Goal: Information Seeking & Learning: Learn about a topic

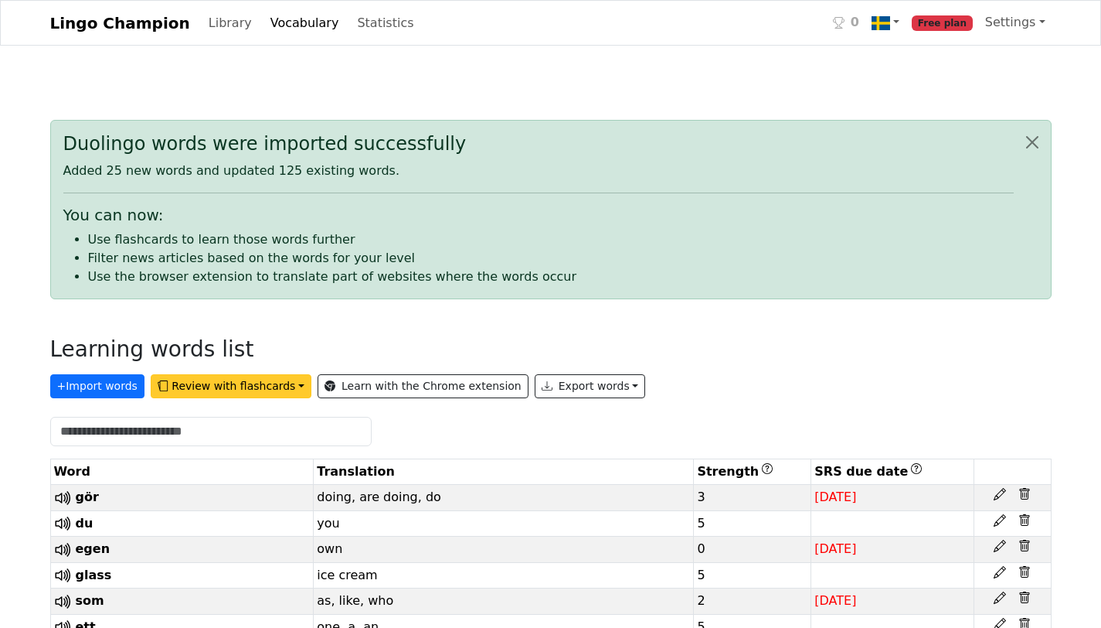
click at [236, 384] on button "Review with flashcards" at bounding box center [231, 386] width 161 height 24
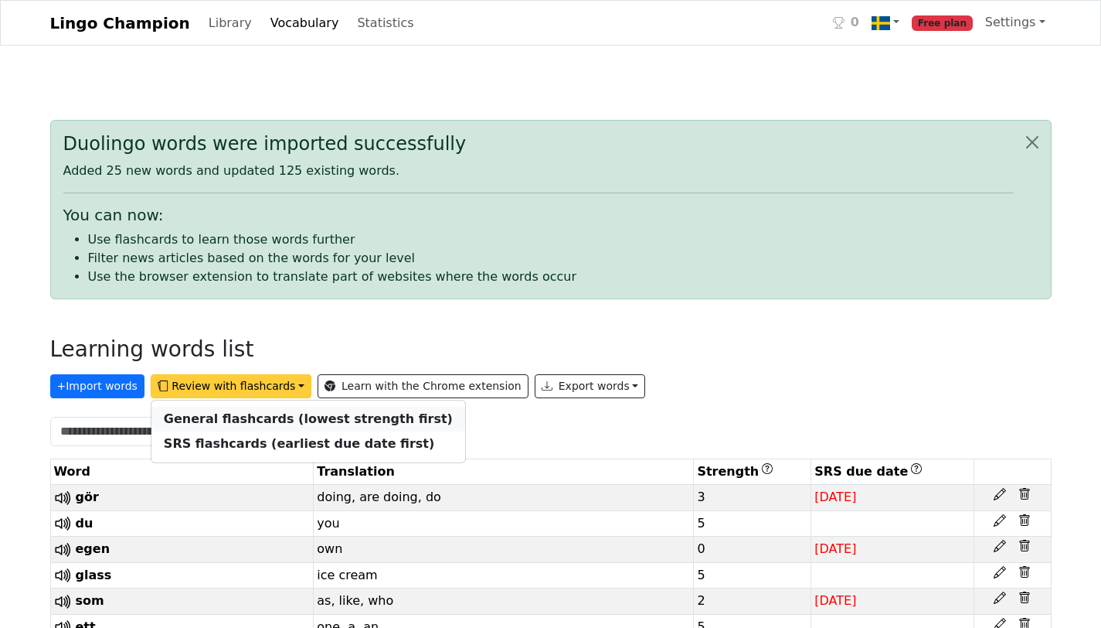
click at [246, 418] on strong "General flashcards (lowest strength first)" at bounding box center [308, 418] width 289 height 15
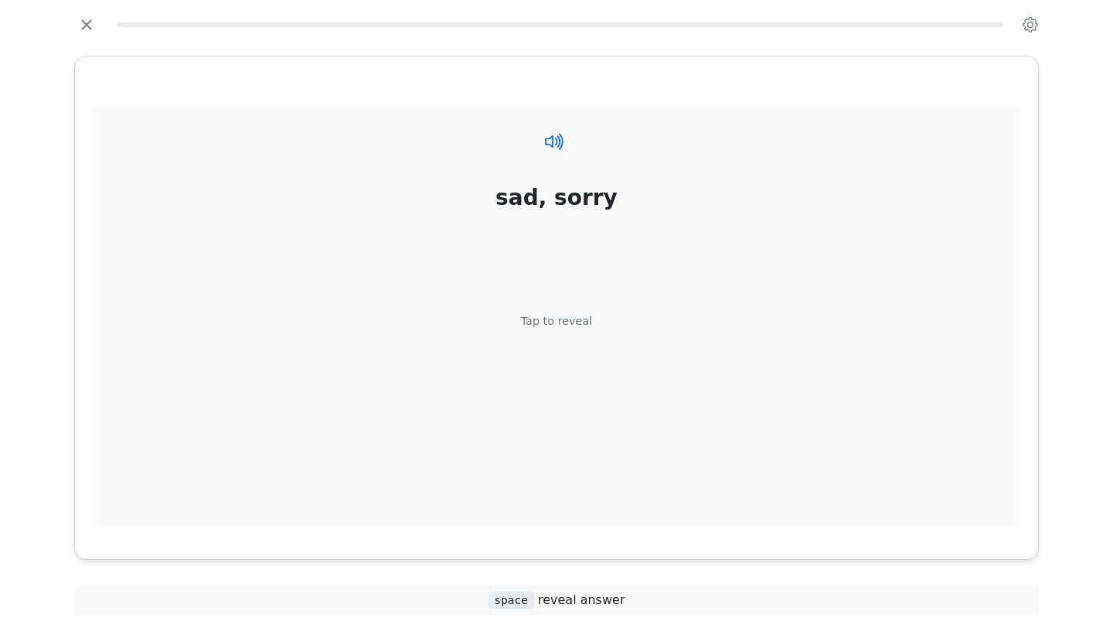
click at [560, 141] on icon at bounding box center [554, 141] width 22 height 22
click at [578, 322] on div "Tap to reveal" at bounding box center [557, 321] width 72 height 17
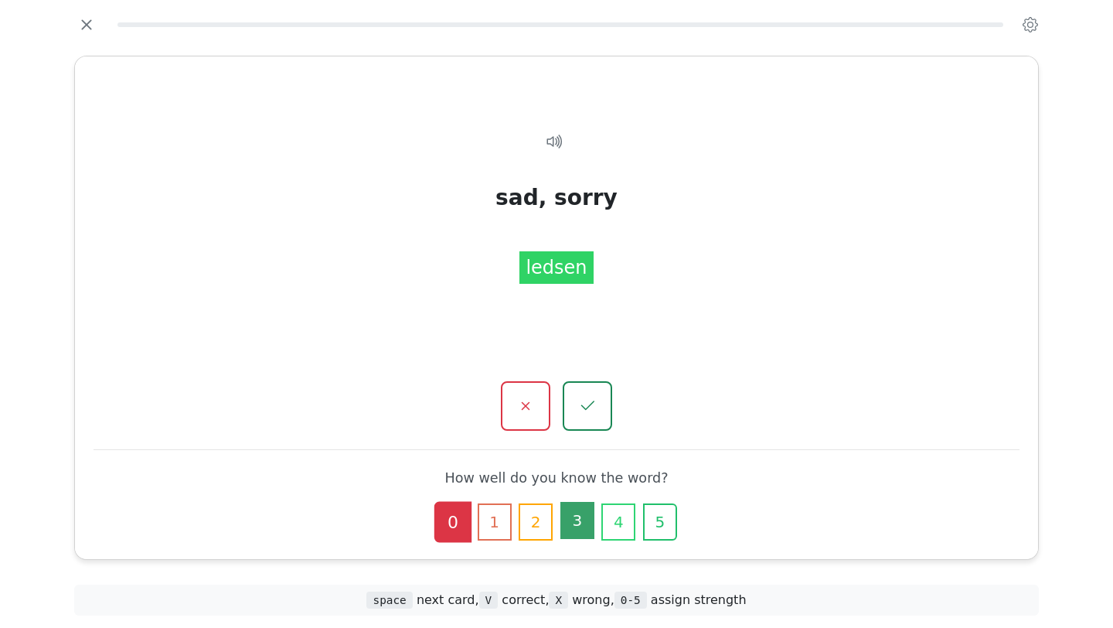
click at [583, 520] on button "3" at bounding box center [577, 520] width 34 height 37
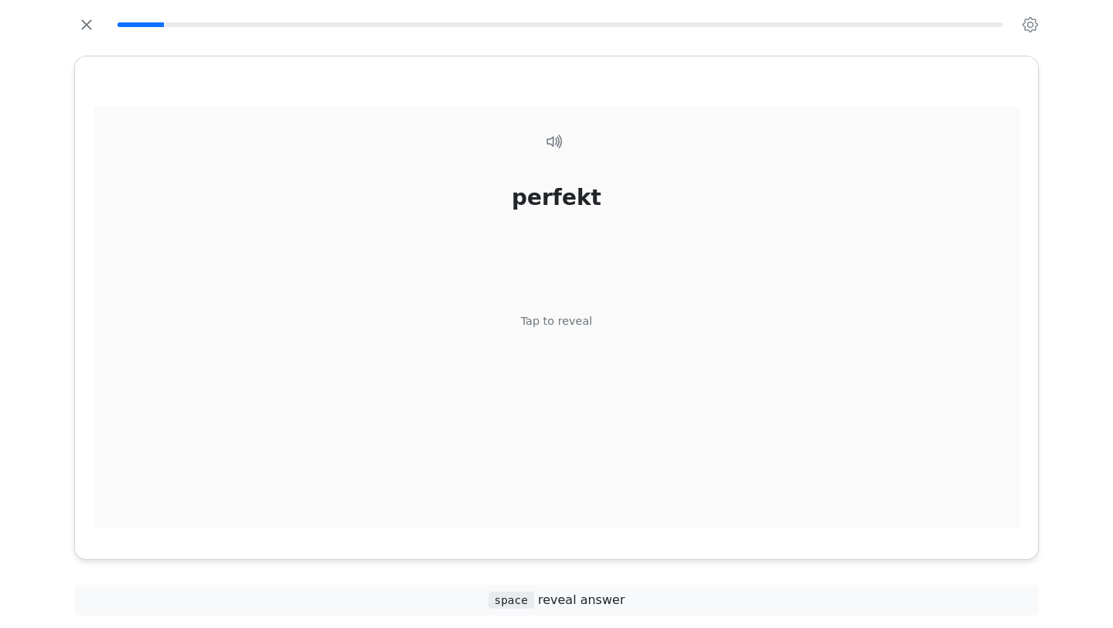
click at [562, 328] on div "Tap to reveal" at bounding box center [557, 321] width 72 height 17
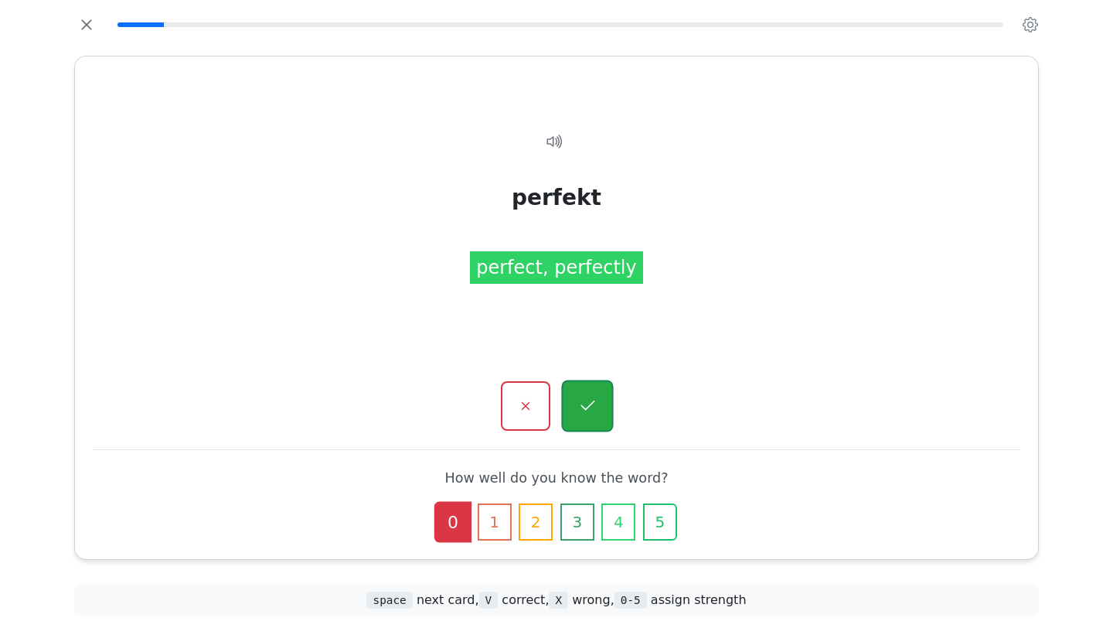
click at [584, 412] on icon "button" at bounding box center [586, 405] width 19 height 19
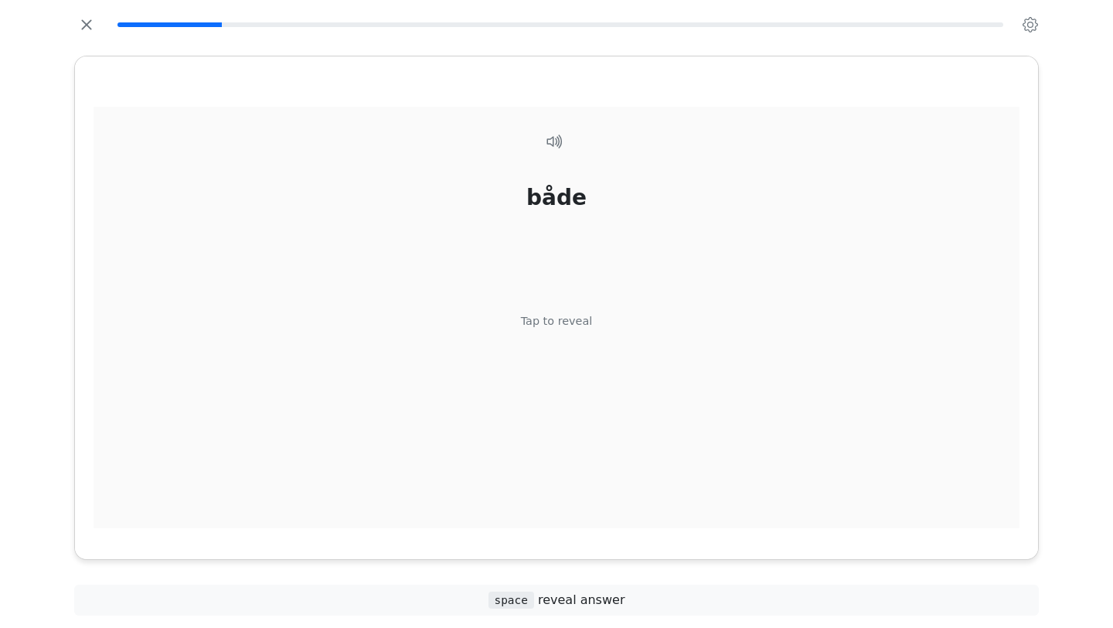
click at [562, 328] on div "Tap to reveal" at bounding box center [557, 321] width 72 height 17
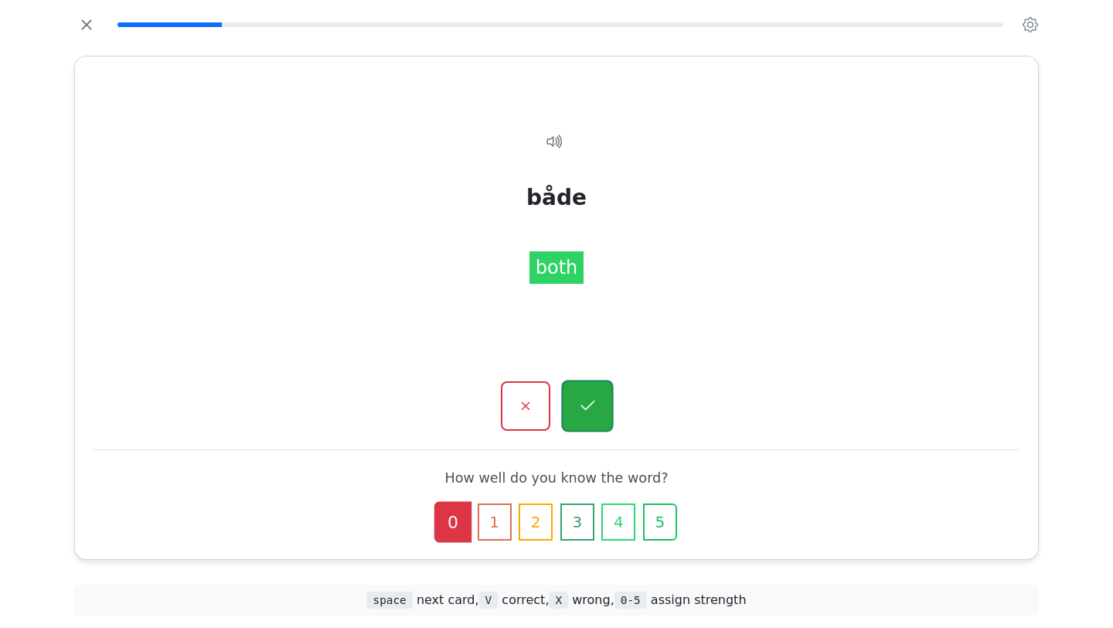
click at [587, 401] on icon "button" at bounding box center [586, 405] width 19 height 19
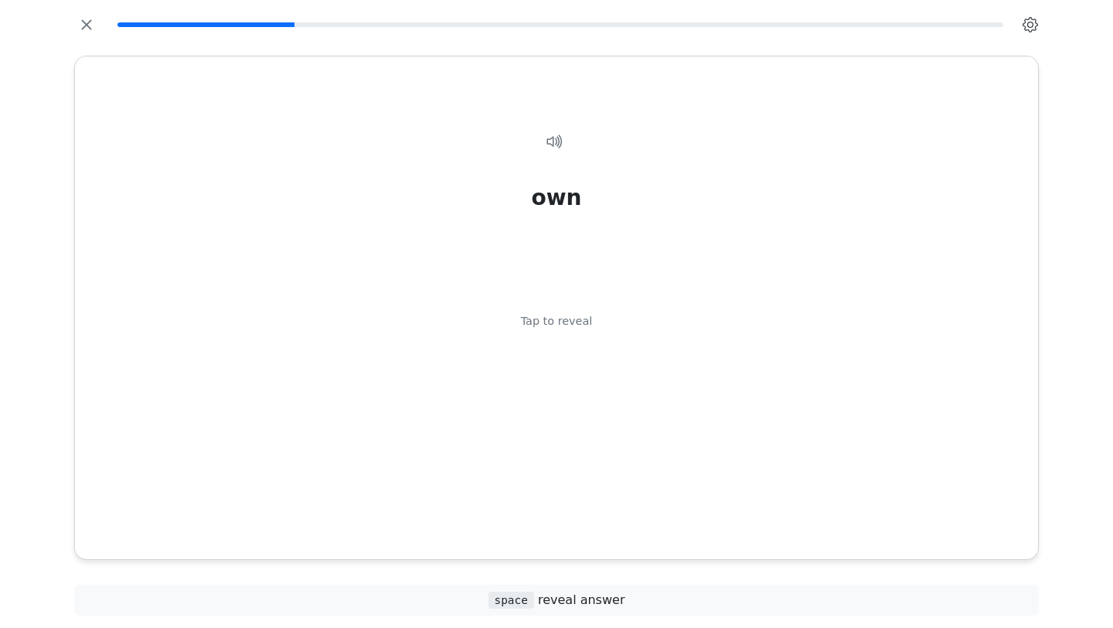
click at [1030, 21] on icon "button" at bounding box center [1029, 24] width 15 height 15
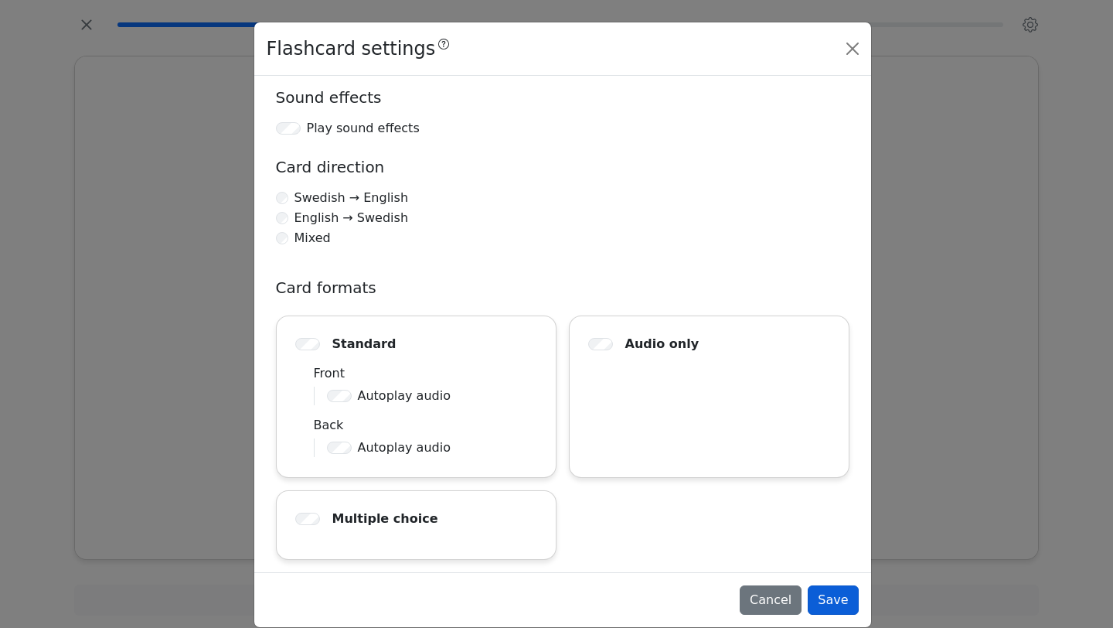
click at [834, 594] on button "Save" at bounding box center [833, 599] width 50 height 29
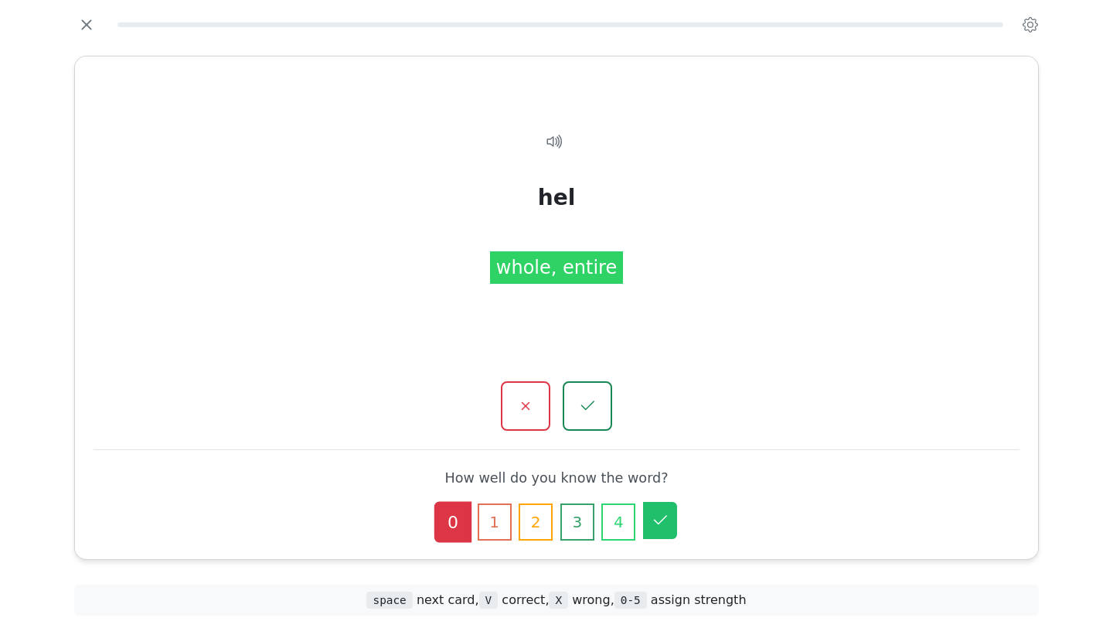
click at [668, 528] on icon "button" at bounding box center [660, 520] width 19 height 19
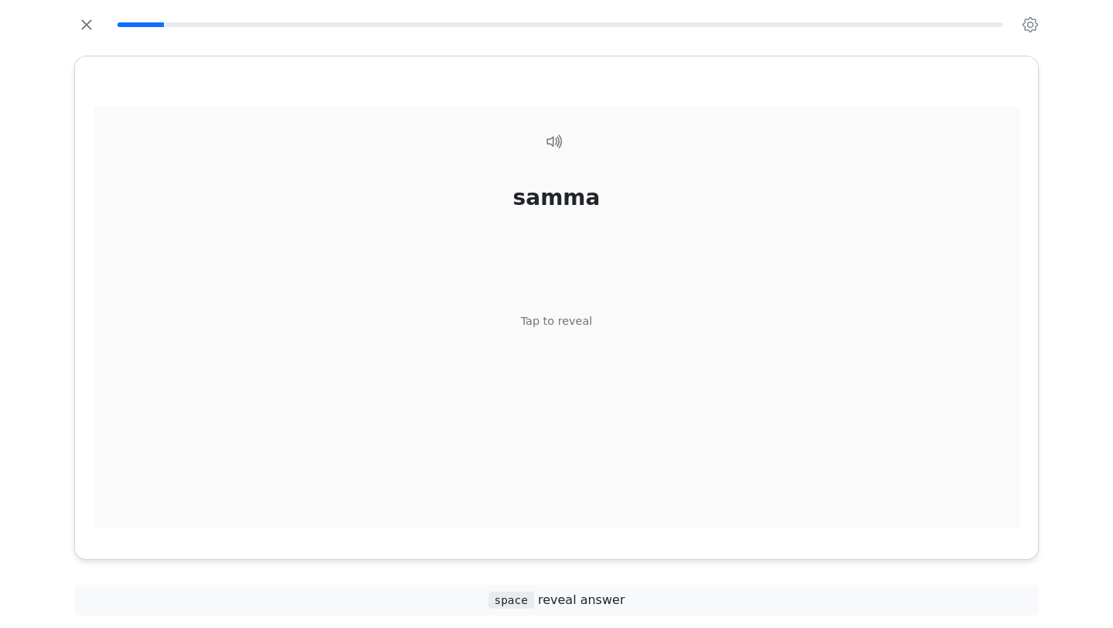
click at [574, 334] on div "samma Tap to reveal" at bounding box center [557, 326] width 926 height 439
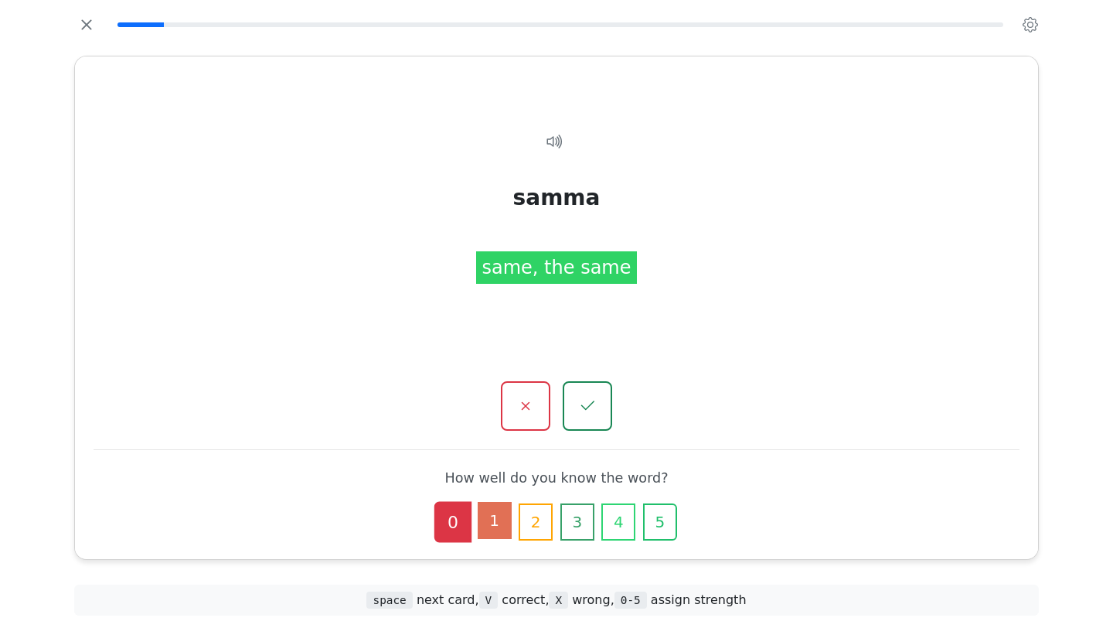
click at [503, 517] on button "1" at bounding box center [495, 520] width 34 height 37
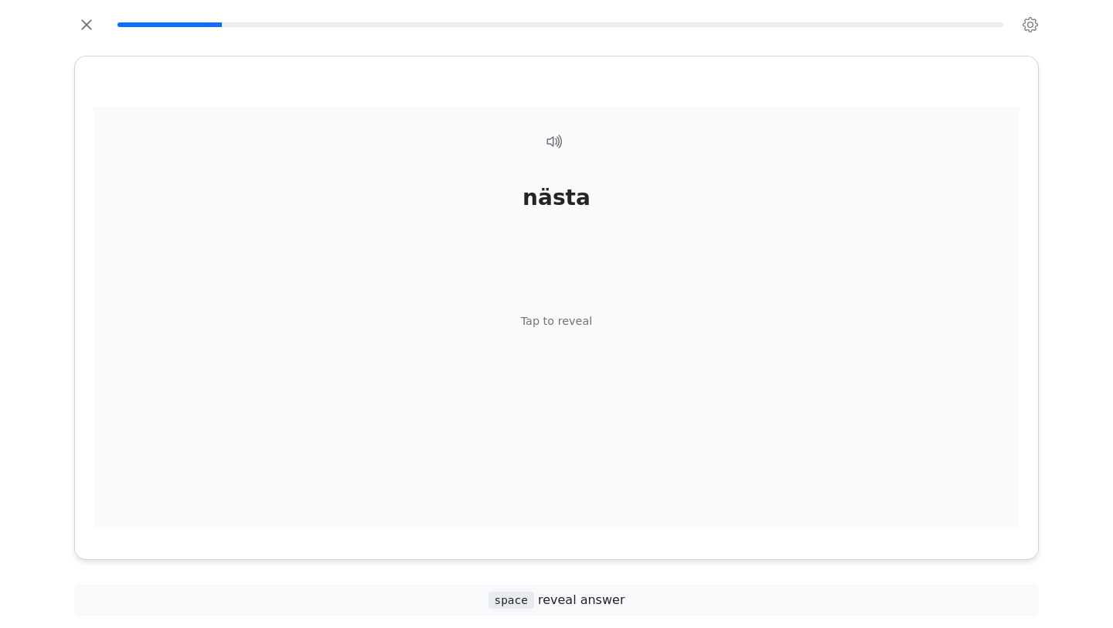
click at [561, 328] on div "Tap to reveal" at bounding box center [557, 321] width 72 height 17
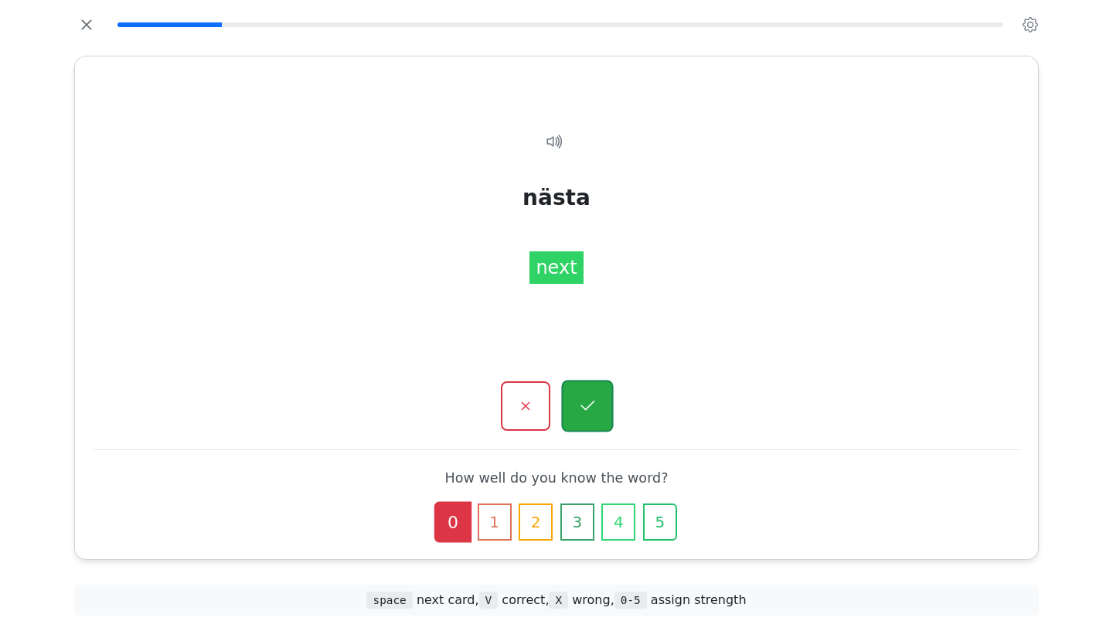
click at [582, 403] on icon "button" at bounding box center [586, 405] width 19 height 19
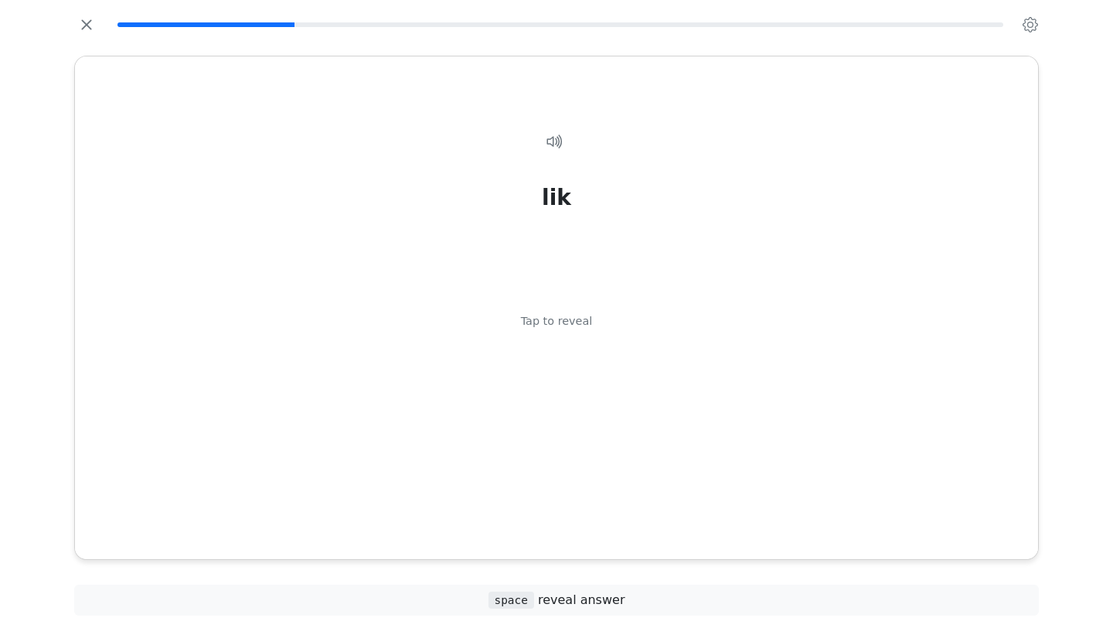
click at [582, 403] on div "lik Tap to reveal" at bounding box center [557, 326] width 926 height 439
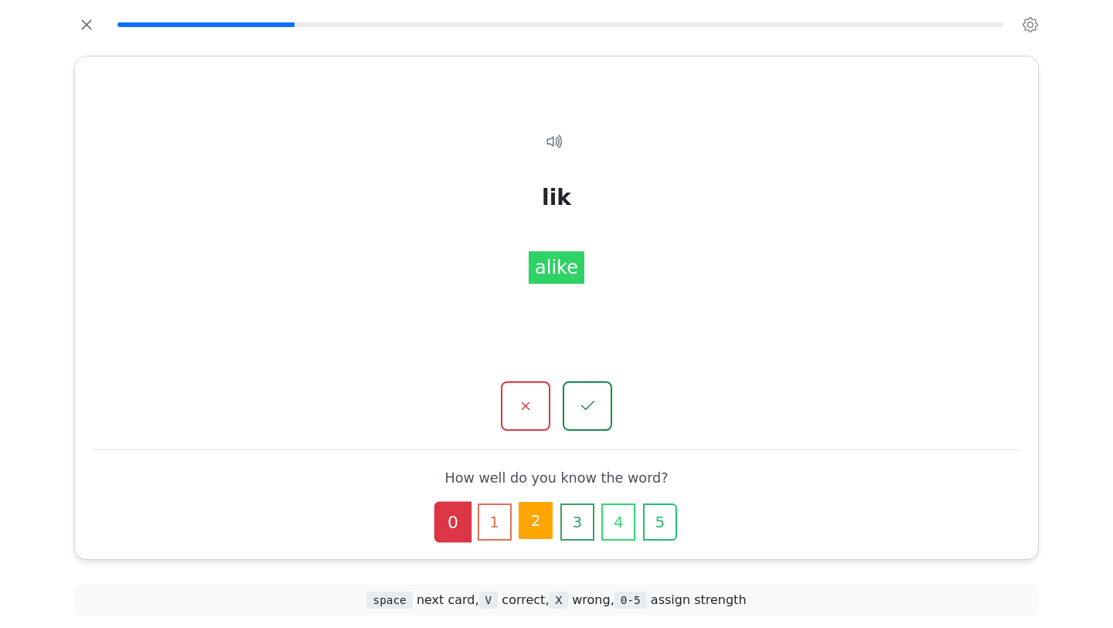
click at [535, 527] on button "2" at bounding box center [536, 520] width 34 height 37
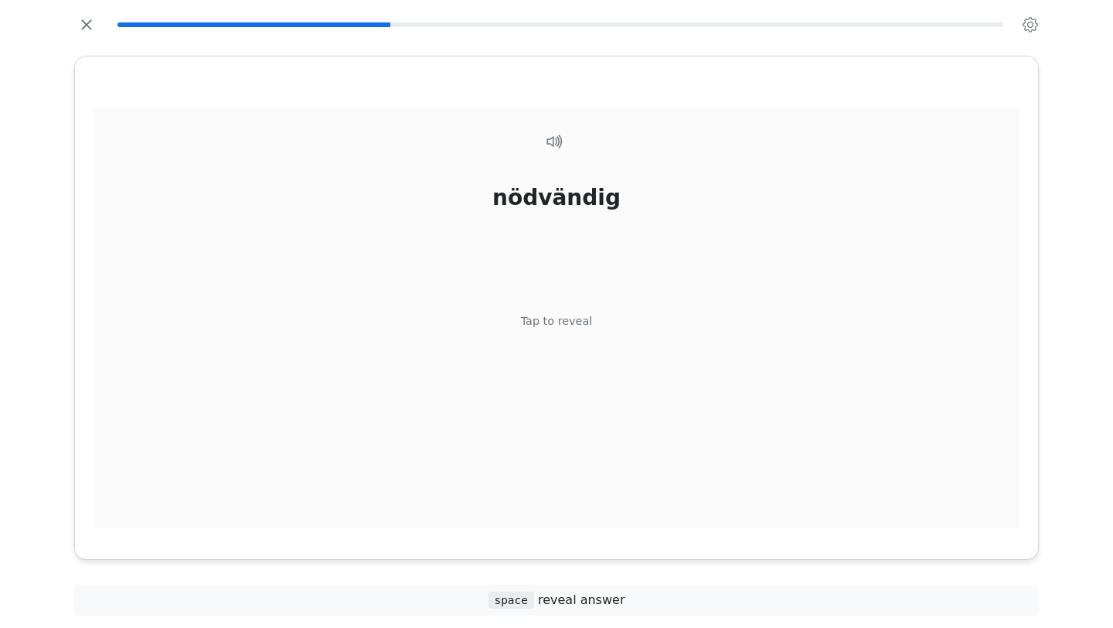
click at [556, 342] on div "nödvändig Tap to reveal" at bounding box center [557, 326] width 926 height 439
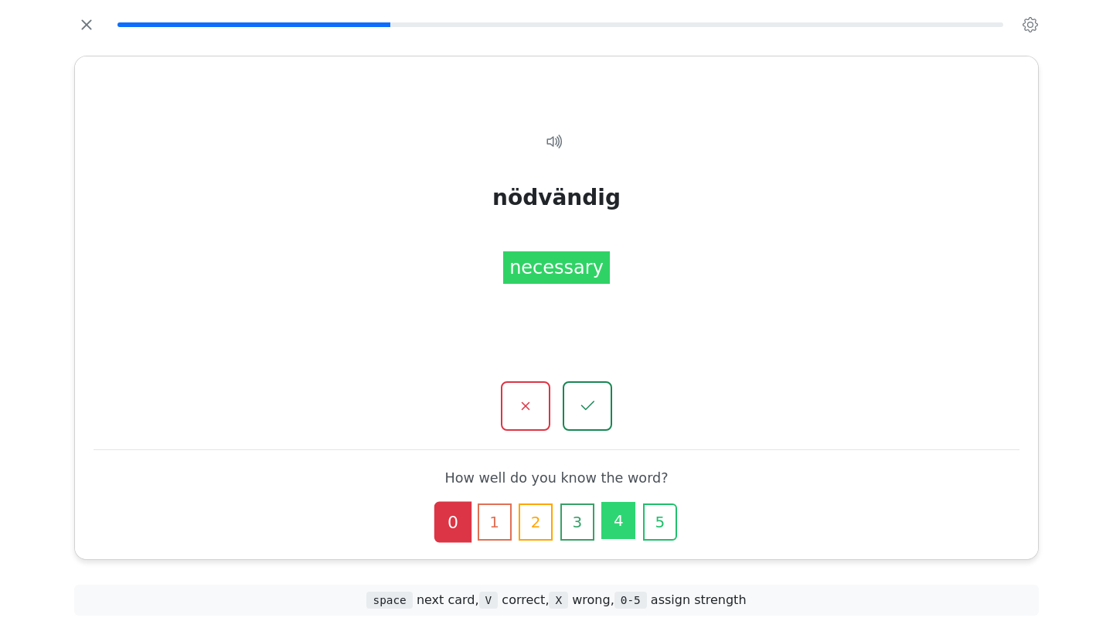
click at [614, 516] on button "4" at bounding box center [618, 520] width 34 height 37
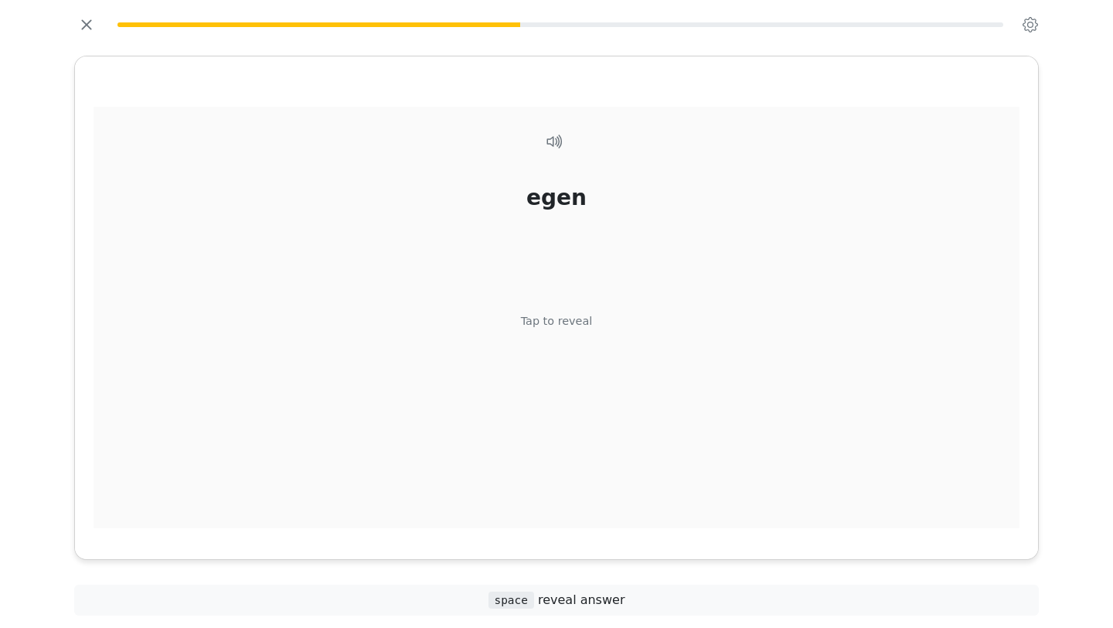
click at [560, 324] on div "Tap to reveal" at bounding box center [557, 321] width 72 height 17
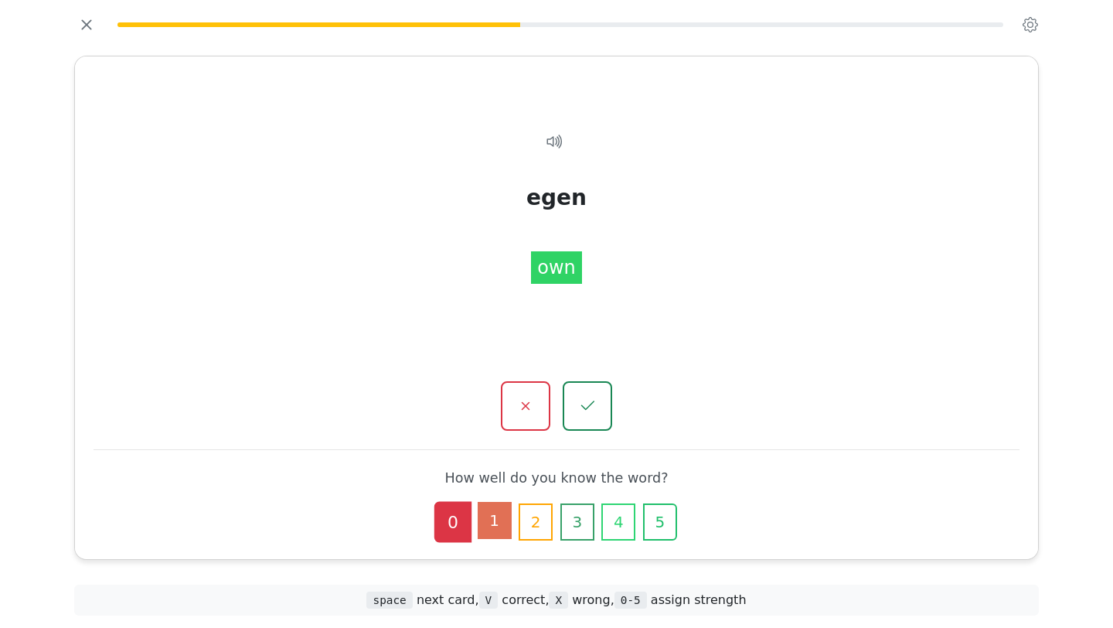
click at [495, 524] on button "1" at bounding box center [495, 520] width 34 height 37
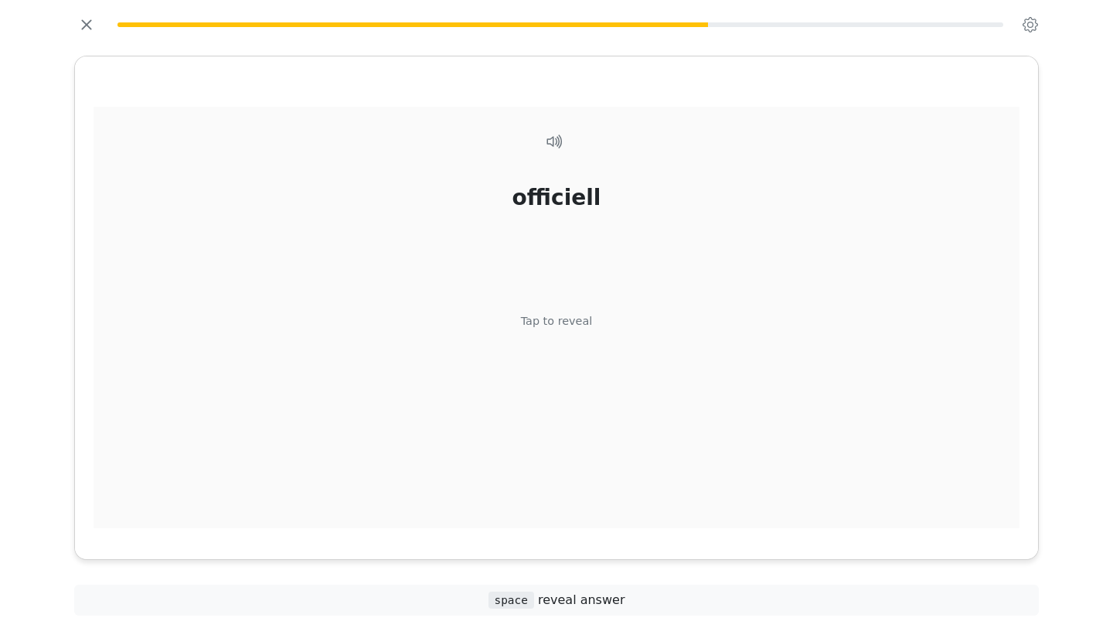
click at [580, 326] on div "Tap to reveal" at bounding box center [557, 321] width 72 height 17
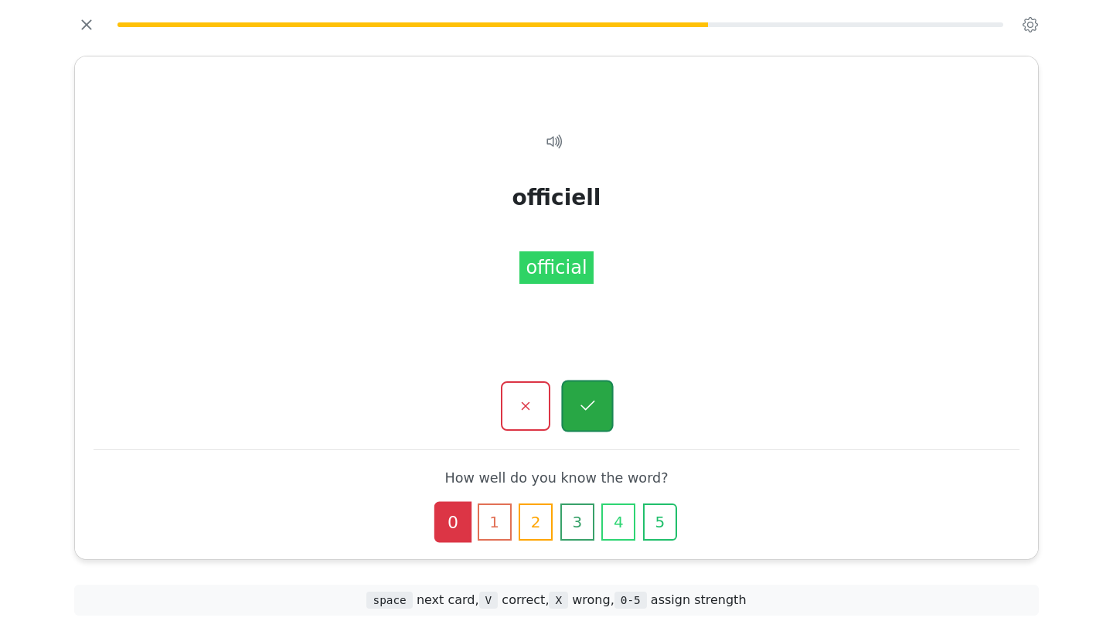
click at [594, 401] on icon "button" at bounding box center [587, 405] width 14 height 10
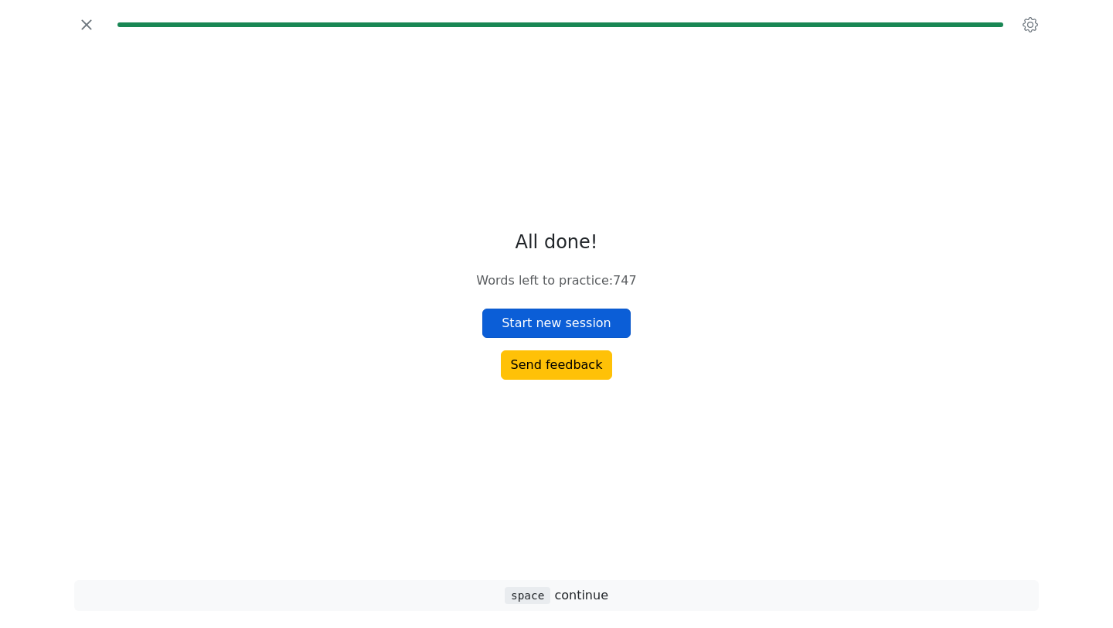
click at [591, 325] on button "Start new session" at bounding box center [556, 322] width 148 height 29
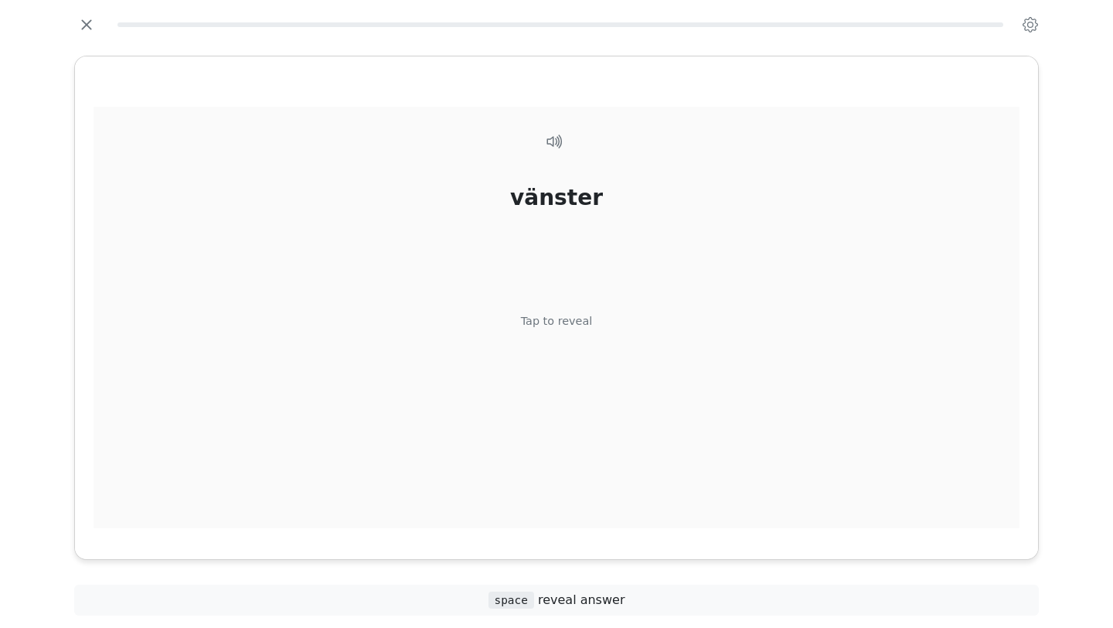
click at [551, 327] on div "Tap to reveal" at bounding box center [557, 321] width 72 height 17
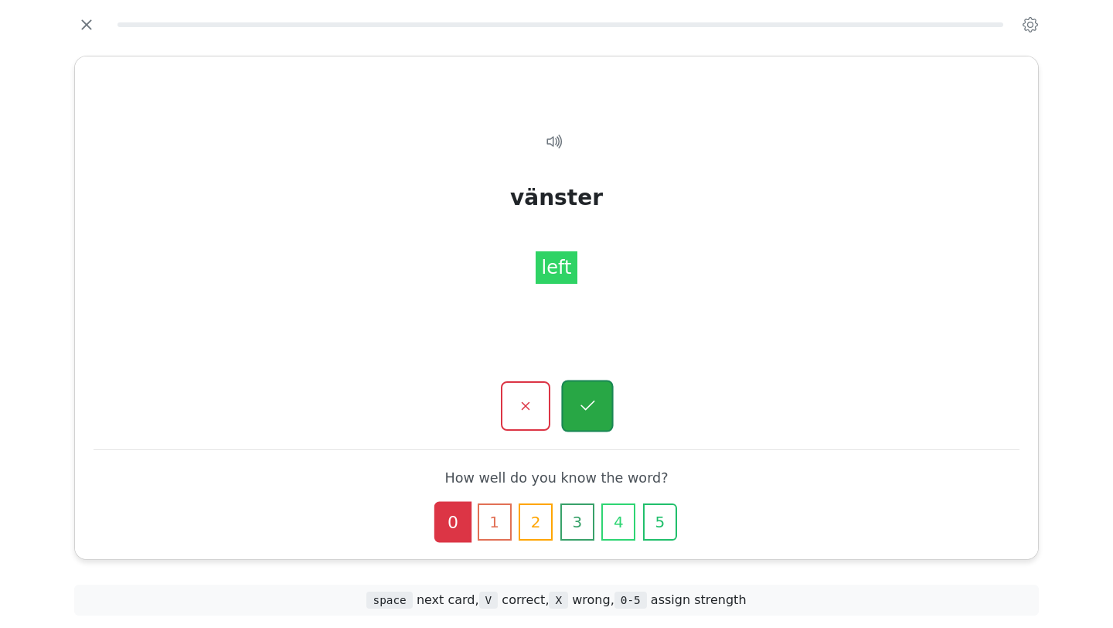
click at [590, 400] on icon "button" at bounding box center [586, 405] width 19 height 19
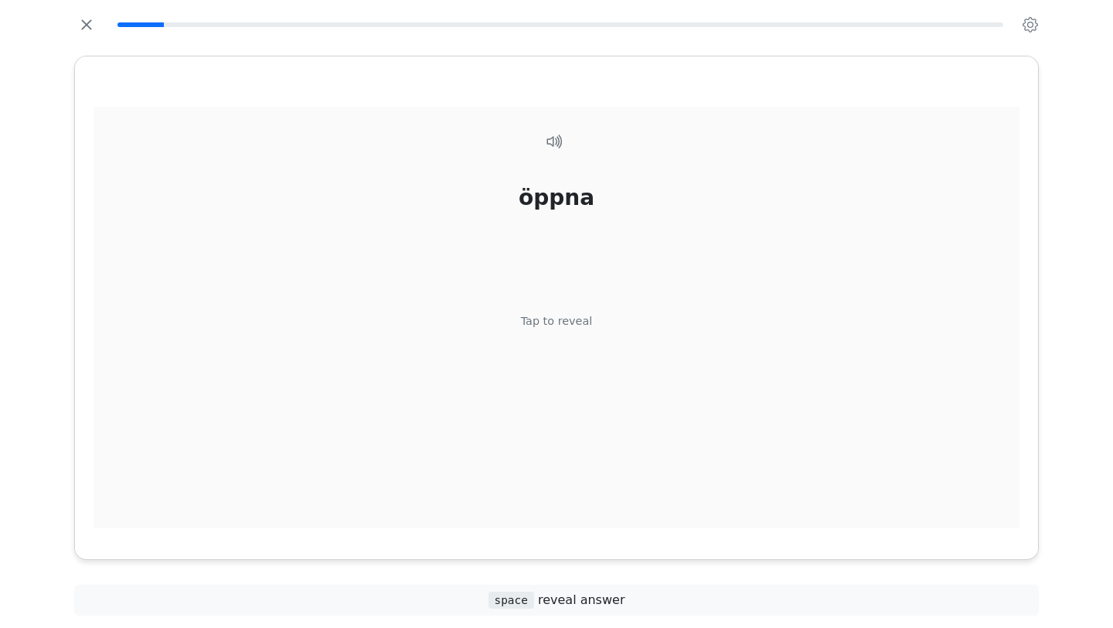
click at [569, 327] on div "Tap to reveal" at bounding box center [557, 321] width 72 height 17
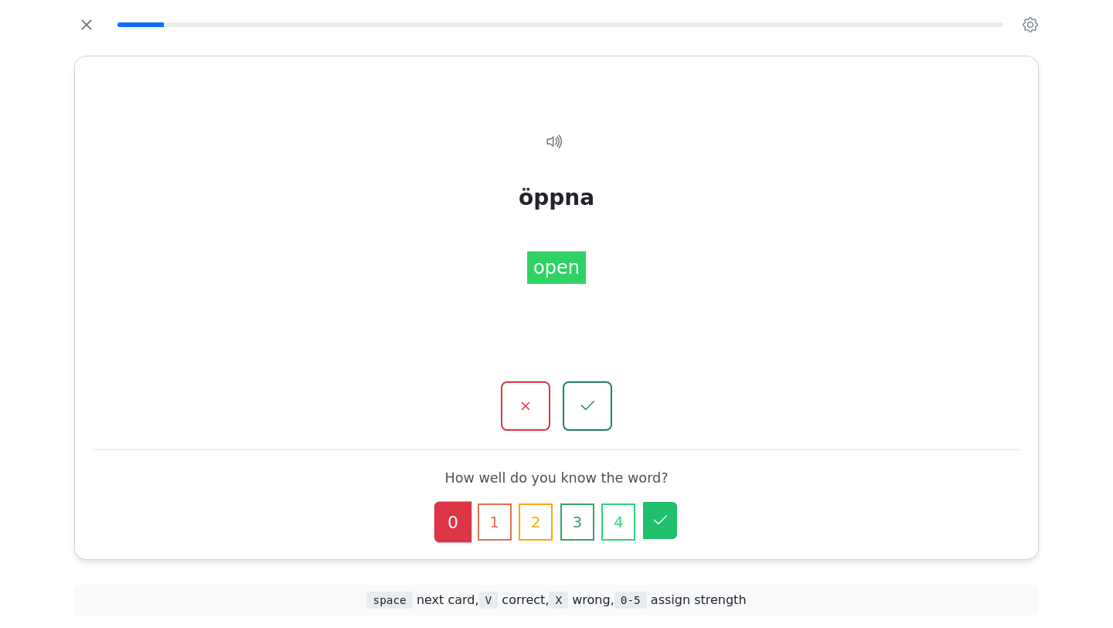
click at [665, 516] on icon "button" at bounding box center [660, 519] width 13 height 9
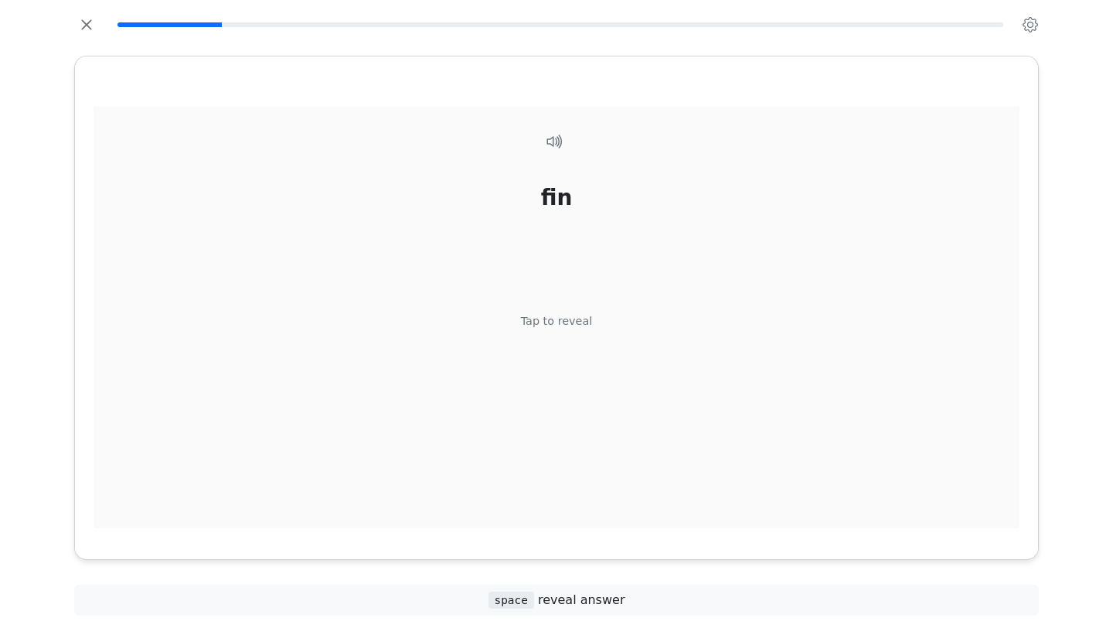
click at [580, 327] on div "Tap to reveal" at bounding box center [557, 321] width 72 height 17
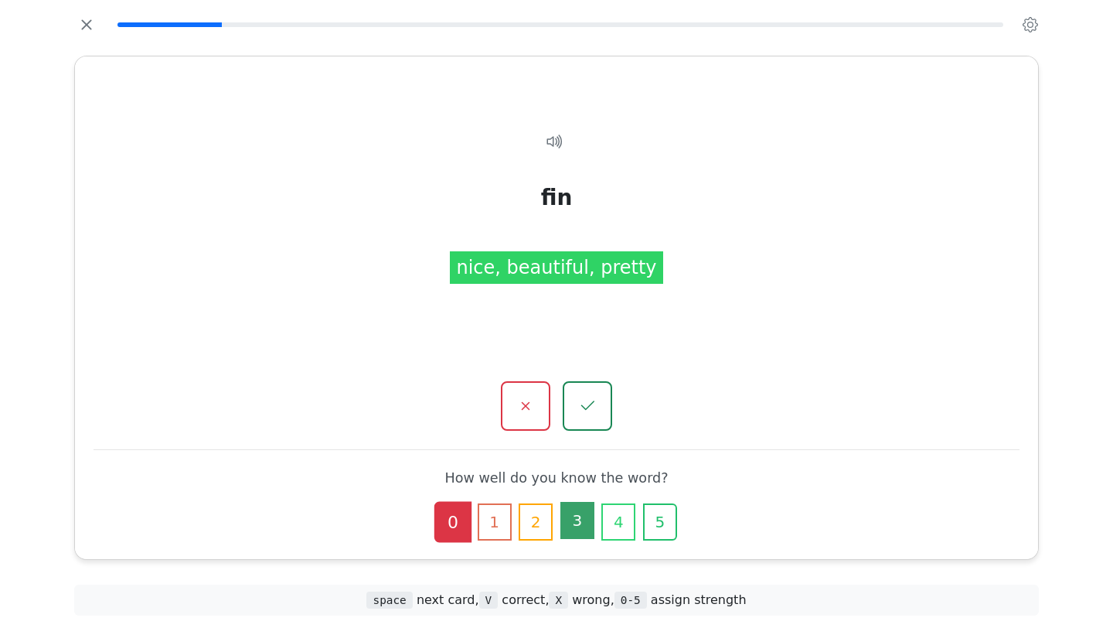
click at [589, 530] on button "3" at bounding box center [577, 520] width 34 height 37
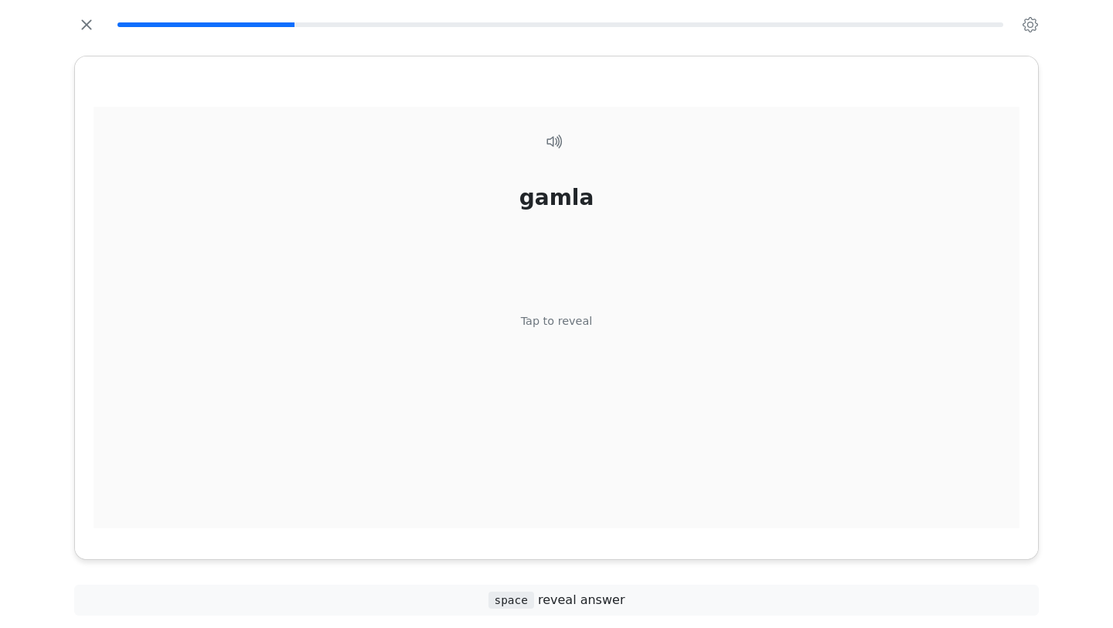
click at [577, 324] on div "Tap to reveal" at bounding box center [557, 321] width 72 height 17
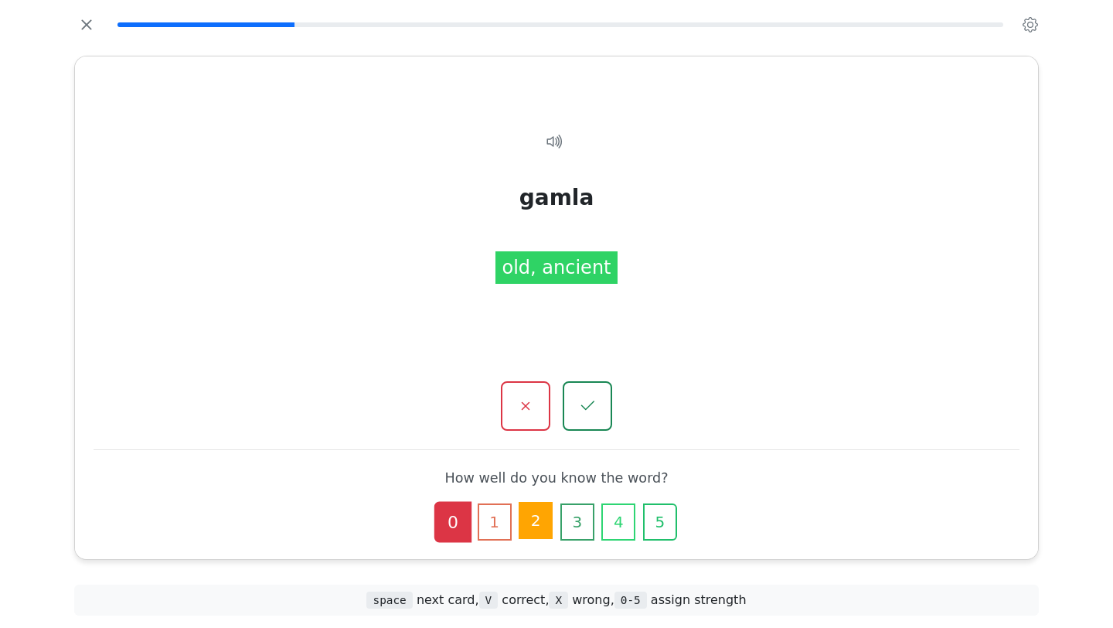
click at [543, 530] on button "2" at bounding box center [536, 520] width 34 height 37
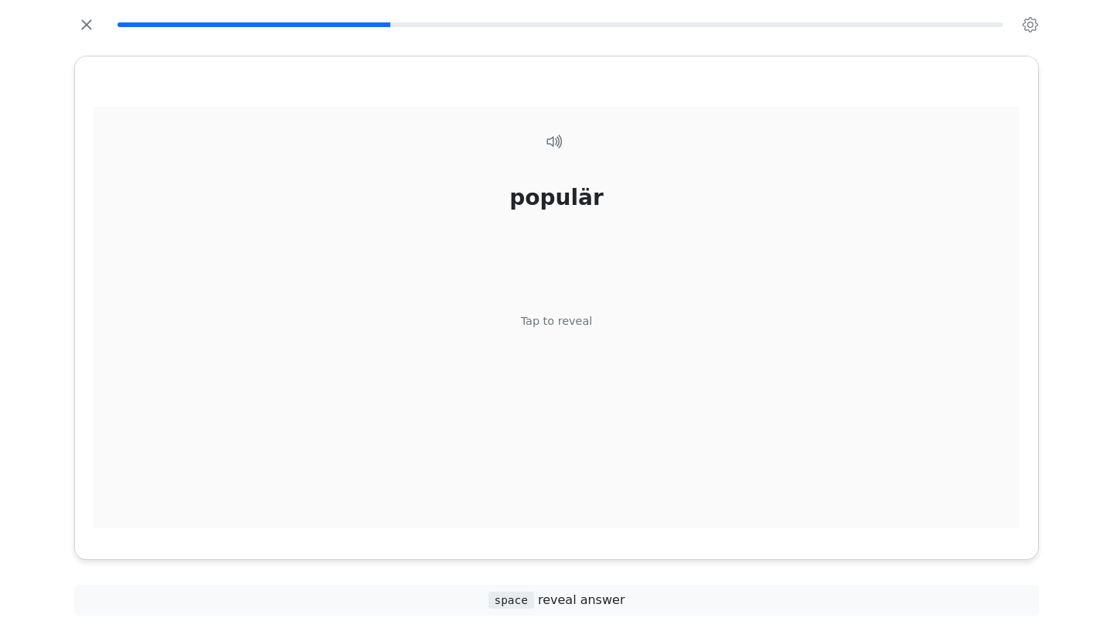
click at [574, 323] on div "Tap to reveal" at bounding box center [557, 321] width 72 height 17
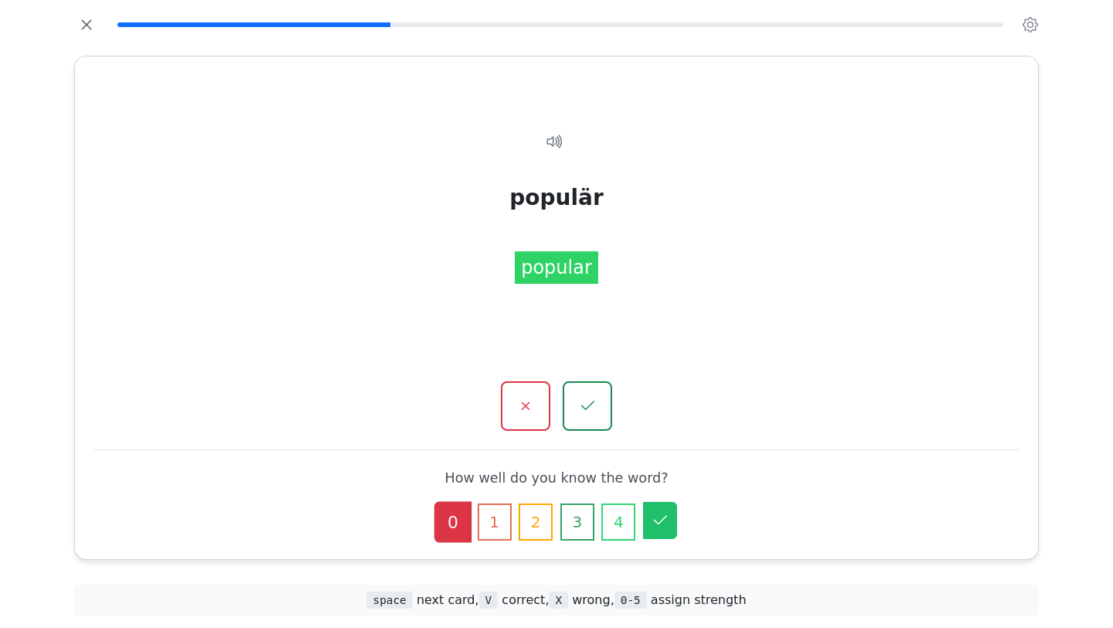
click at [664, 515] on icon "button" at bounding box center [660, 520] width 19 height 19
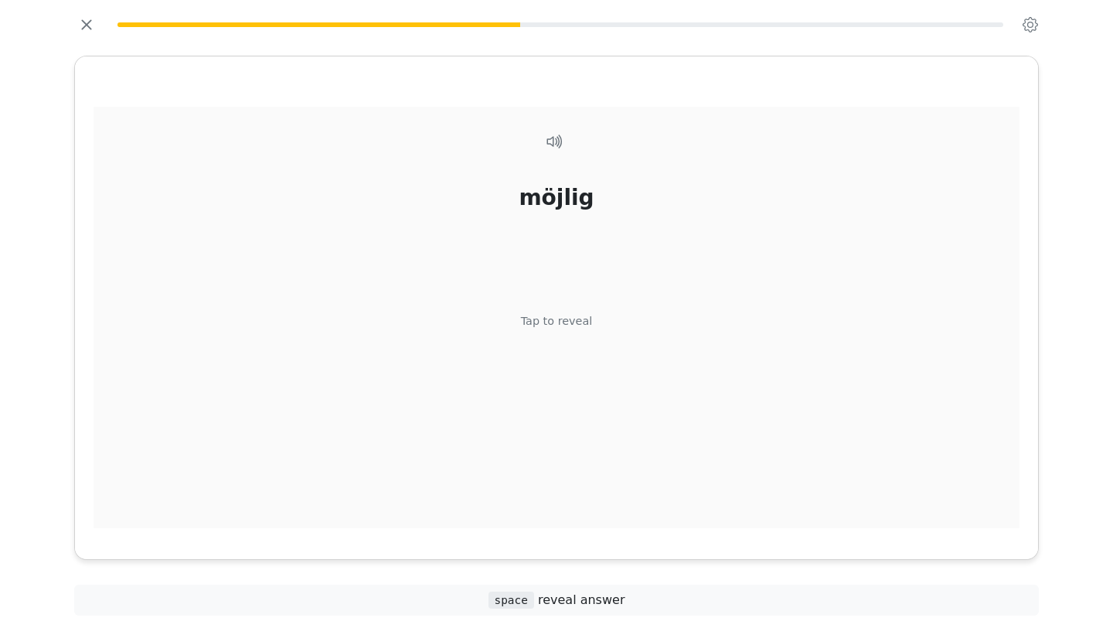
click at [565, 315] on div "Tap to reveal" at bounding box center [557, 321] width 72 height 17
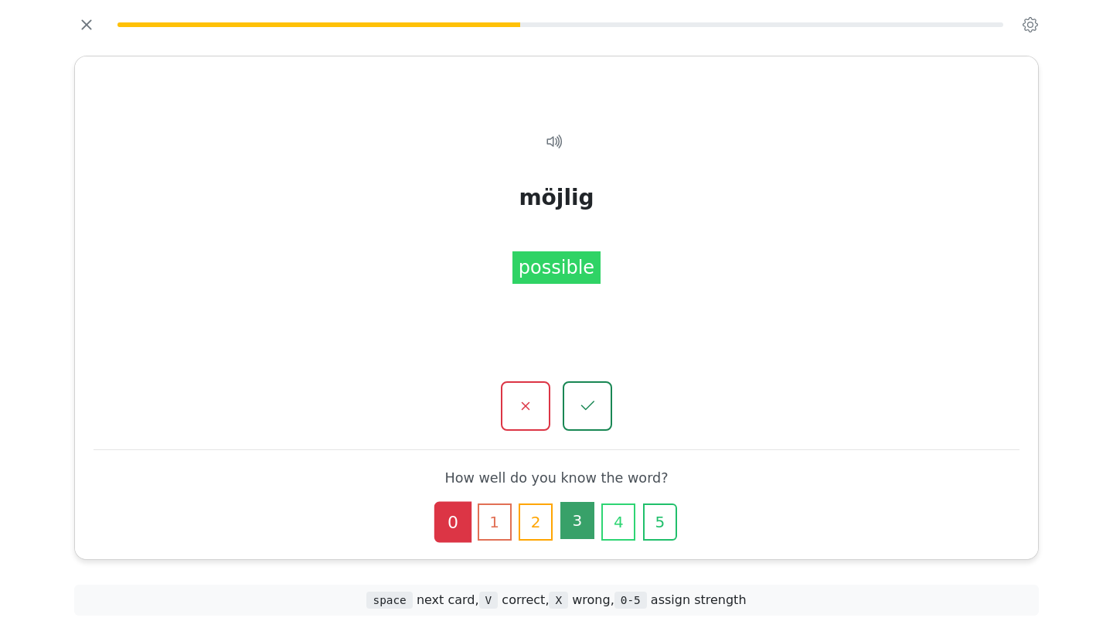
click at [575, 525] on button "3" at bounding box center [577, 520] width 34 height 37
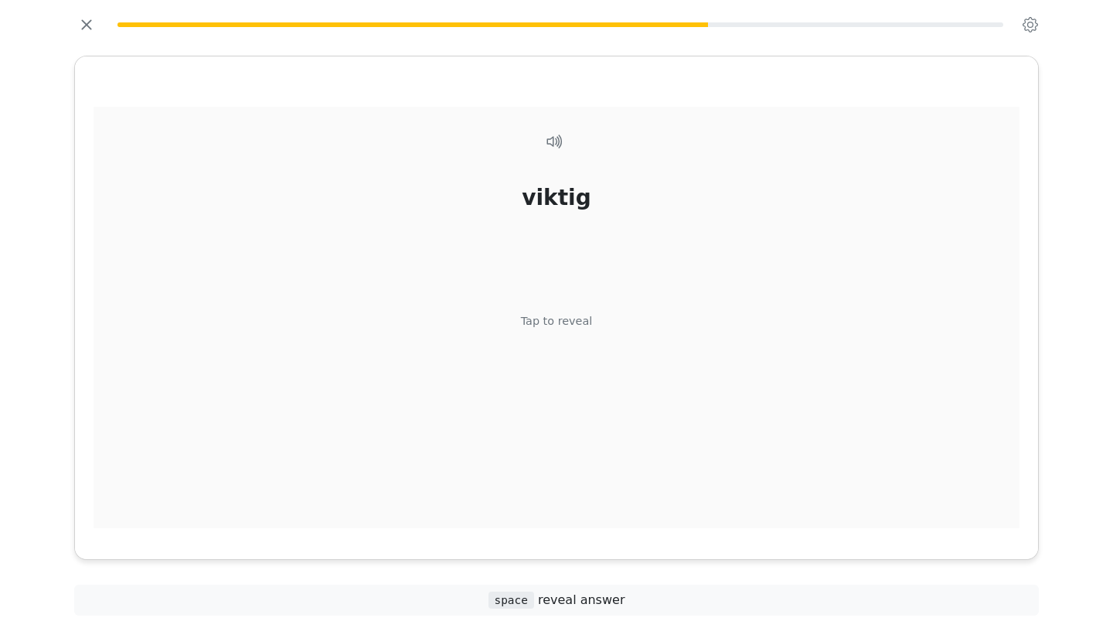
click at [552, 325] on div "Tap to reveal" at bounding box center [557, 321] width 72 height 17
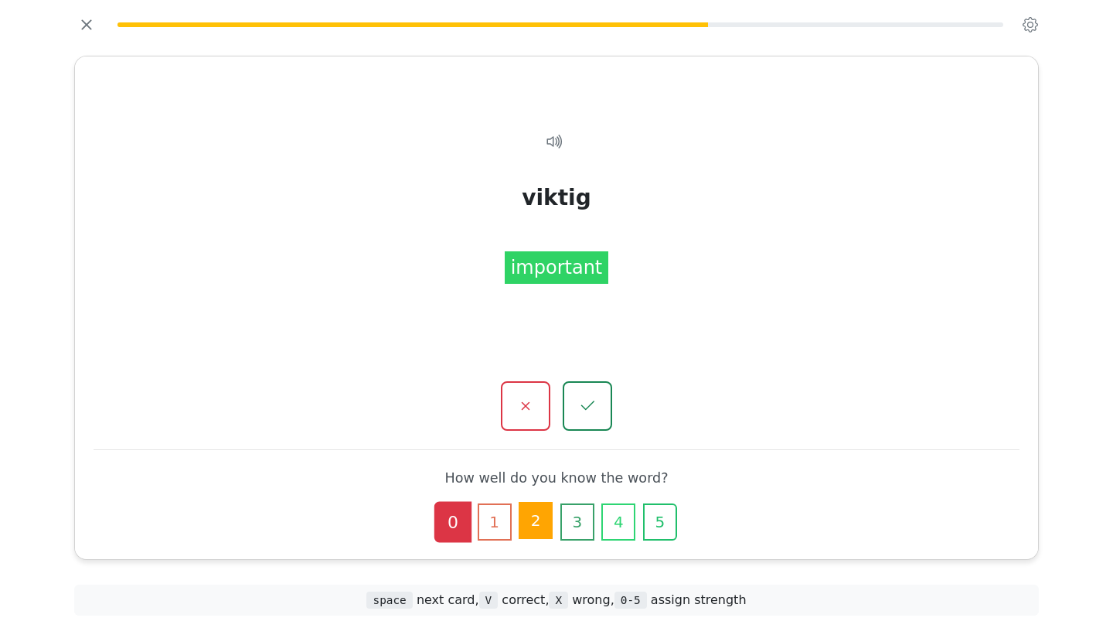
click at [535, 517] on button "2" at bounding box center [536, 520] width 34 height 37
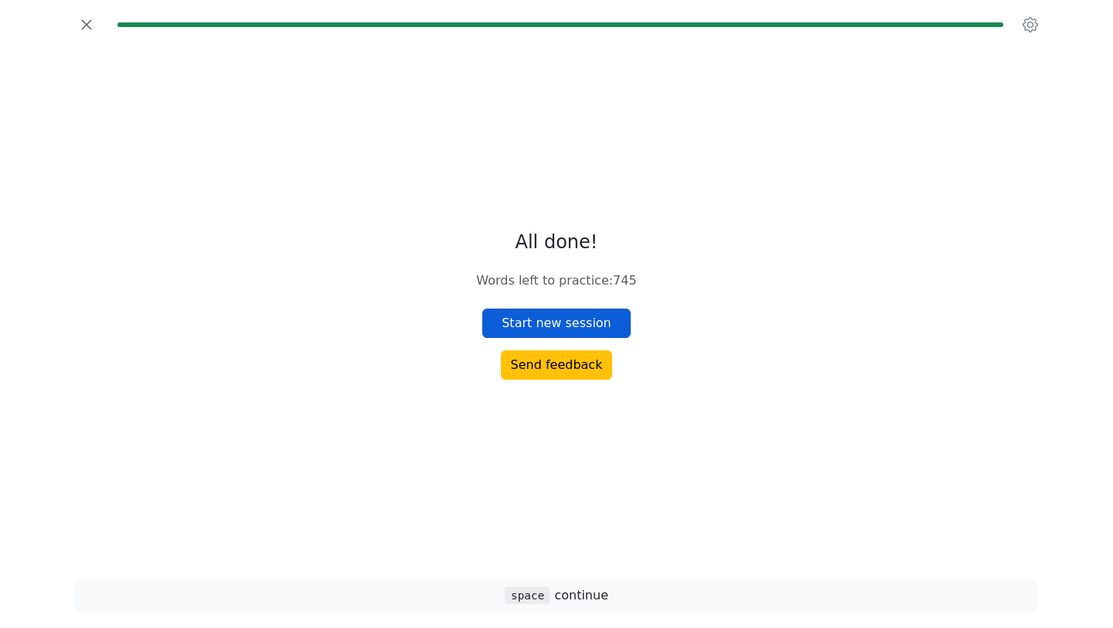
click at [577, 319] on button "Start new session" at bounding box center [556, 322] width 148 height 29
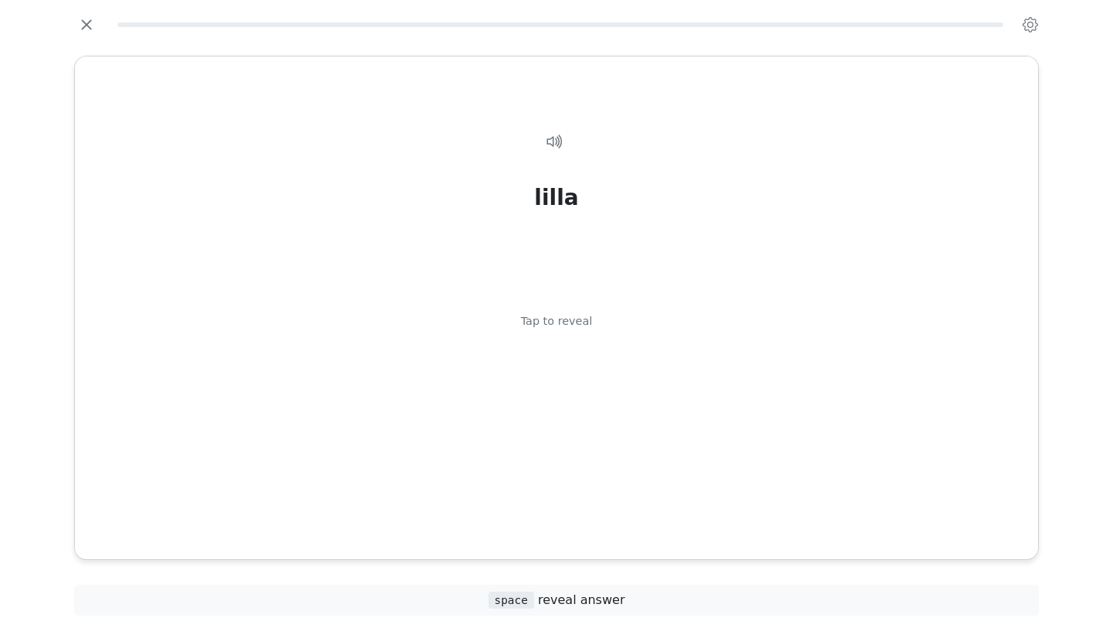
click at [577, 319] on div "Tap to reveal" at bounding box center [557, 321] width 72 height 17
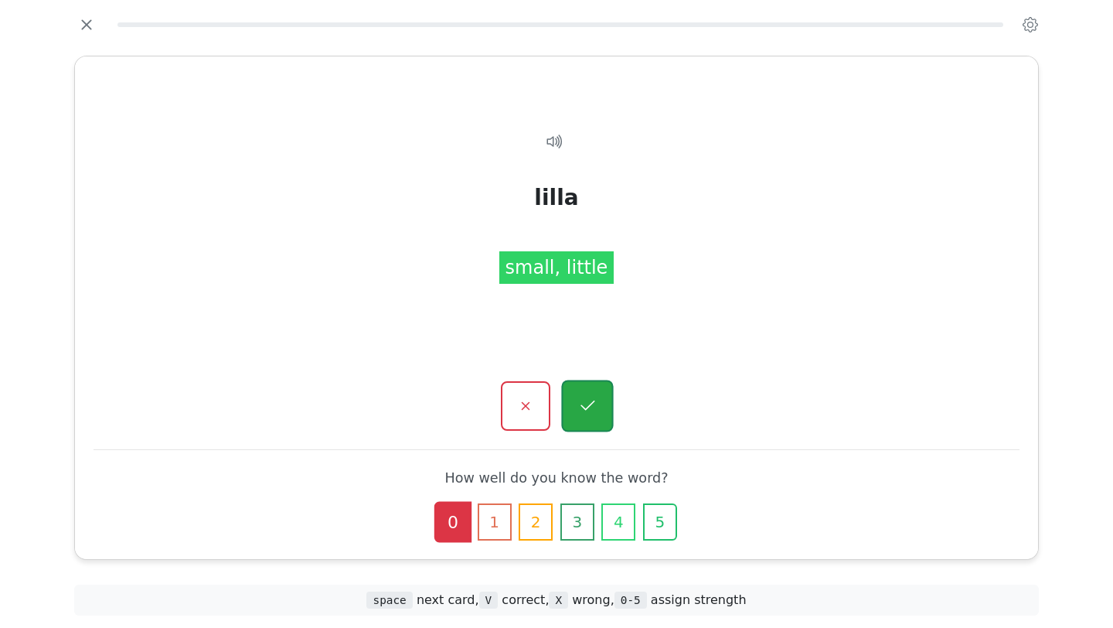
click at [589, 391] on button "button" at bounding box center [587, 406] width 52 height 52
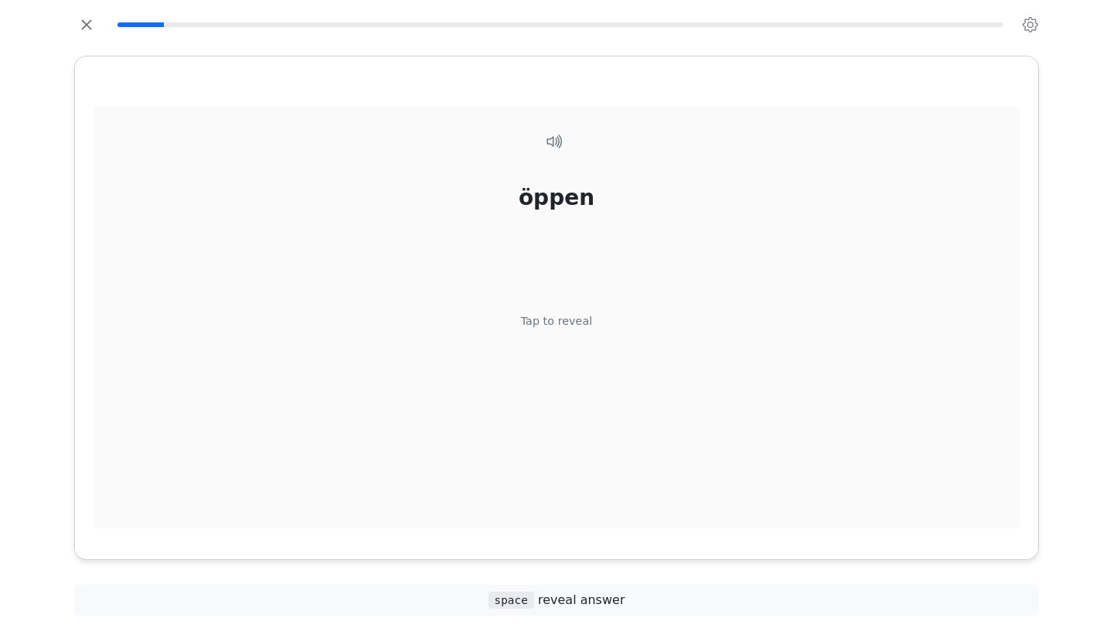
click at [574, 334] on div "öppen Tap to reveal" at bounding box center [557, 326] width 926 height 439
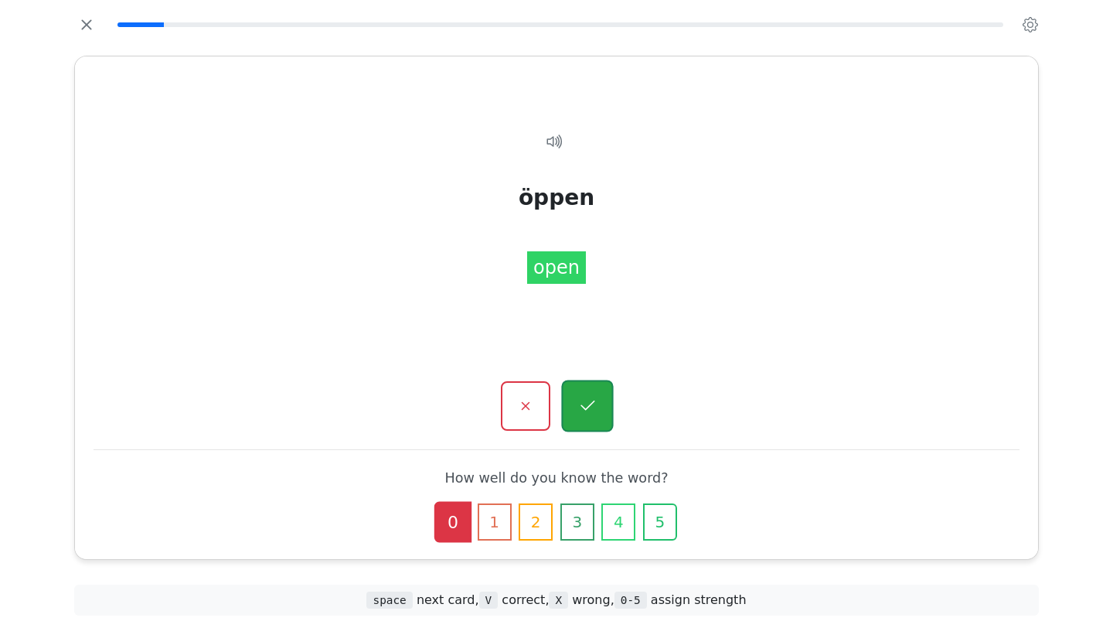
click at [588, 396] on icon "button" at bounding box center [586, 405] width 19 height 19
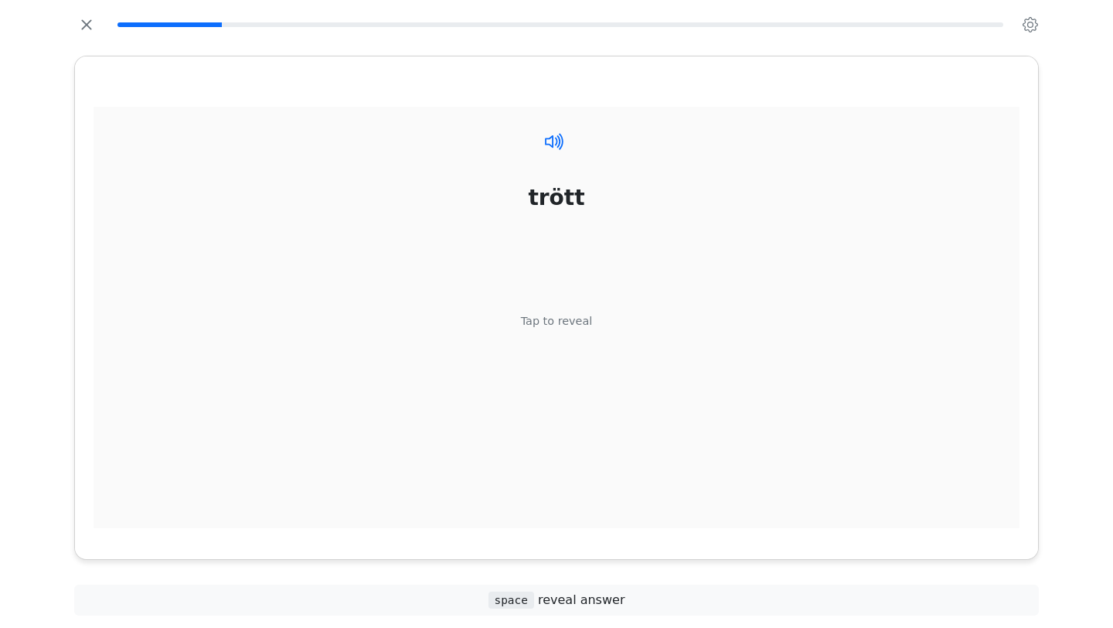
click at [558, 142] on icon at bounding box center [554, 141] width 22 height 22
click at [573, 314] on div "Tap to reveal" at bounding box center [557, 321] width 72 height 17
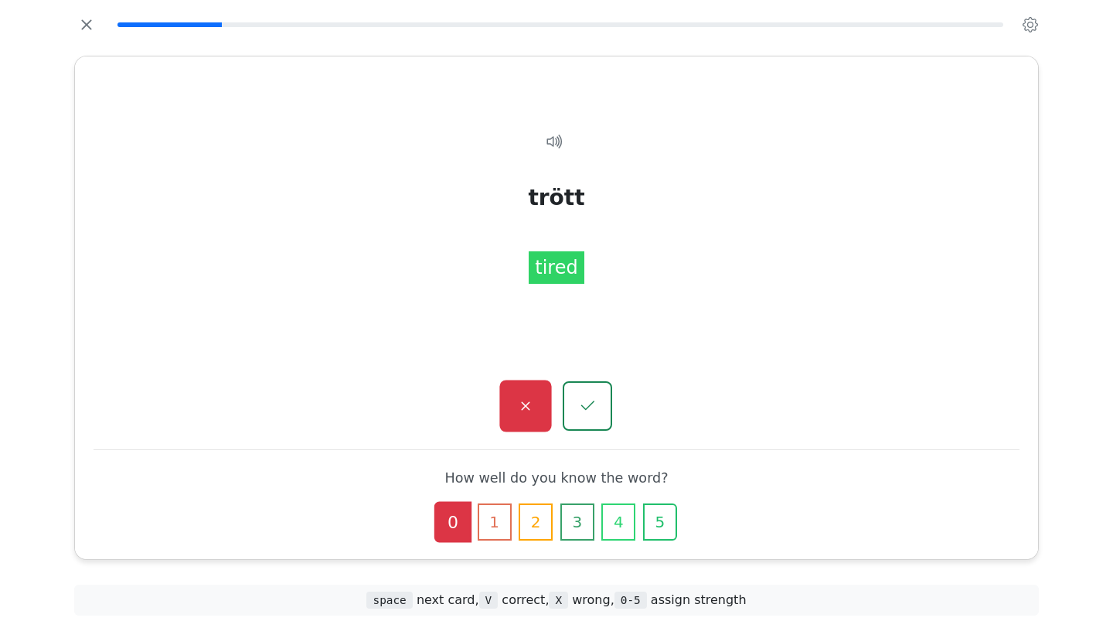
click at [521, 410] on icon "button" at bounding box center [524, 405] width 19 height 19
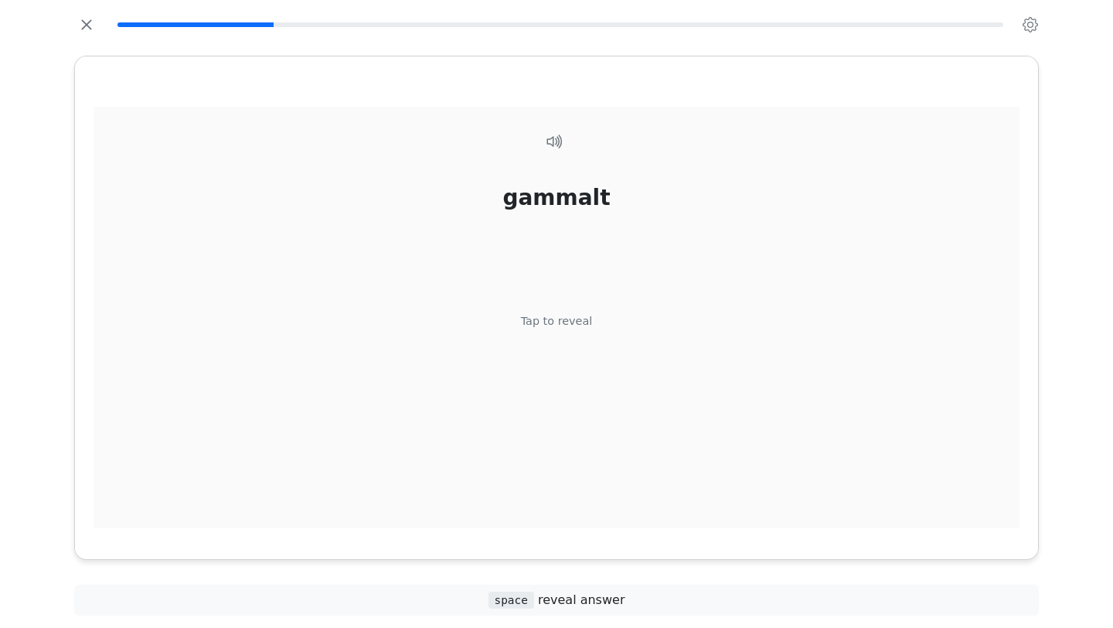
click at [552, 326] on div "Tap to reveal" at bounding box center [557, 321] width 72 height 17
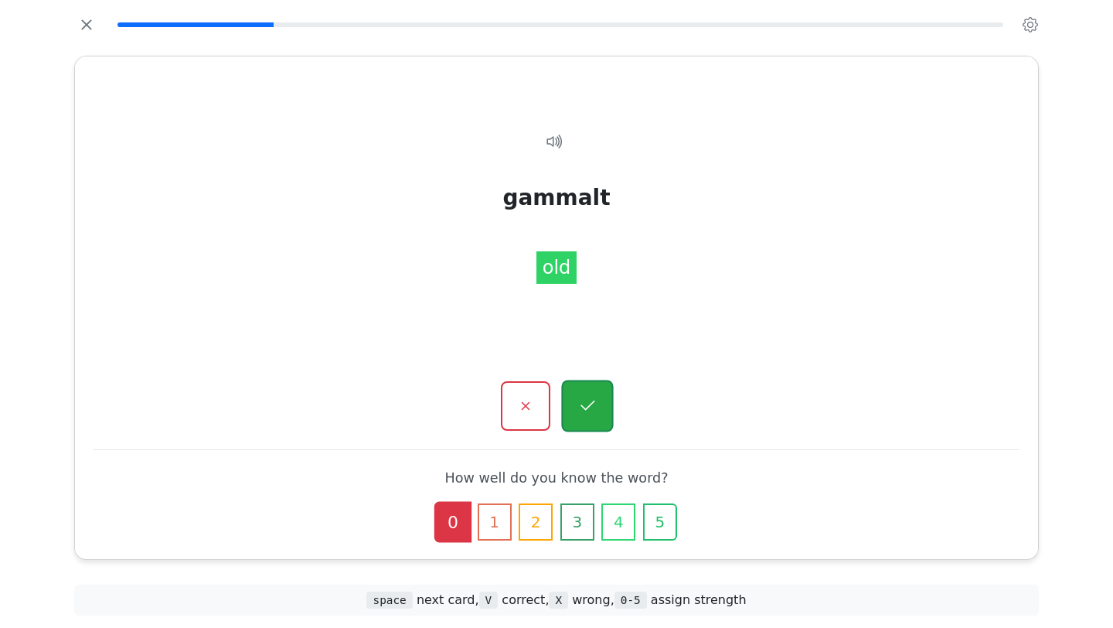
click at [589, 396] on icon "button" at bounding box center [586, 405] width 19 height 19
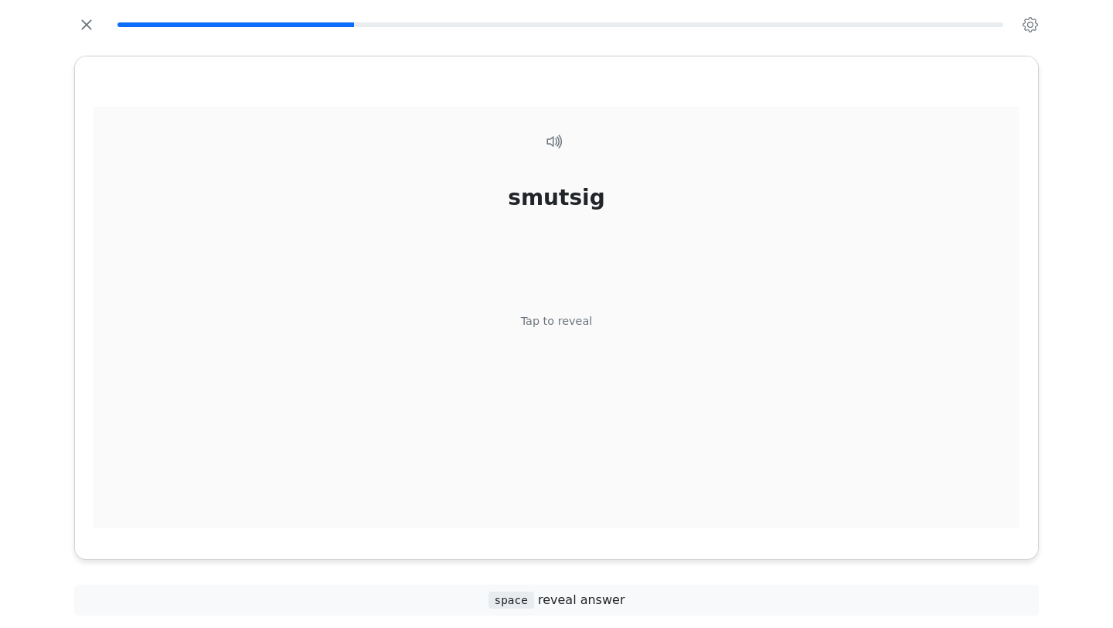
click at [570, 325] on div "Tap to reveal" at bounding box center [557, 321] width 72 height 17
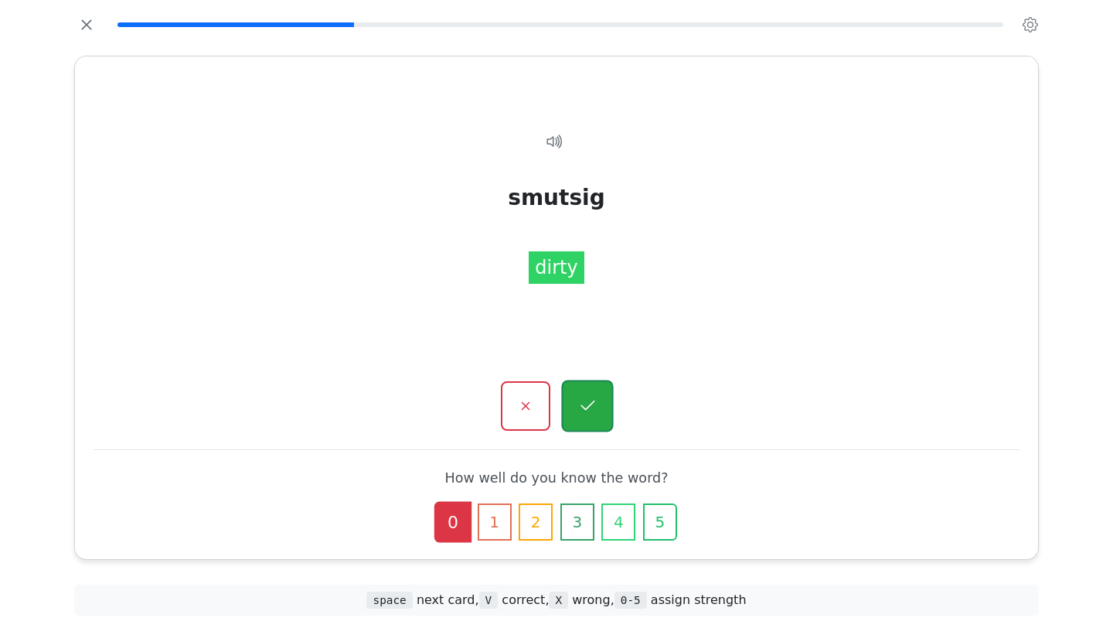
click at [582, 405] on icon "button" at bounding box center [586, 405] width 19 height 19
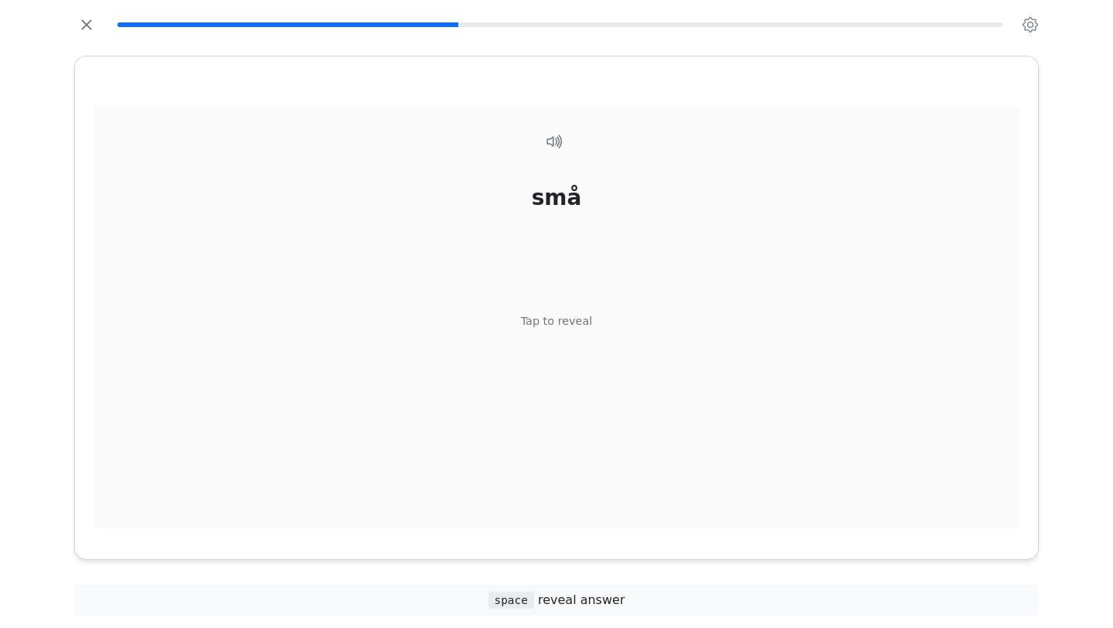
click at [583, 336] on div "små Tap to reveal" at bounding box center [557, 326] width 926 height 439
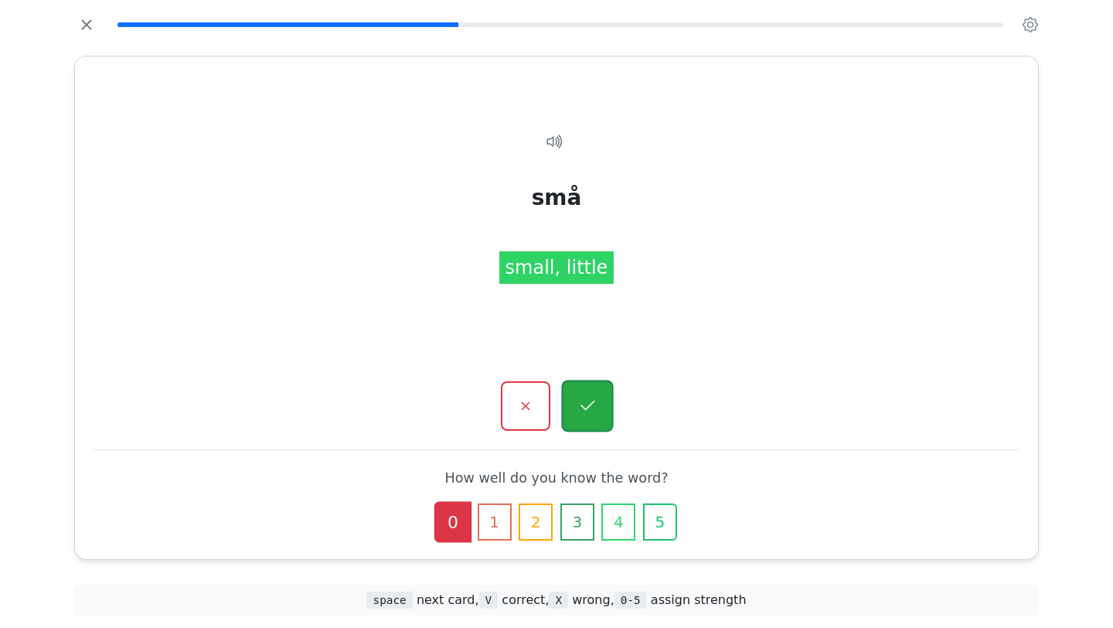
click at [597, 406] on icon "button" at bounding box center [586, 405] width 19 height 19
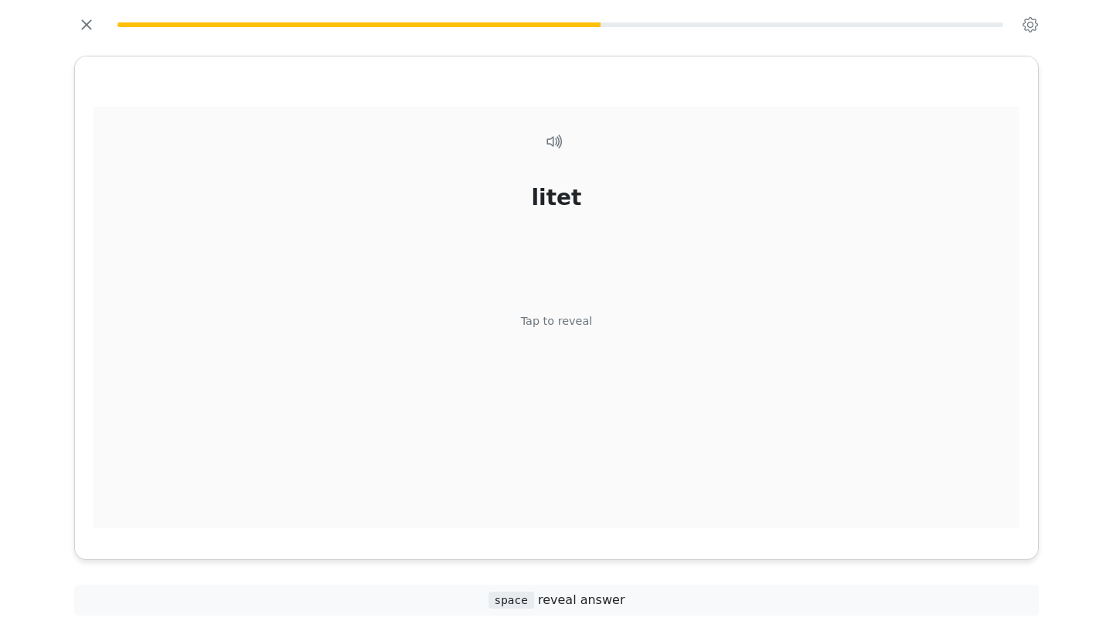
click at [577, 332] on div "litet Tap to reveal" at bounding box center [557, 326] width 926 height 439
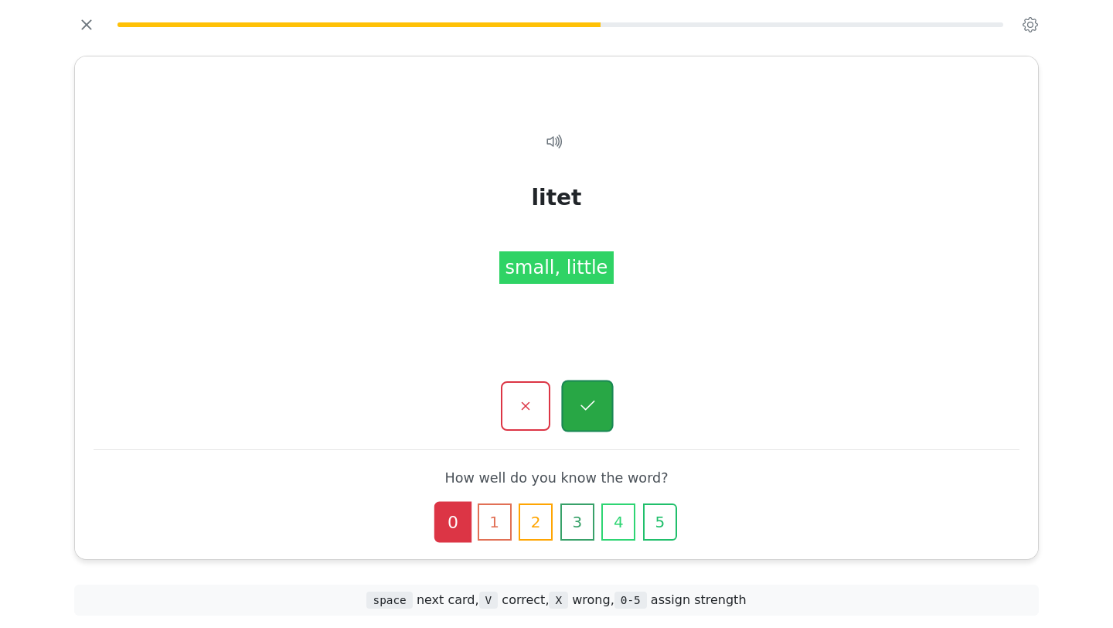
click at [591, 391] on button "button" at bounding box center [587, 406] width 52 height 52
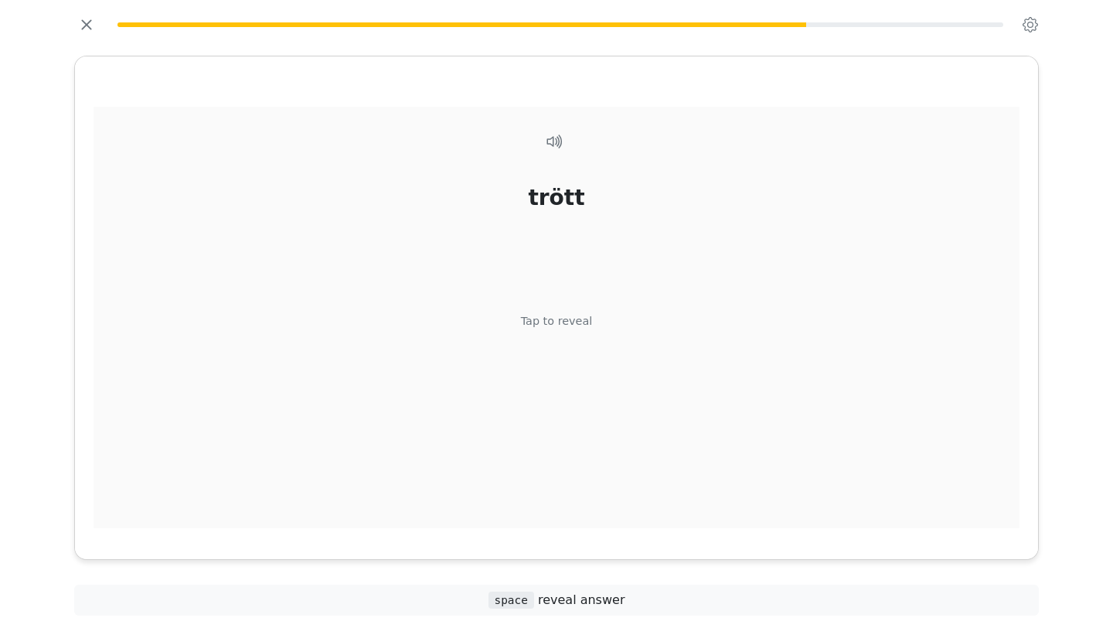
click at [575, 335] on div "trött Tap to reveal" at bounding box center [557, 326] width 926 height 439
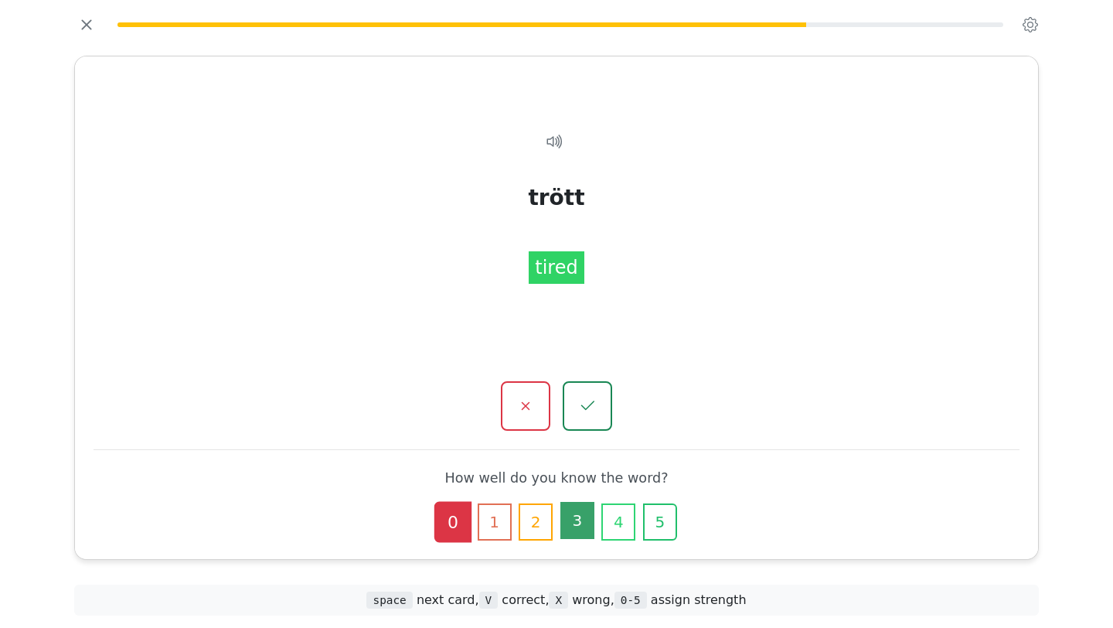
click at [576, 519] on button "3" at bounding box center [577, 520] width 34 height 37
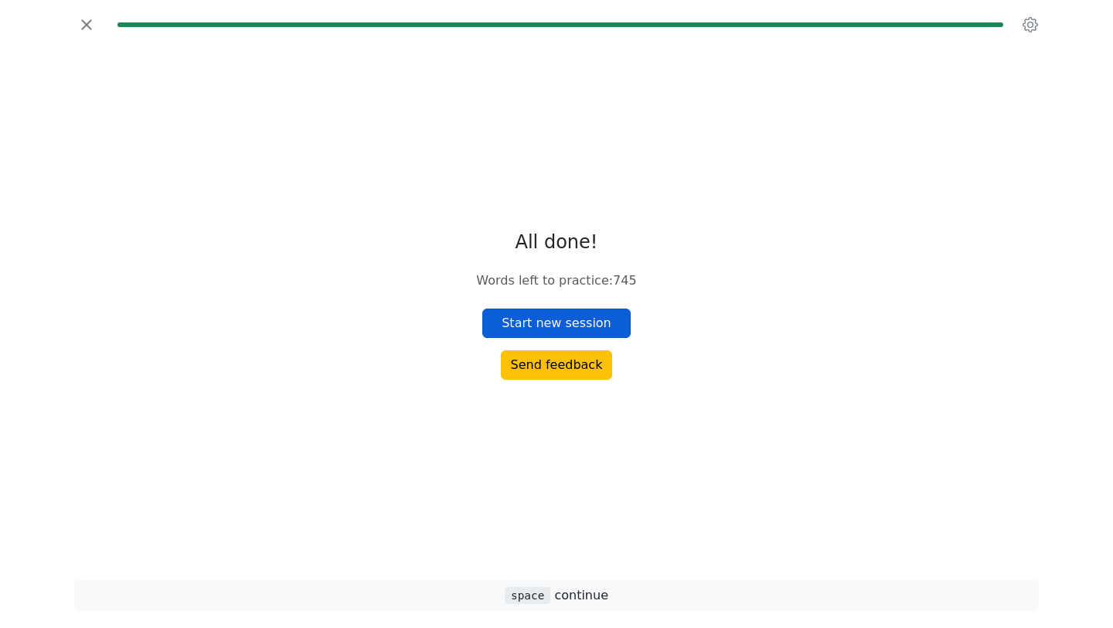
click at [583, 315] on button "Start new session" at bounding box center [556, 322] width 148 height 29
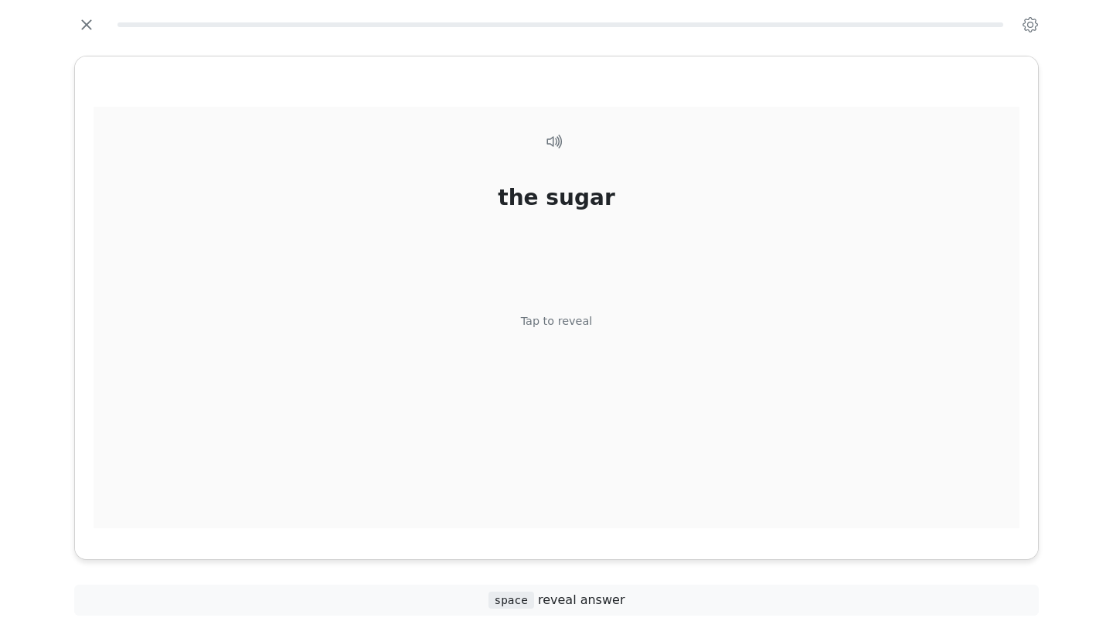
click at [568, 321] on div "Tap to reveal" at bounding box center [557, 321] width 72 height 17
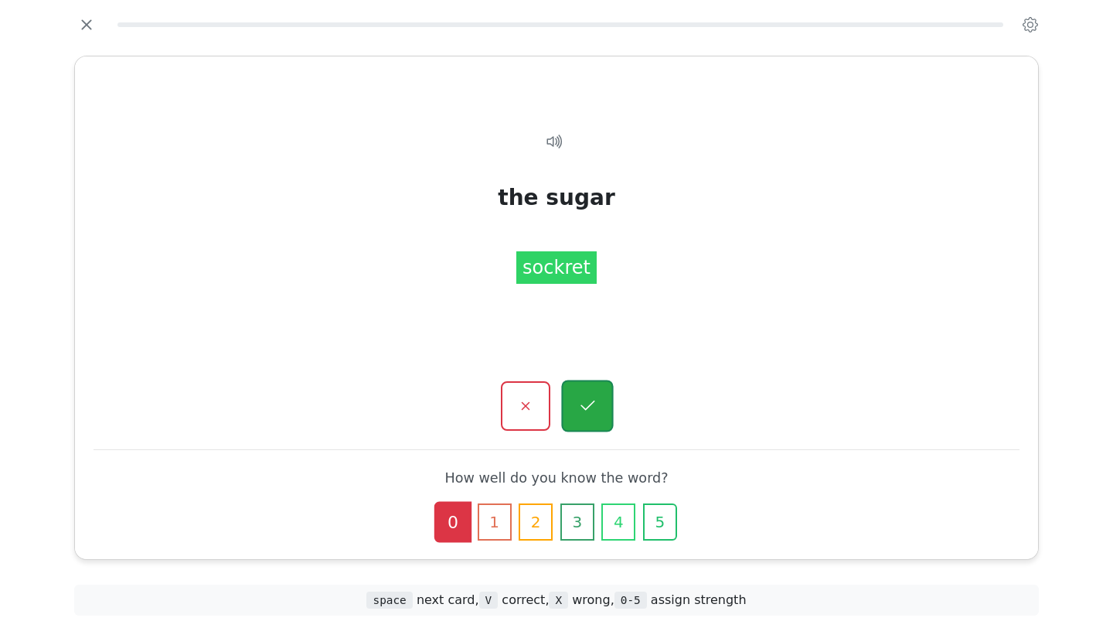
click at [588, 396] on button "button" at bounding box center [587, 406] width 52 height 52
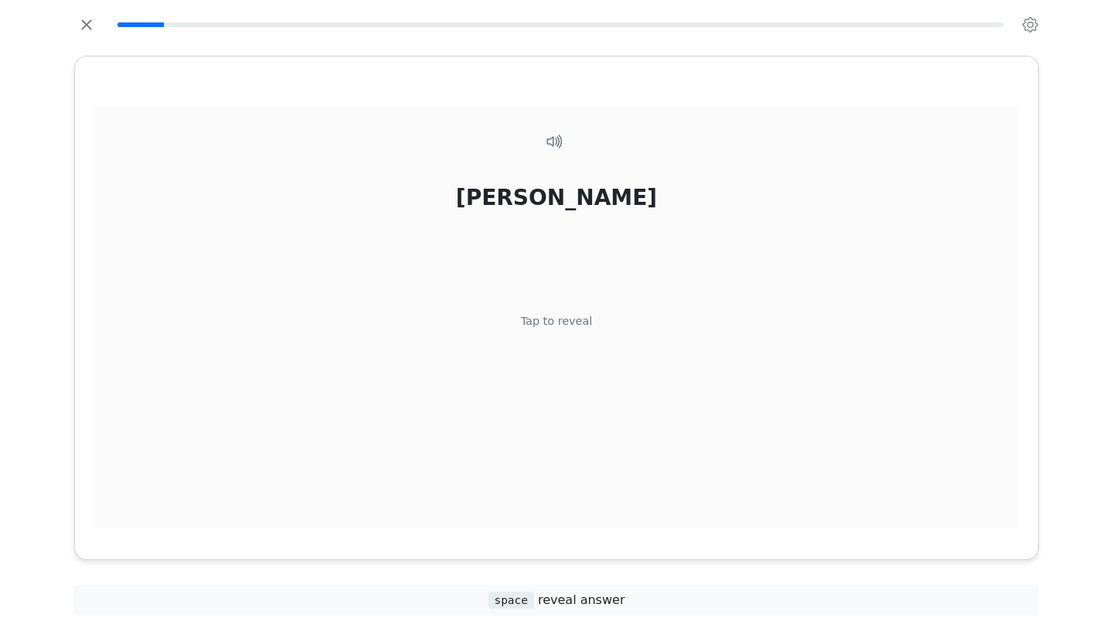
click at [577, 323] on div "Tap to reveal" at bounding box center [557, 321] width 72 height 17
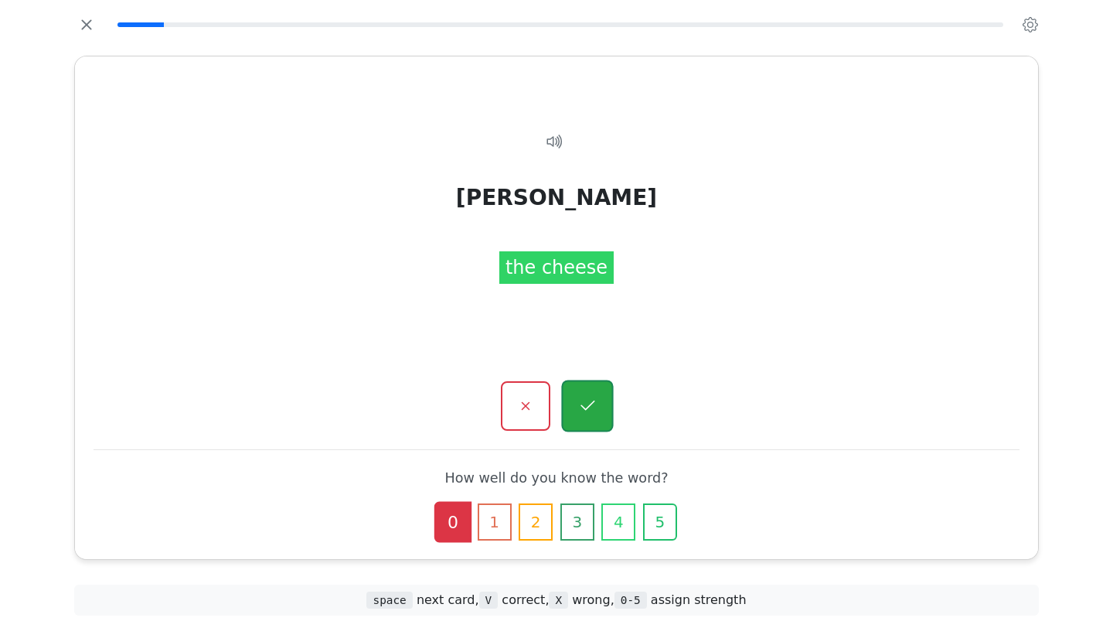
click at [592, 397] on icon "button" at bounding box center [586, 405] width 19 height 19
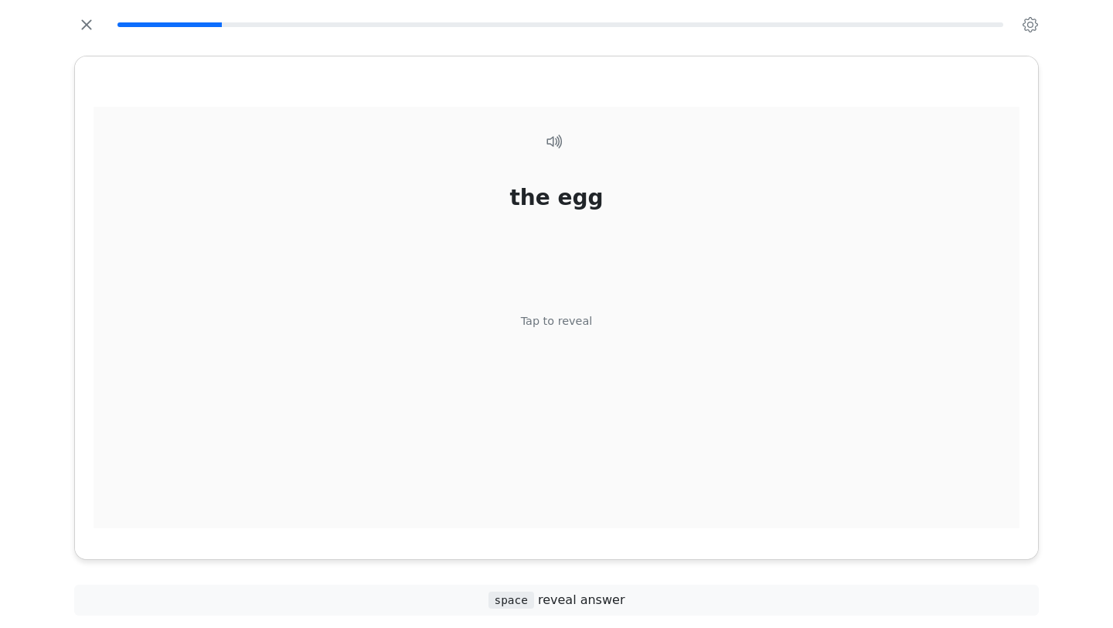
click at [583, 337] on div "the egg Tap to reveal" at bounding box center [557, 326] width 926 height 439
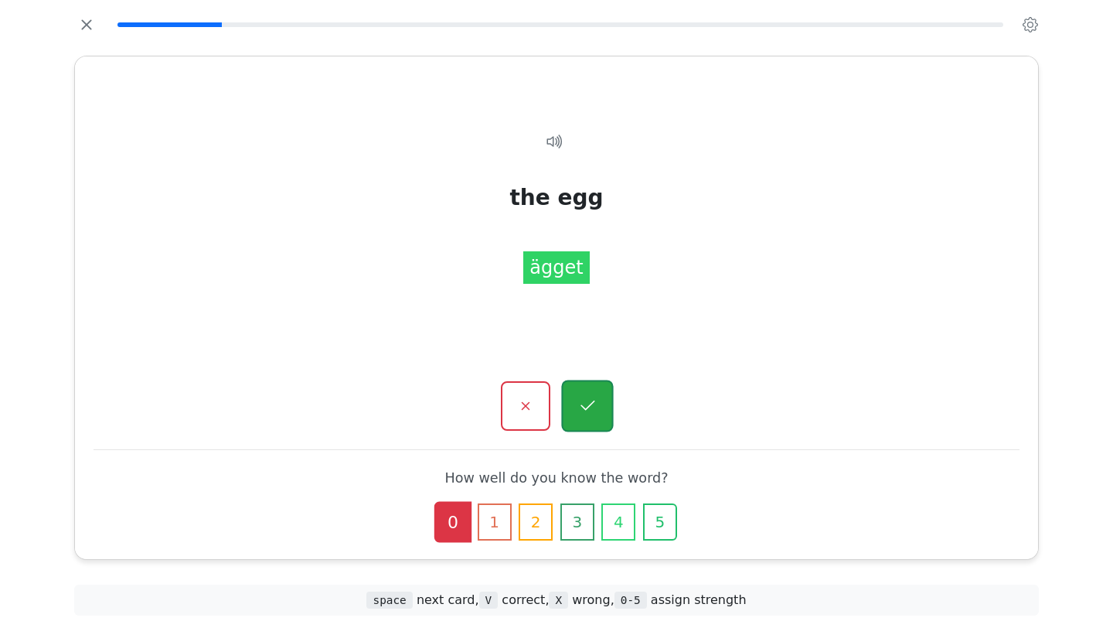
click at [594, 411] on icon "button" at bounding box center [586, 405] width 19 height 19
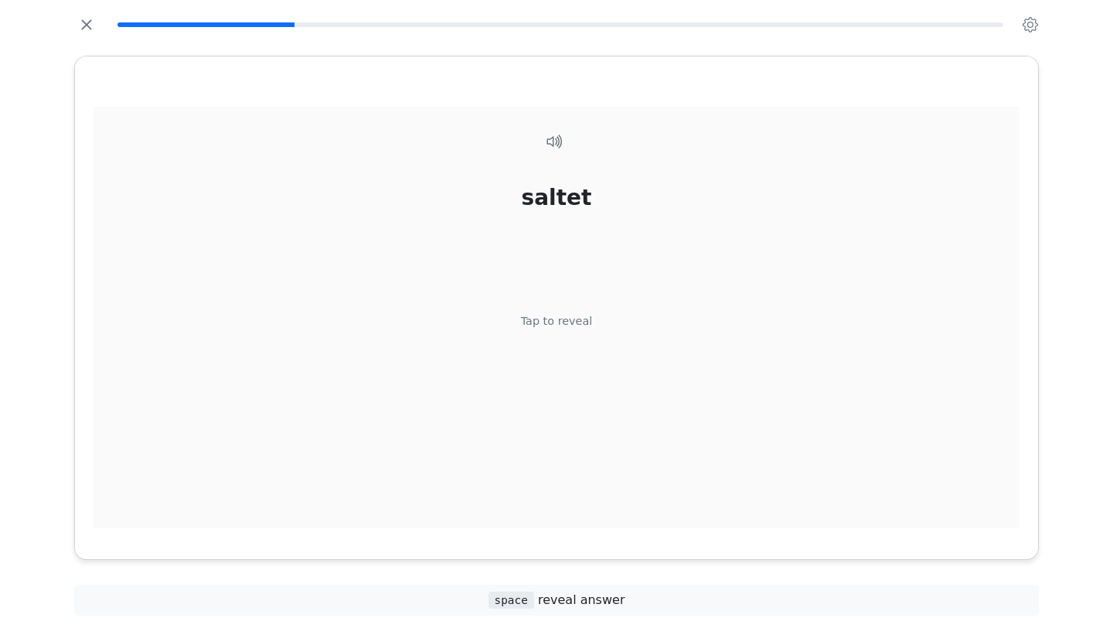
click at [571, 321] on div "Tap to reveal" at bounding box center [557, 321] width 72 height 17
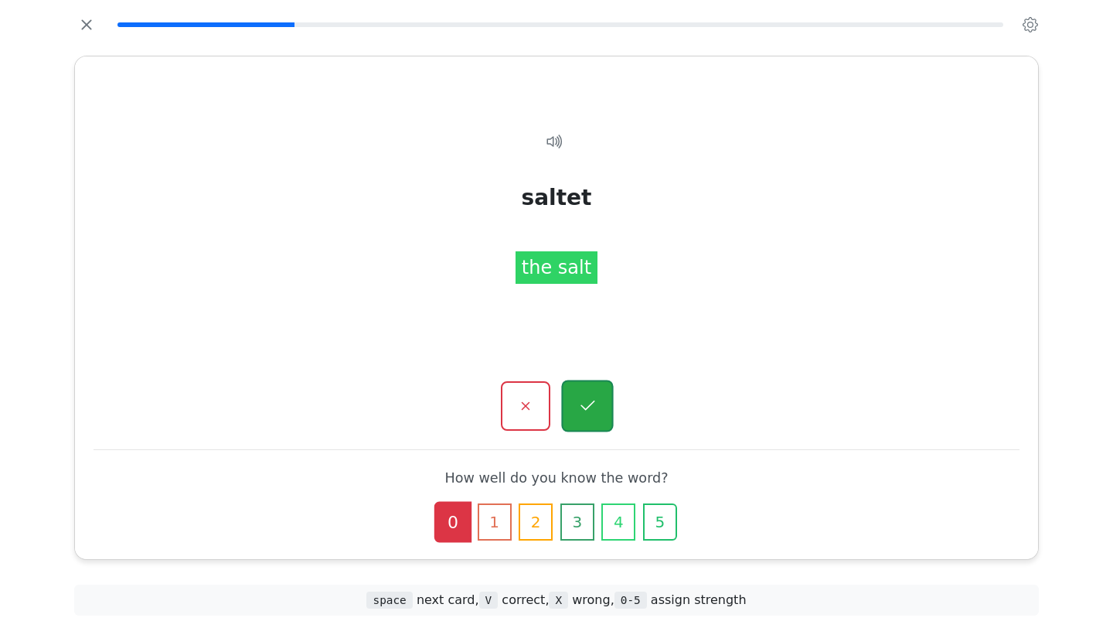
click at [594, 392] on button "button" at bounding box center [587, 406] width 52 height 52
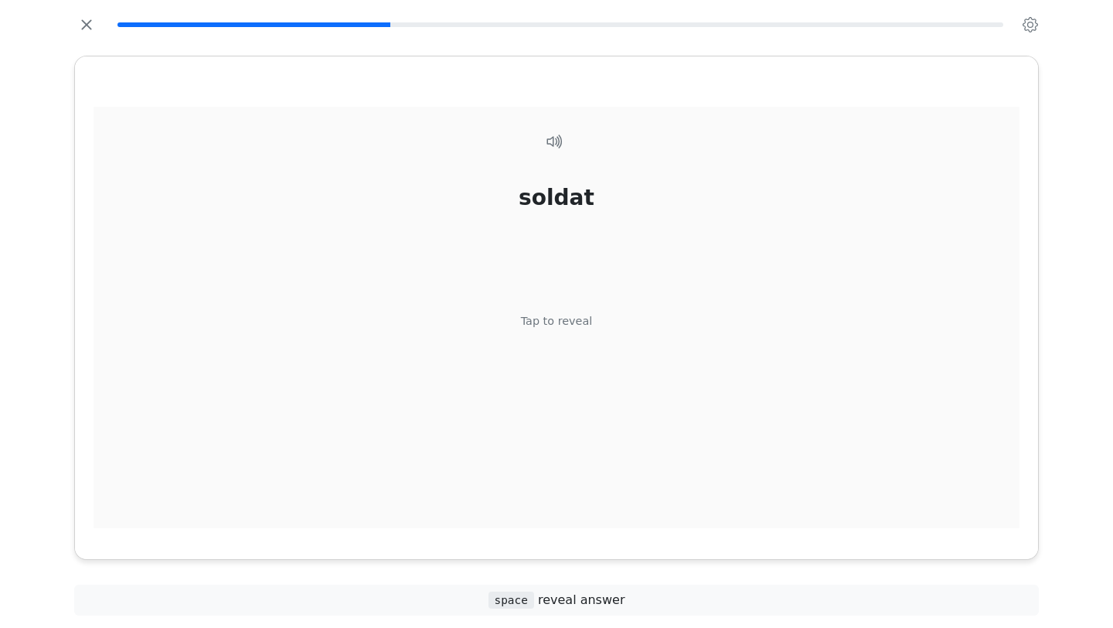
click at [573, 325] on div "Tap to reveal" at bounding box center [557, 321] width 72 height 17
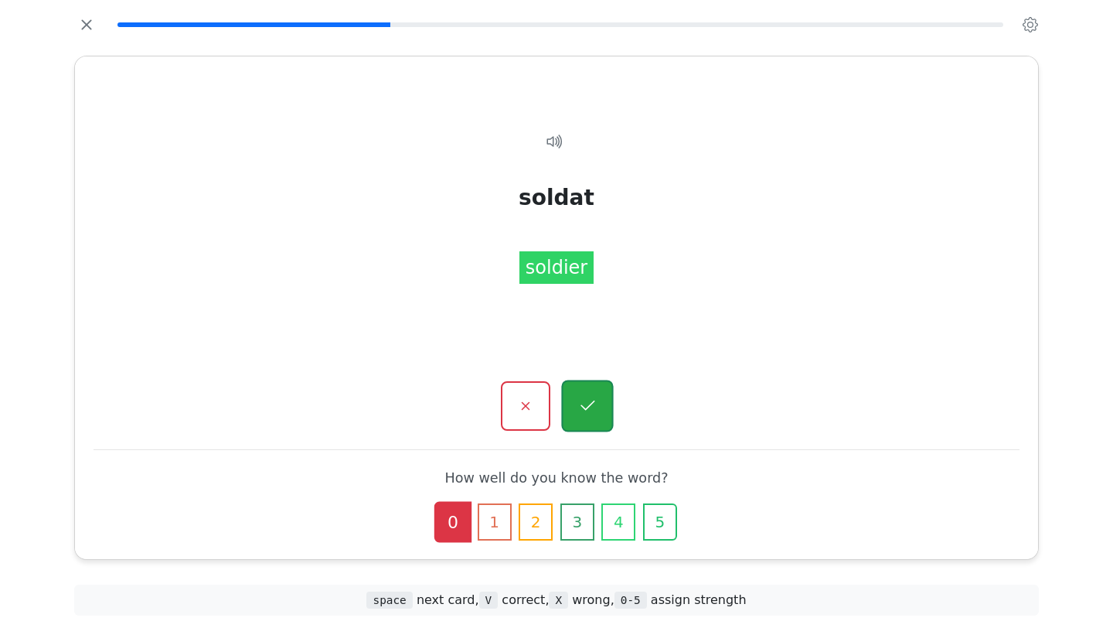
click at [594, 401] on icon "button" at bounding box center [586, 405] width 19 height 19
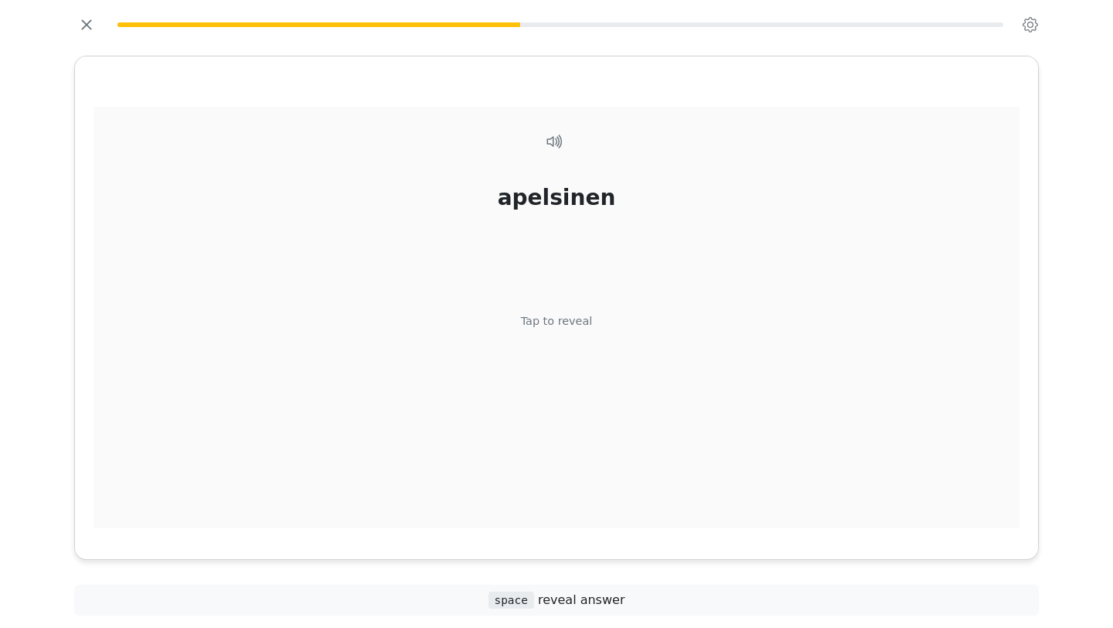
click at [583, 322] on div "Tap to reveal" at bounding box center [557, 321] width 72 height 17
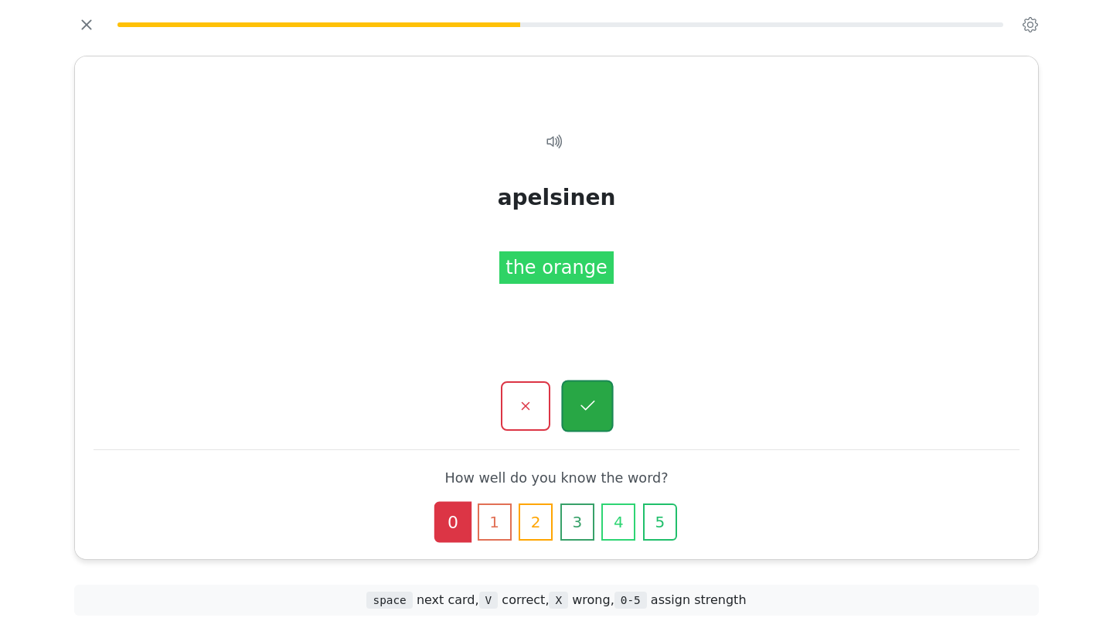
click at [589, 422] on button "button" at bounding box center [587, 406] width 52 height 52
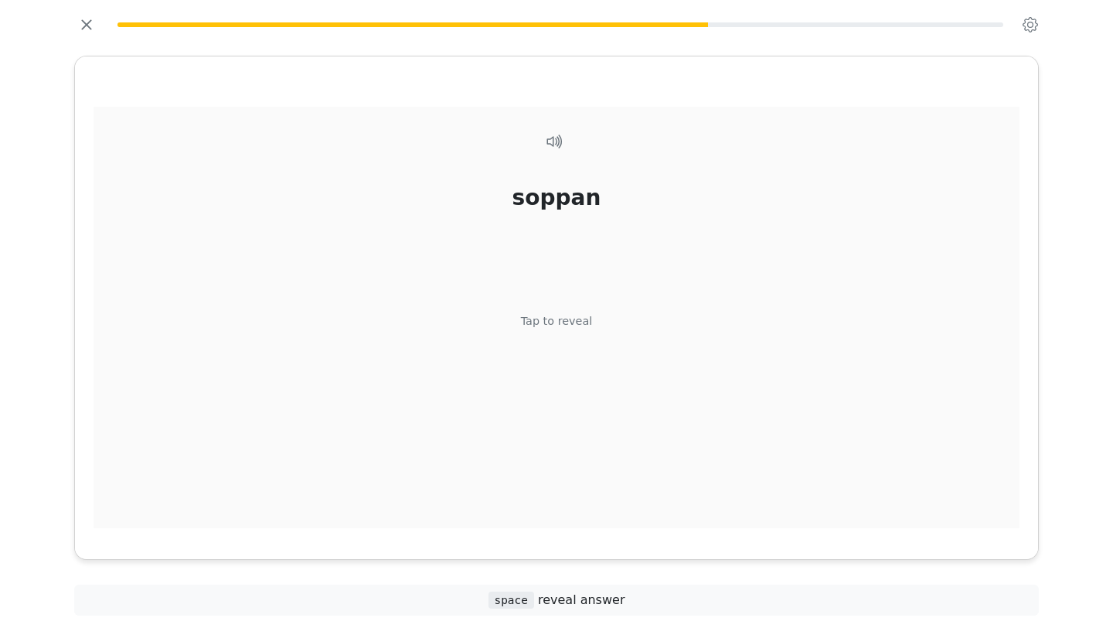
click at [587, 329] on div "soppan Tap to reveal" at bounding box center [557, 326] width 926 height 439
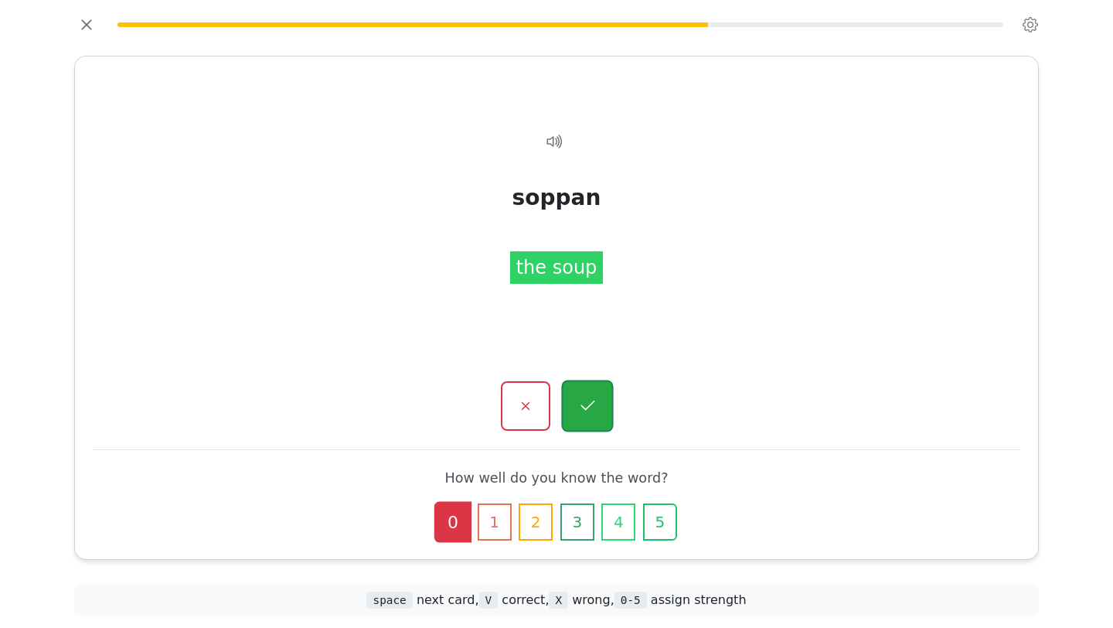
click at [592, 398] on icon "button" at bounding box center [586, 405] width 19 height 19
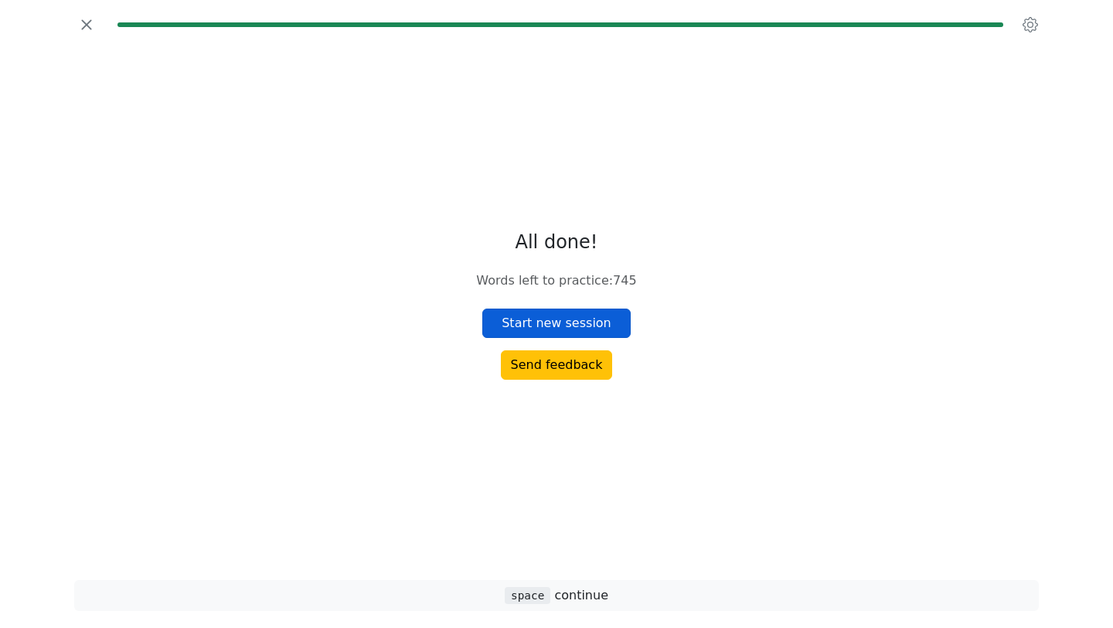
click at [586, 327] on button "Start new session" at bounding box center [556, 322] width 148 height 29
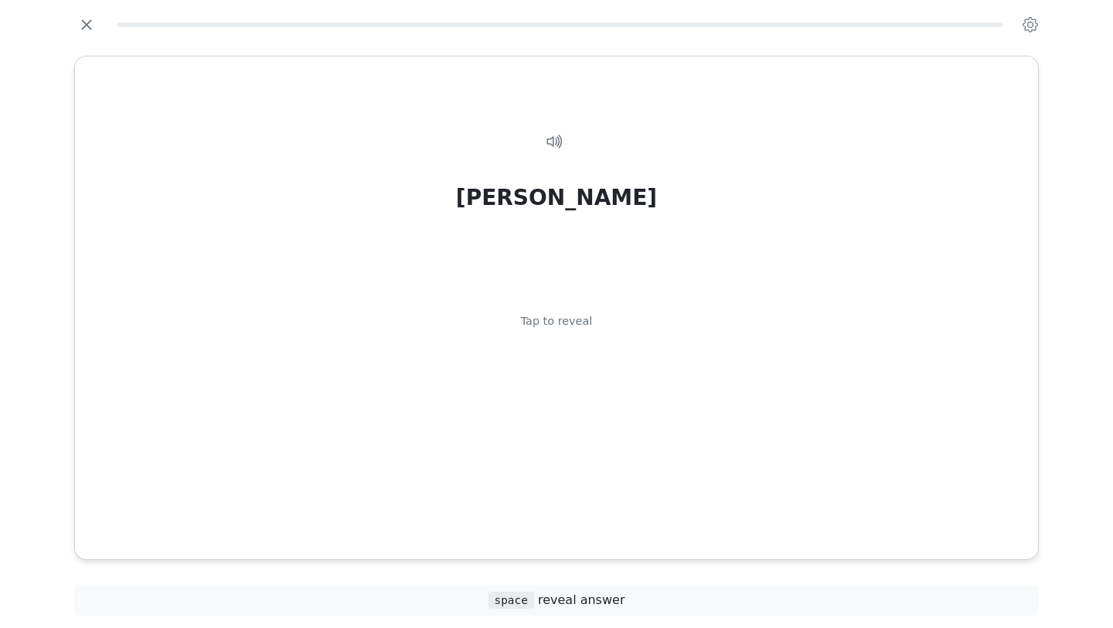
click at [586, 327] on div "Tap to reveal" at bounding box center [557, 321] width 72 height 17
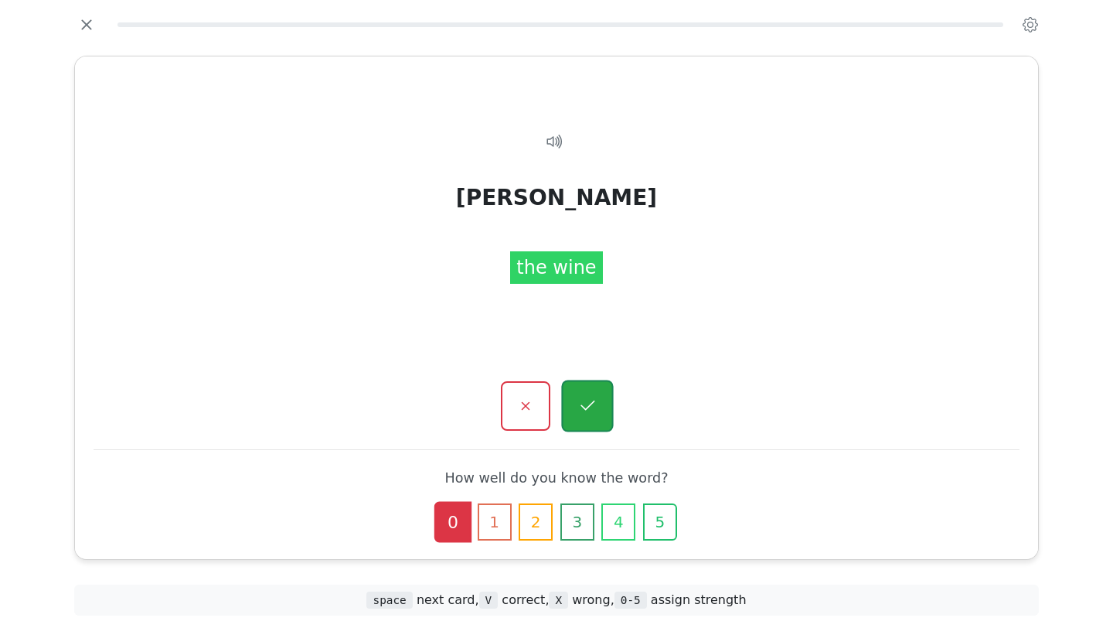
click at [588, 408] on icon "button" at bounding box center [586, 405] width 19 height 19
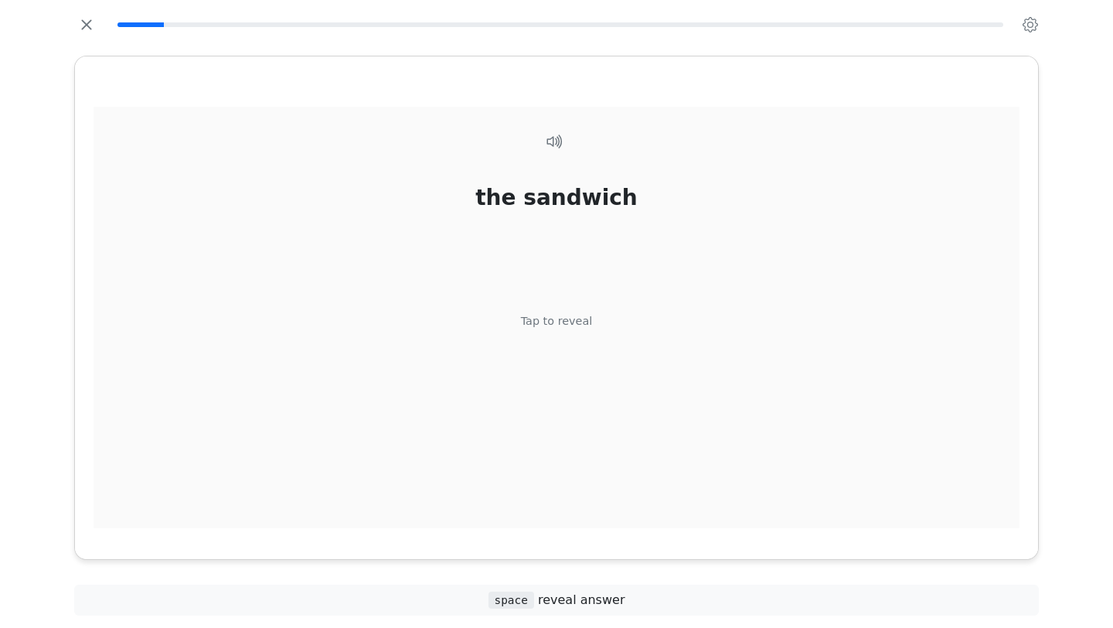
click at [573, 326] on div "Tap to reveal" at bounding box center [557, 321] width 72 height 17
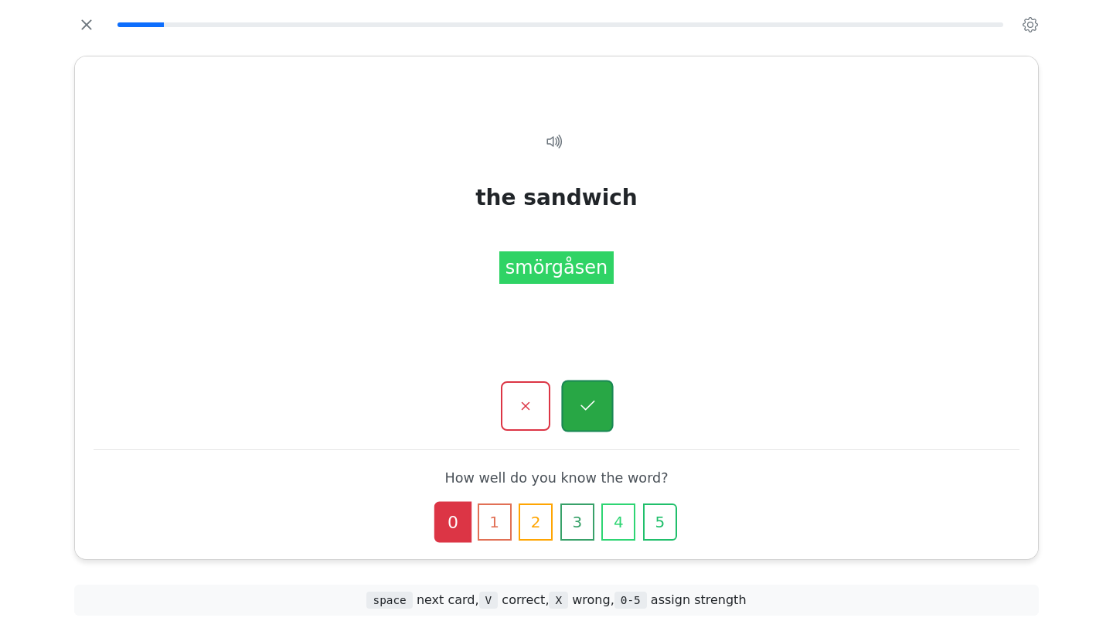
click at [588, 410] on icon "button" at bounding box center [586, 405] width 19 height 19
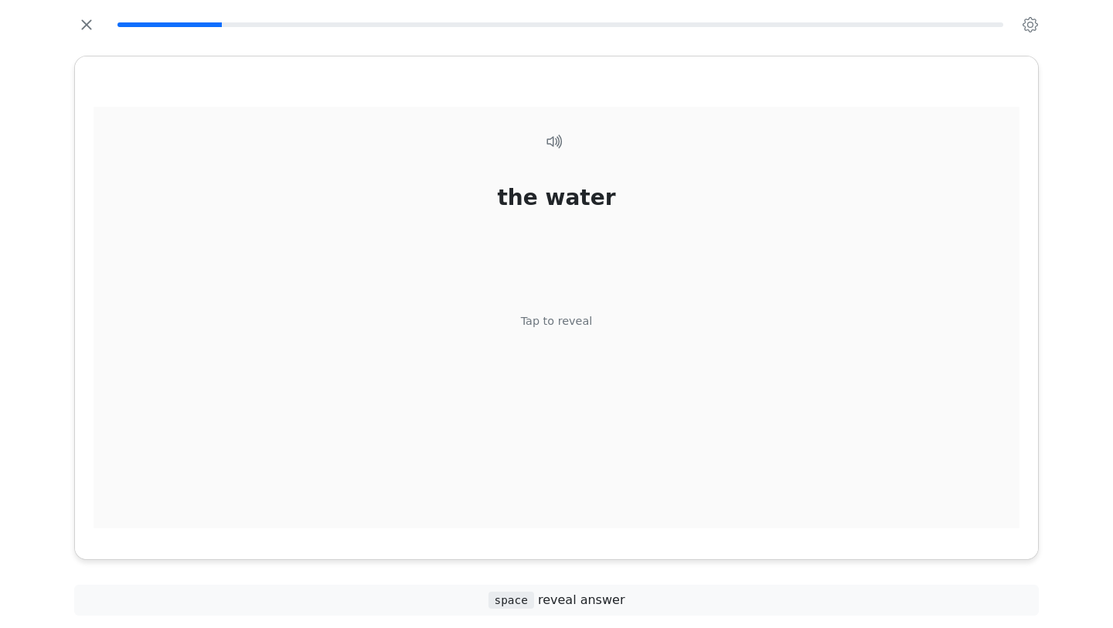
click at [572, 323] on div "Tap to reveal" at bounding box center [557, 321] width 72 height 17
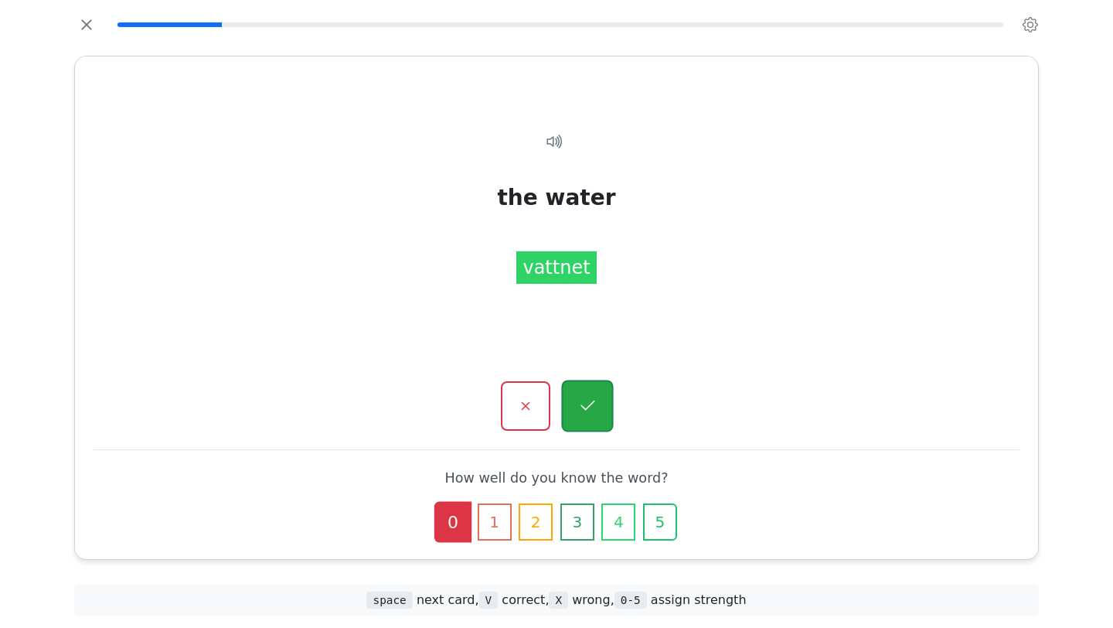
click at [588, 407] on icon "button" at bounding box center [587, 405] width 14 height 10
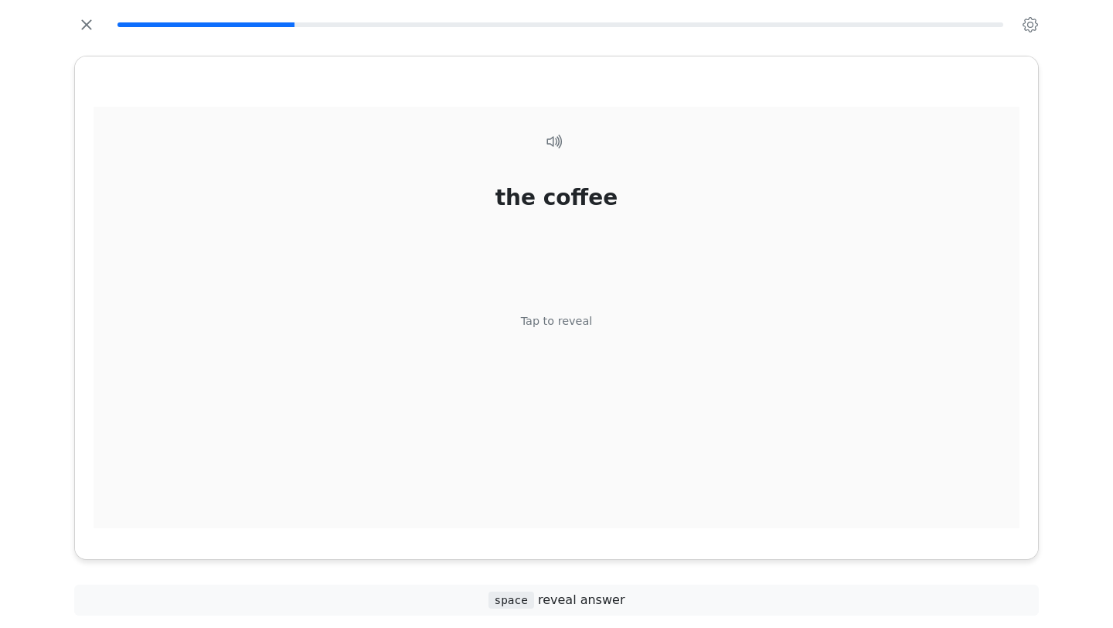
click at [576, 334] on div "the coffee Tap to reveal" at bounding box center [557, 326] width 926 height 439
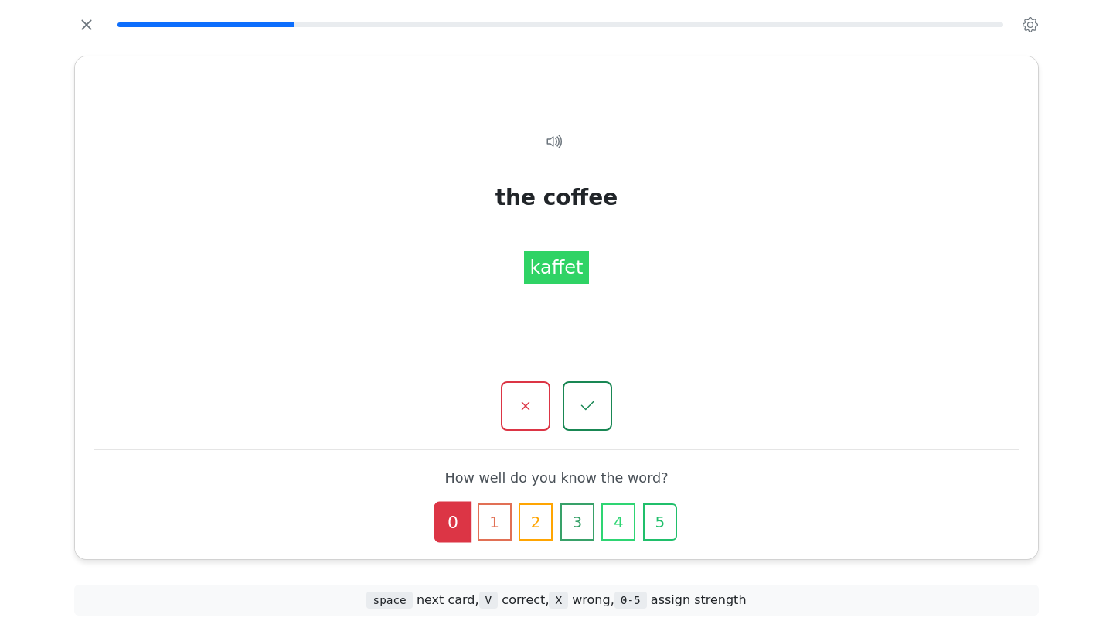
click at [568, 272] on div "kaffet" at bounding box center [557, 267] width 66 height 32
click at [584, 393] on button "button" at bounding box center [587, 406] width 52 height 52
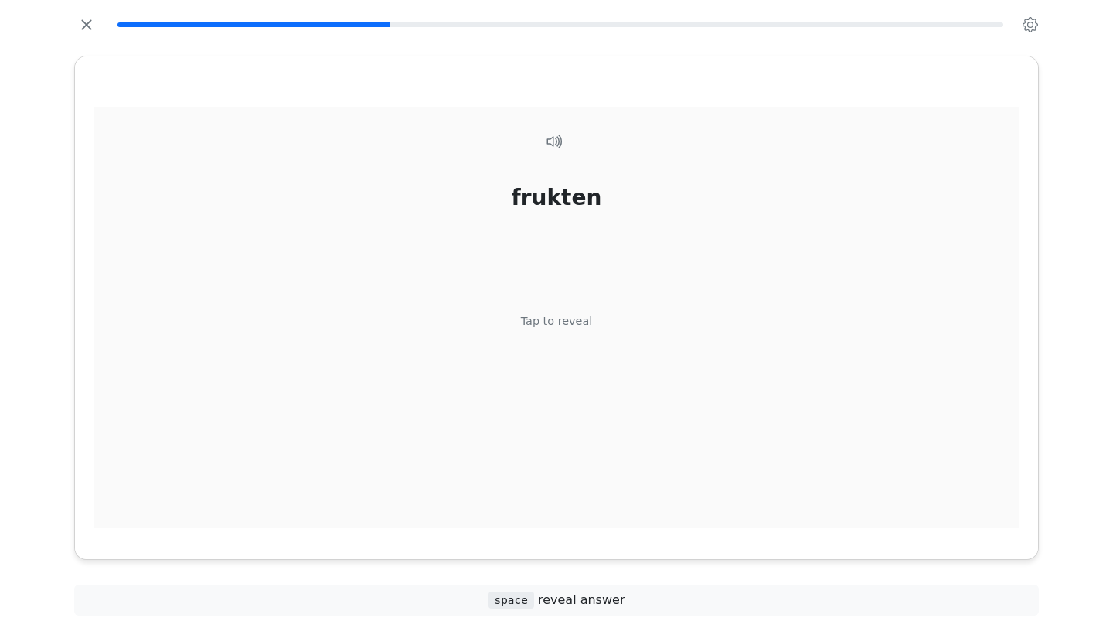
click at [570, 331] on div "frukten Tap to reveal" at bounding box center [557, 326] width 926 height 439
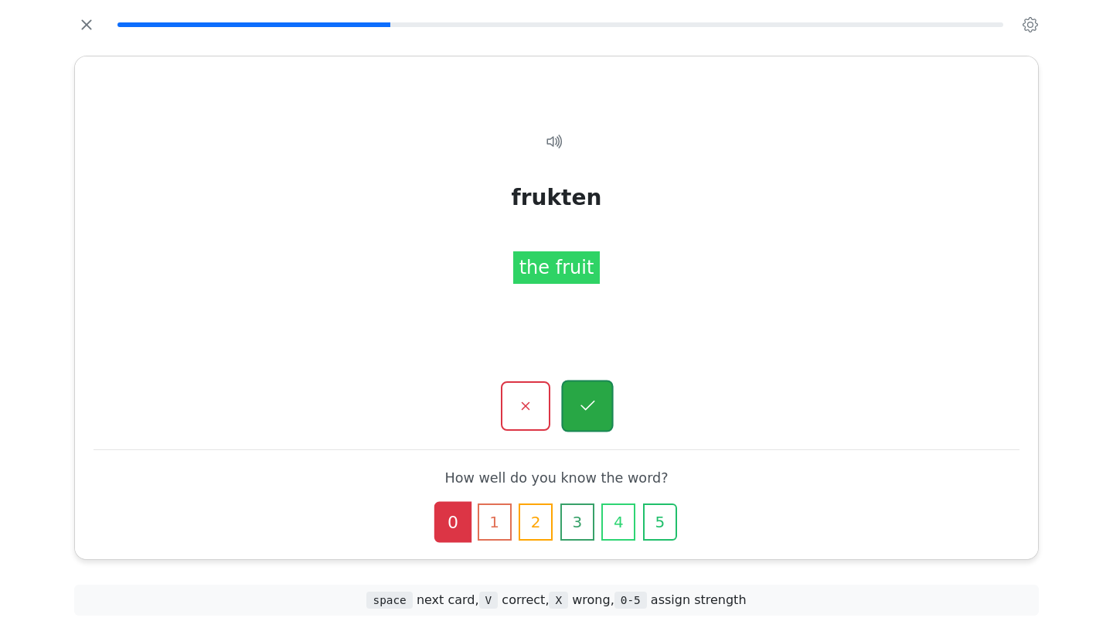
click at [581, 399] on icon "button" at bounding box center [586, 405] width 19 height 19
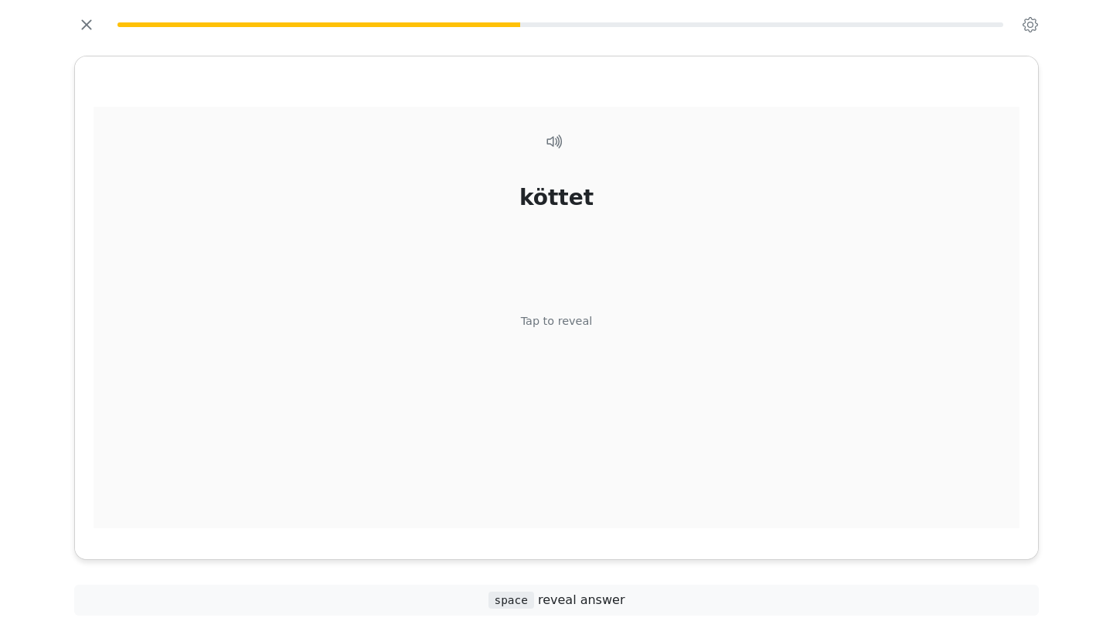
click at [570, 327] on div "Tap to reveal" at bounding box center [557, 321] width 72 height 17
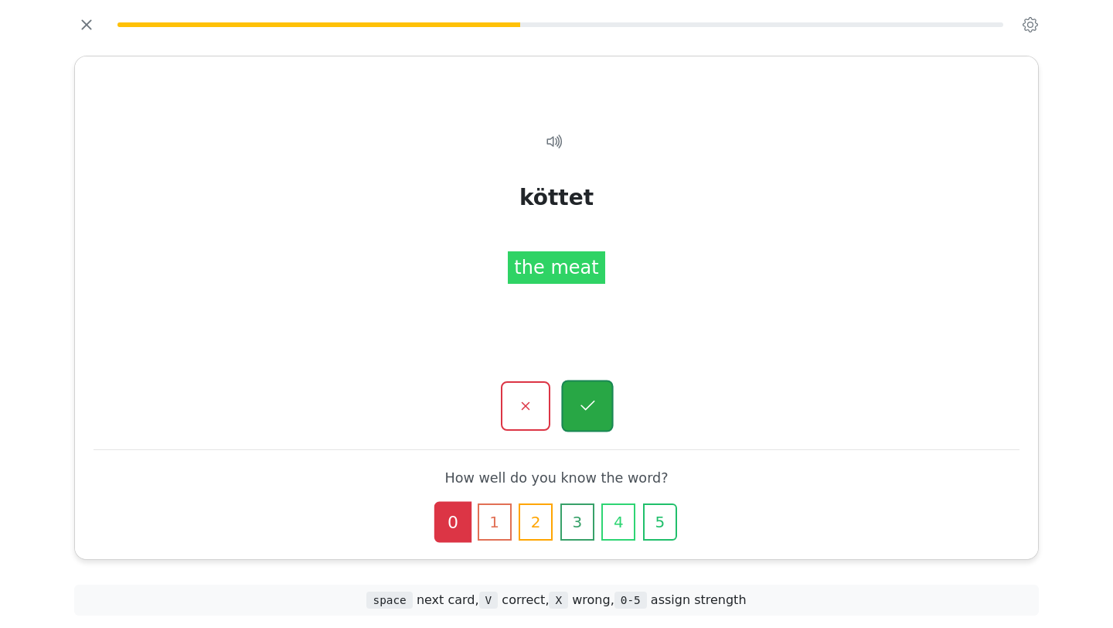
click at [596, 393] on button "button" at bounding box center [587, 406] width 52 height 52
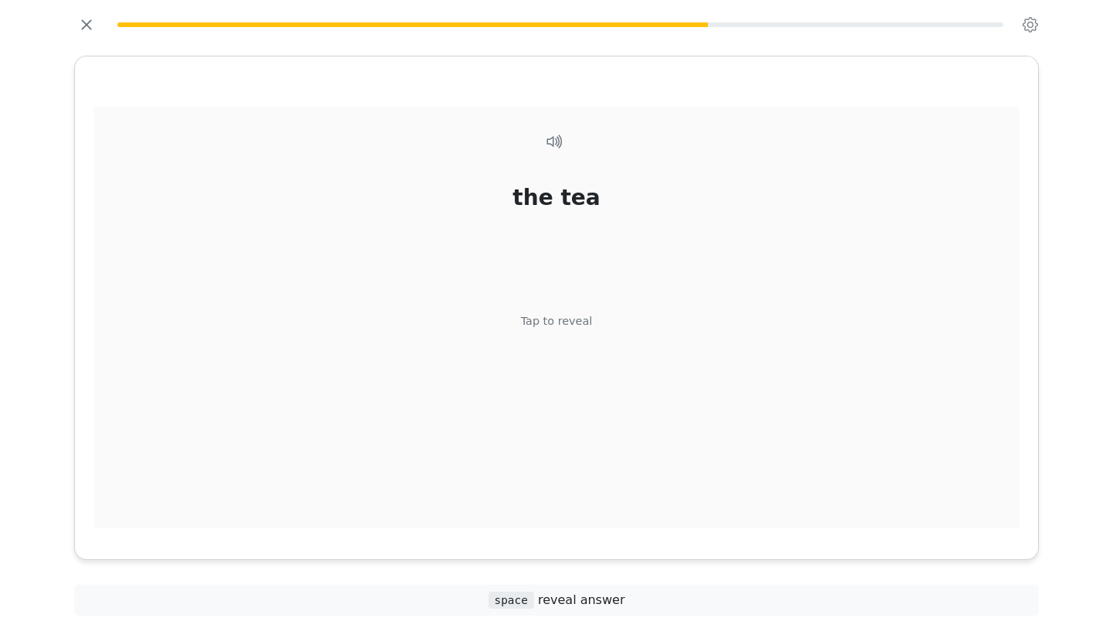
click at [590, 320] on div "the tea Tap to reveal" at bounding box center [557, 326] width 926 height 439
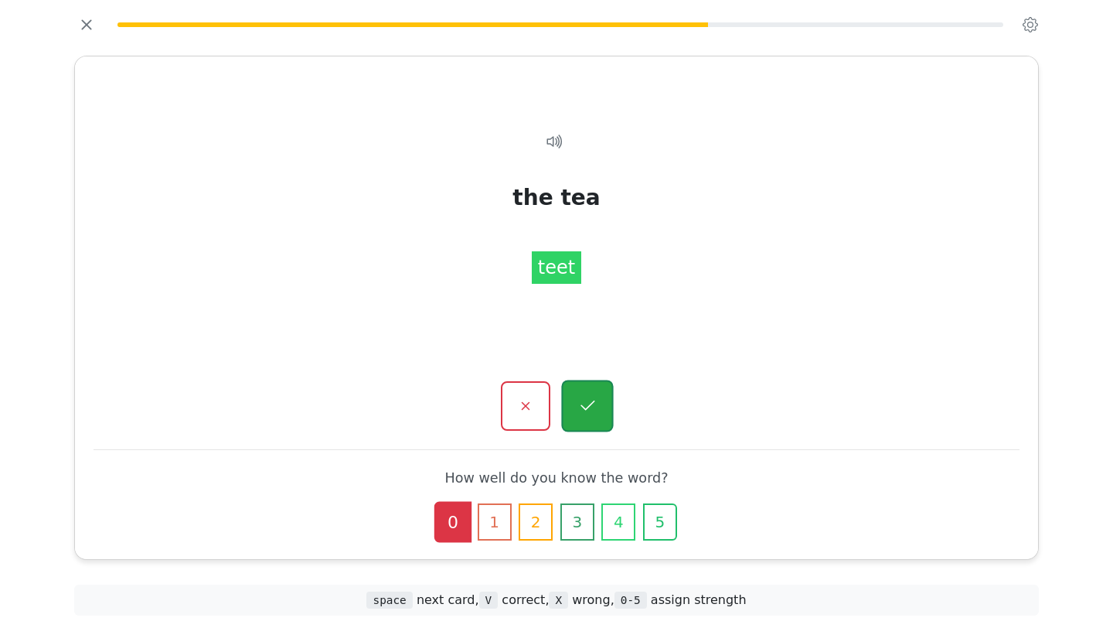
click at [591, 396] on button "button" at bounding box center [587, 406] width 52 height 52
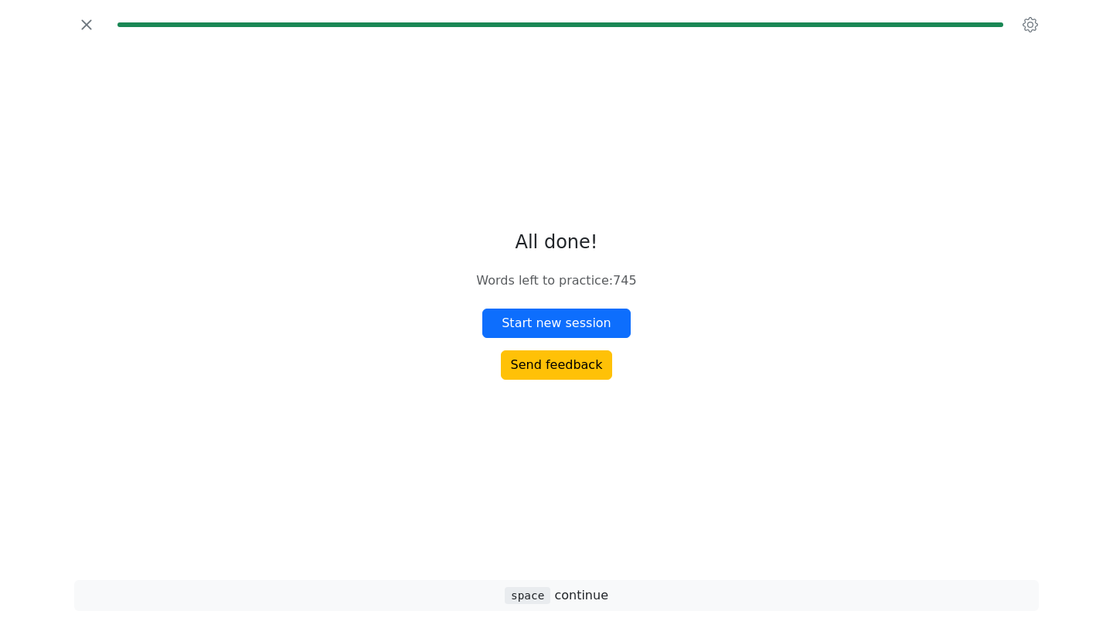
click at [591, 396] on div "All done! Words left to practice : 745 Start new session Send feedback" at bounding box center [556, 305] width 989 height 512
click at [594, 321] on button "Start new session" at bounding box center [556, 322] width 148 height 29
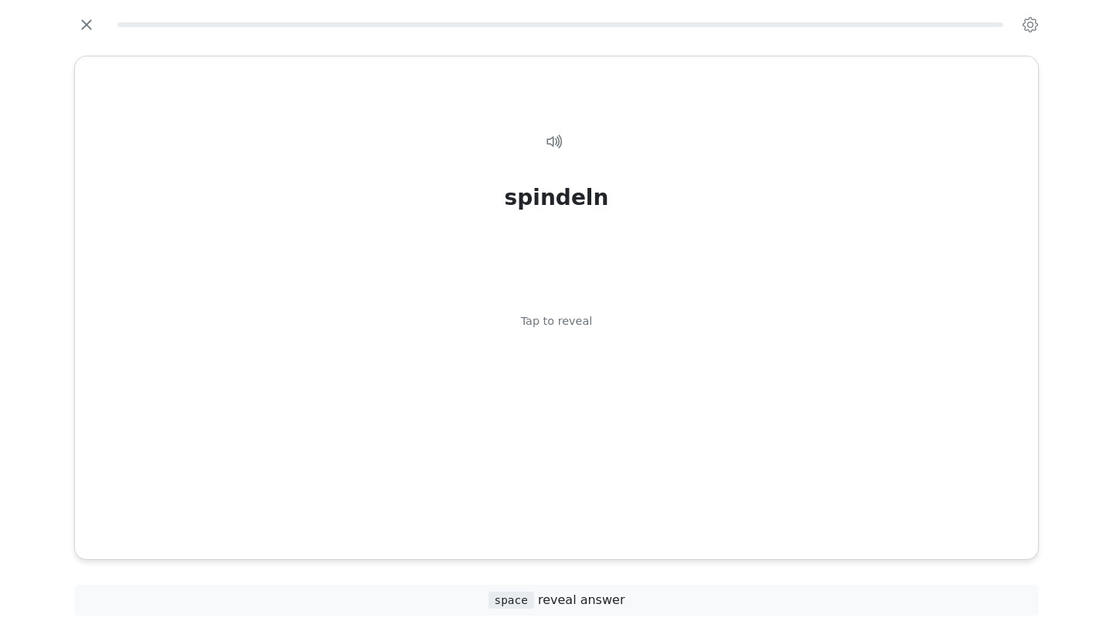
click at [594, 321] on div "spindeln Tap to reveal" at bounding box center [557, 326] width 926 height 439
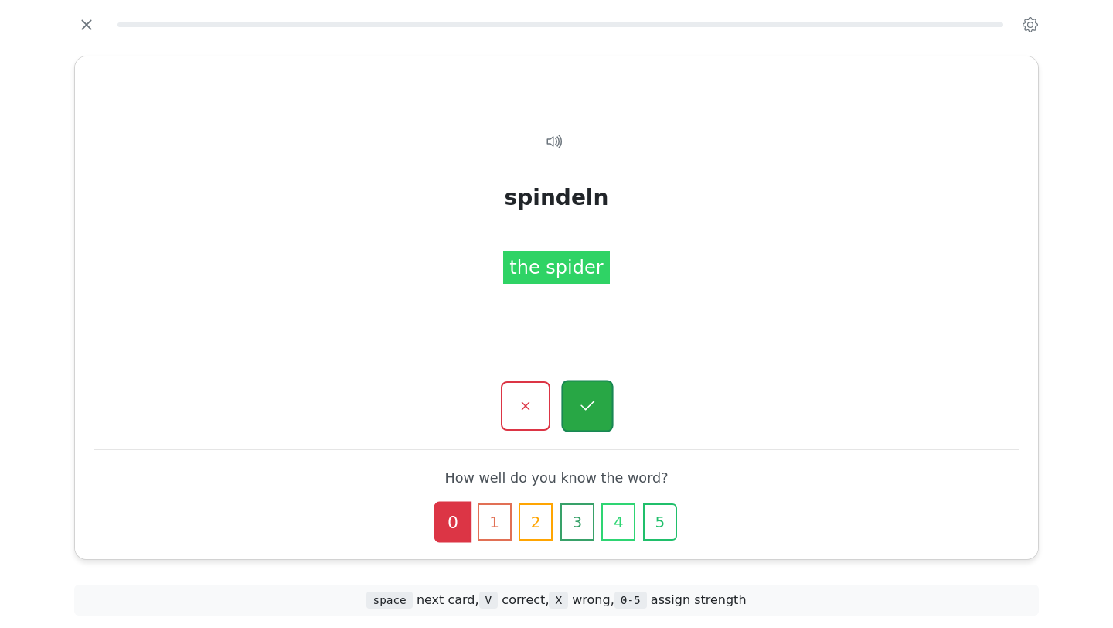
click at [594, 392] on button "button" at bounding box center [587, 406] width 52 height 52
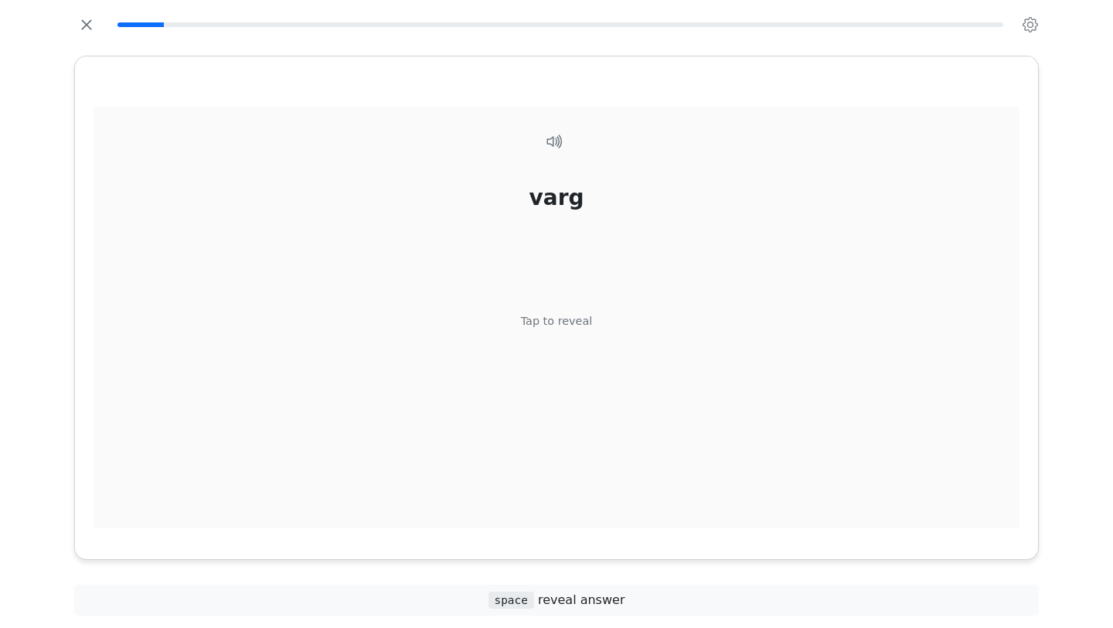
click at [588, 335] on div "varg Tap to reveal" at bounding box center [557, 326] width 926 height 439
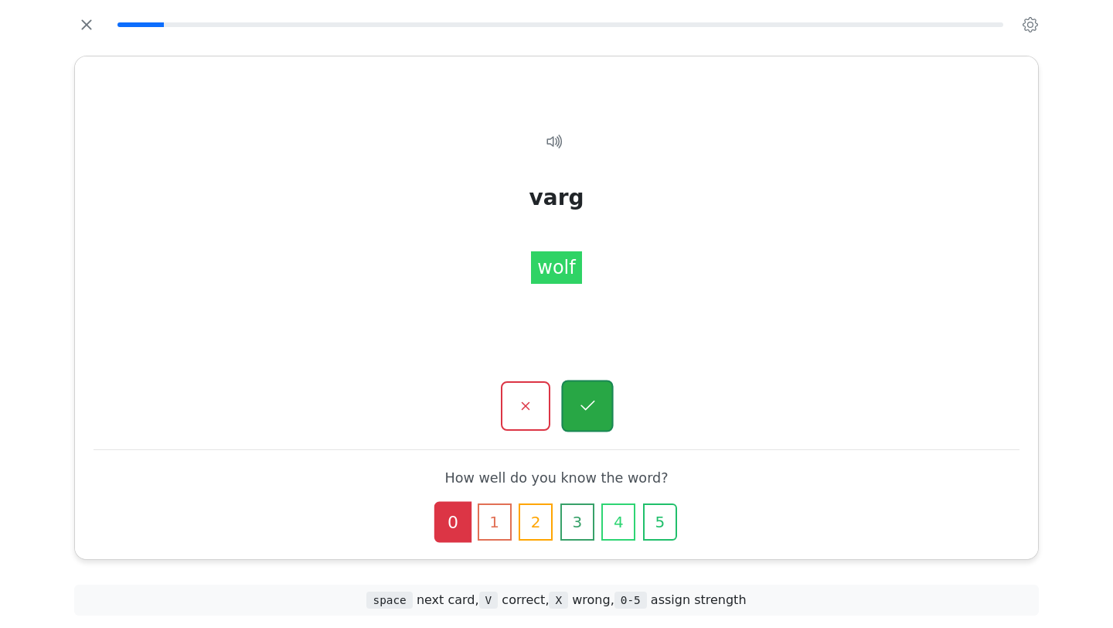
click at [604, 403] on button "button" at bounding box center [587, 406] width 52 height 52
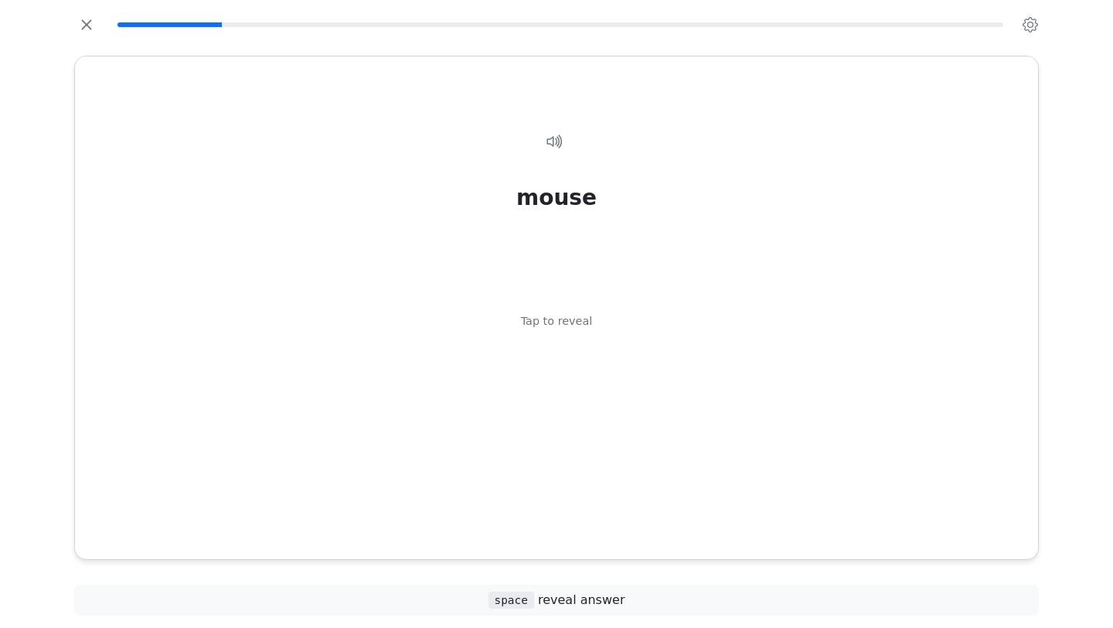
click at [604, 403] on div "mouse Tap to reveal" at bounding box center [557, 326] width 926 height 439
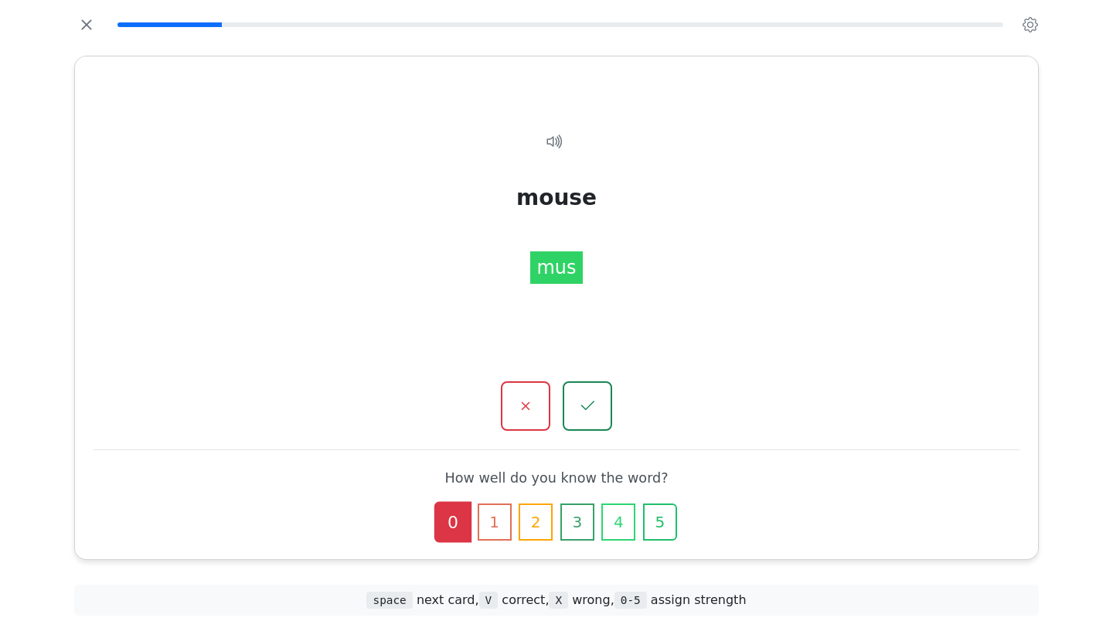
click at [604, 403] on button "button" at bounding box center [587, 405] width 49 height 49
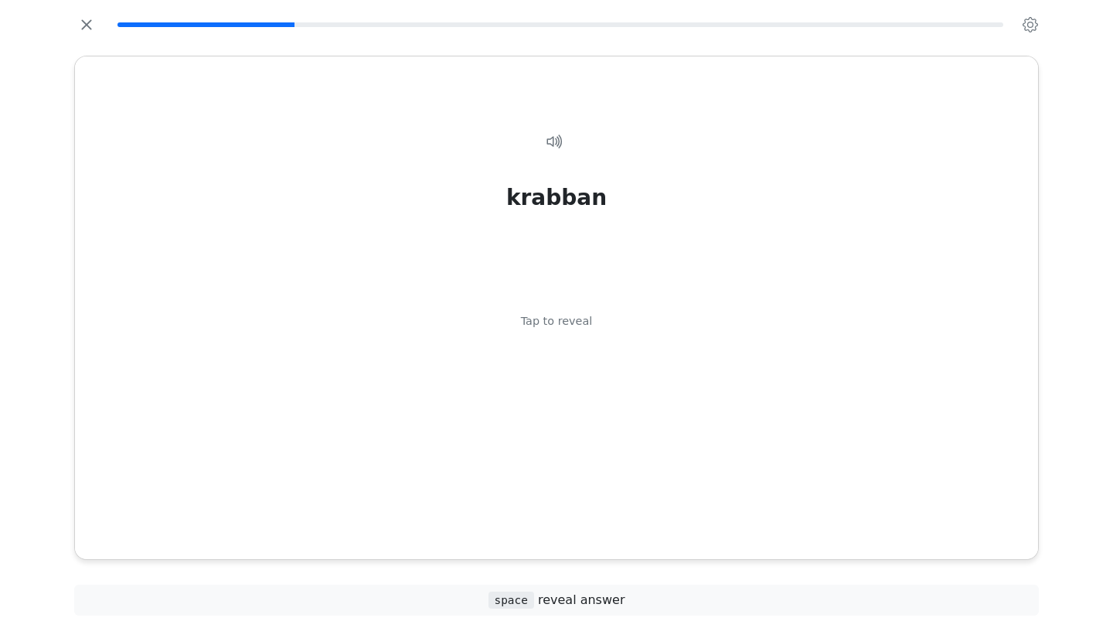
click at [604, 403] on div "krabban Tap to reveal" at bounding box center [557, 326] width 926 height 439
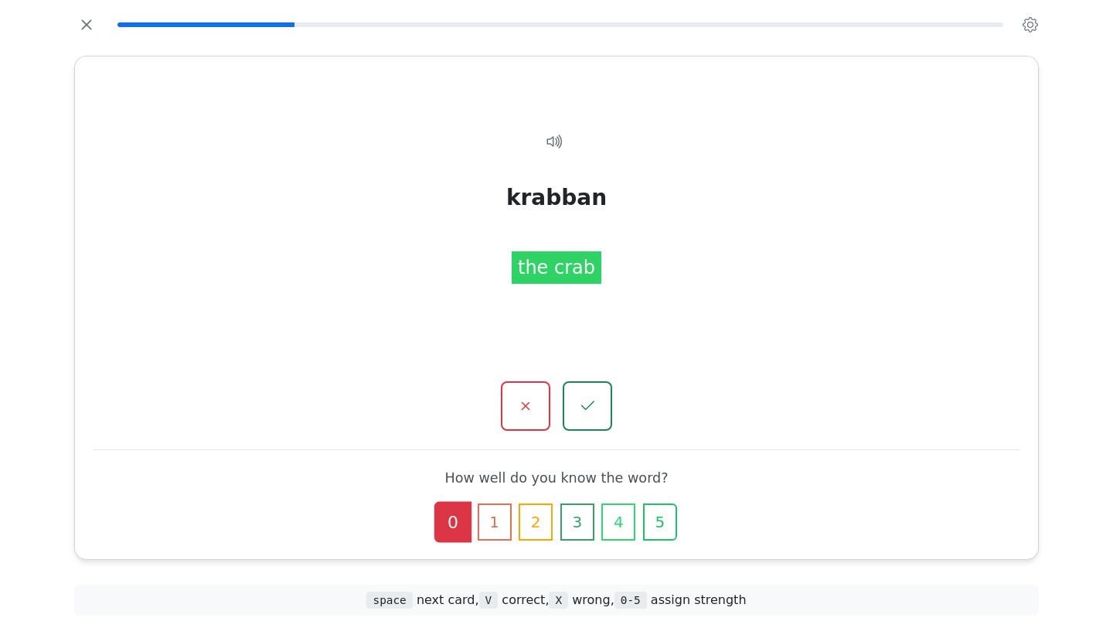
click at [604, 403] on button "button" at bounding box center [587, 405] width 49 height 49
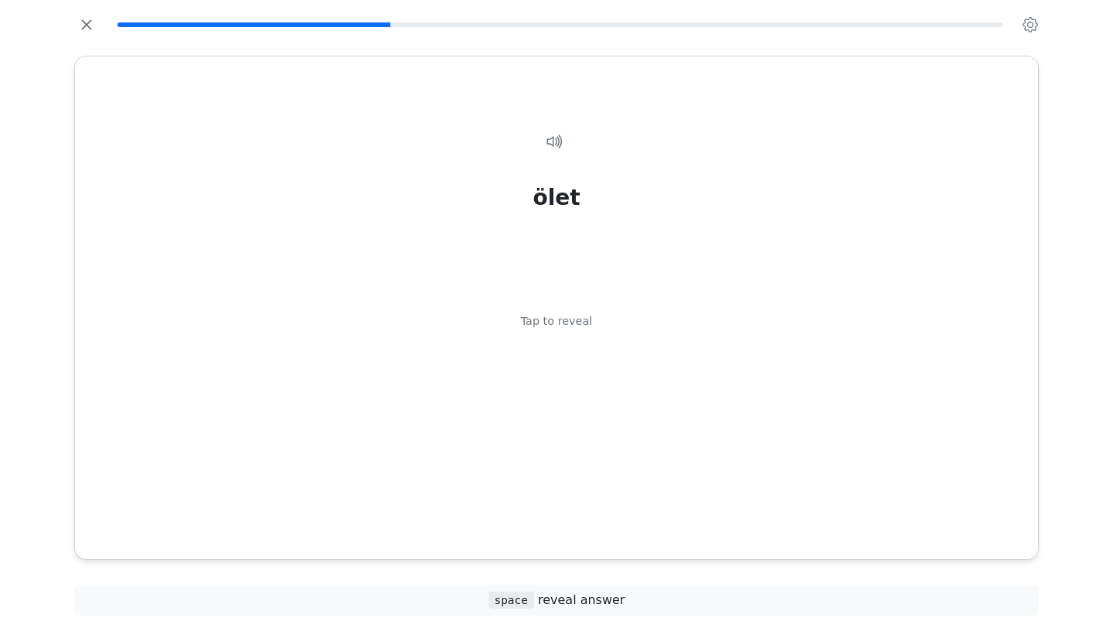
click at [604, 403] on div "ölet Tap to reveal" at bounding box center [557, 326] width 926 height 439
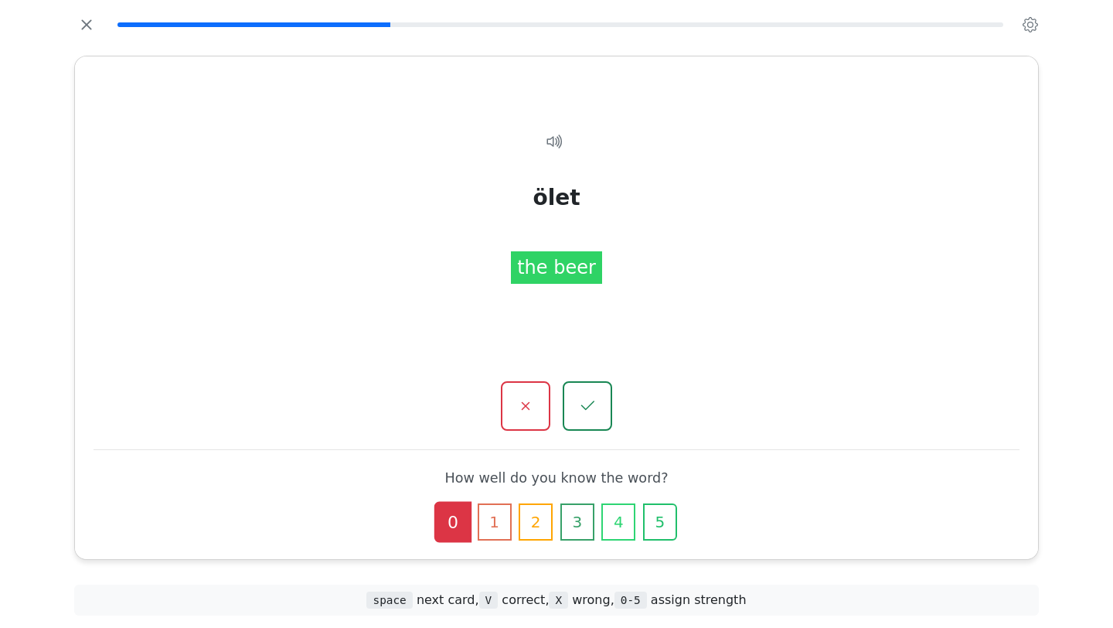
click at [604, 403] on button "button" at bounding box center [587, 405] width 49 height 49
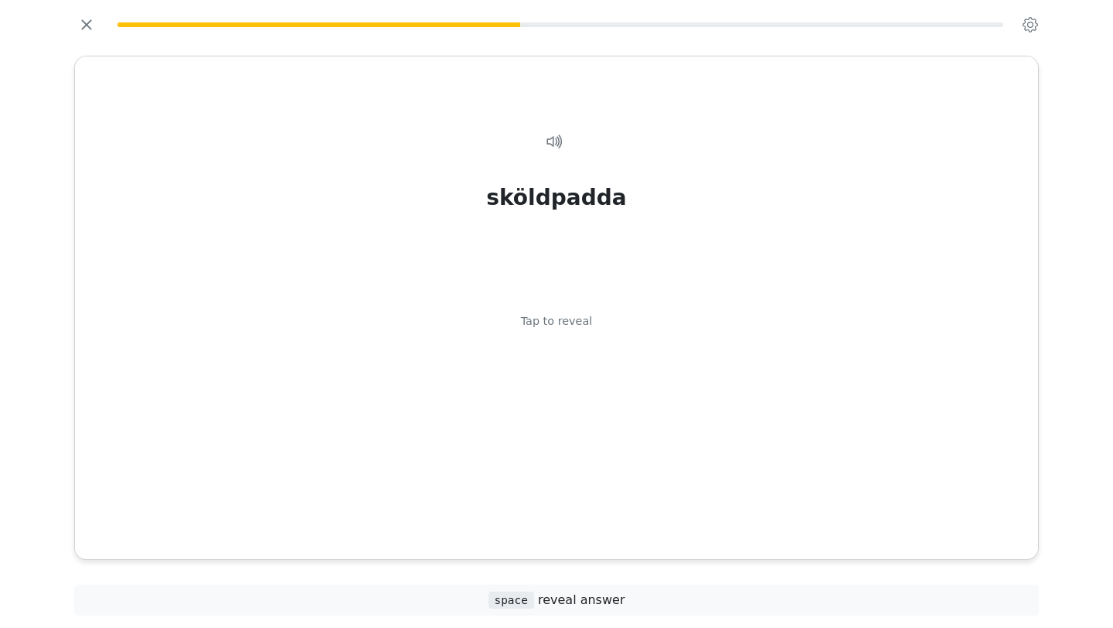
click at [604, 403] on div "sköldpadda Tap to reveal" at bounding box center [557, 326] width 926 height 439
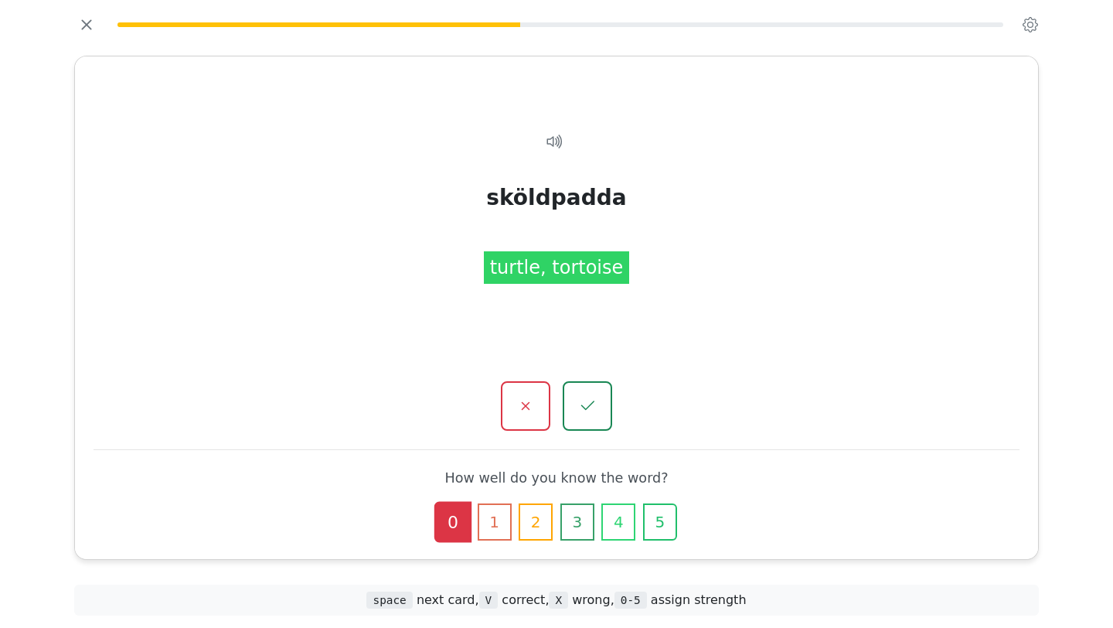
click at [604, 403] on button "button" at bounding box center [587, 405] width 49 height 49
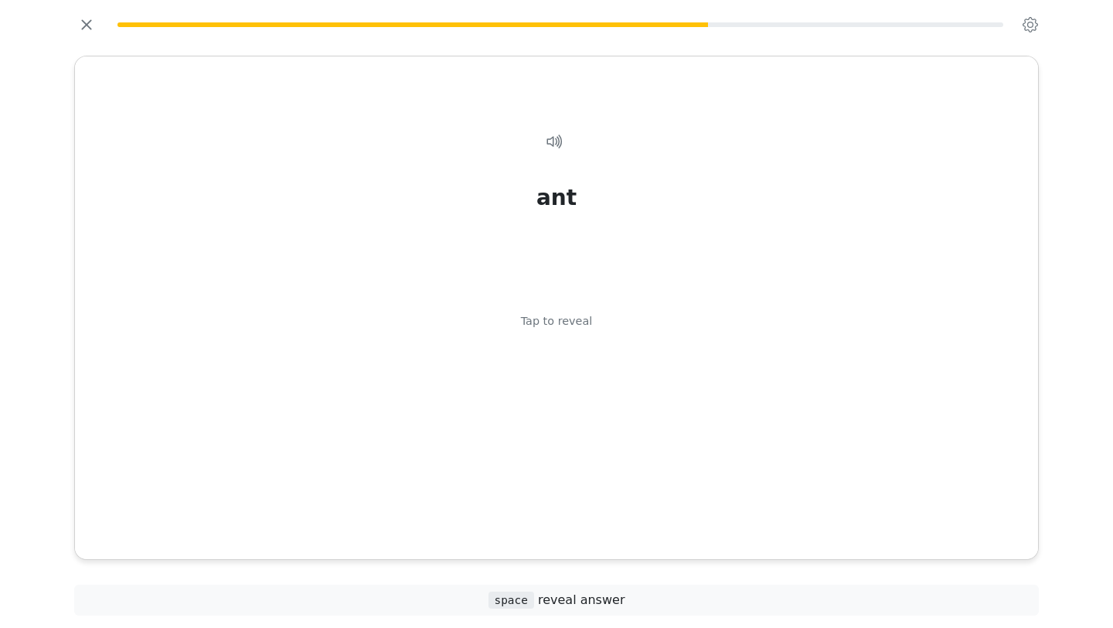
click at [604, 403] on div "ant Tap to reveal" at bounding box center [557, 326] width 926 height 439
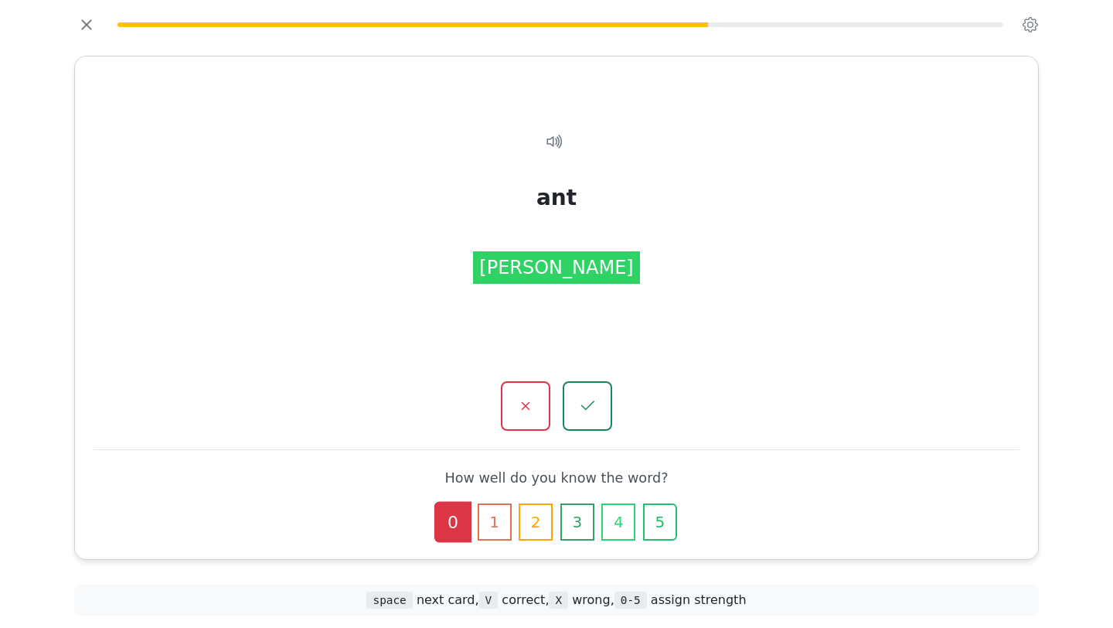
click at [604, 403] on button "button" at bounding box center [587, 405] width 49 height 49
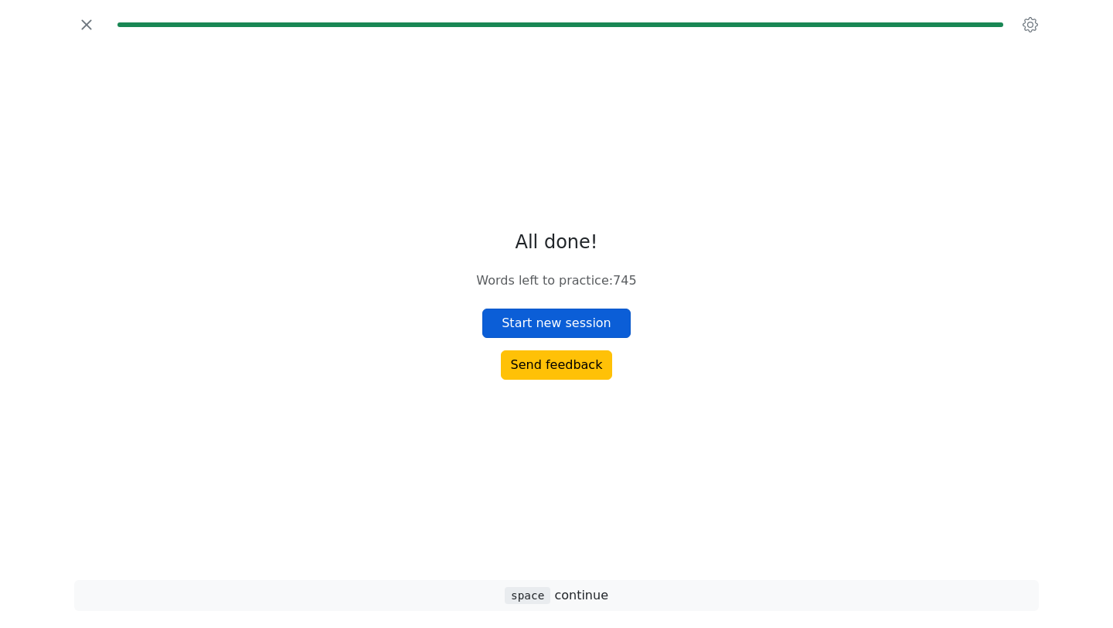
click at [601, 315] on button "Start new session" at bounding box center [556, 322] width 148 height 29
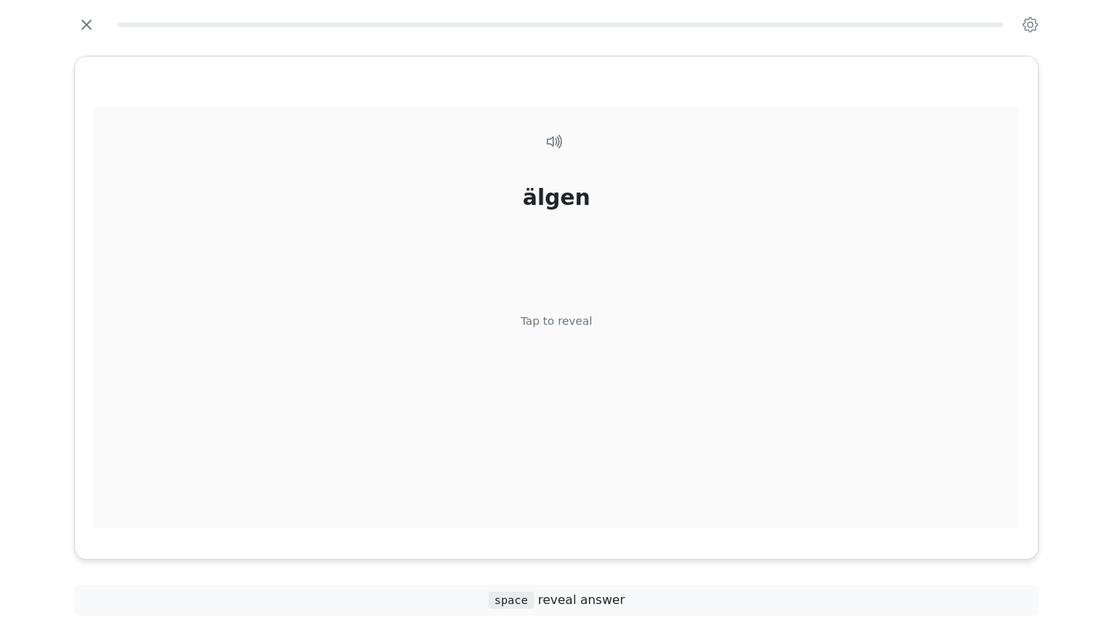
click at [598, 318] on div "älgen Tap to reveal" at bounding box center [557, 326] width 926 height 439
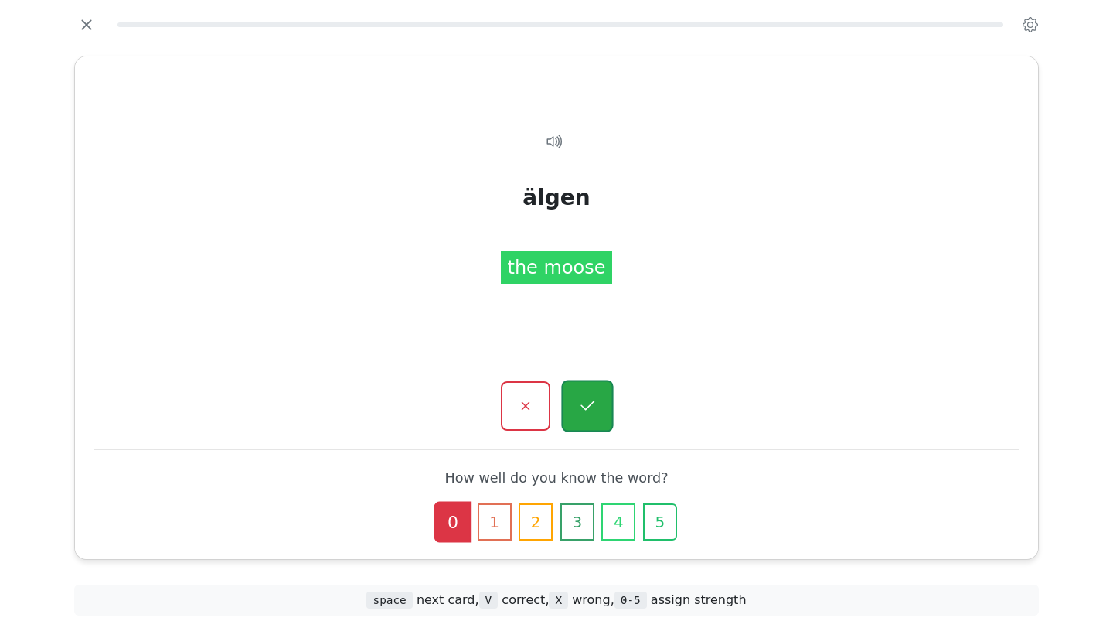
click at [575, 403] on button "button" at bounding box center [587, 406] width 52 height 52
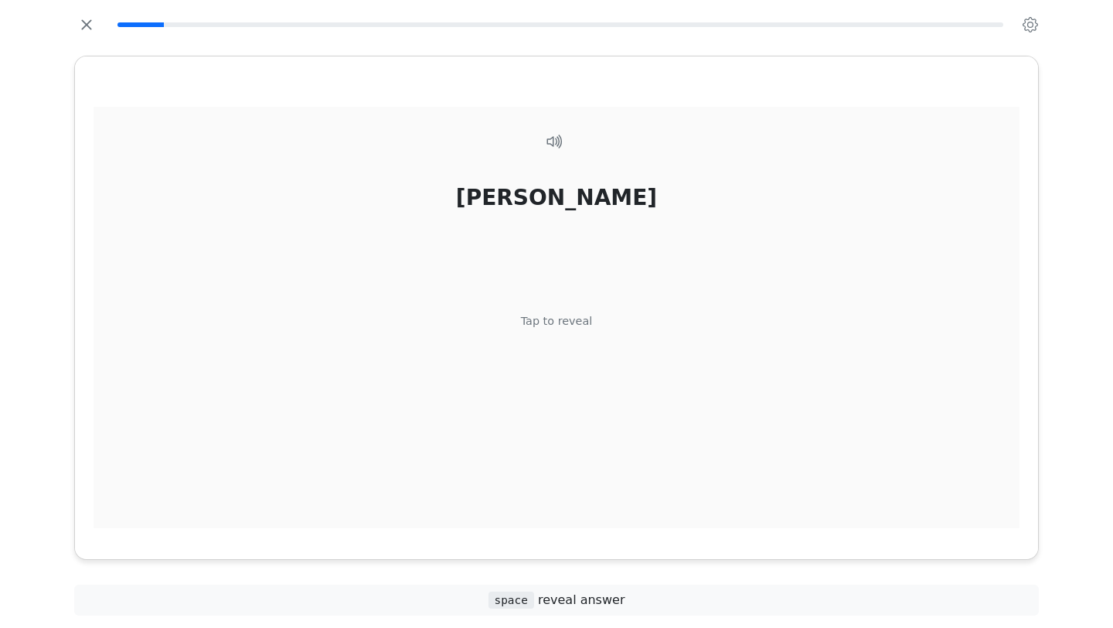
click at [556, 326] on div "Tap to reveal" at bounding box center [557, 321] width 72 height 17
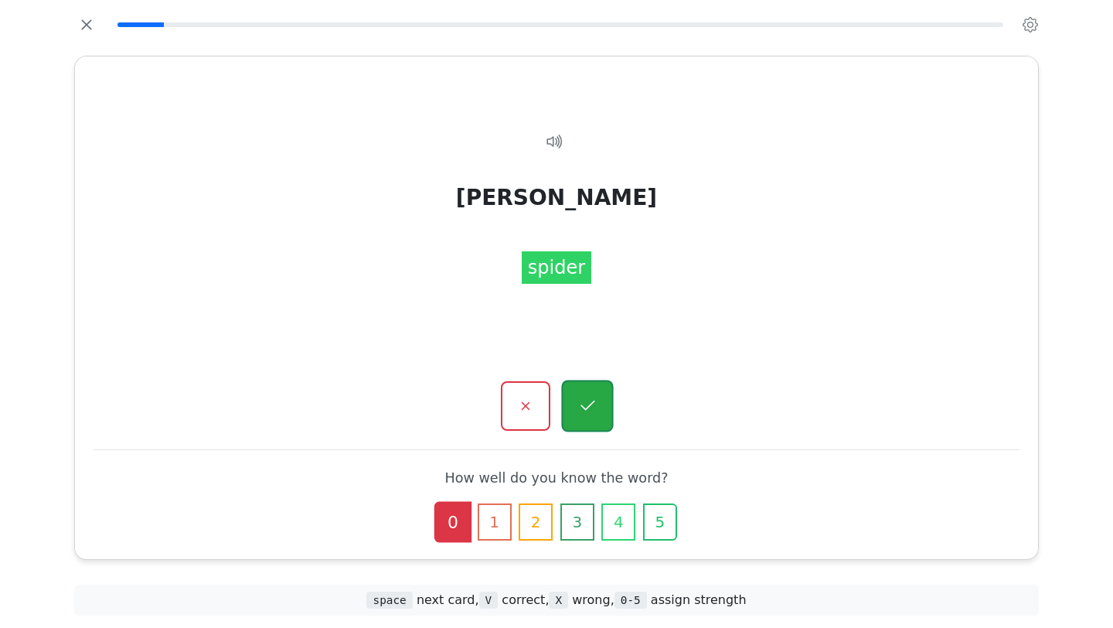
click at [603, 403] on button "button" at bounding box center [587, 406] width 52 height 52
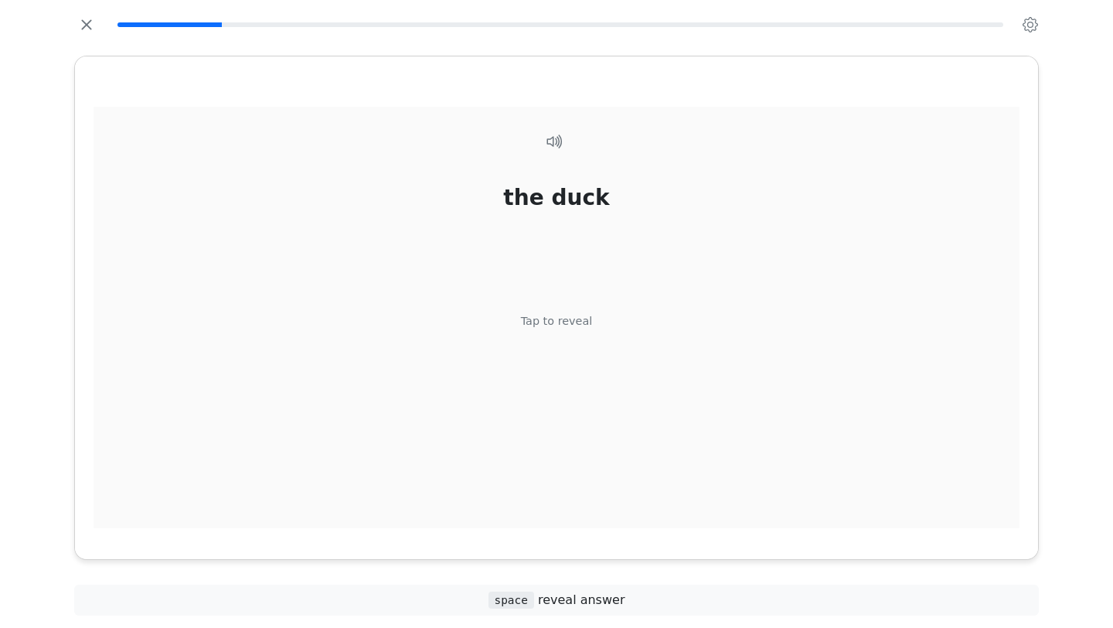
click at [598, 348] on div "the duck Tap to reveal" at bounding box center [557, 326] width 926 height 439
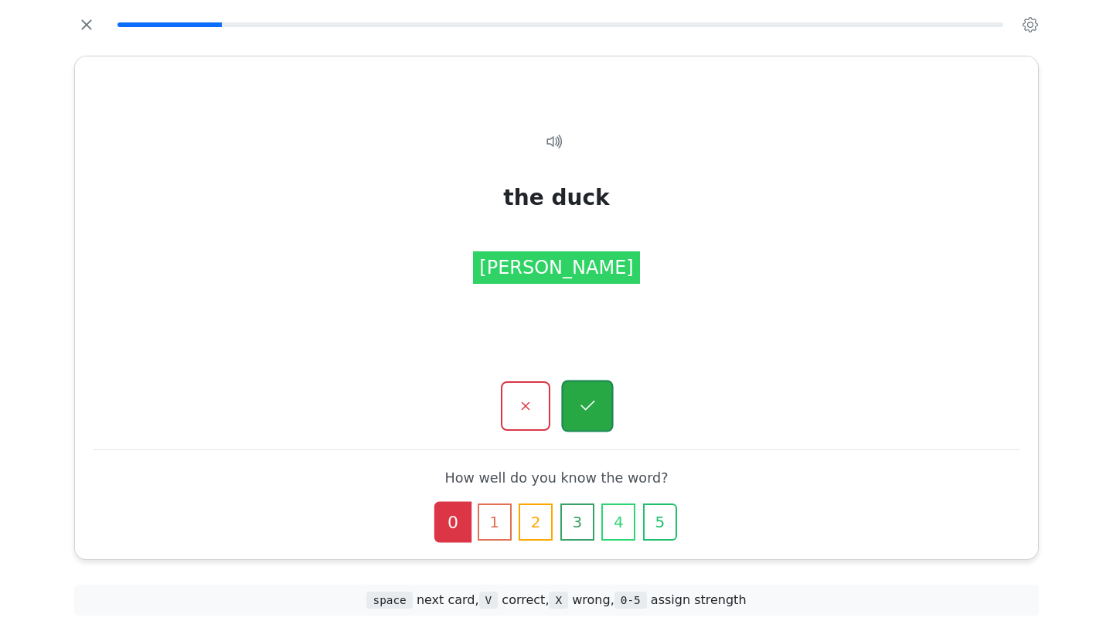
click at [610, 410] on button "button" at bounding box center [587, 406] width 52 height 52
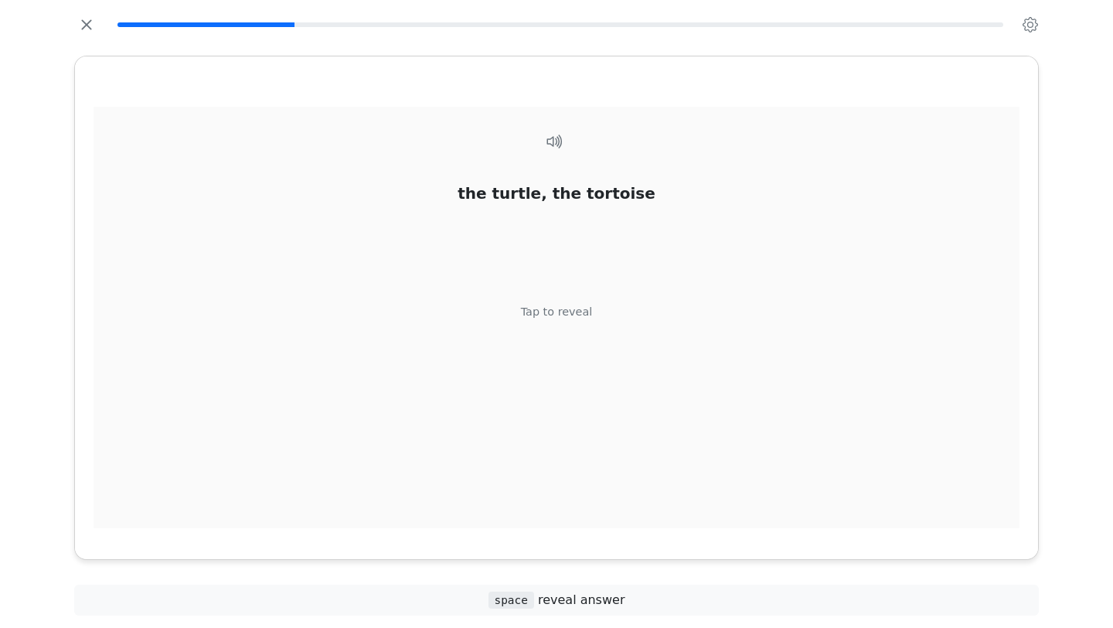
click at [573, 330] on div "the turtle, the tortoise Tap to reveal" at bounding box center [557, 326] width 926 height 439
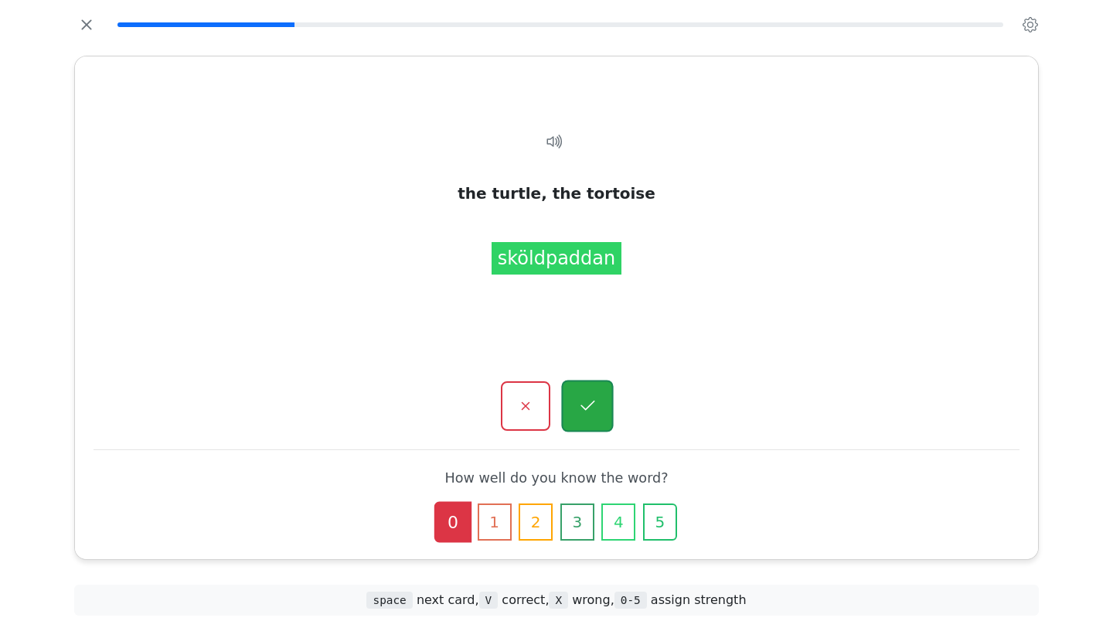
click at [611, 403] on button "button" at bounding box center [587, 406] width 52 height 52
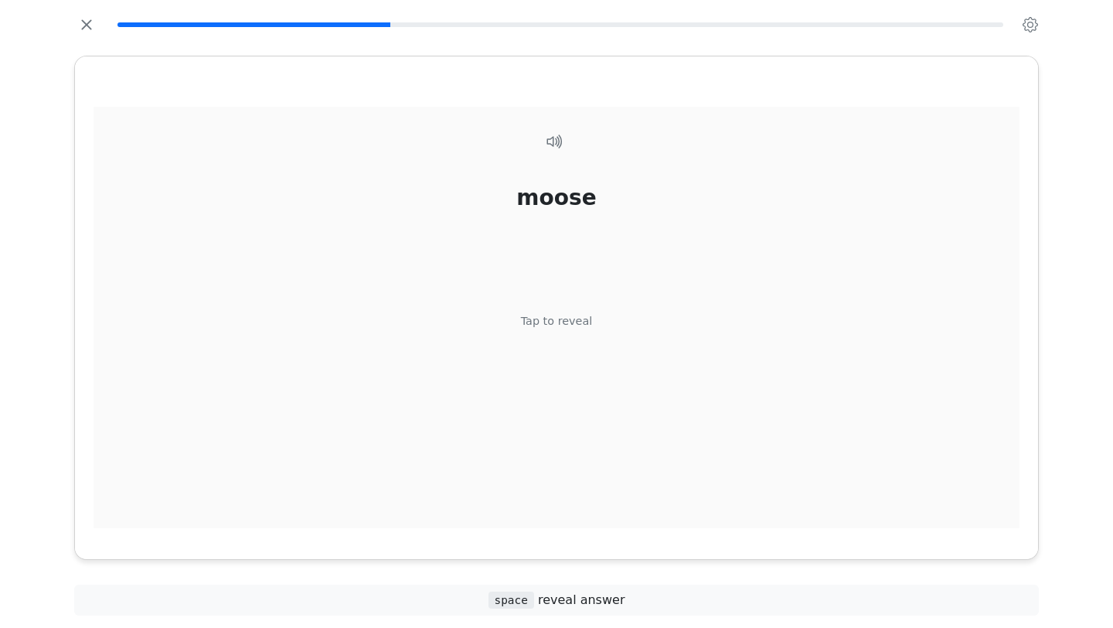
click at [579, 327] on div "Tap to reveal" at bounding box center [557, 321] width 72 height 17
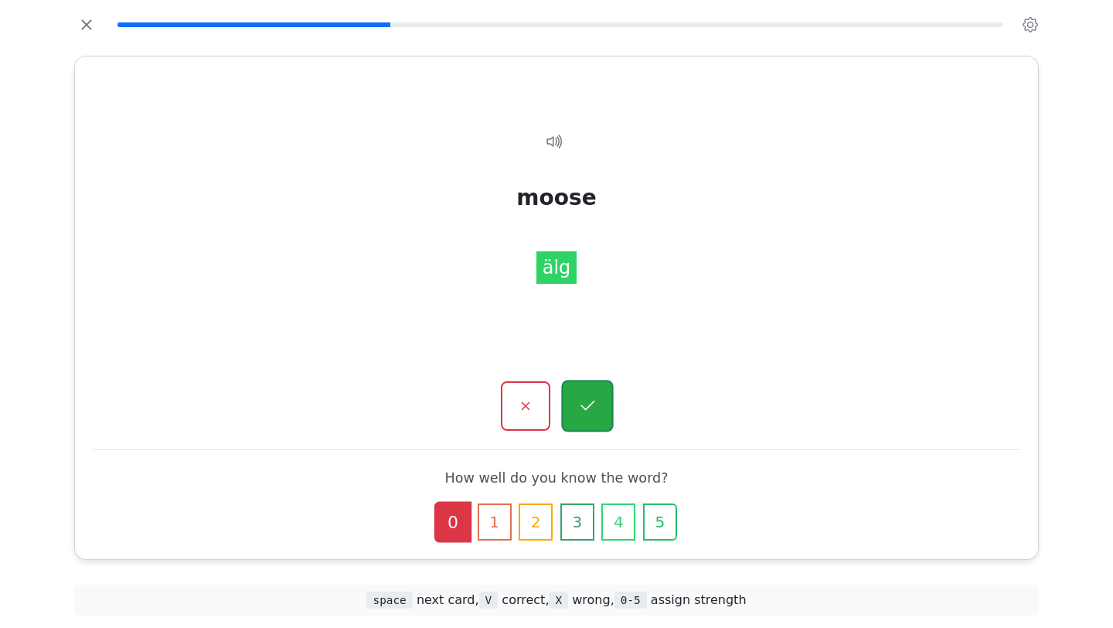
click at [590, 393] on button "button" at bounding box center [587, 406] width 52 height 52
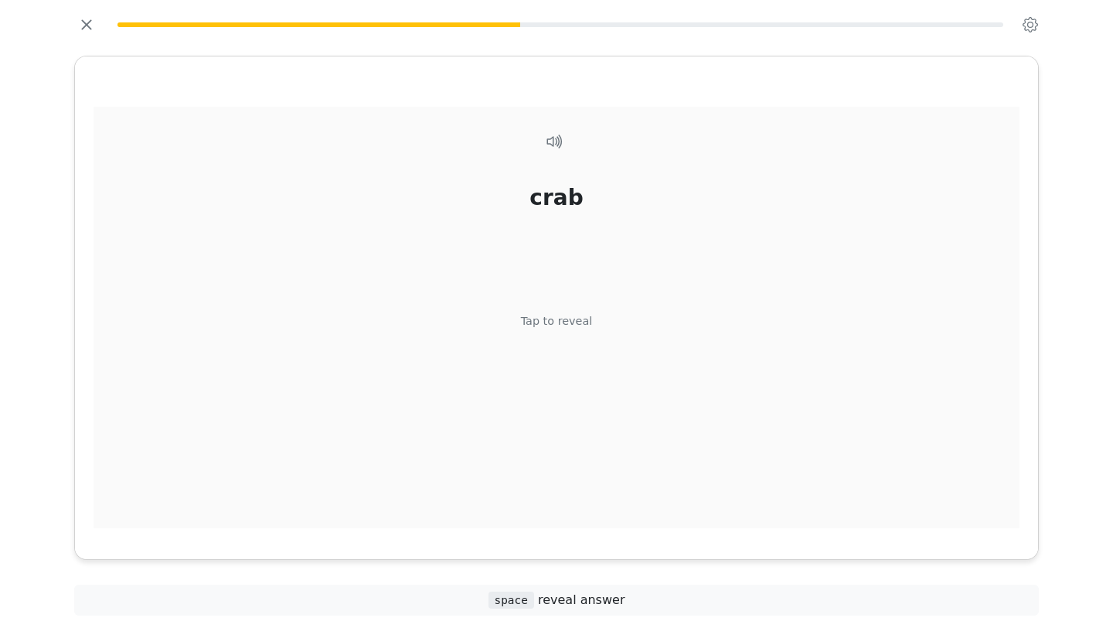
click at [576, 340] on div "crab Tap to reveal" at bounding box center [557, 326] width 926 height 439
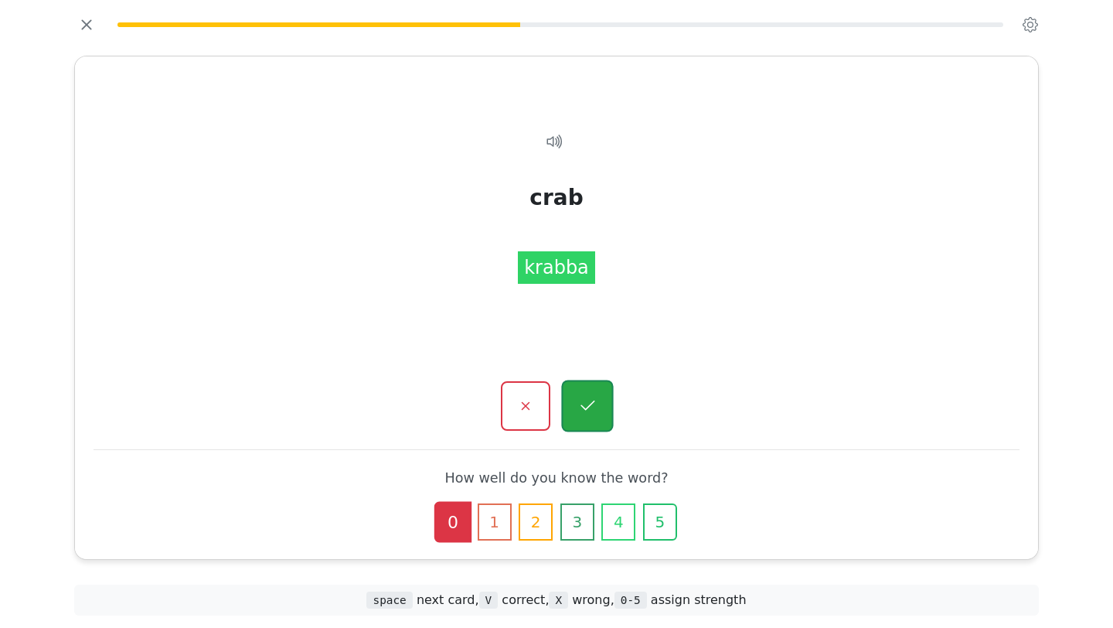
click at [587, 389] on button "button" at bounding box center [587, 406] width 52 height 52
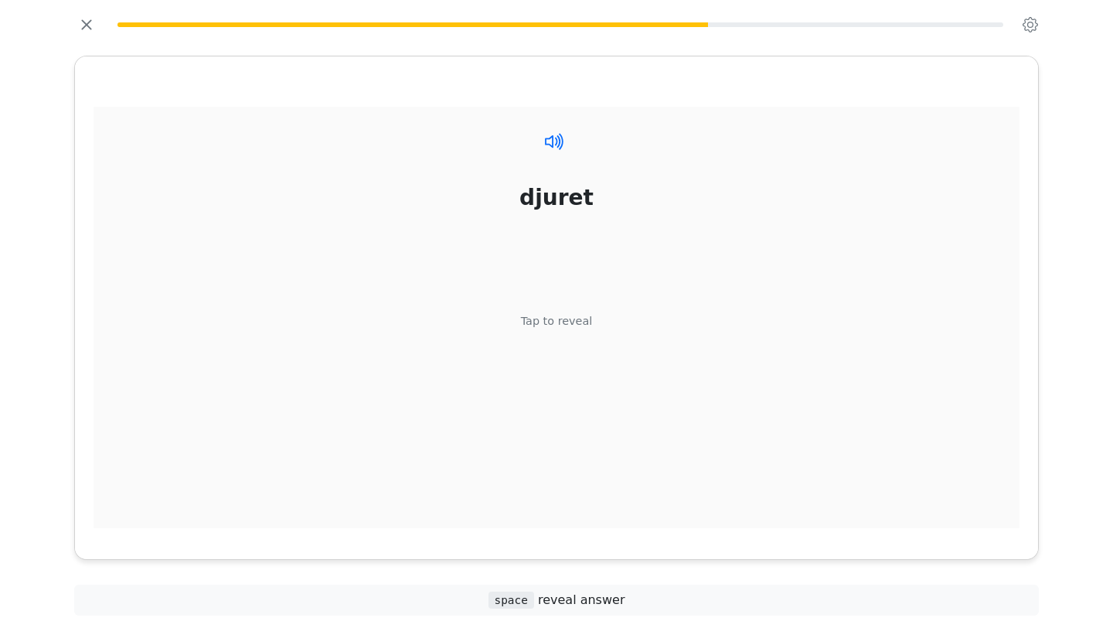
click at [553, 138] on icon at bounding box center [554, 141] width 22 height 22
click at [583, 319] on div "Tap to reveal" at bounding box center [557, 321] width 72 height 17
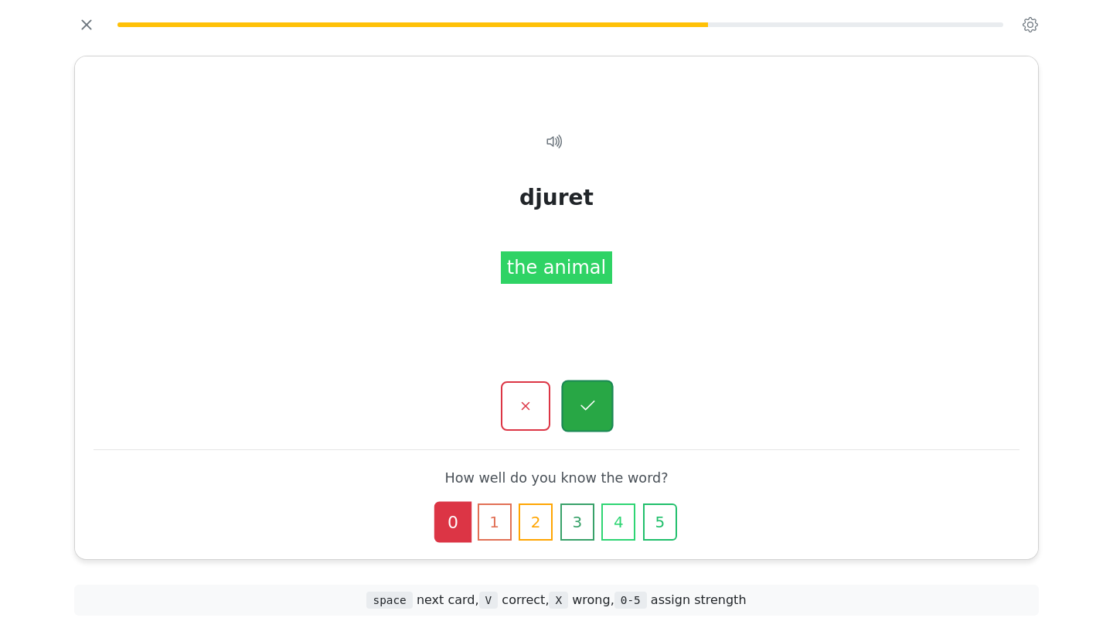
click at [593, 396] on button "button" at bounding box center [587, 406] width 52 height 52
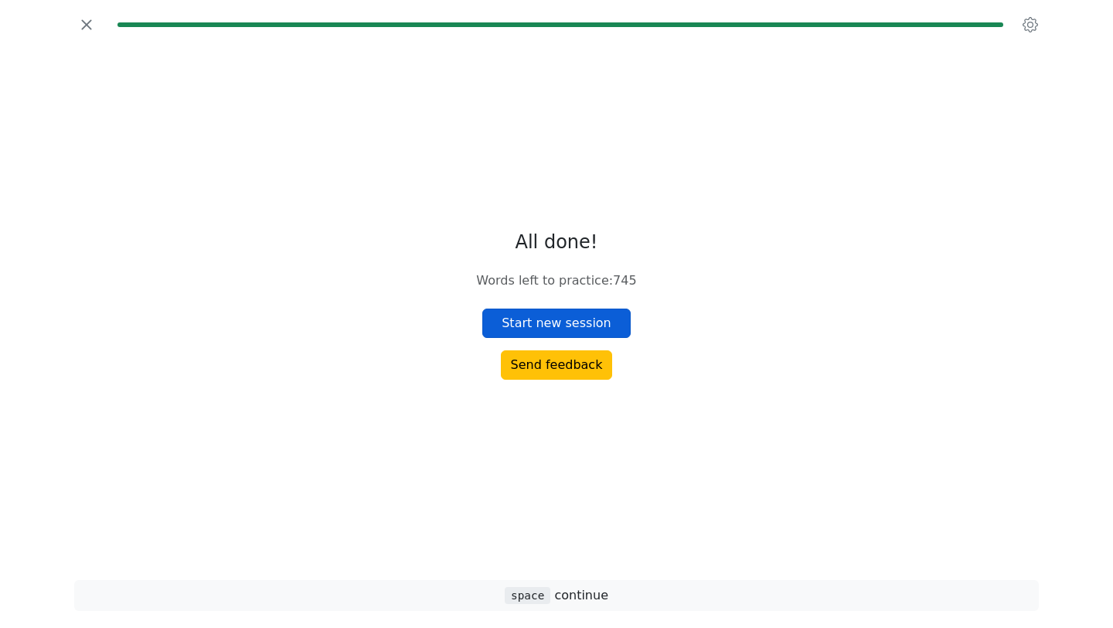
click at [583, 321] on button "Start new session" at bounding box center [556, 322] width 148 height 29
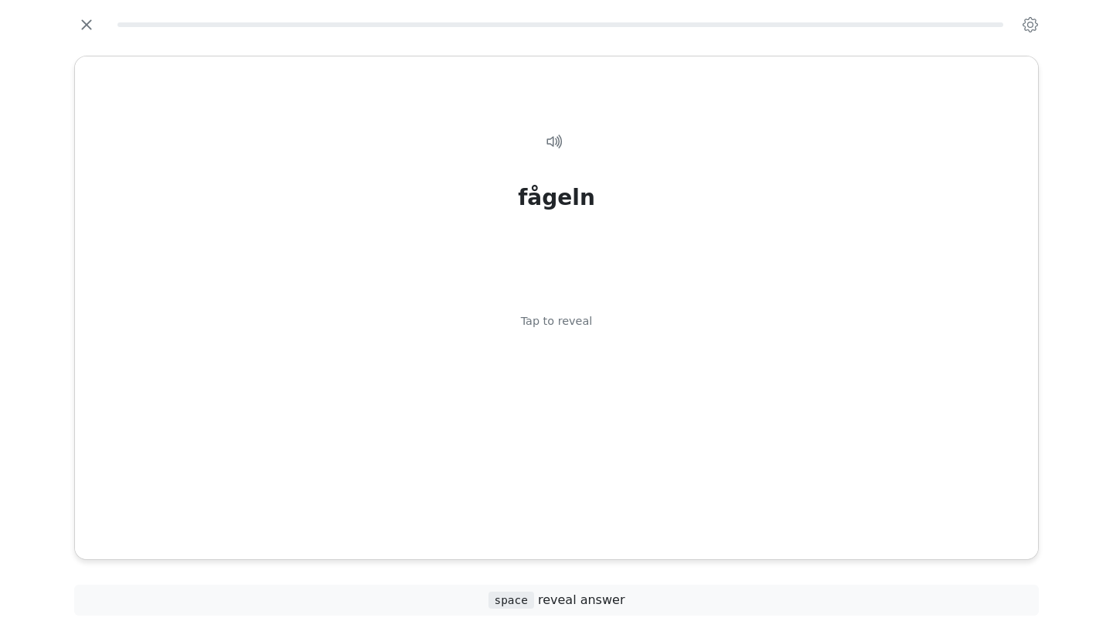
click at [583, 321] on div "Tap to reveal" at bounding box center [557, 321] width 72 height 17
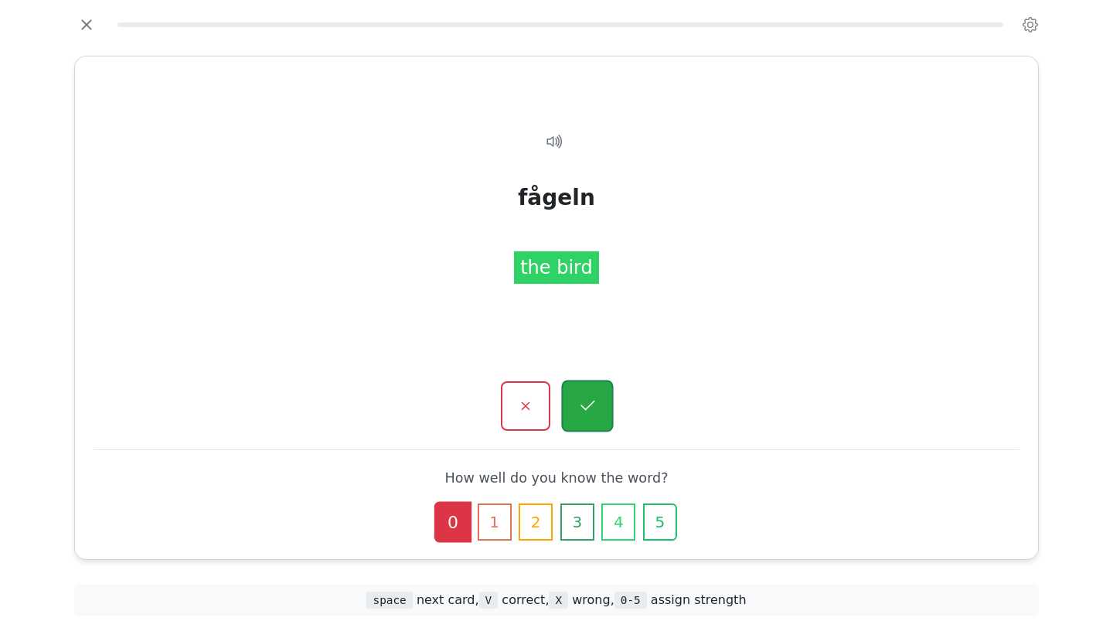
click at [587, 397] on icon "button" at bounding box center [586, 405] width 19 height 19
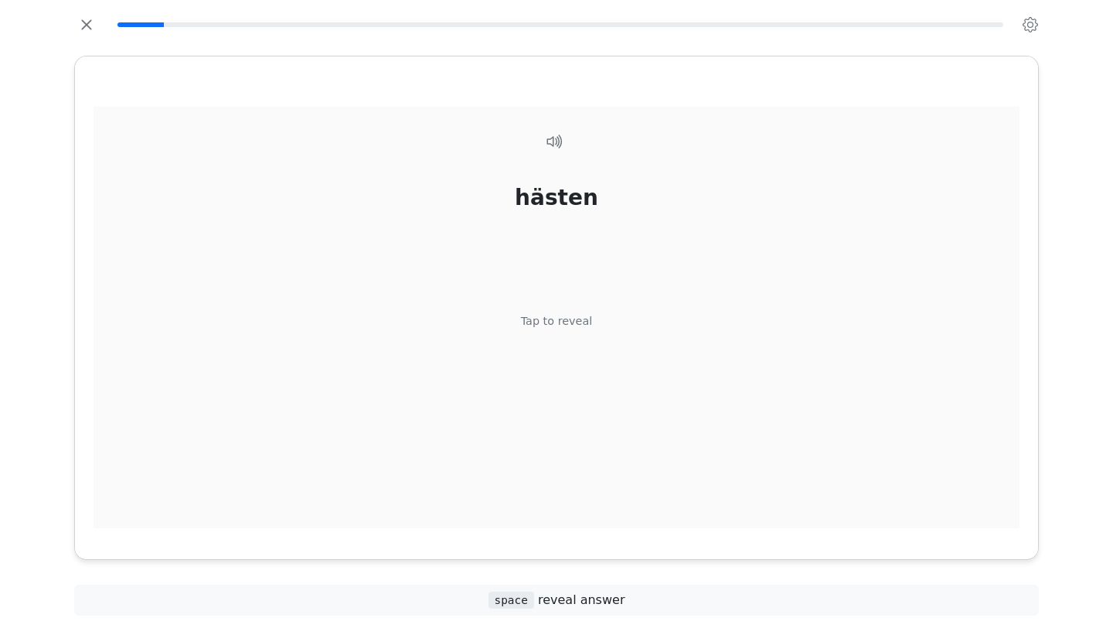
click at [573, 329] on div "Tap to reveal" at bounding box center [557, 321] width 72 height 17
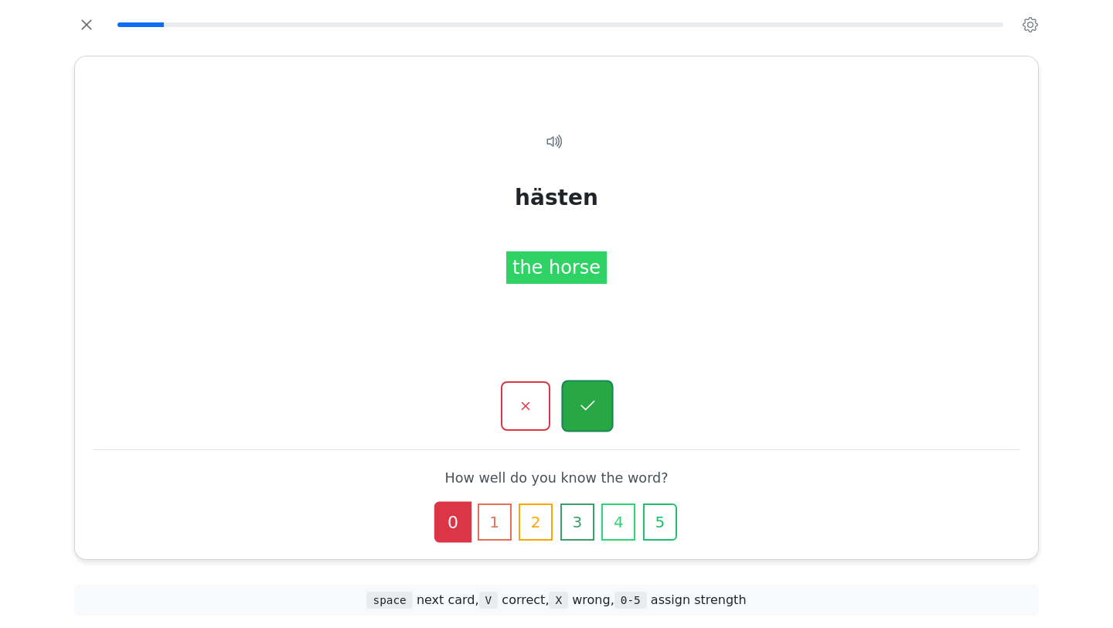
click at [586, 412] on icon "button" at bounding box center [586, 405] width 19 height 19
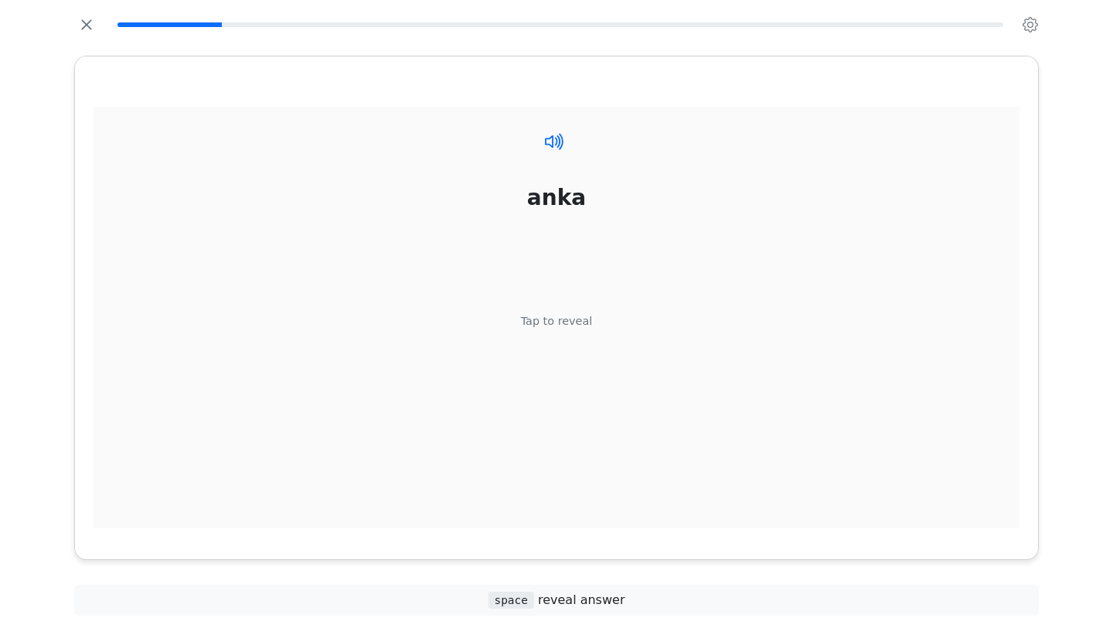
click at [556, 138] on icon at bounding box center [551, 140] width 12 height 12
click at [560, 143] on icon at bounding box center [558, 140] width 4 height 13
click at [568, 324] on div "Tap to reveal" at bounding box center [557, 321] width 72 height 17
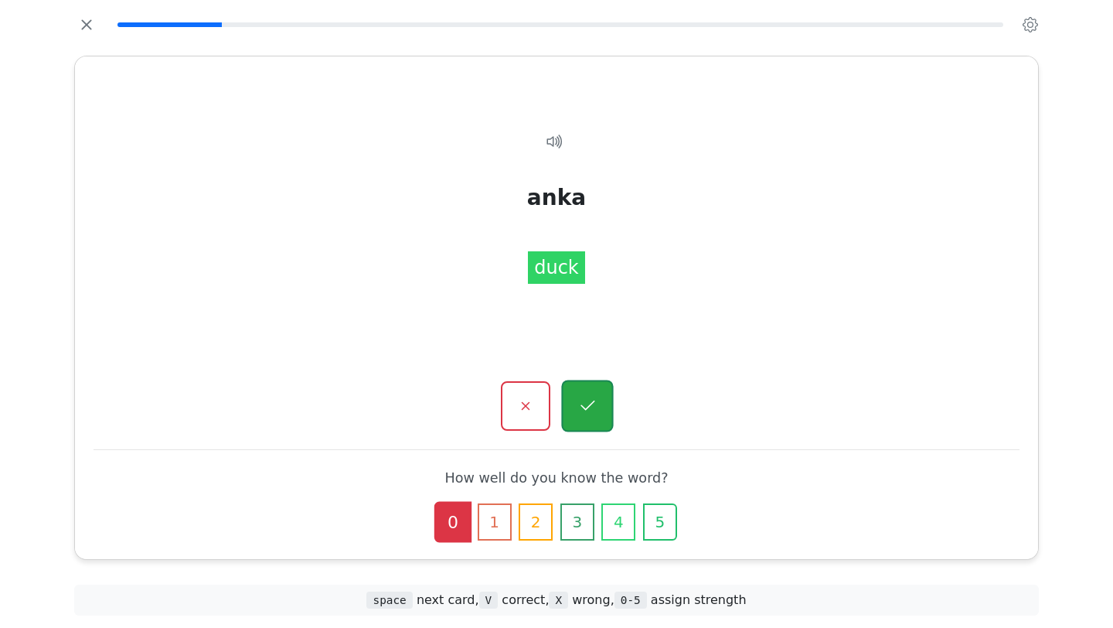
click at [586, 400] on icon "button" at bounding box center [586, 405] width 19 height 19
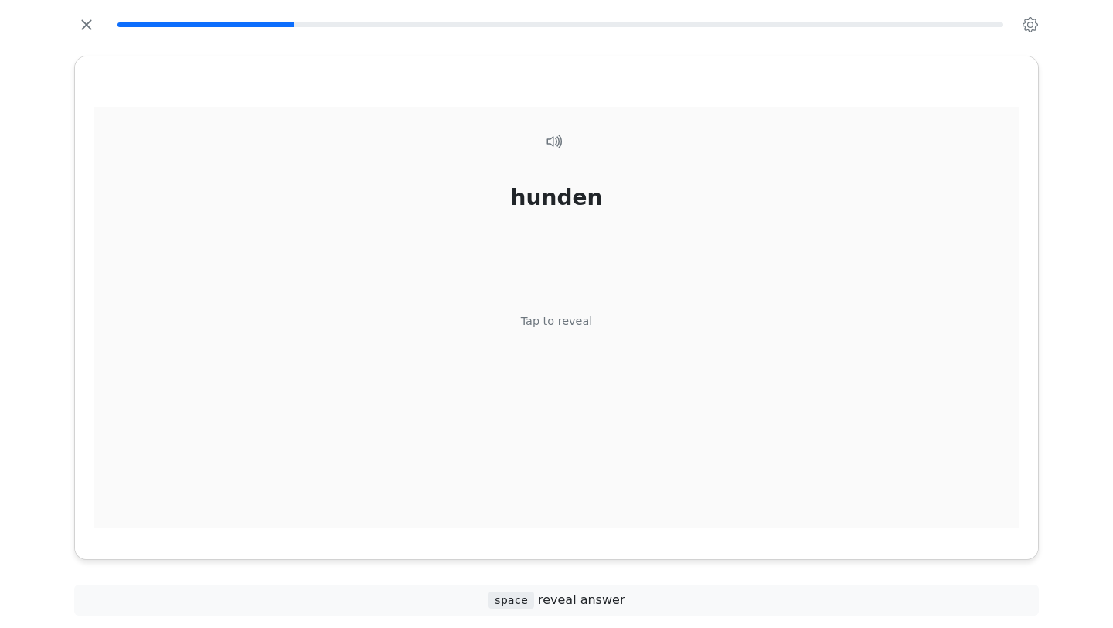
click at [557, 321] on div "Tap to reveal" at bounding box center [557, 321] width 72 height 17
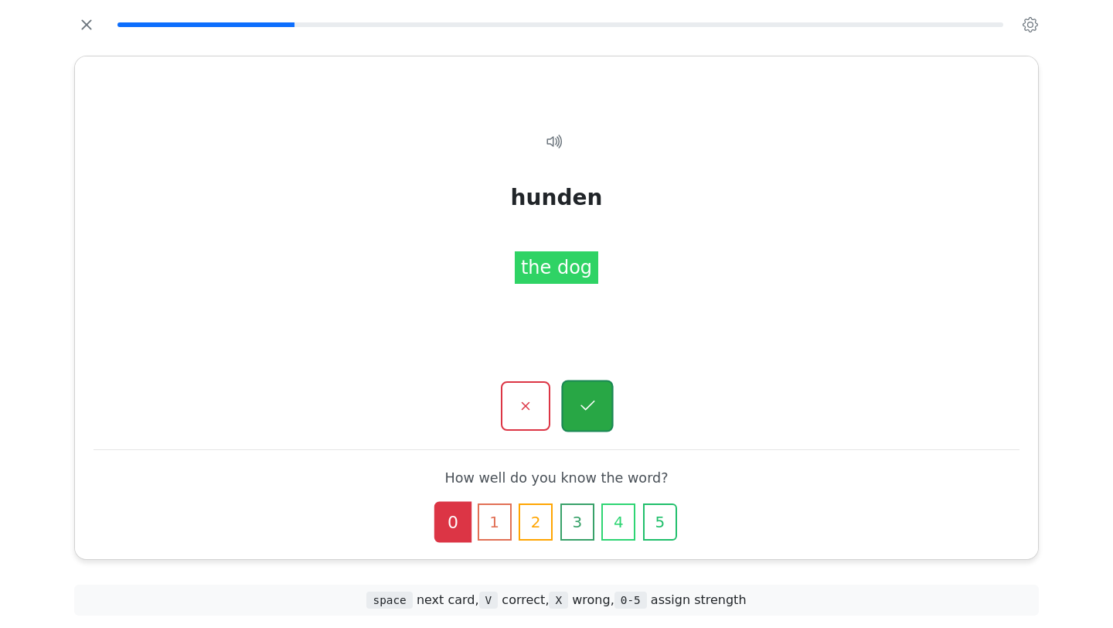
click at [583, 396] on button "button" at bounding box center [587, 406] width 52 height 52
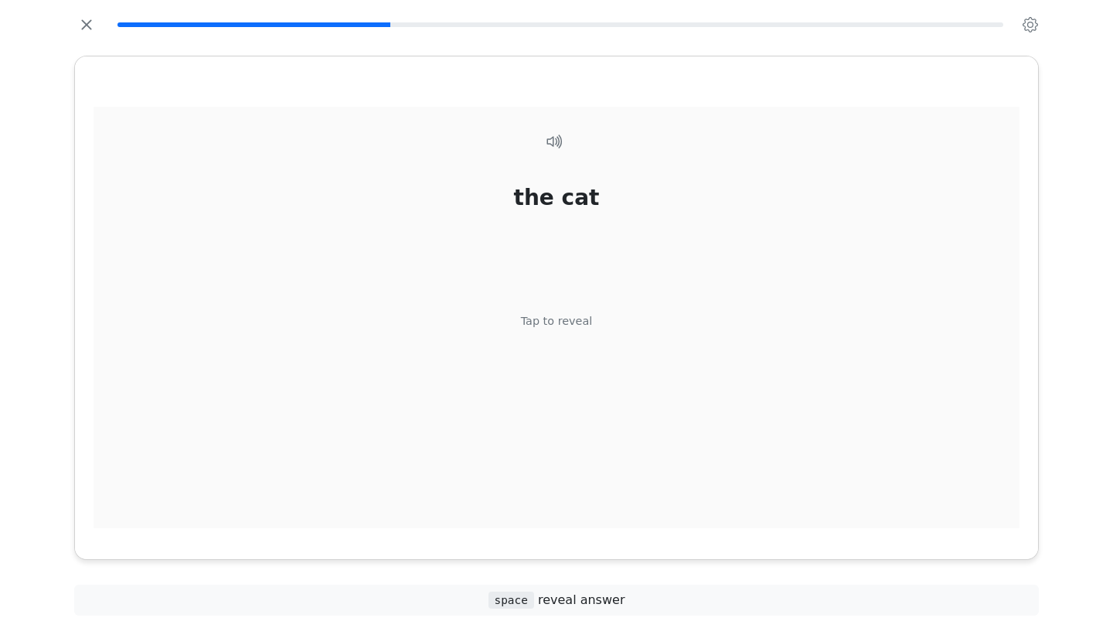
click at [566, 324] on div "Tap to reveal" at bounding box center [557, 321] width 72 height 17
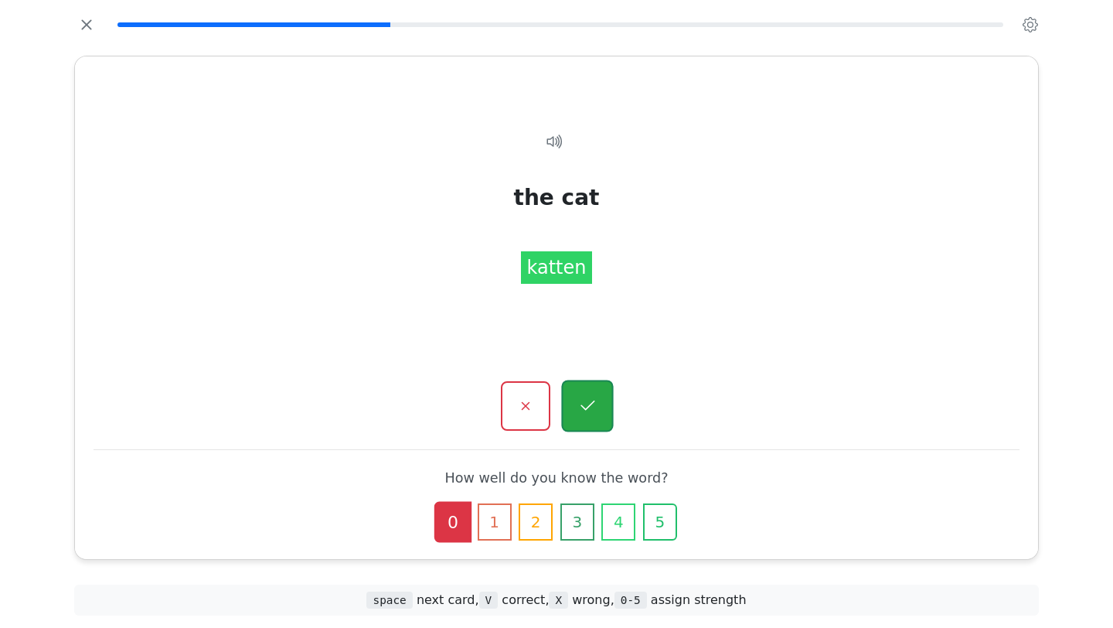
click at [590, 399] on icon "button" at bounding box center [586, 405] width 19 height 19
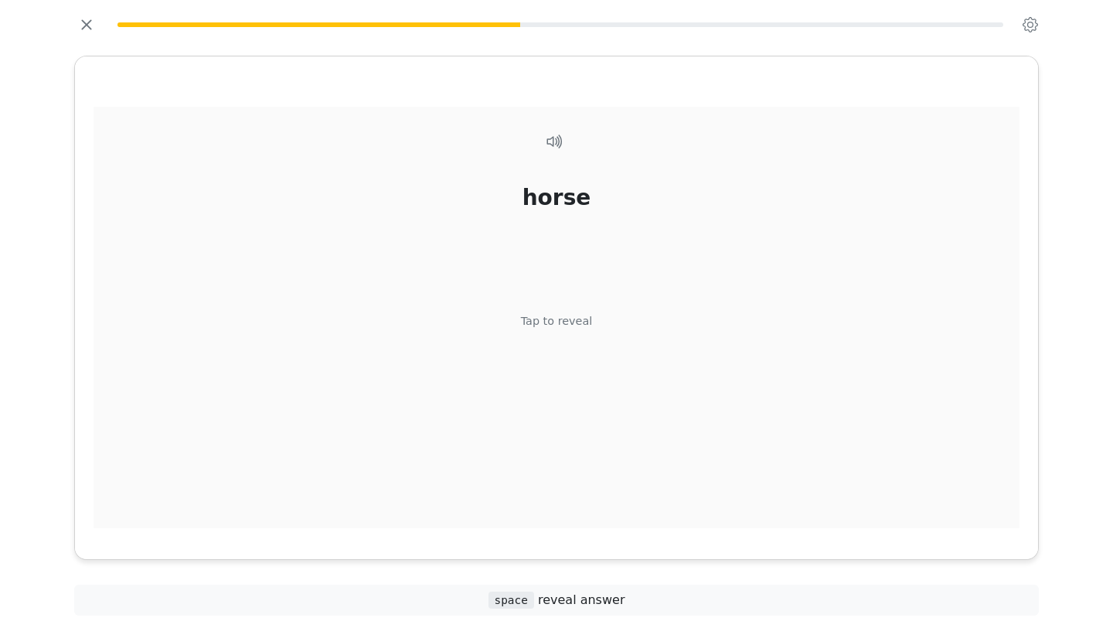
click at [571, 333] on div "horse Tap to reveal" at bounding box center [557, 326] width 926 height 439
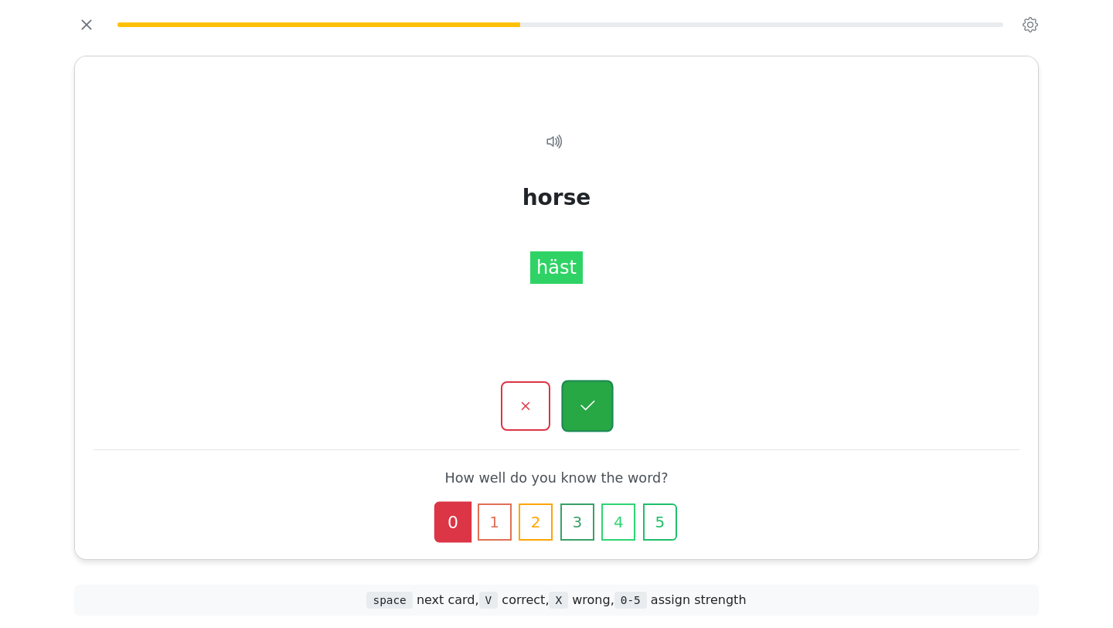
click at [589, 414] on icon "button" at bounding box center [586, 405] width 19 height 19
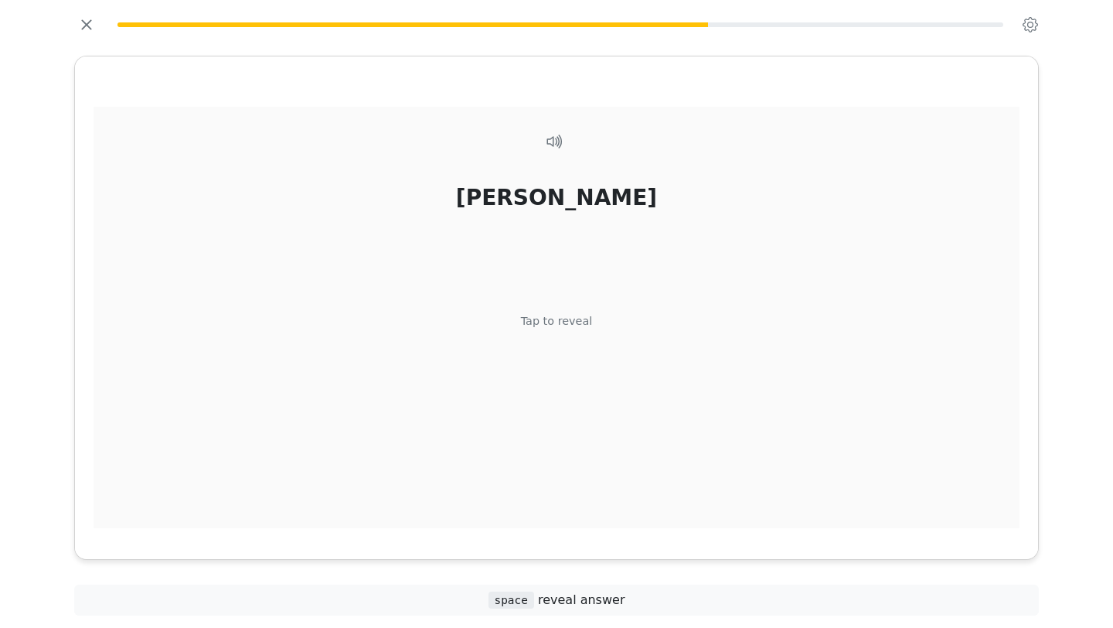
click at [577, 319] on div "Tap to reveal" at bounding box center [557, 321] width 72 height 17
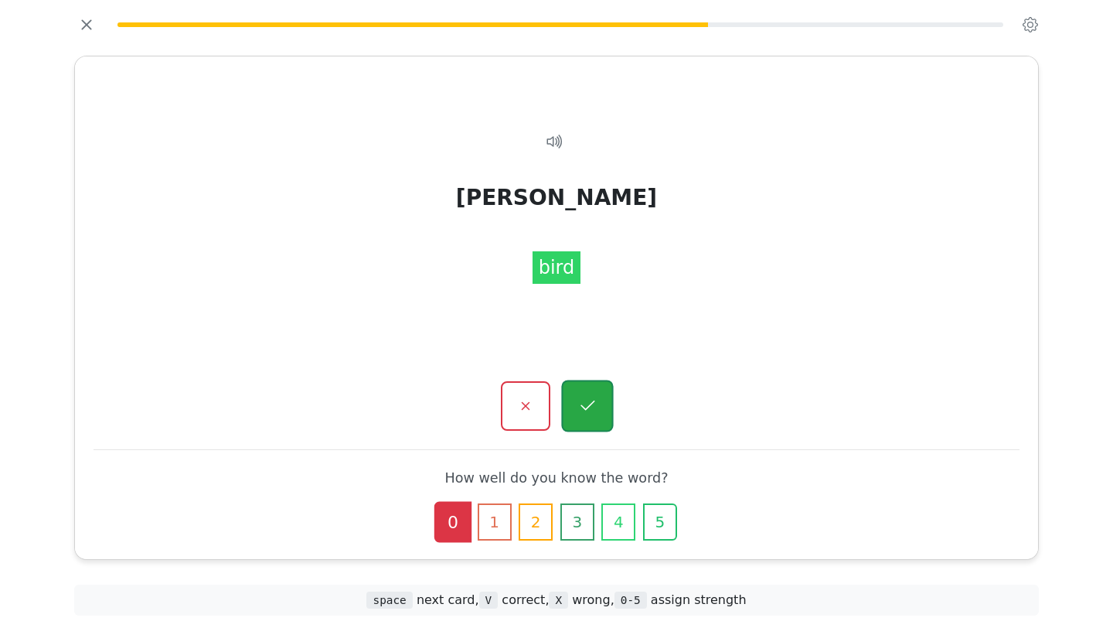
click at [594, 408] on icon "button" at bounding box center [586, 405] width 19 height 19
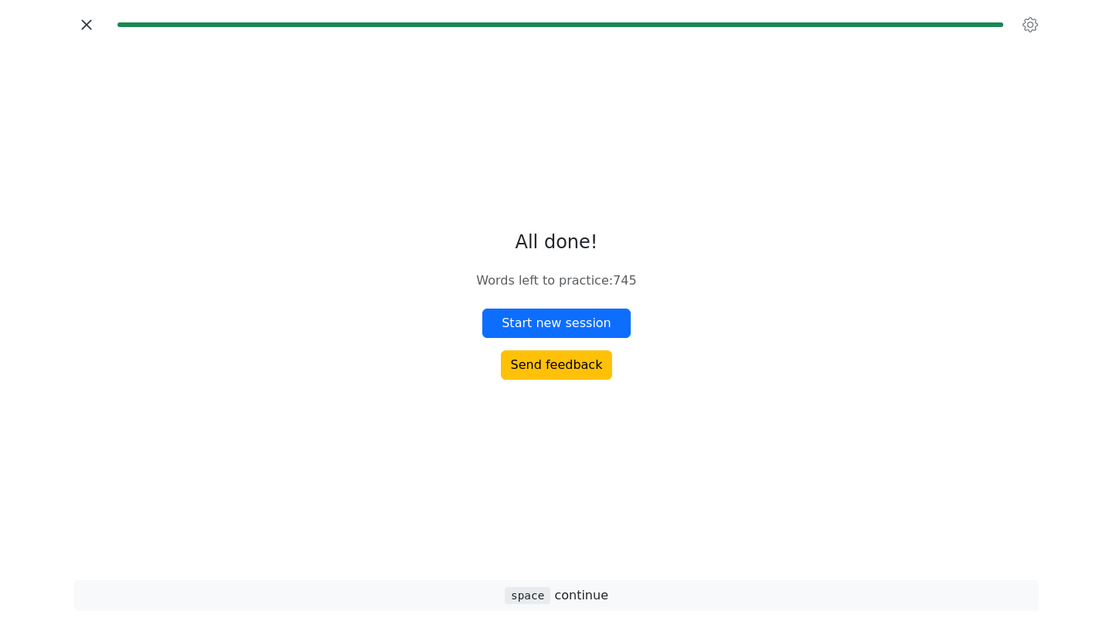
click at [85, 23] on icon "button" at bounding box center [86, 24] width 10 height 10
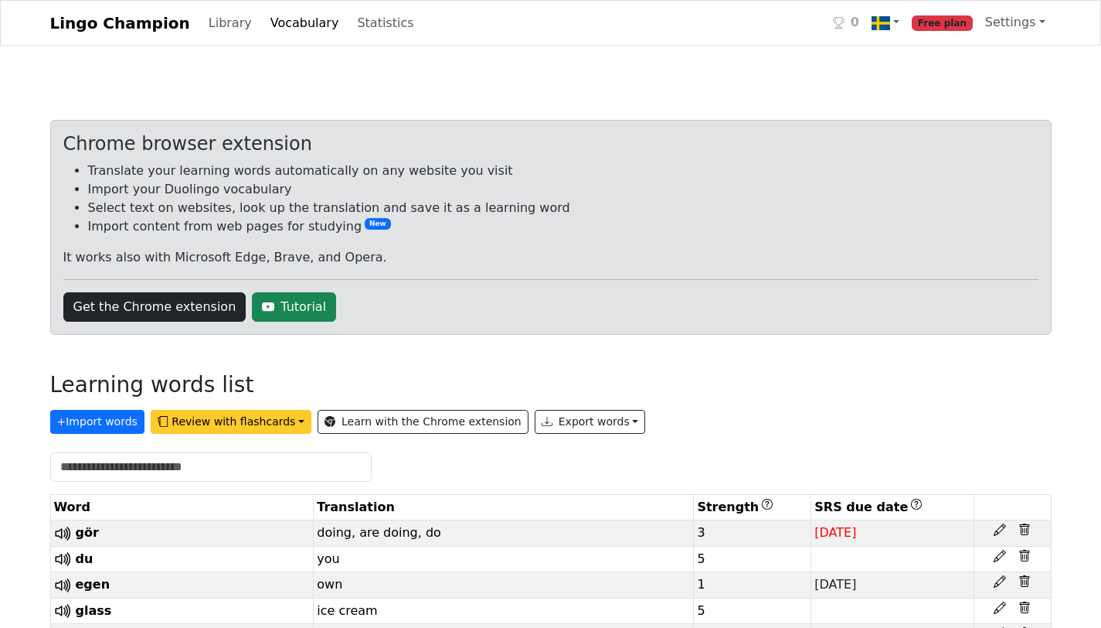
click at [254, 417] on button "Review with flashcards" at bounding box center [231, 422] width 161 height 24
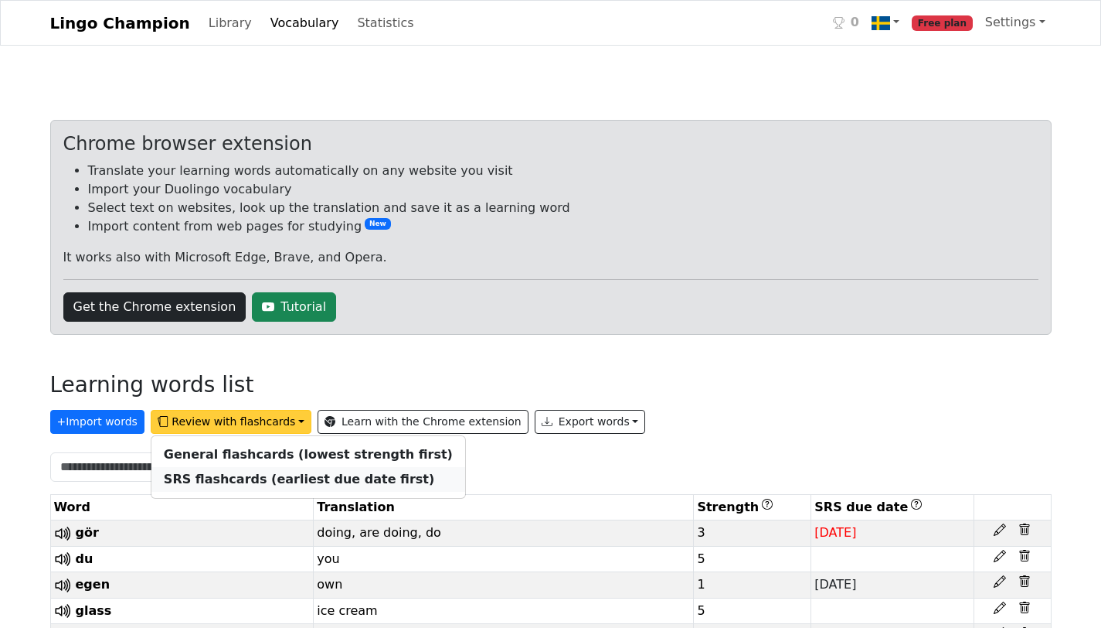
click at [242, 475] on strong "SRS flashcards (earliest due date first)" at bounding box center [299, 478] width 270 height 15
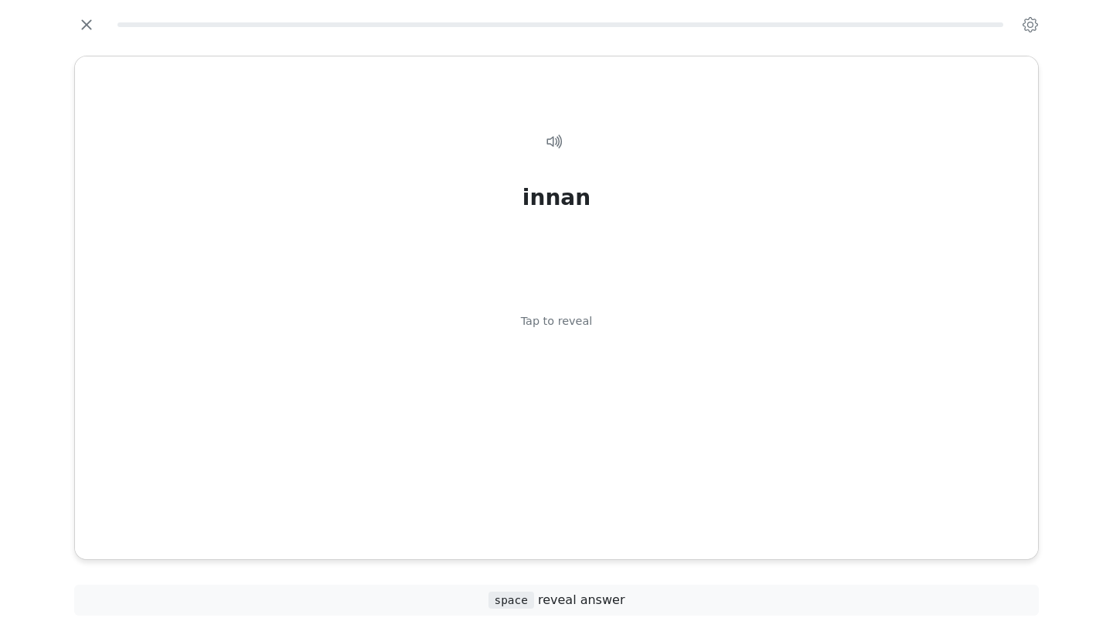
click at [592, 307] on div "innan Tap to reveal" at bounding box center [557, 326] width 926 height 439
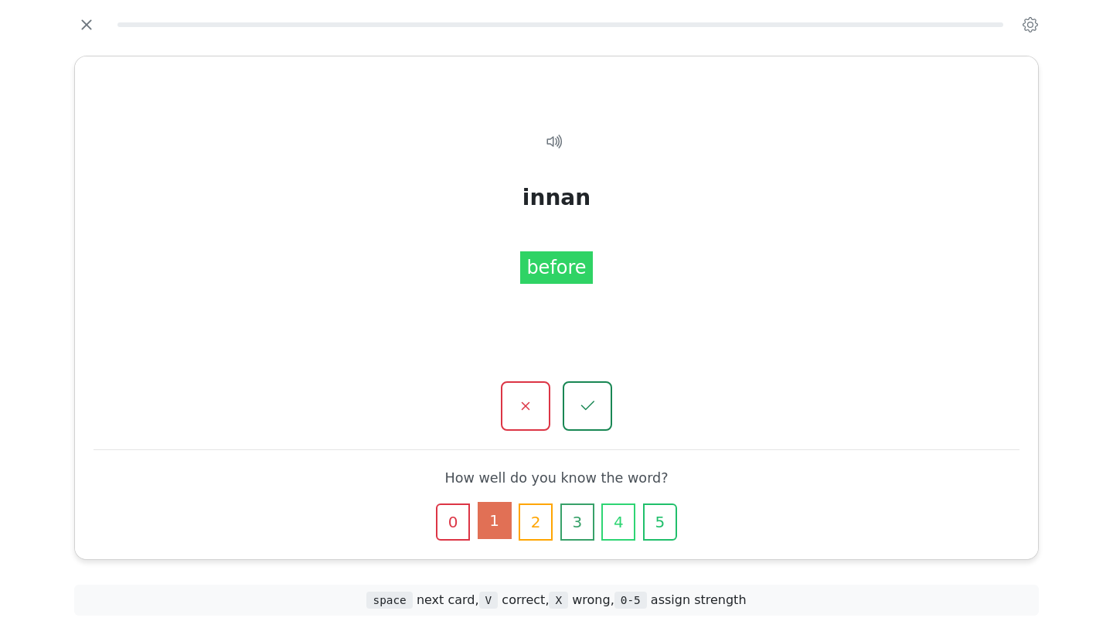
click at [499, 523] on button "1" at bounding box center [495, 520] width 34 height 37
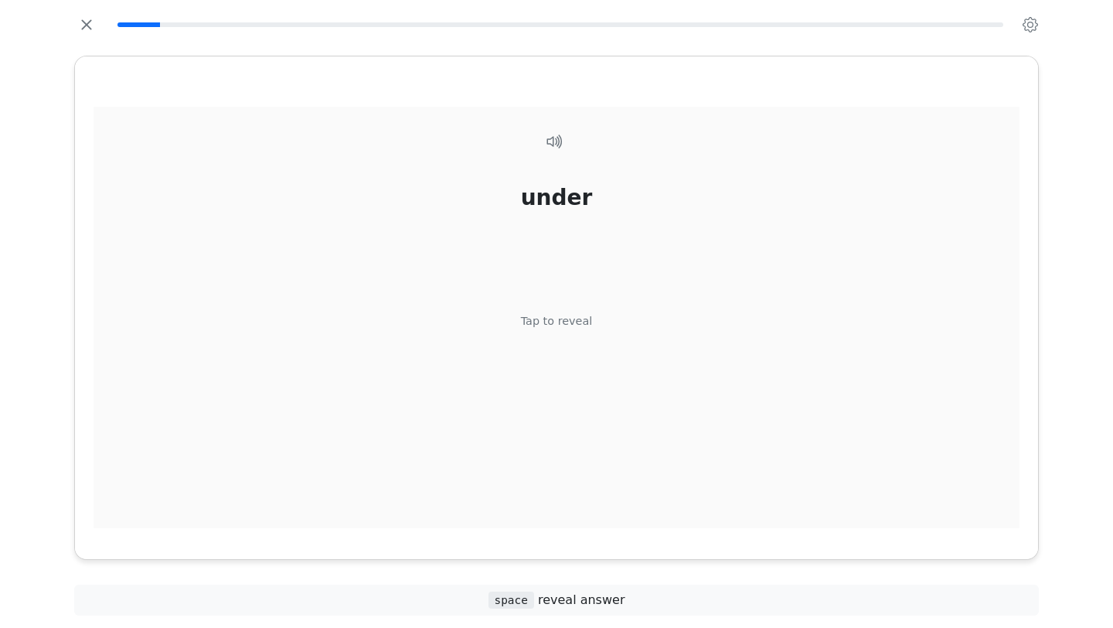
click at [580, 322] on div "Tap to reveal" at bounding box center [557, 321] width 72 height 17
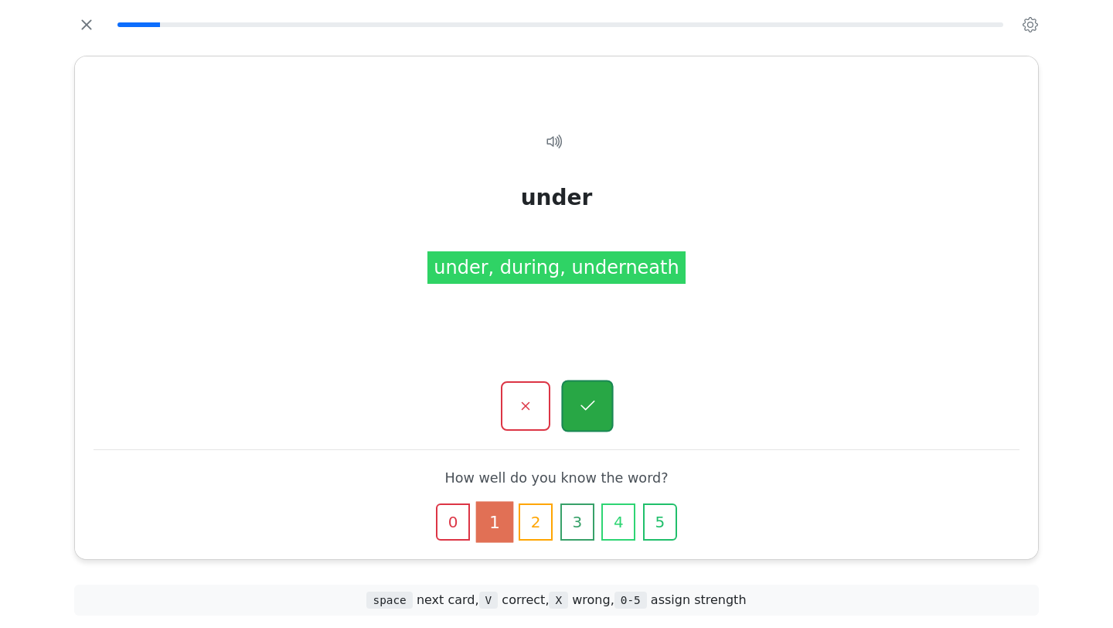
click at [588, 407] on icon "button" at bounding box center [587, 405] width 14 height 10
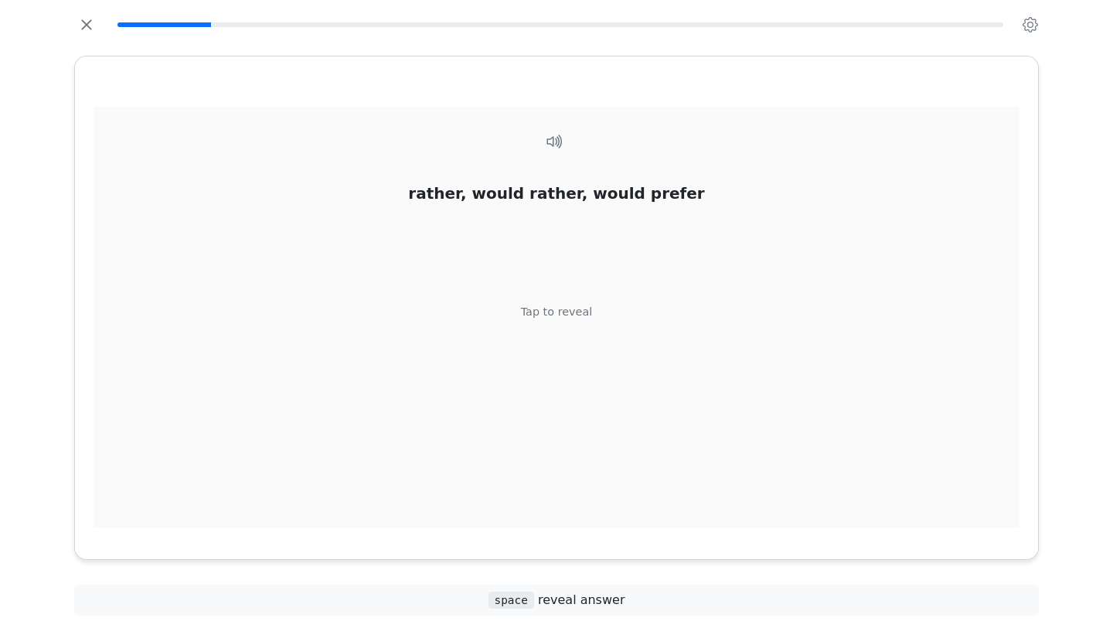
click at [566, 308] on div "Tap to reveal" at bounding box center [557, 312] width 72 height 17
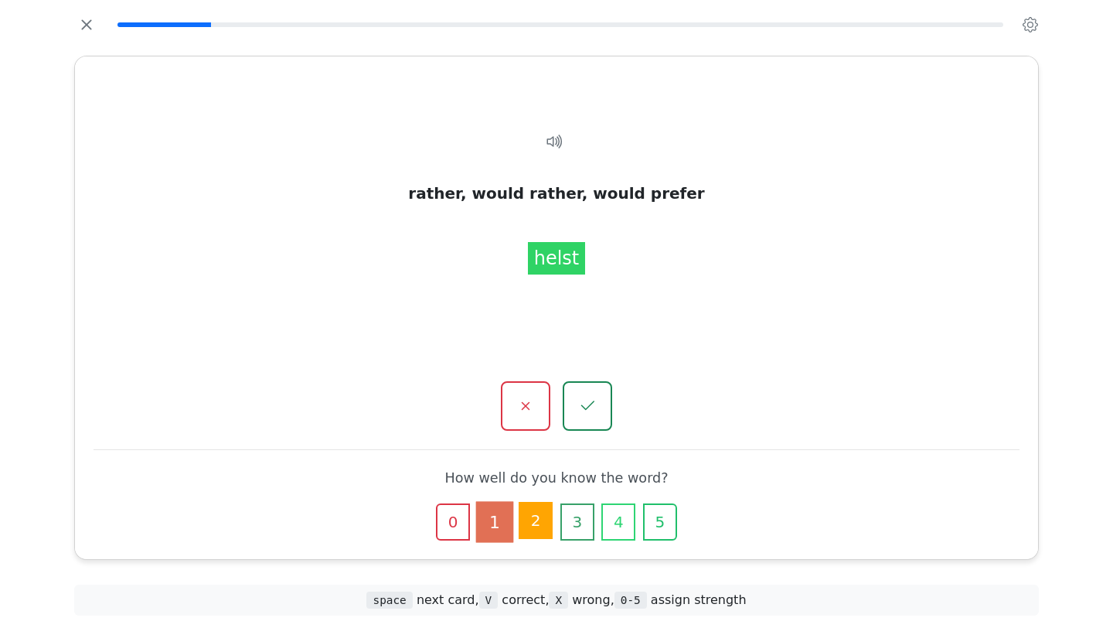
click at [537, 521] on button "2" at bounding box center [536, 520] width 34 height 37
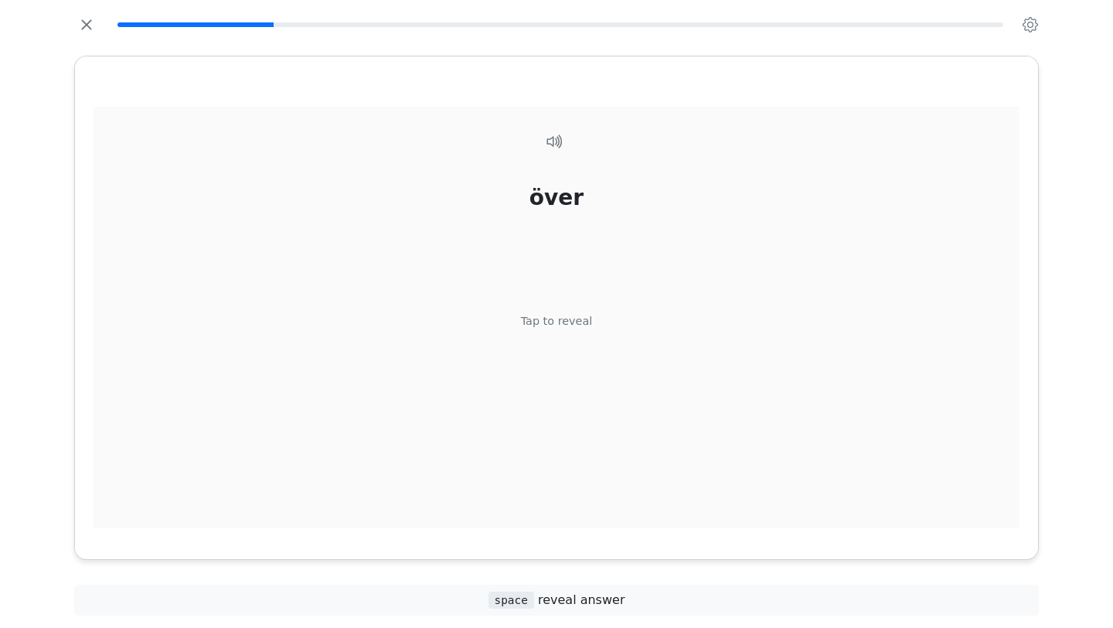
click at [560, 324] on div "Tap to reveal" at bounding box center [557, 321] width 72 height 17
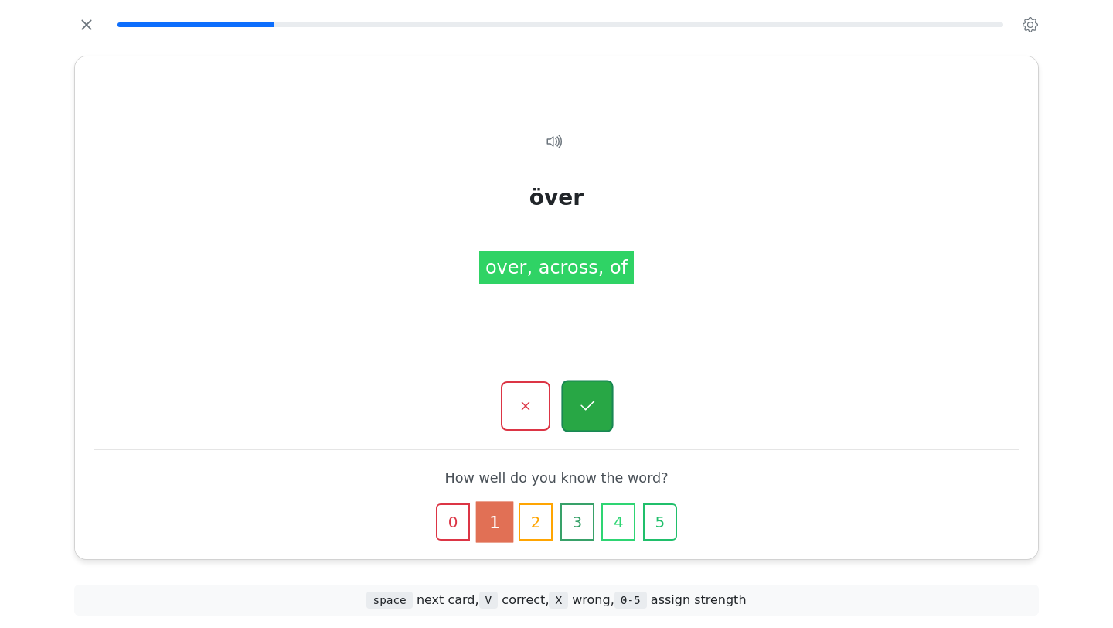
click at [588, 405] on icon "button" at bounding box center [586, 405] width 19 height 19
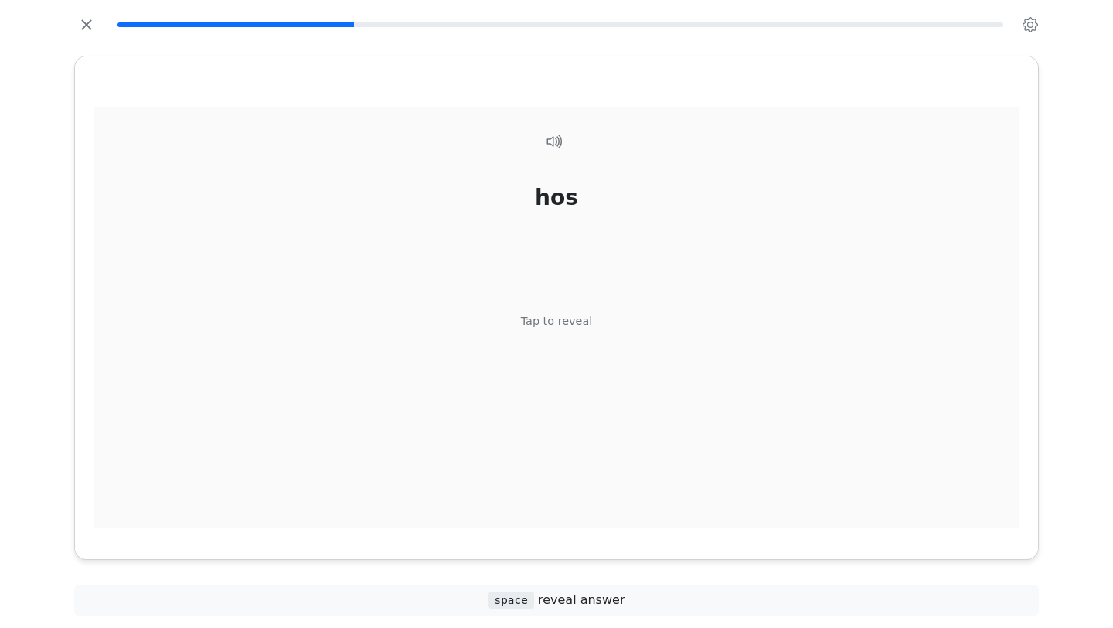
click at [577, 329] on div "hos Tap to reveal" at bounding box center [557, 326] width 926 height 439
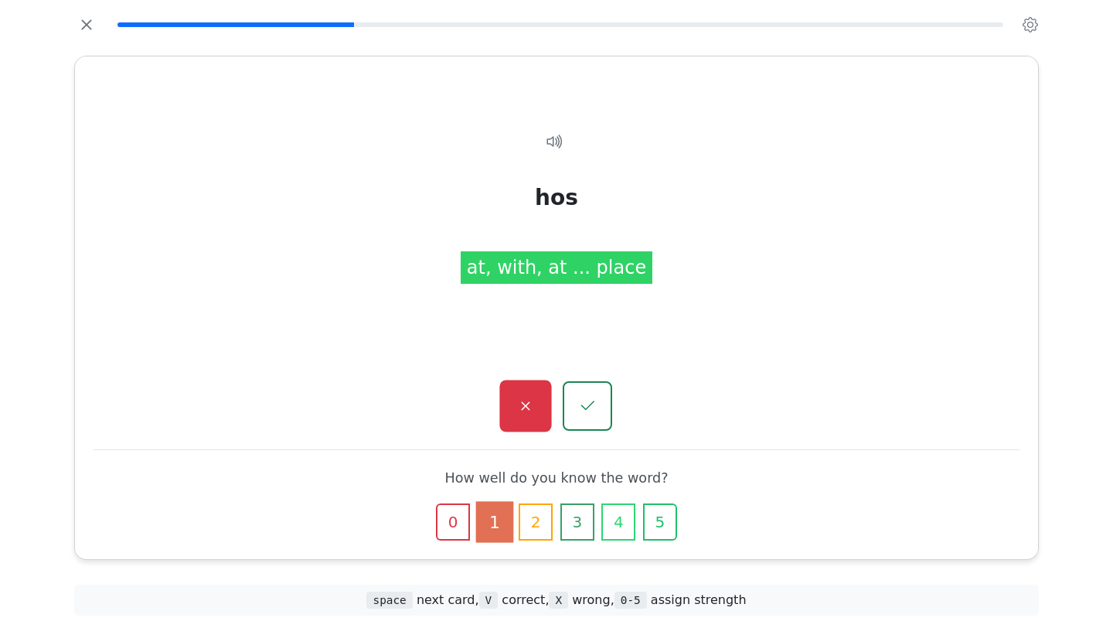
click at [526, 405] on icon "button" at bounding box center [525, 406] width 9 height 9
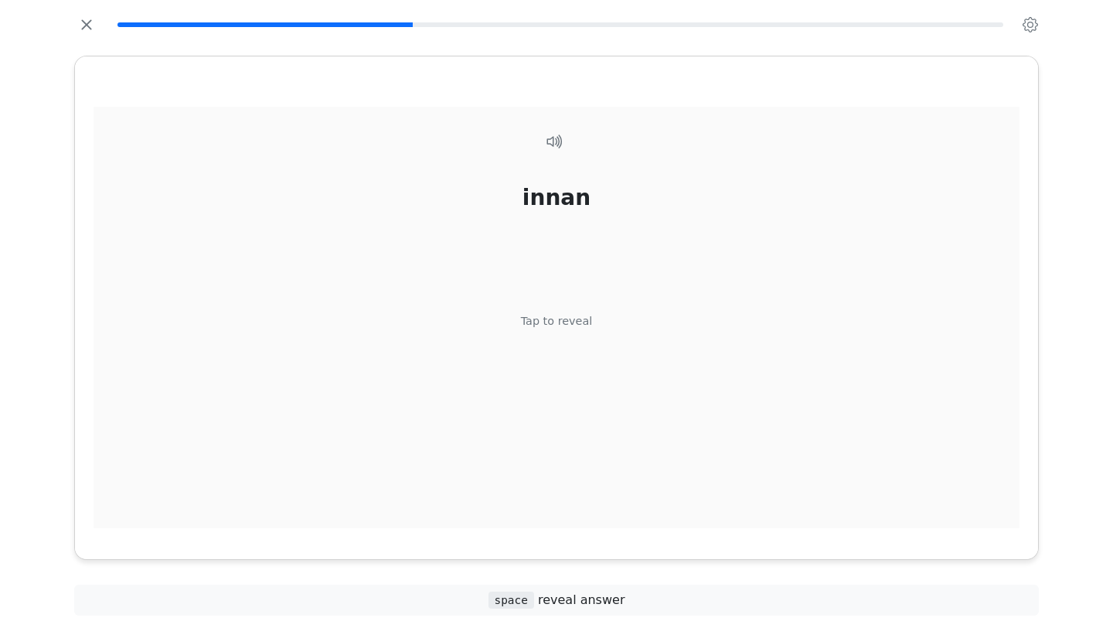
click at [553, 335] on div "innan Tap to reveal" at bounding box center [557, 326] width 926 height 439
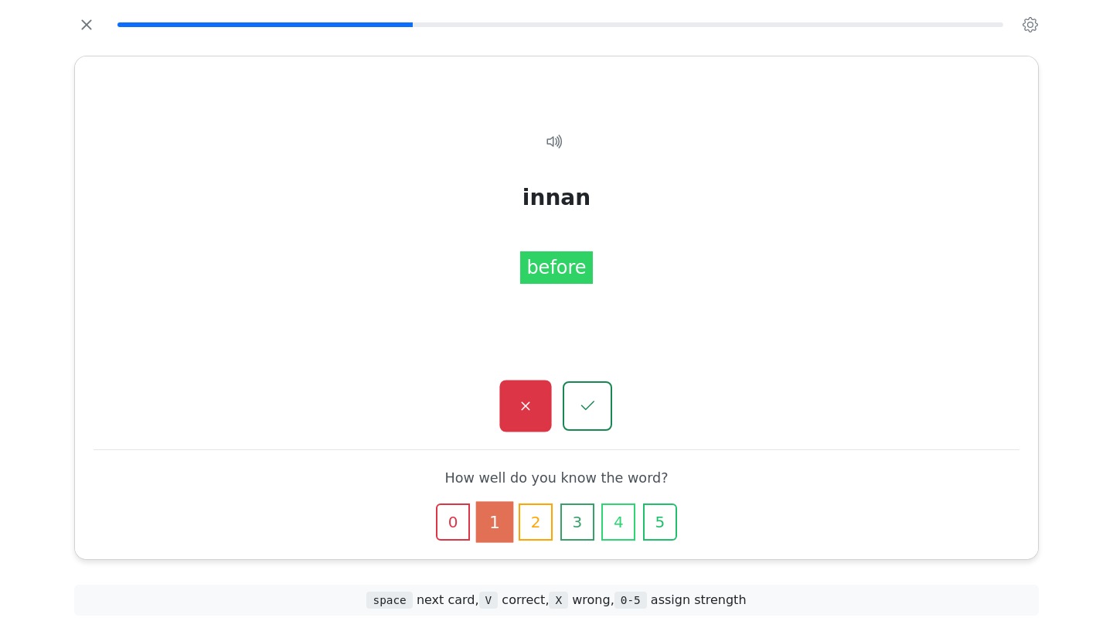
click at [526, 411] on icon "button" at bounding box center [524, 405] width 19 height 19
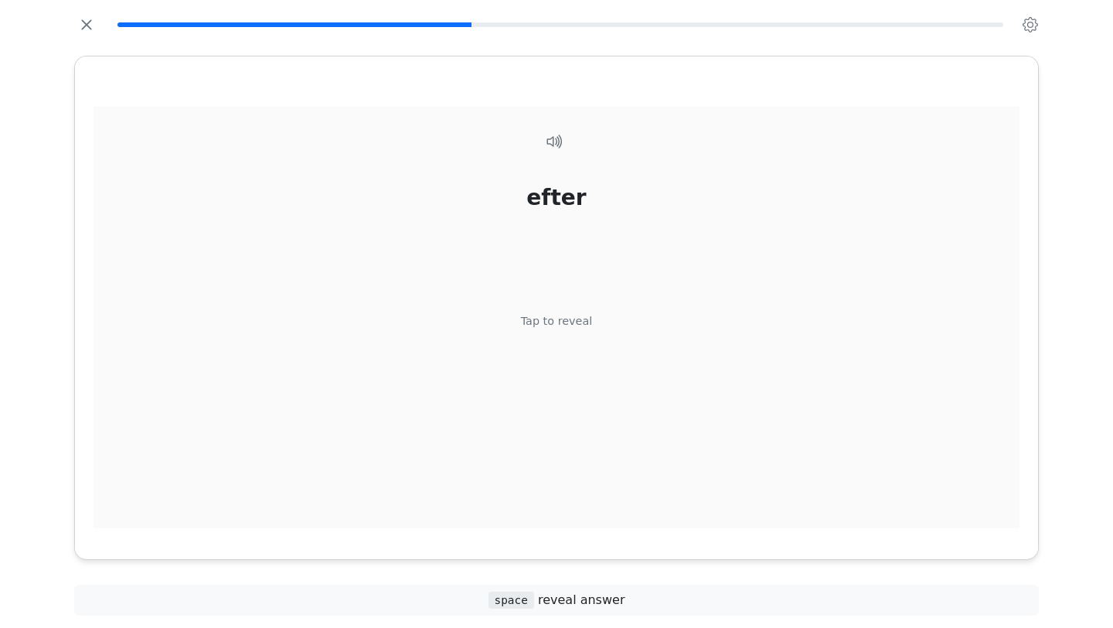
click at [560, 328] on div "Tap to reveal" at bounding box center [557, 321] width 72 height 17
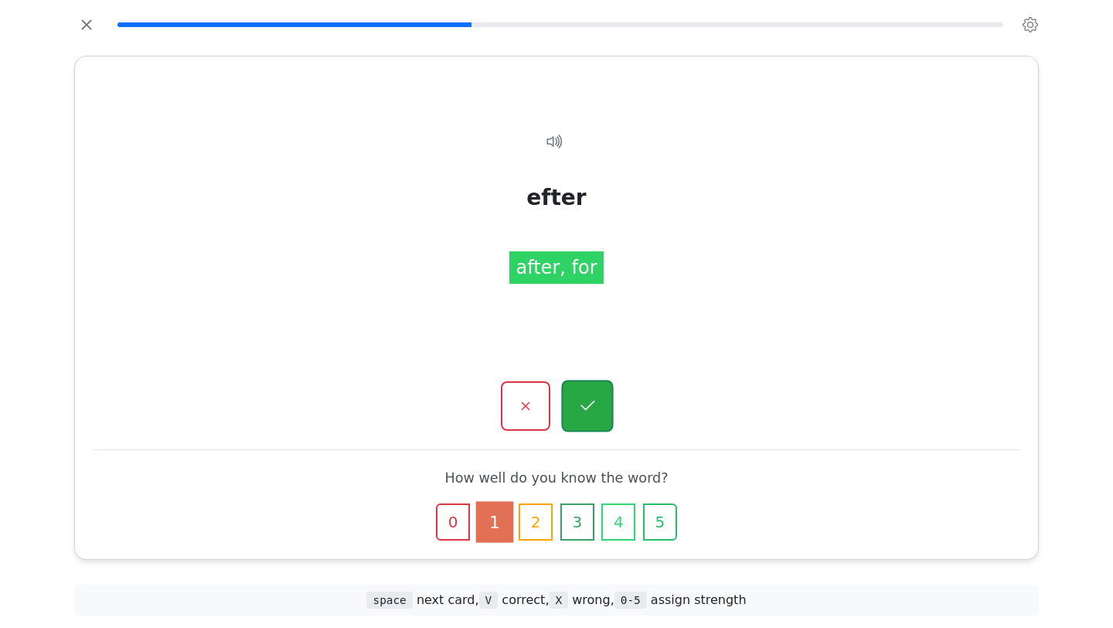
click at [578, 393] on button "button" at bounding box center [587, 406] width 52 height 52
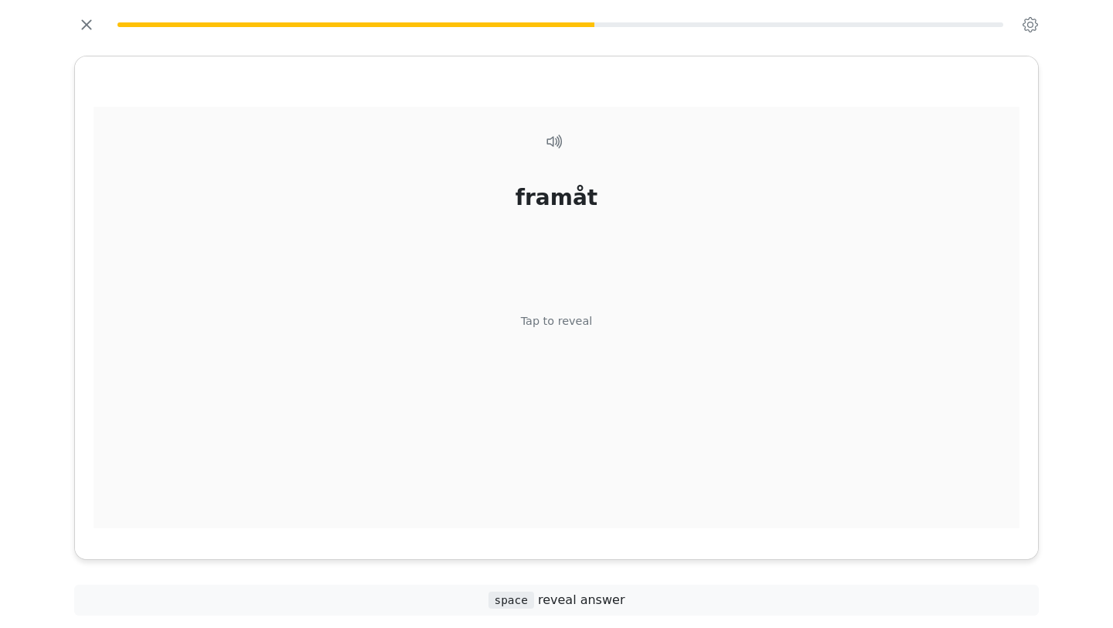
click at [577, 336] on div "framåt Tap to reveal" at bounding box center [557, 326] width 926 height 439
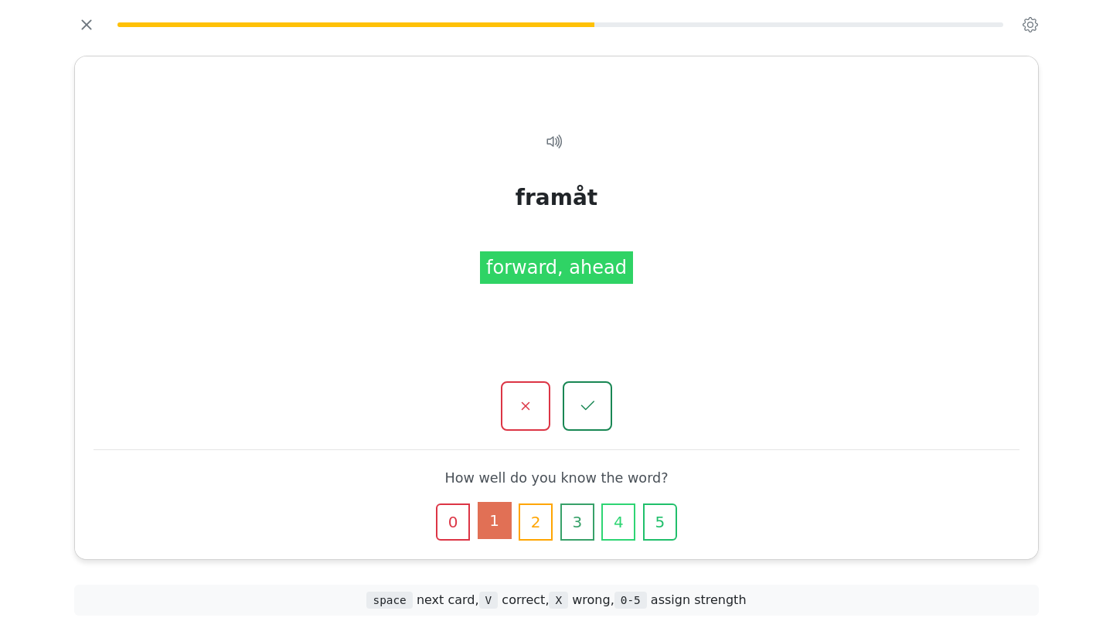
click at [502, 518] on button "1" at bounding box center [495, 520] width 34 height 37
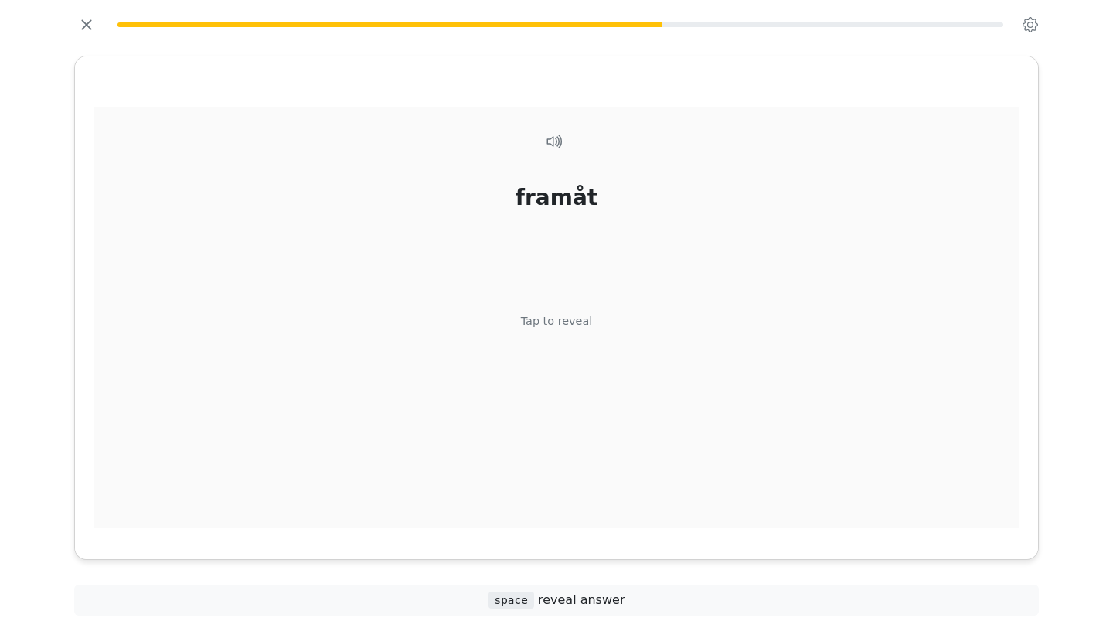
click at [593, 339] on div "framåt Tap to reveal" at bounding box center [557, 326] width 926 height 439
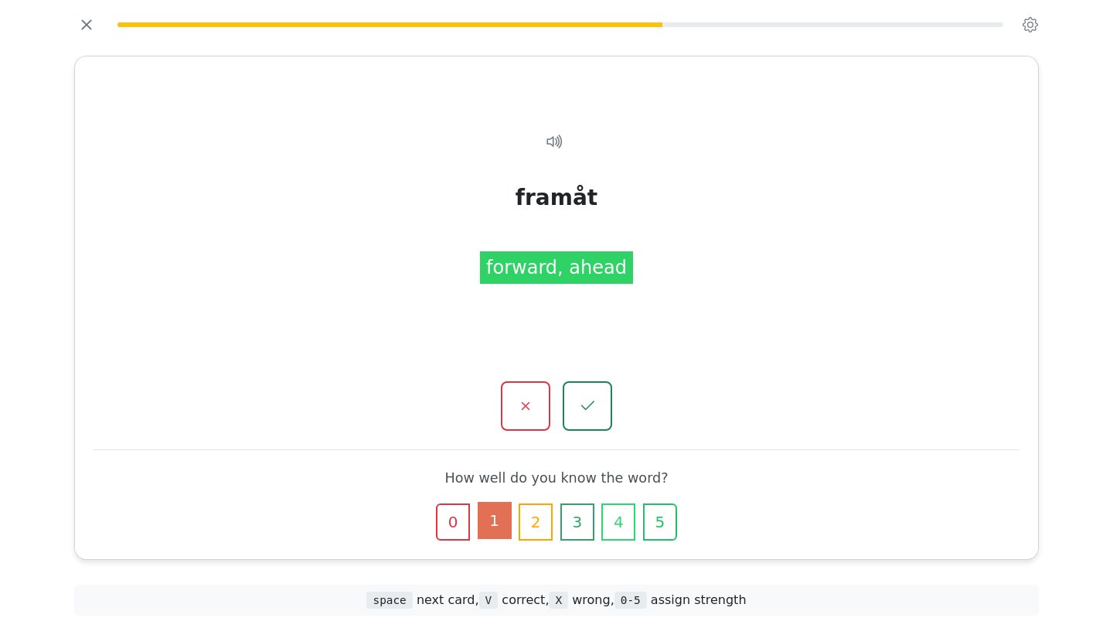
click at [499, 518] on button "1" at bounding box center [495, 520] width 34 height 37
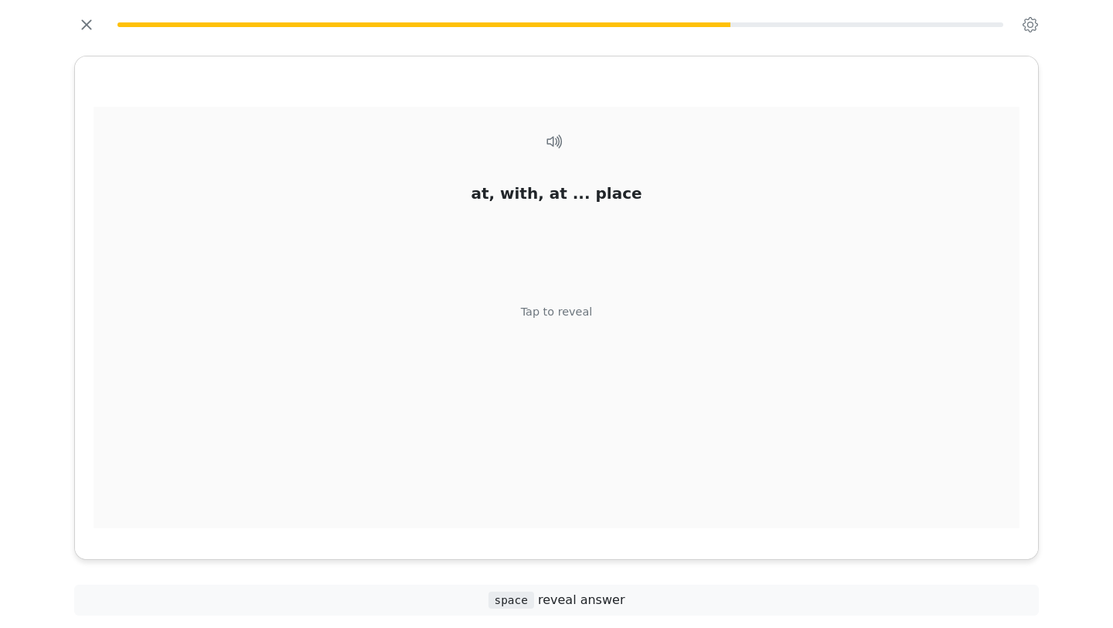
click at [564, 315] on div "Tap to reveal" at bounding box center [557, 312] width 72 height 17
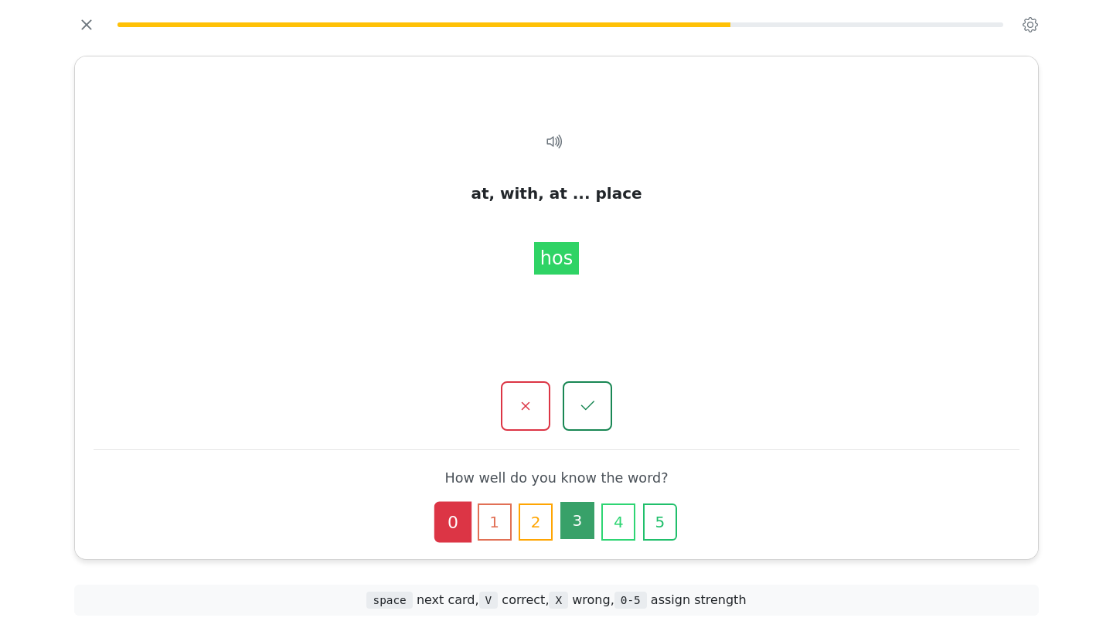
click at [567, 519] on button "3" at bounding box center [577, 520] width 34 height 37
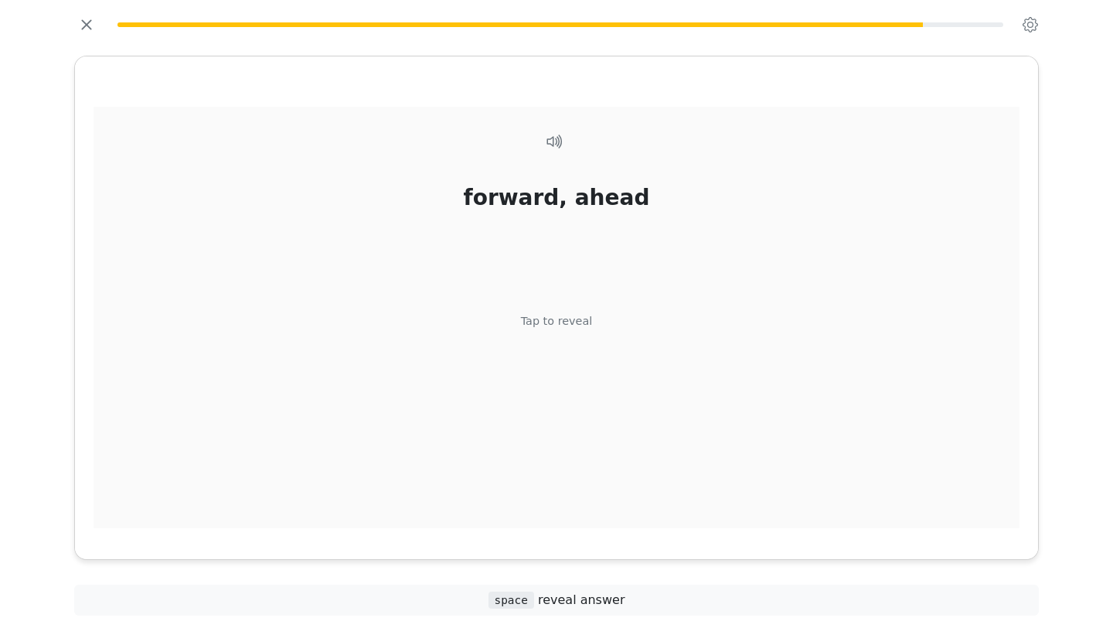
click at [576, 323] on div "Tap to reveal" at bounding box center [557, 321] width 72 height 17
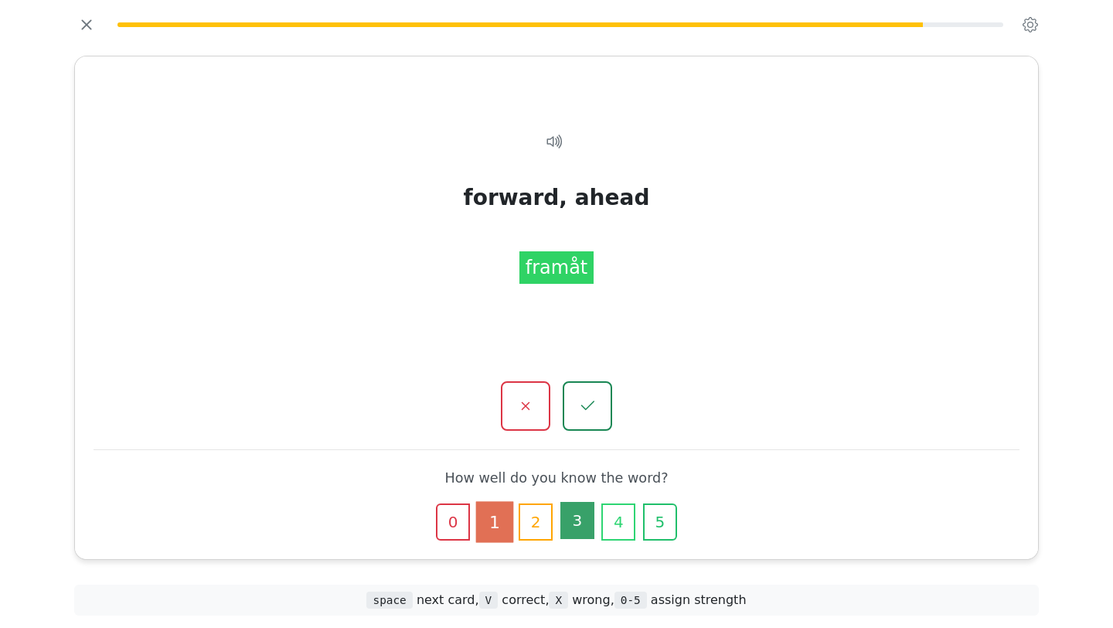
click at [567, 527] on button "3" at bounding box center [577, 520] width 34 height 37
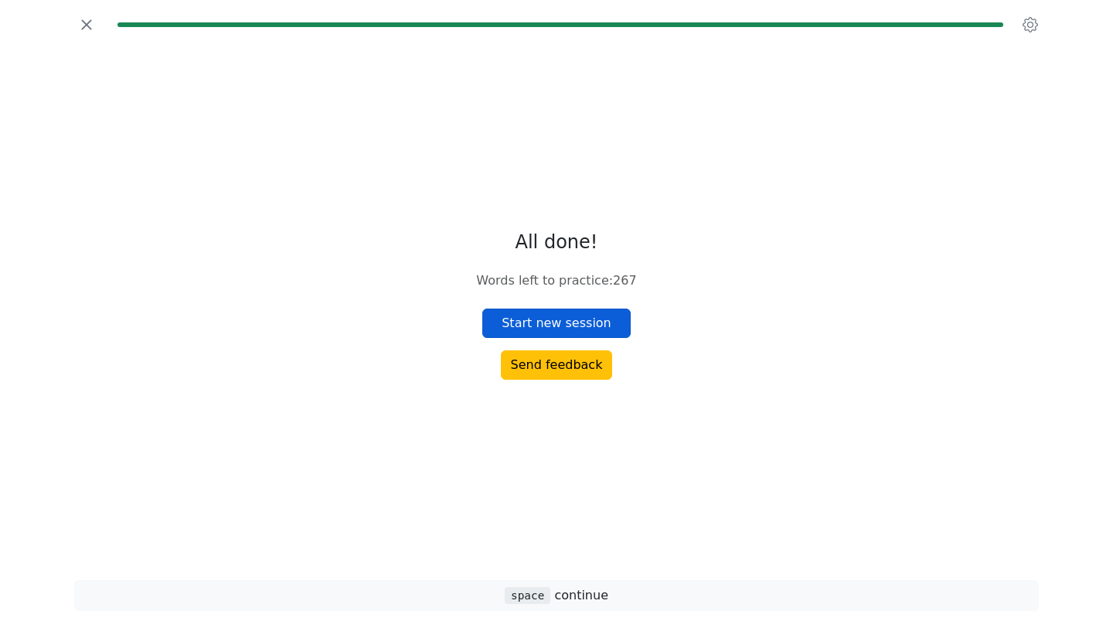
click at [553, 320] on button "Start new session" at bounding box center [556, 322] width 148 height 29
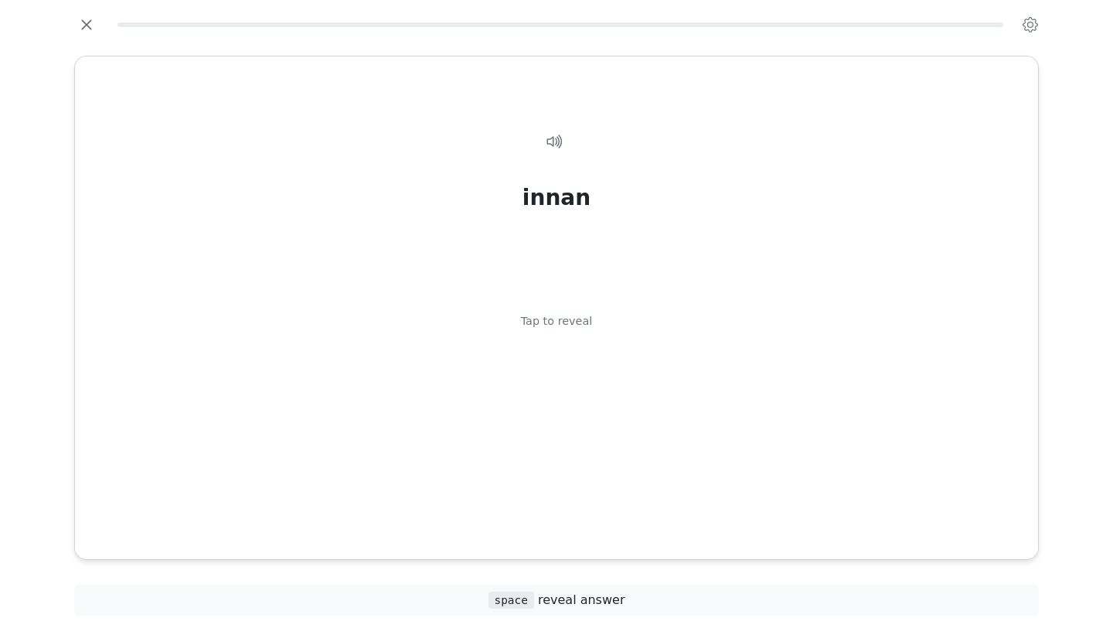
click at [553, 320] on div "Tap to reveal" at bounding box center [557, 321] width 72 height 17
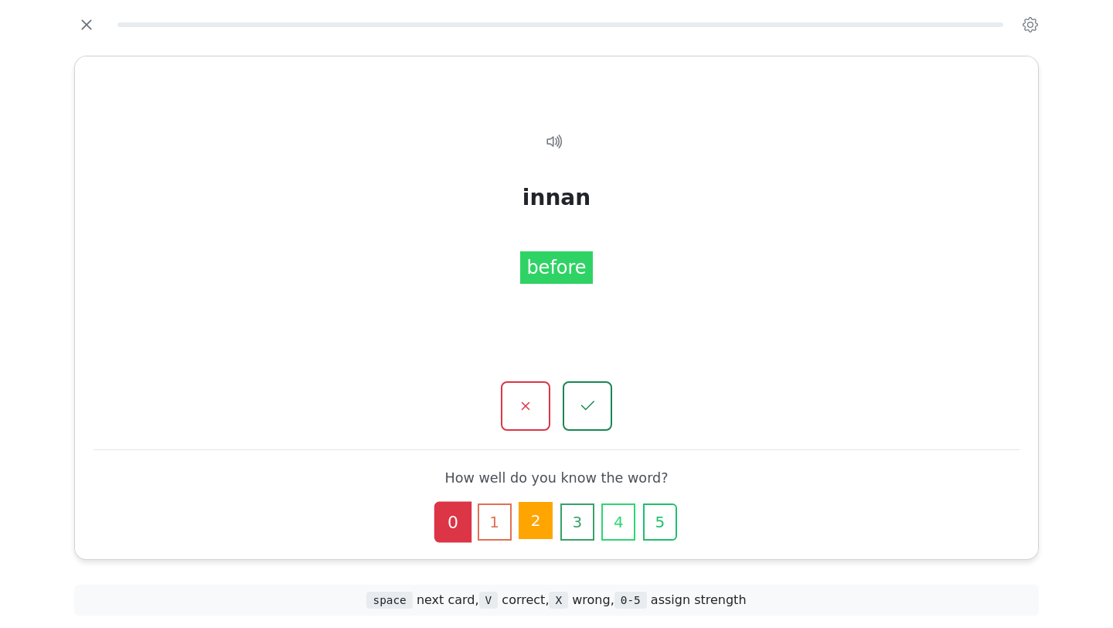
click at [550, 529] on button "2" at bounding box center [536, 520] width 34 height 37
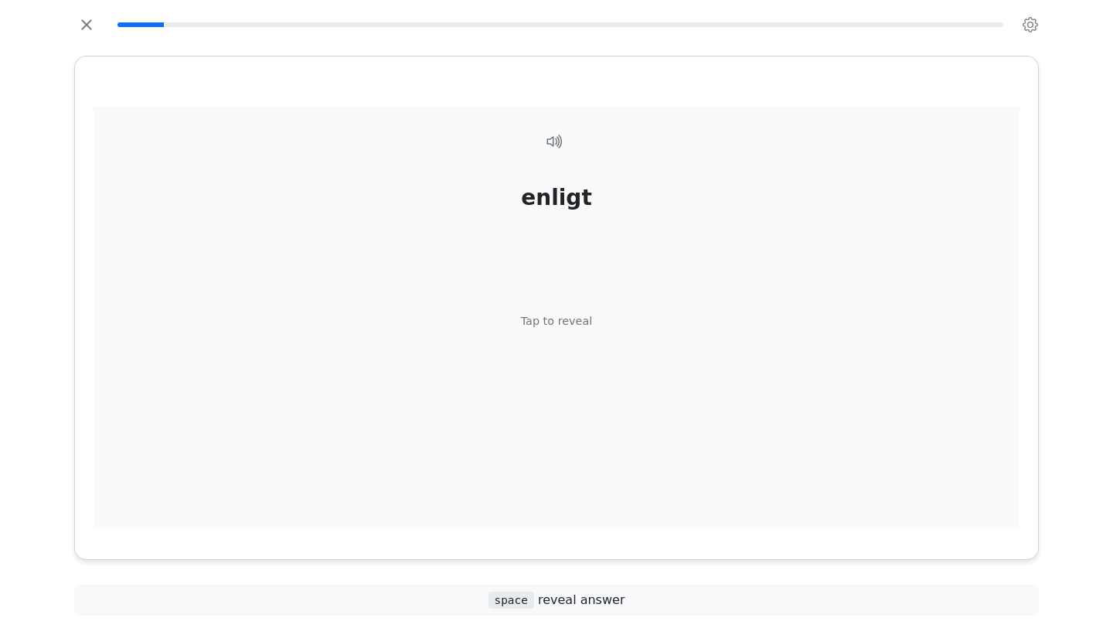
click at [561, 323] on div "Tap to reveal" at bounding box center [557, 321] width 72 height 17
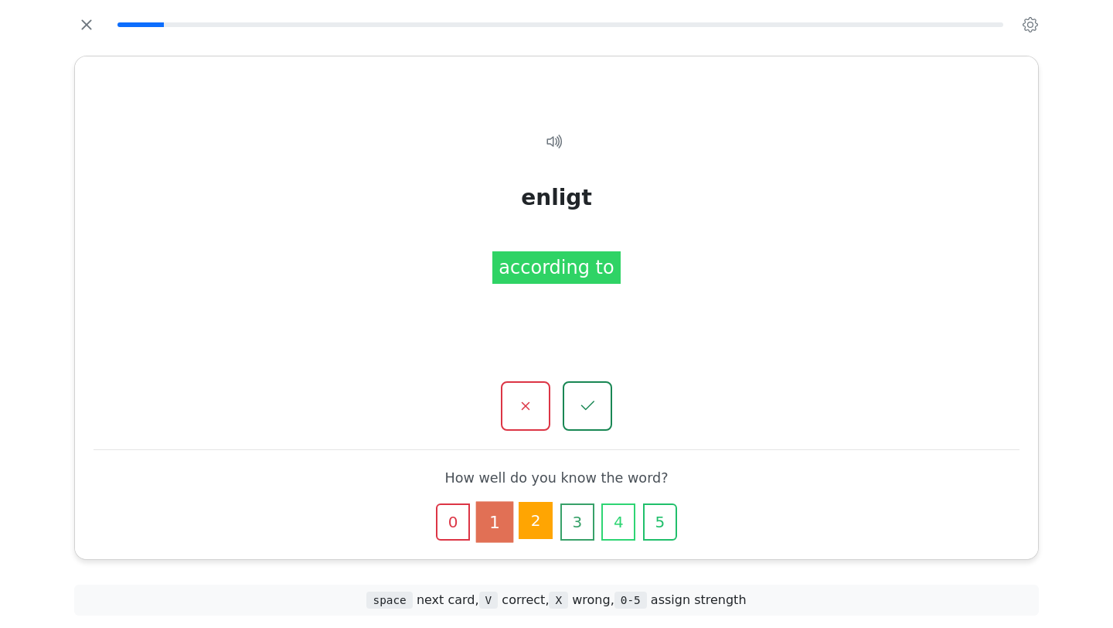
click at [532, 537] on button "2" at bounding box center [536, 520] width 34 height 37
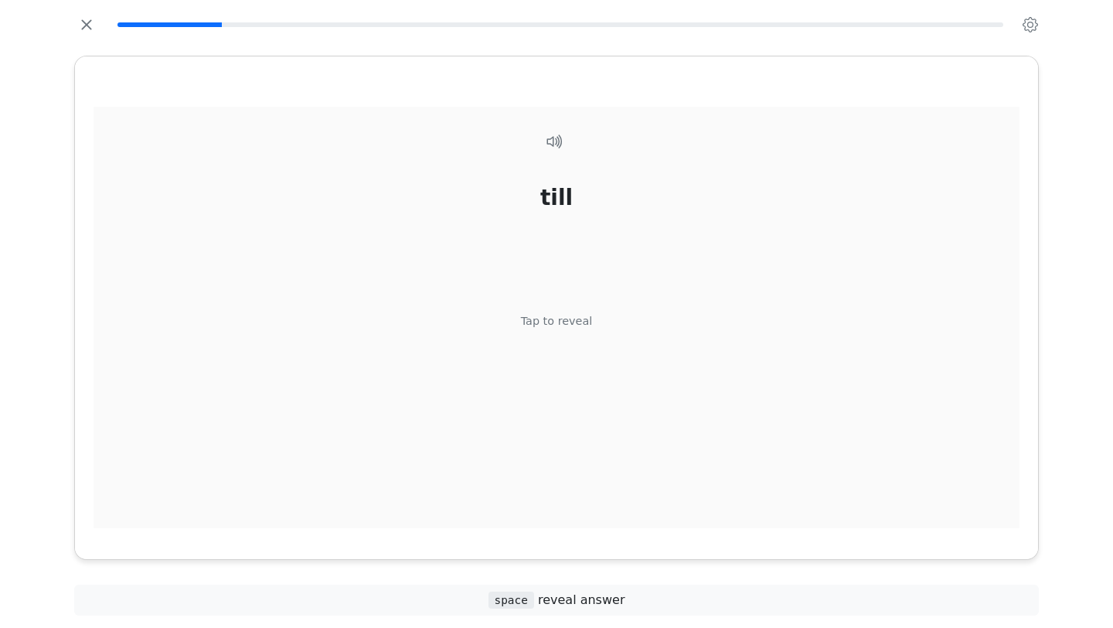
click at [556, 332] on div "till Tap to reveal" at bounding box center [557, 326] width 926 height 439
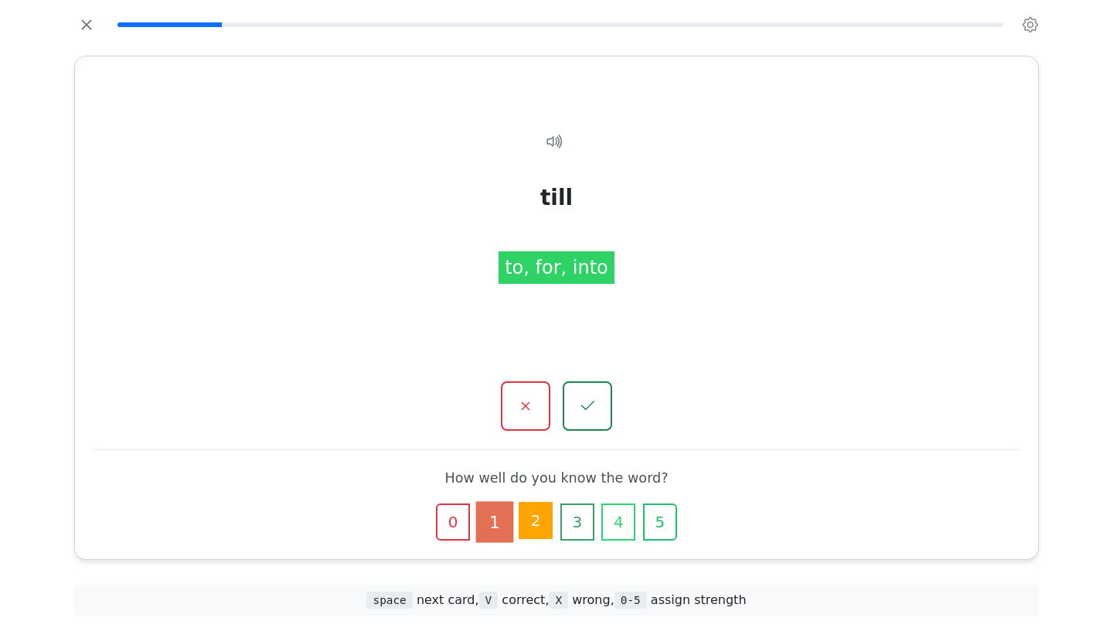
click at [544, 522] on button "2" at bounding box center [536, 520] width 34 height 37
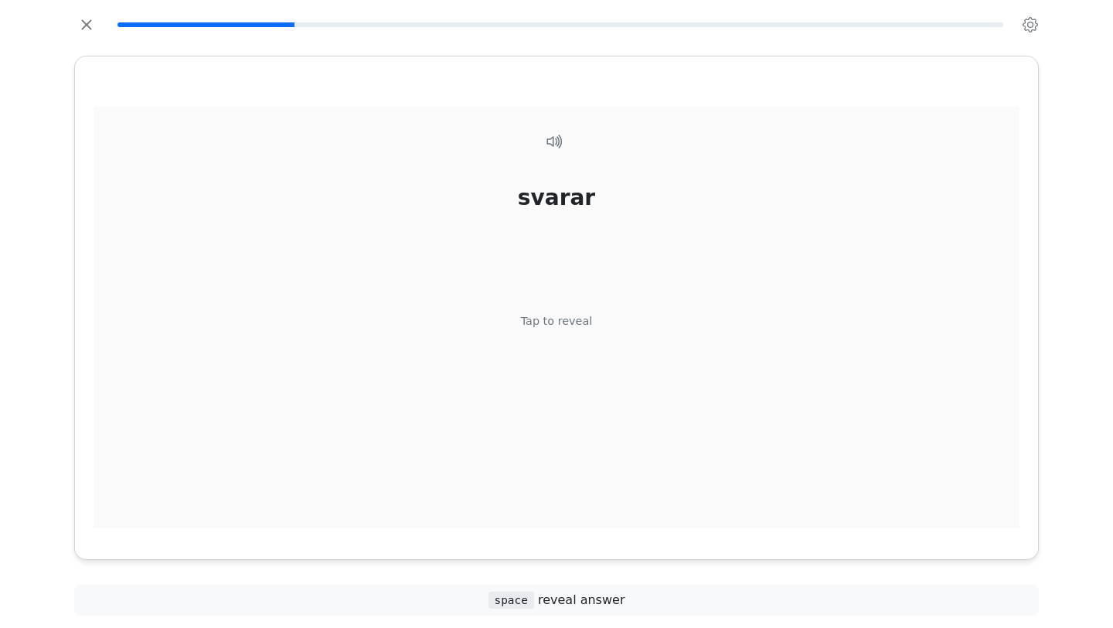
click at [556, 337] on div "svarar Tap to reveal" at bounding box center [557, 326] width 926 height 439
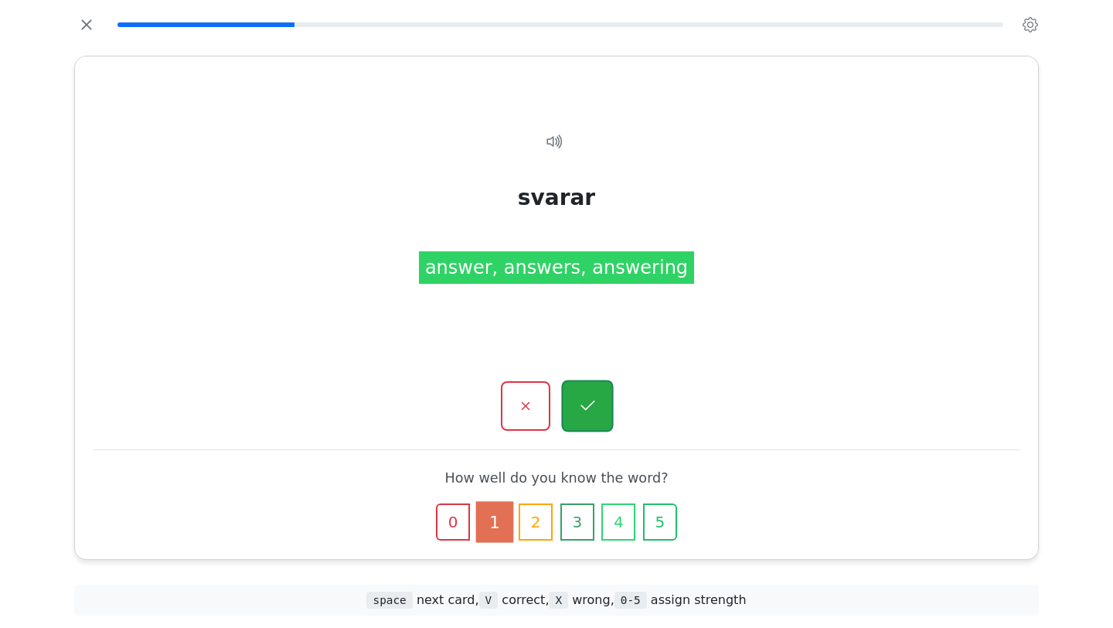
click at [583, 414] on icon "button" at bounding box center [586, 405] width 19 height 19
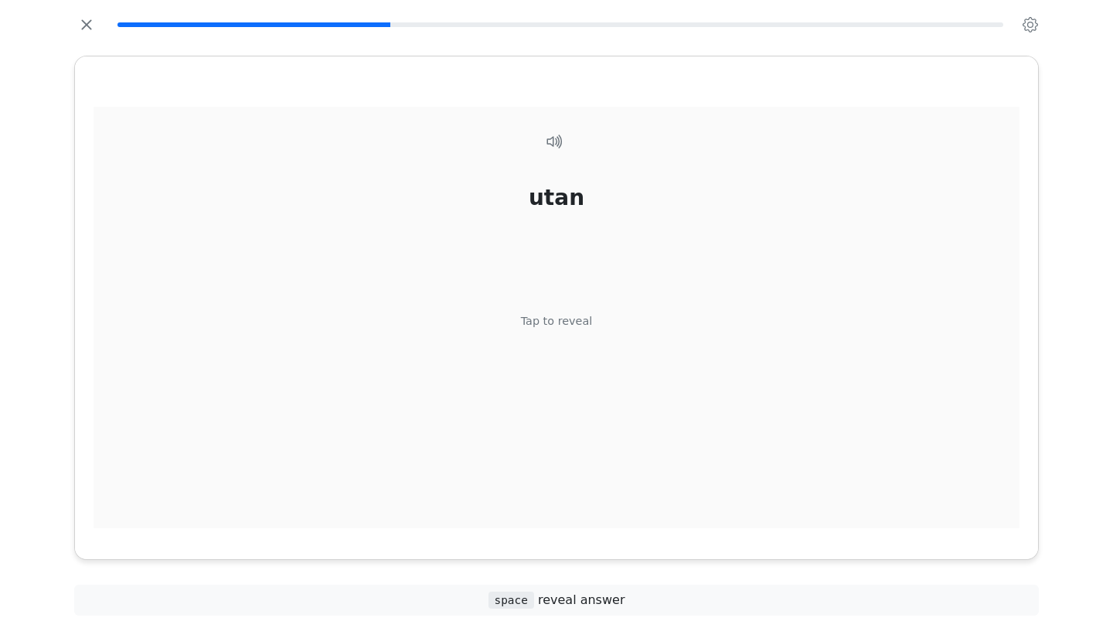
click at [583, 328] on div "Tap to reveal" at bounding box center [557, 321] width 72 height 17
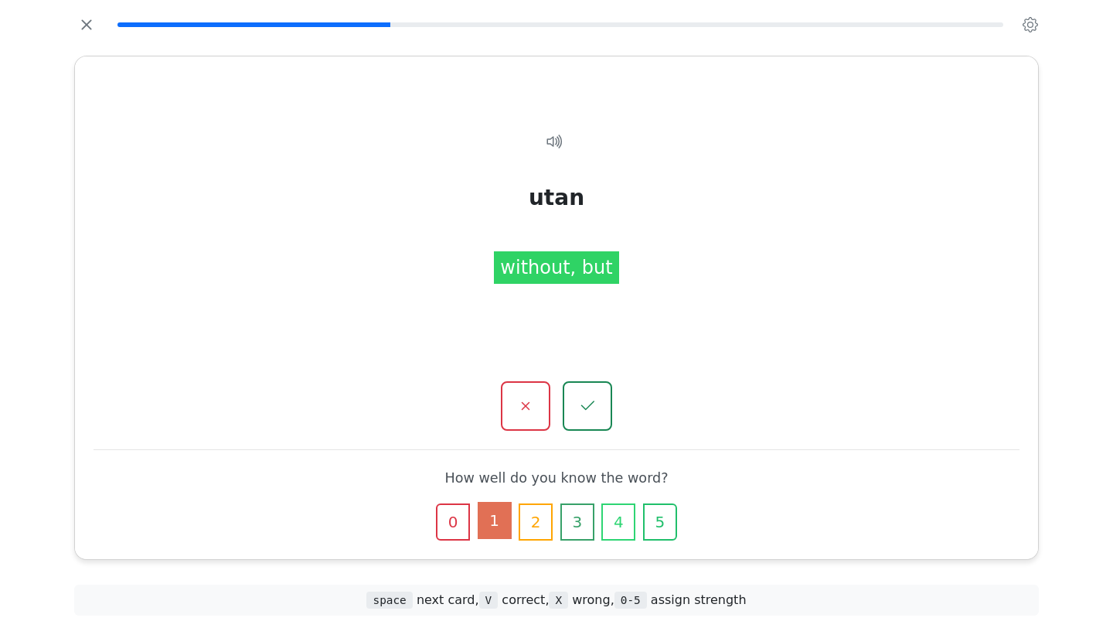
click at [512, 520] on div "0 1 2 3 4 5" at bounding box center [556, 521] width 284 height 37
click at [490, 528] on button "1" at bounding box center [495, 520] width 34 height 37
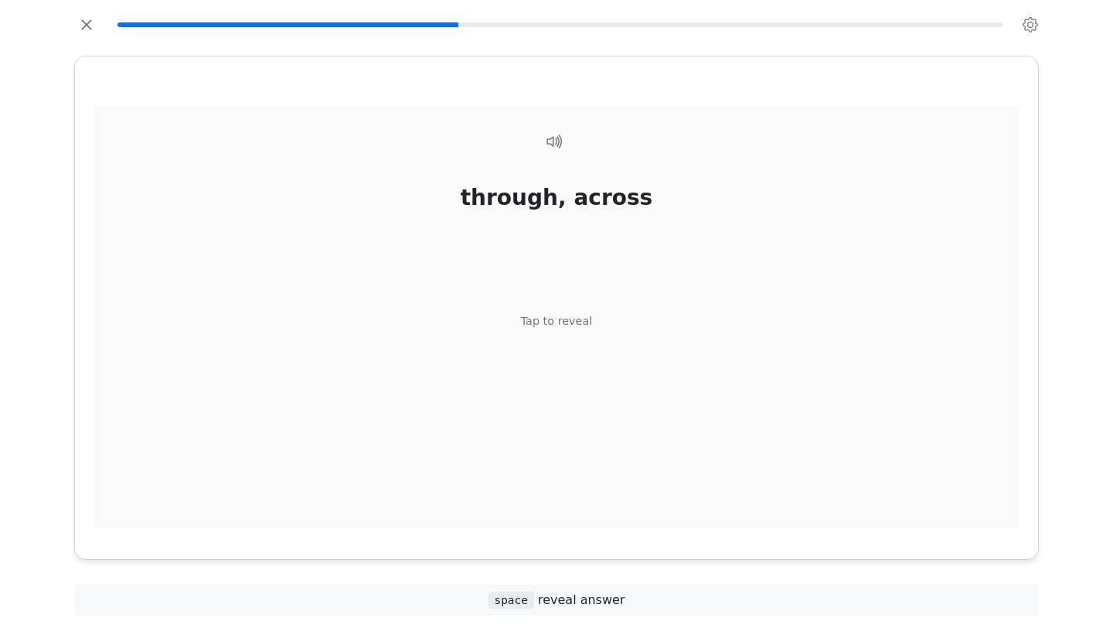
click at [577, 314] on div "Tap to reveal" at bounding box center [557, 321] width 72 height 17
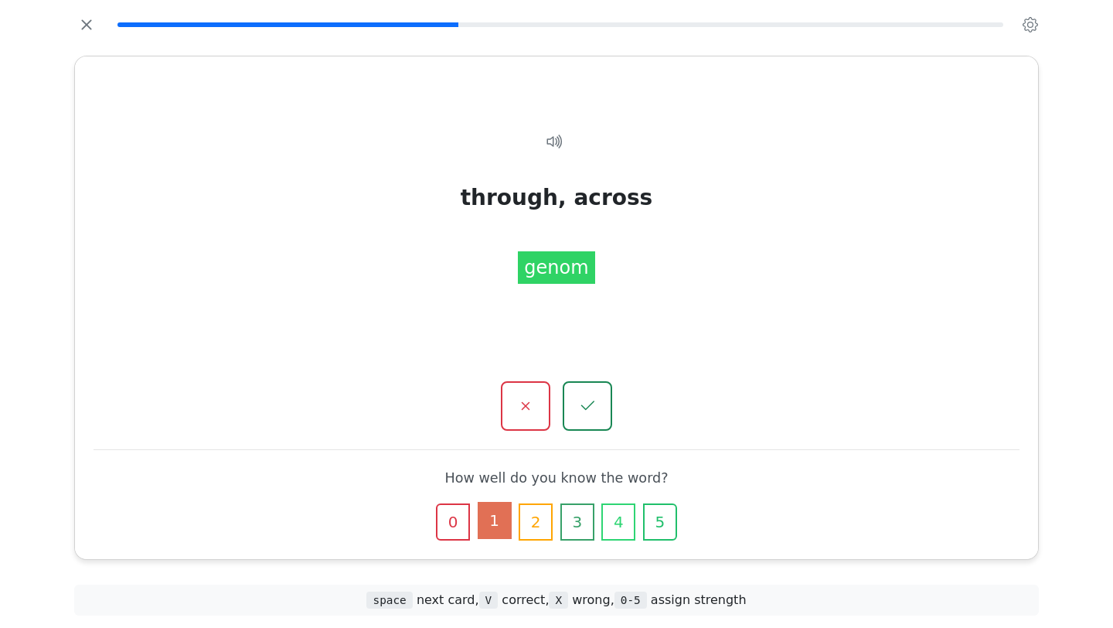
click at [502, 532] on button "1" at bounding box center [495, 520] width 34 height 37
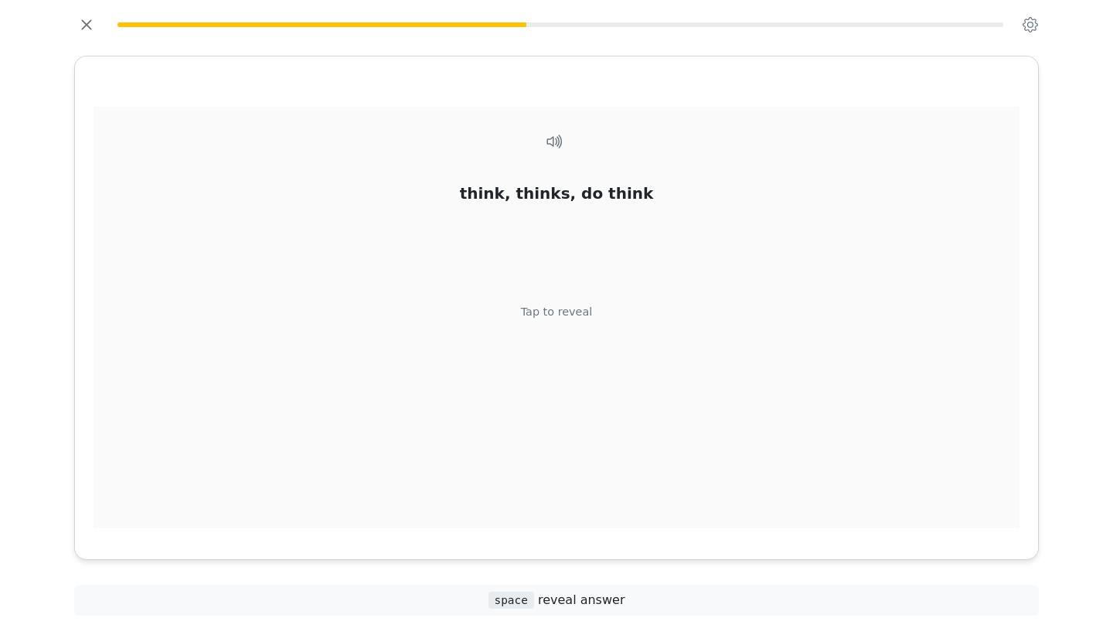
click at [549, 321] on div "think, thinks, do think Tap to reveal" at bounding box center [557, 326] width 926 height 439
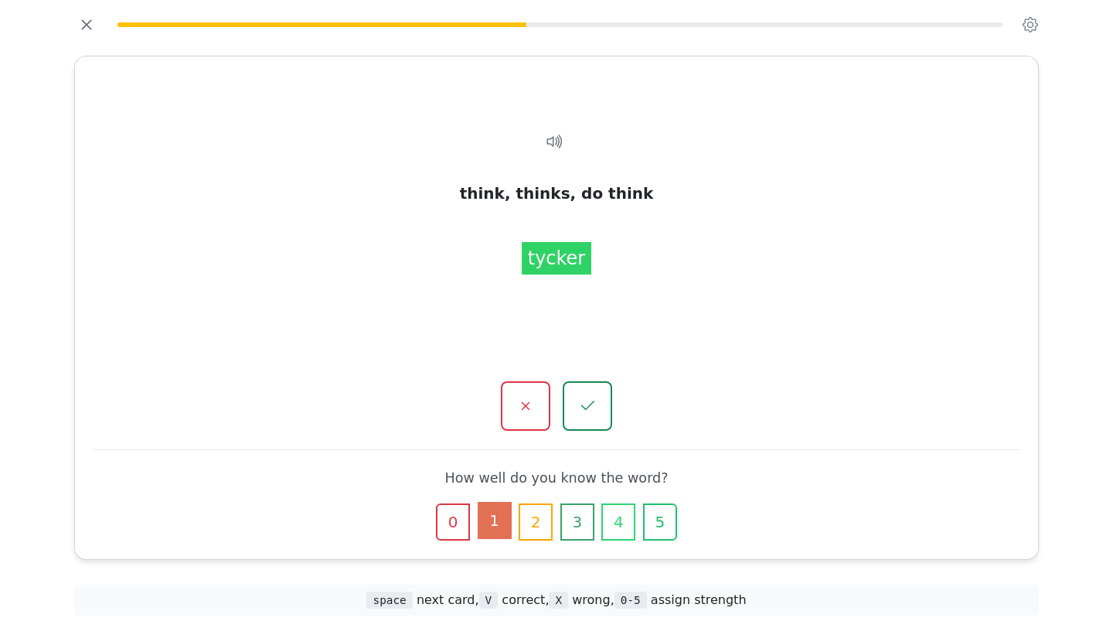
click at [496, 520] on button "1" at bounding box center [495, 520] width 34 height 37
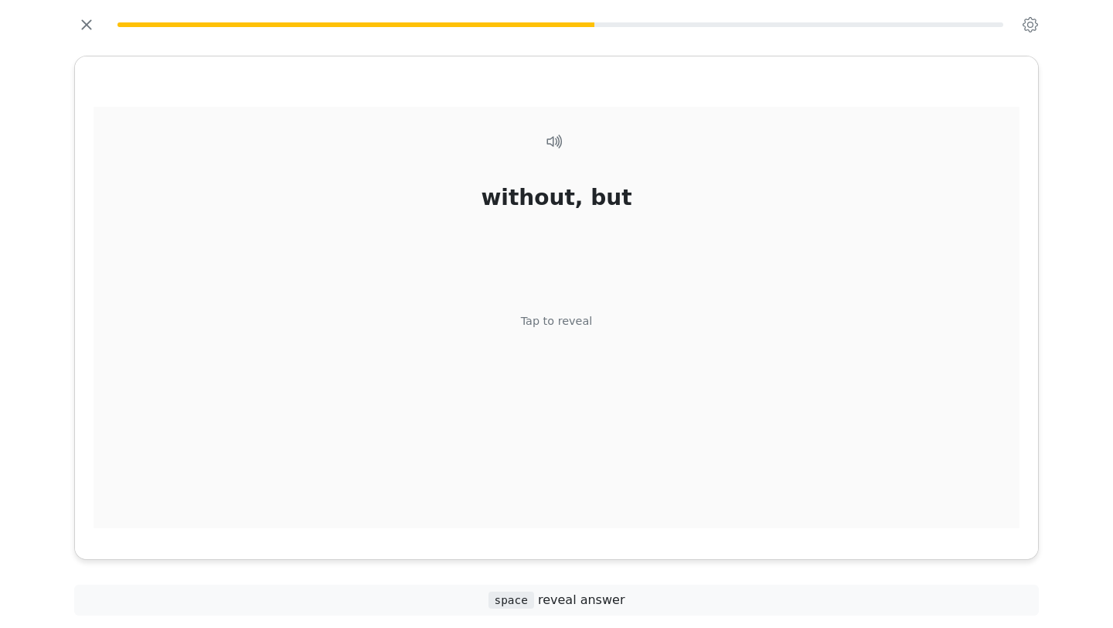
click at [578, 318] on div "Tap to reveal" at bounding box center [557, 321] width 72 height 17
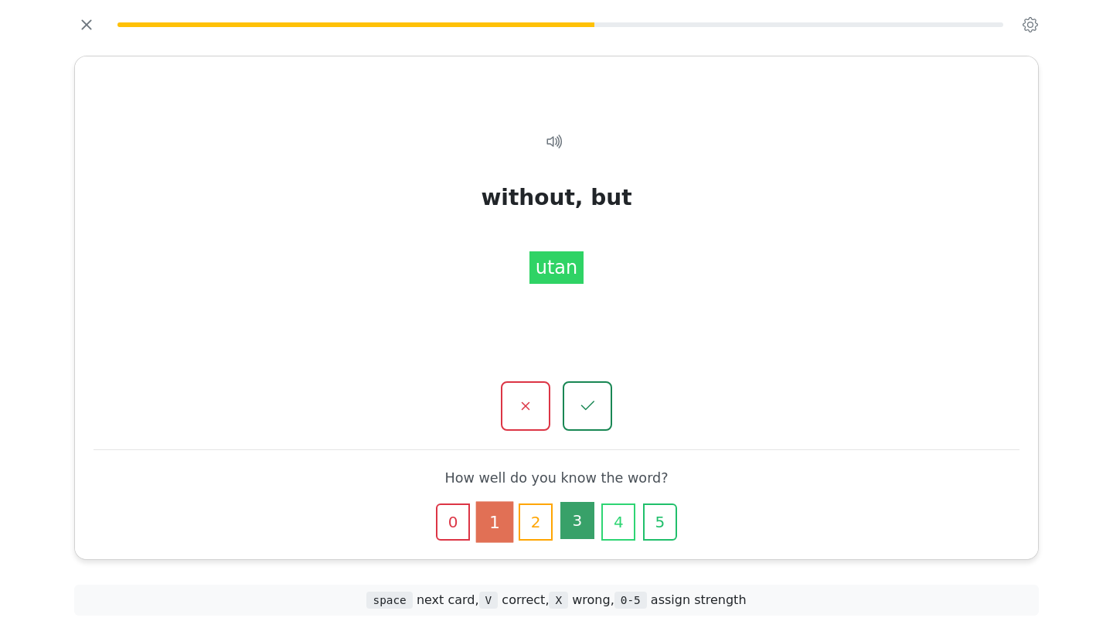
click at [584, 527] on button "3" at bounding box center [577, 520] width 34 height 37
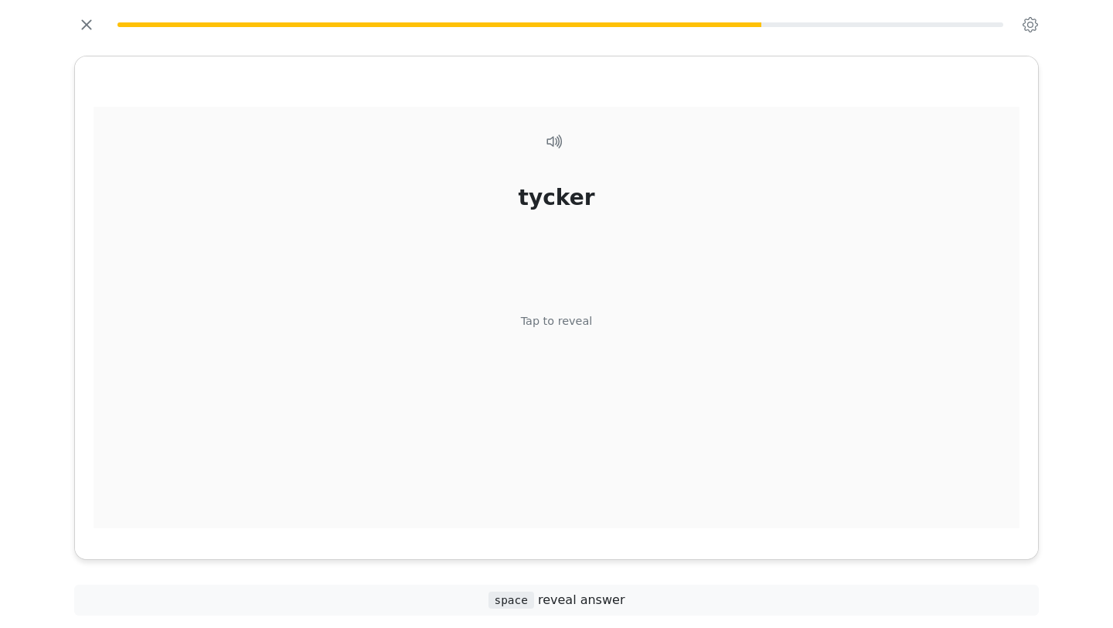
click at [577, 325] on div "Tap to reveal" at bounding box center [557, 321] width 72 height 17
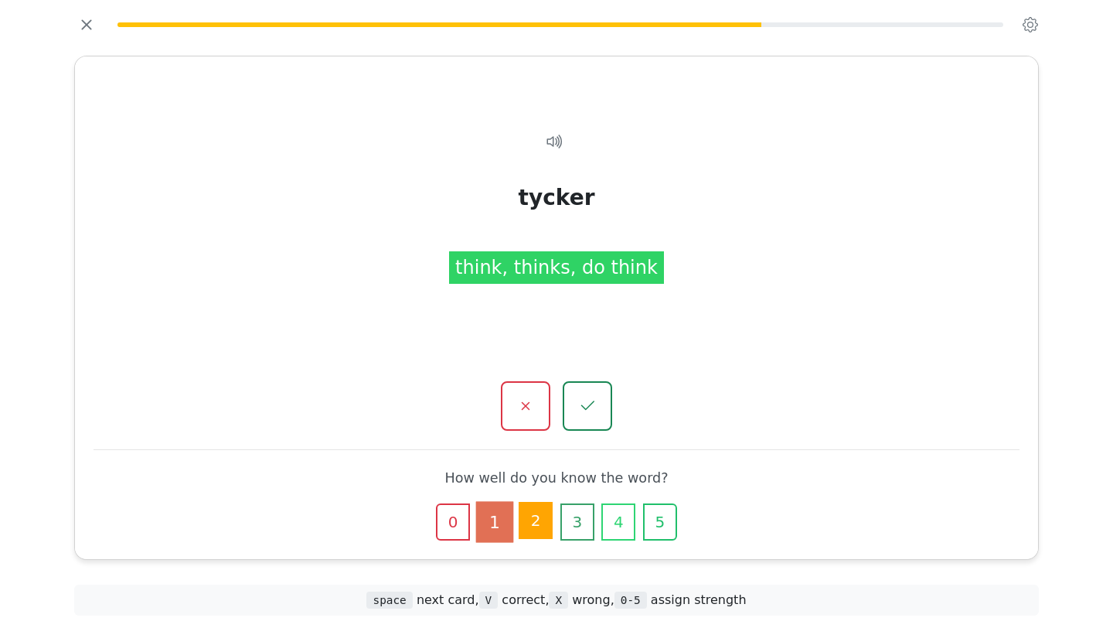
click at [534, 516] on button "2" at bounding box center [536, 520] width 34 height 37
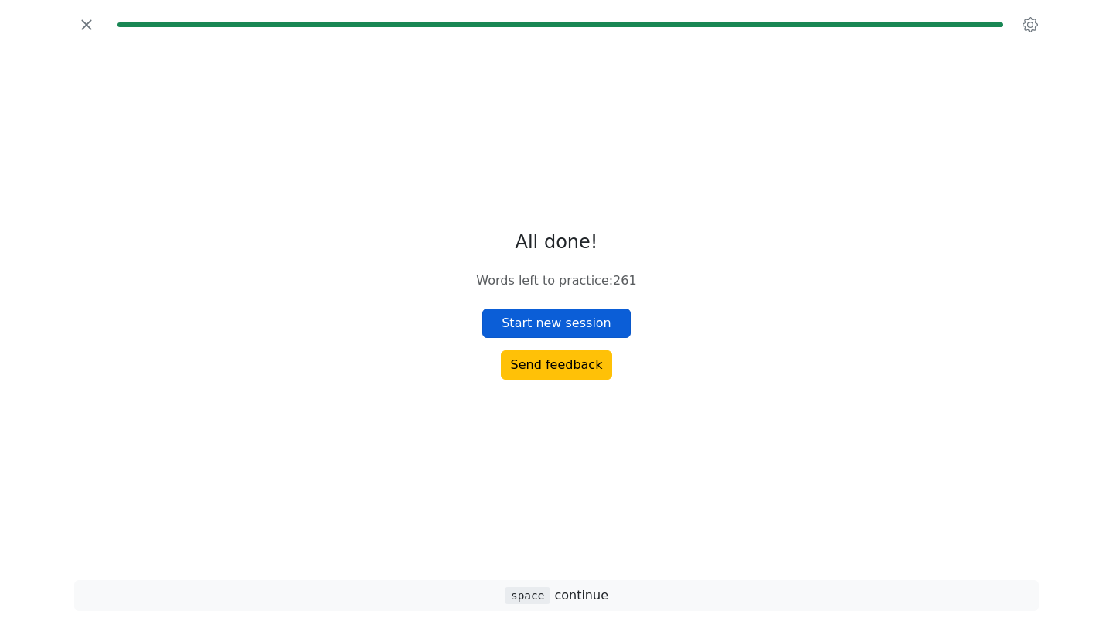
click at [576, 324] on button "Start new session" at bounding box center [556, 322] width 148 height 29
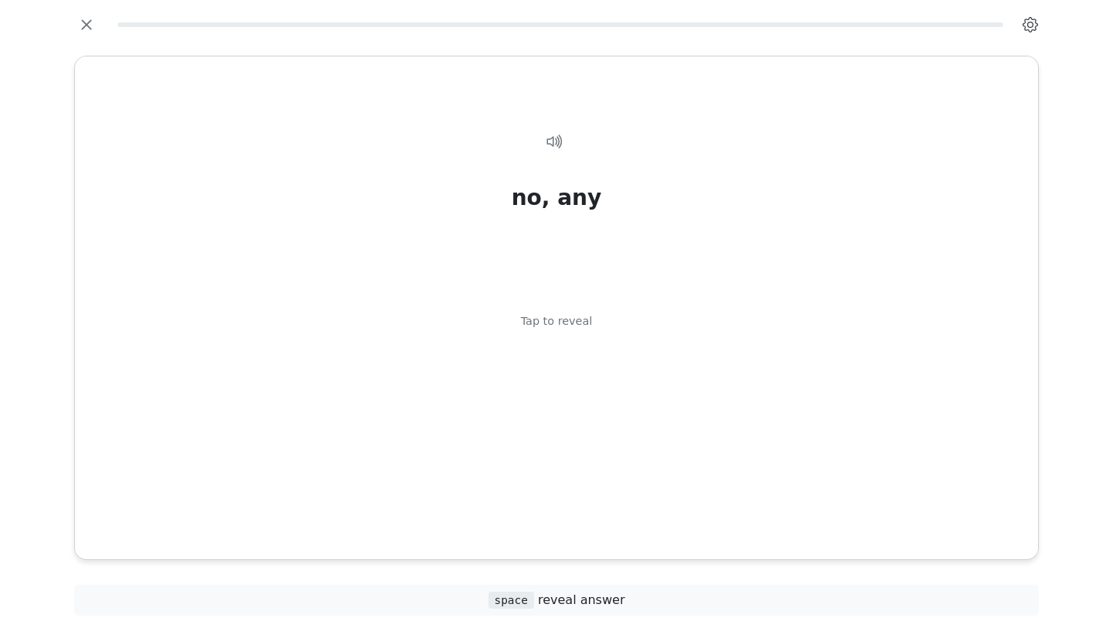
click at [1031, 29] on icon "button" at bounding box center [1029, 24] width 15 height 15
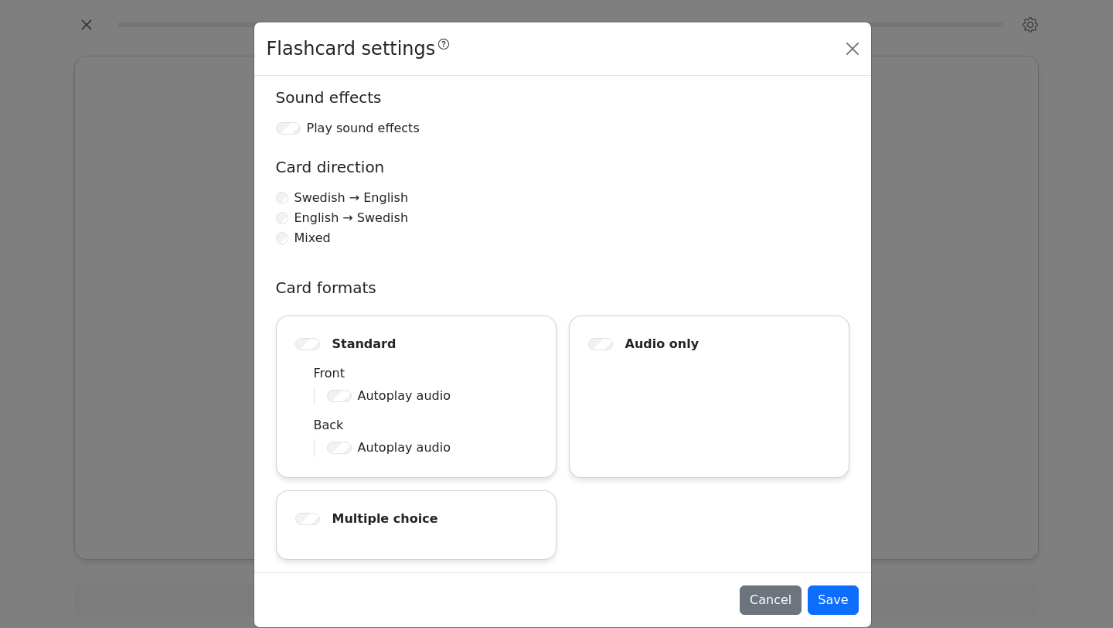
click at [285, 199] on div "Swedish → English" at bounding box center [513, 198] width 474 height 19
click at [829, 597] on button "Save" at bounding box center [833, 599] width 50 height 29
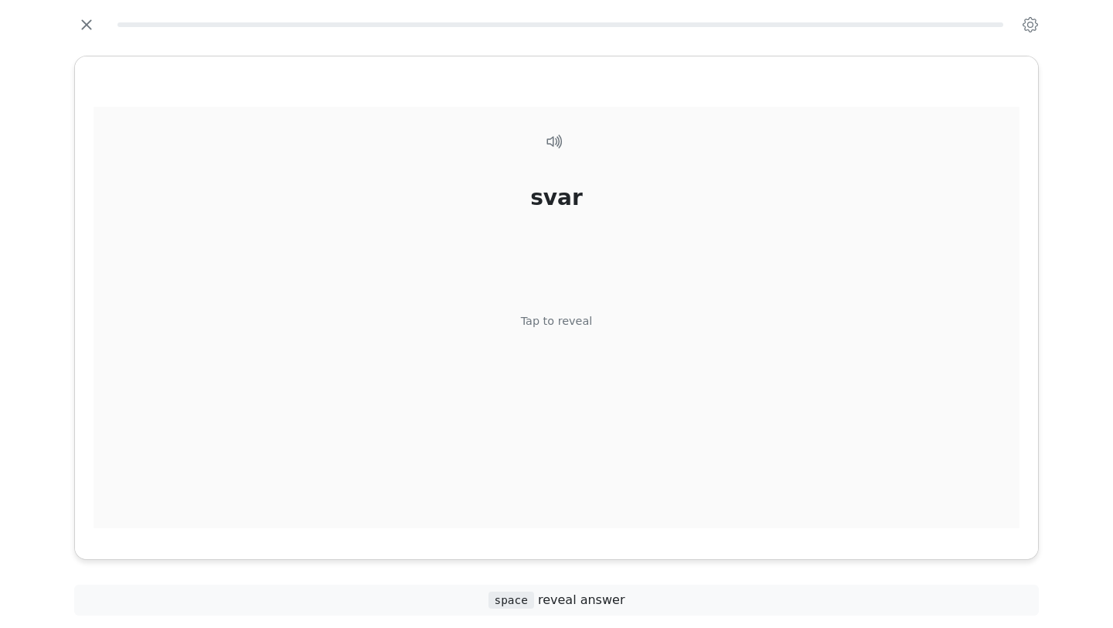
click at [590, 410] on div "svar Tap to reveal" at bounding box center [557, 326] width 926 height 439
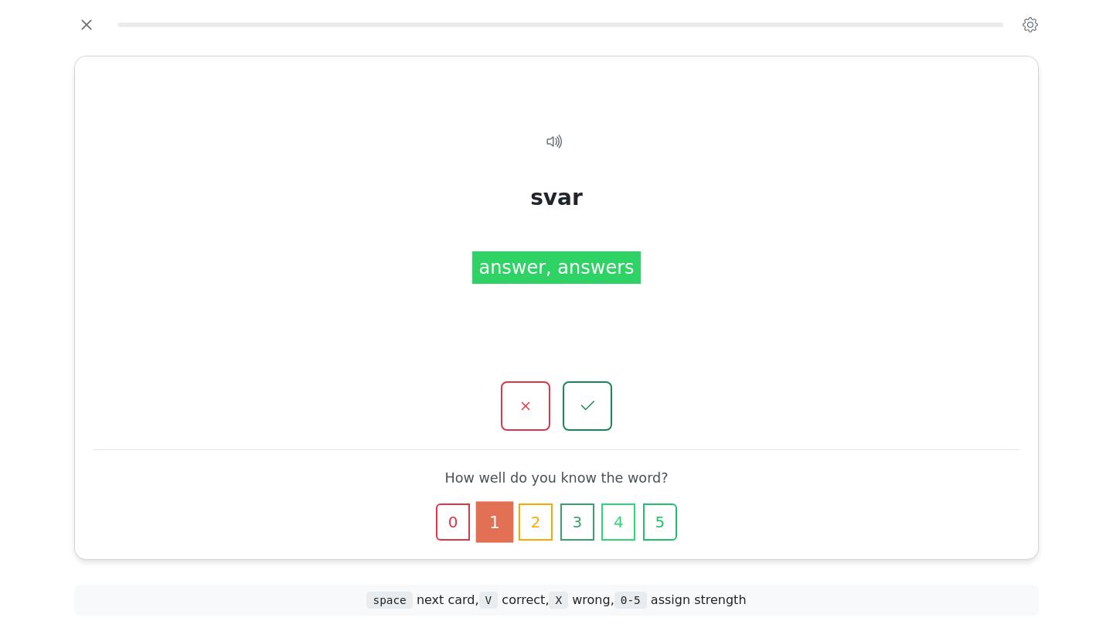
click at [590, 410] on icon "button" at bounding box center [587, 405] width 19 height 19
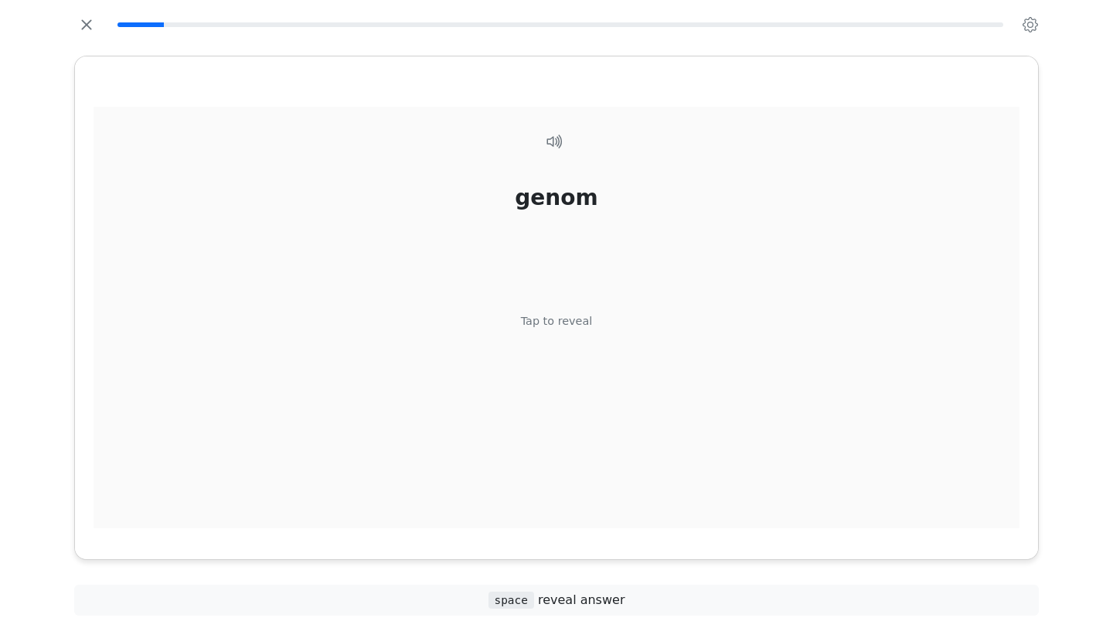
click at [572, 336] on div "genom Tap to reveal" at bounding box center [557, 326] width 926 height 439
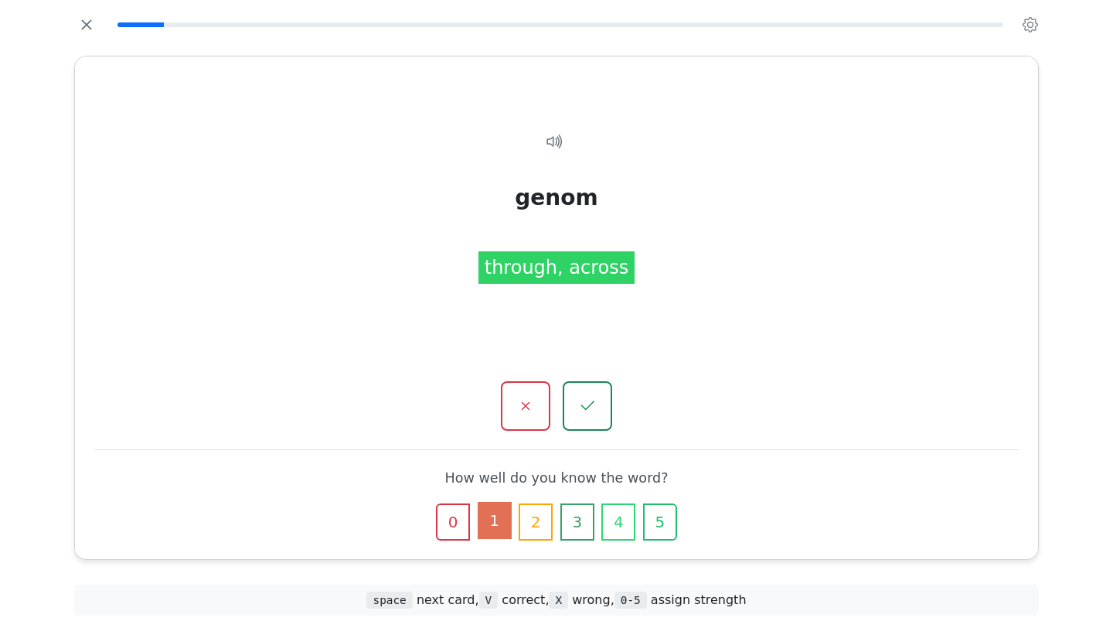
click at [497, 526] on button "1" at bounding box center [495, 520] width 34 height 37
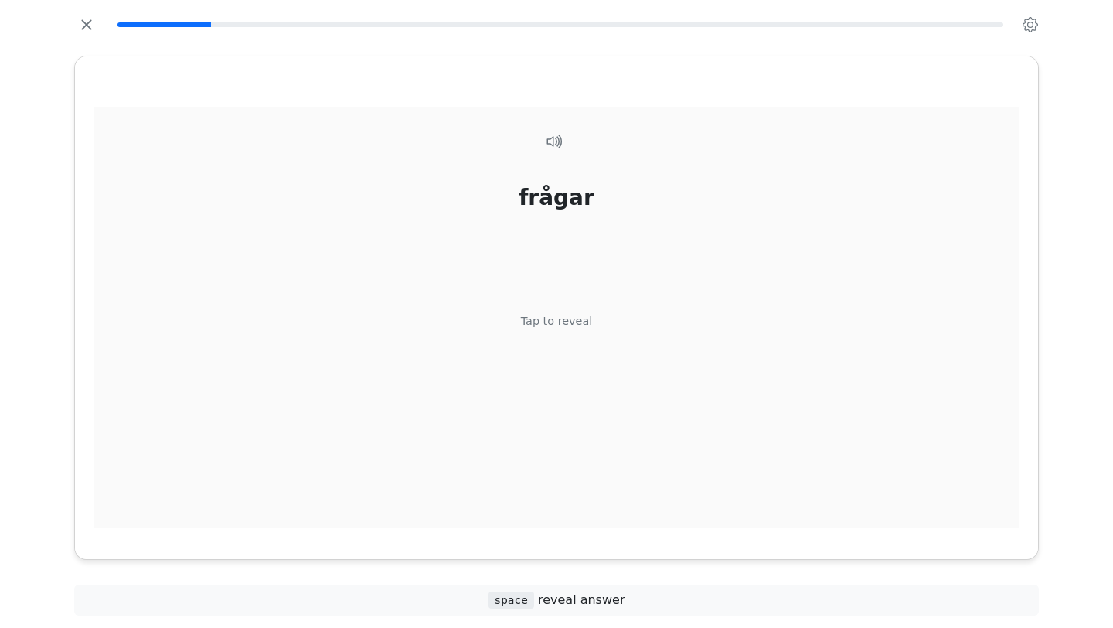
click at [565, 331] on div "frågar Tap to reveal" at bounding box center [557, 326] width 926 height 439
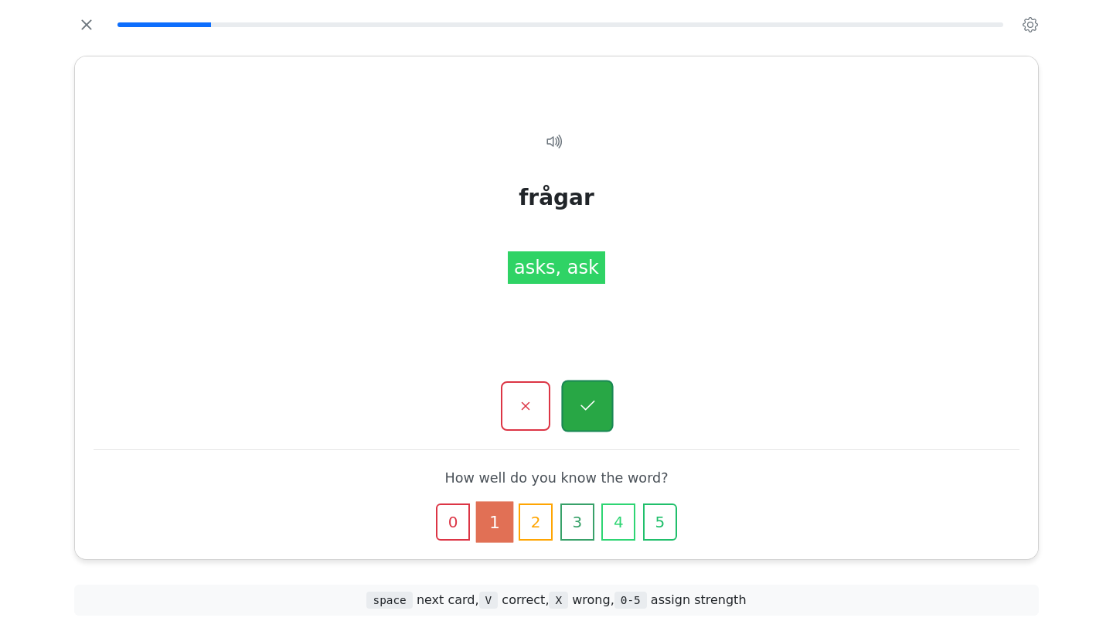
click at [582, 402] on icon "button" at bounding box center [586, 405] width 19 height 19
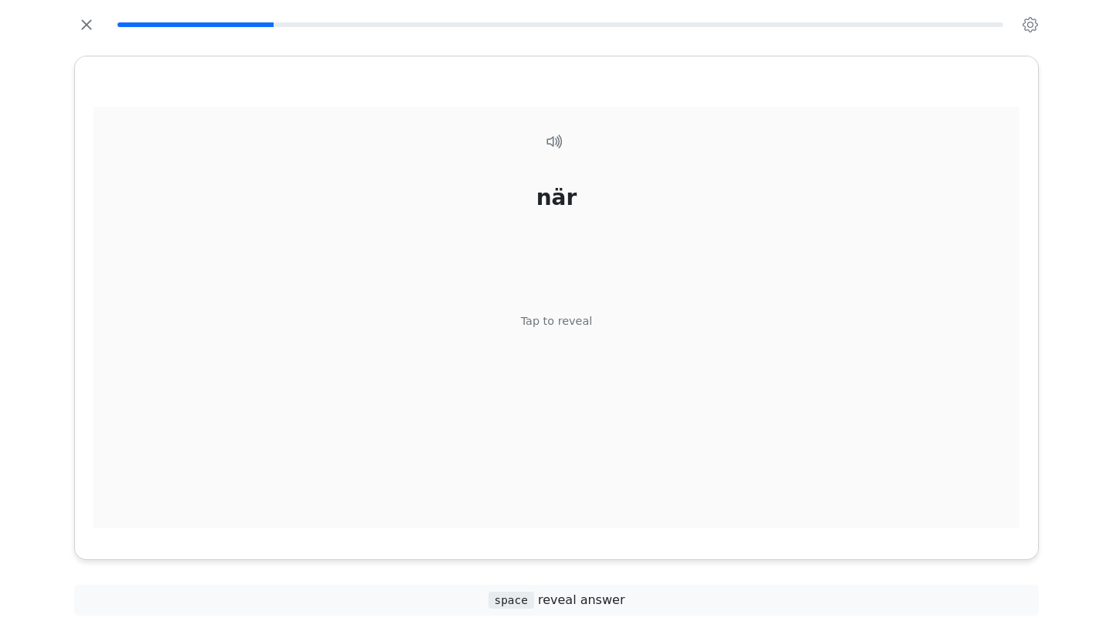
click at [570, 341] on div "när Tap to reveal" at bounding box center [557, 326] width 926 height 439
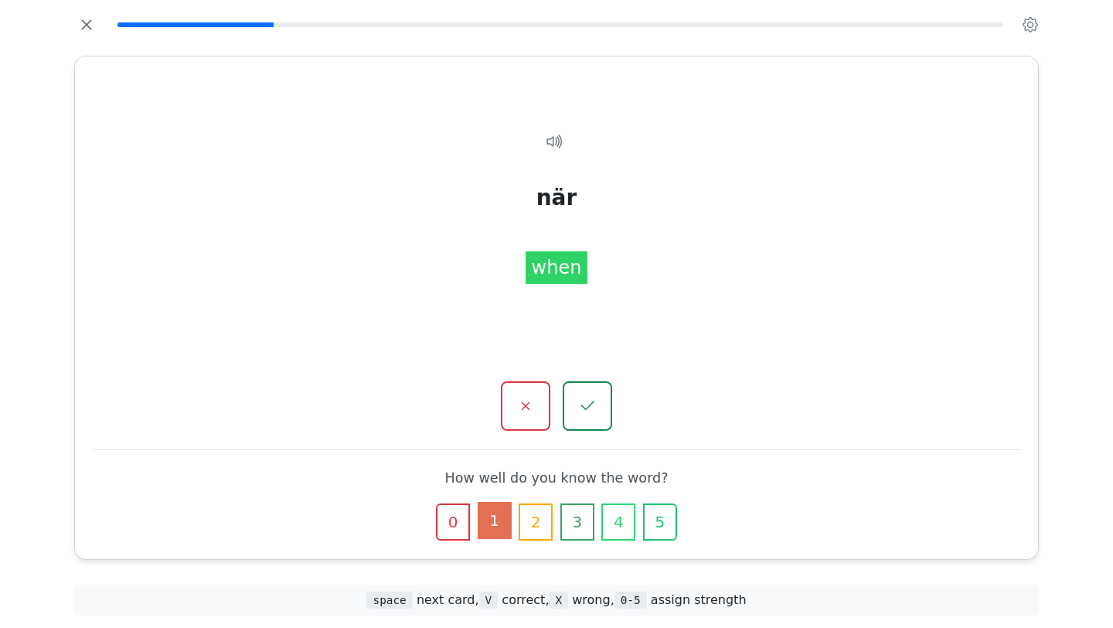
click at [494, 529] on button "1" at bounding box center [495, 520] width 34 height 37
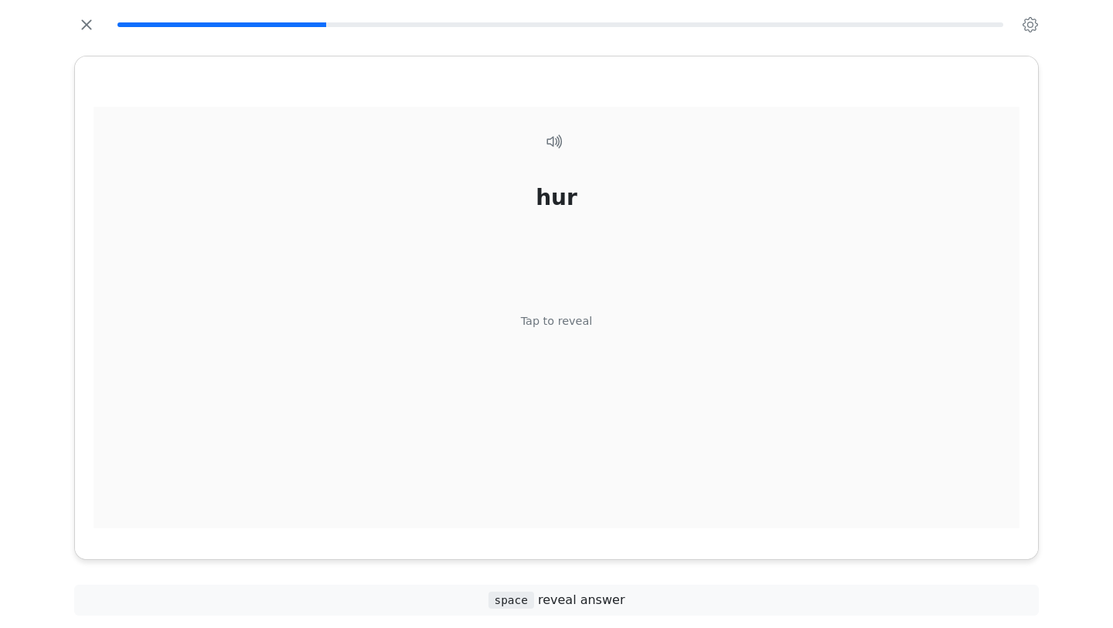
click at [560, 328] on div "Tap to reveal" at bounding box center [557, 321] width 72 height 17
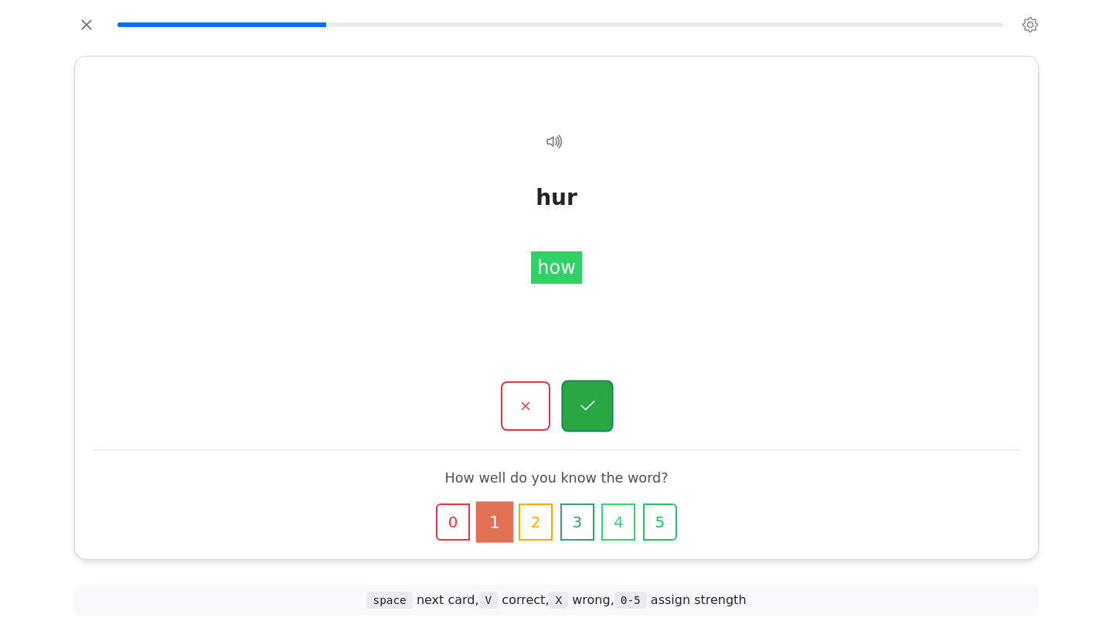
click at [576, 401] on button "button" at bounding box center [587, 406] width 52 height 52
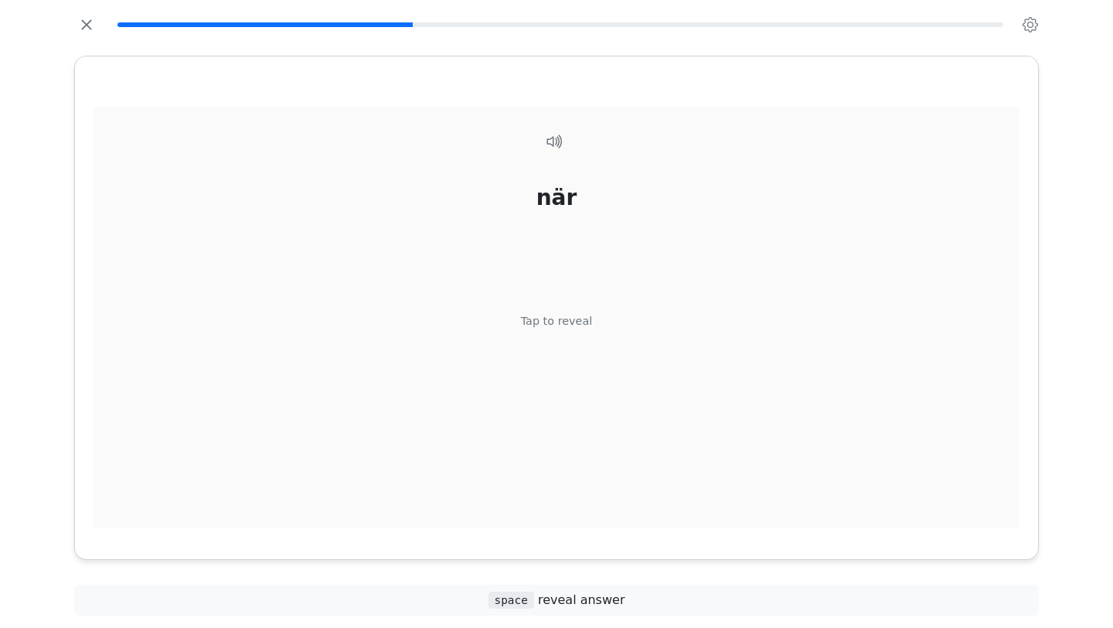
click at [574, 325] on div "Tap to reveal" at bounding box center [557, 321] width 72 height 17
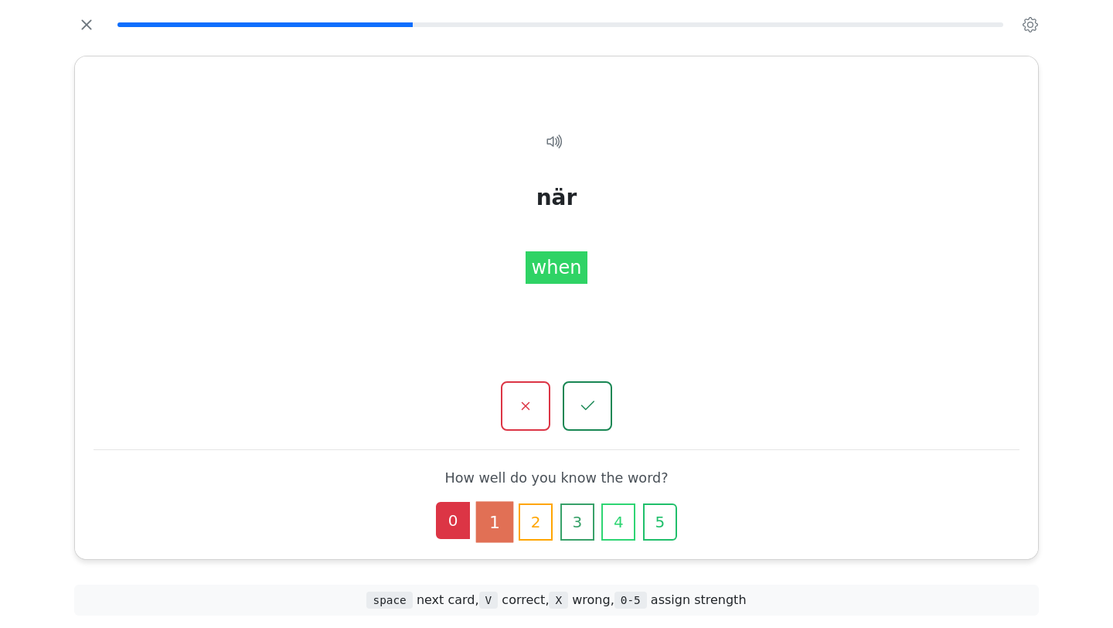
click at [457, 515] on button "0" at bounding box center [453, 520] width 34 height 37
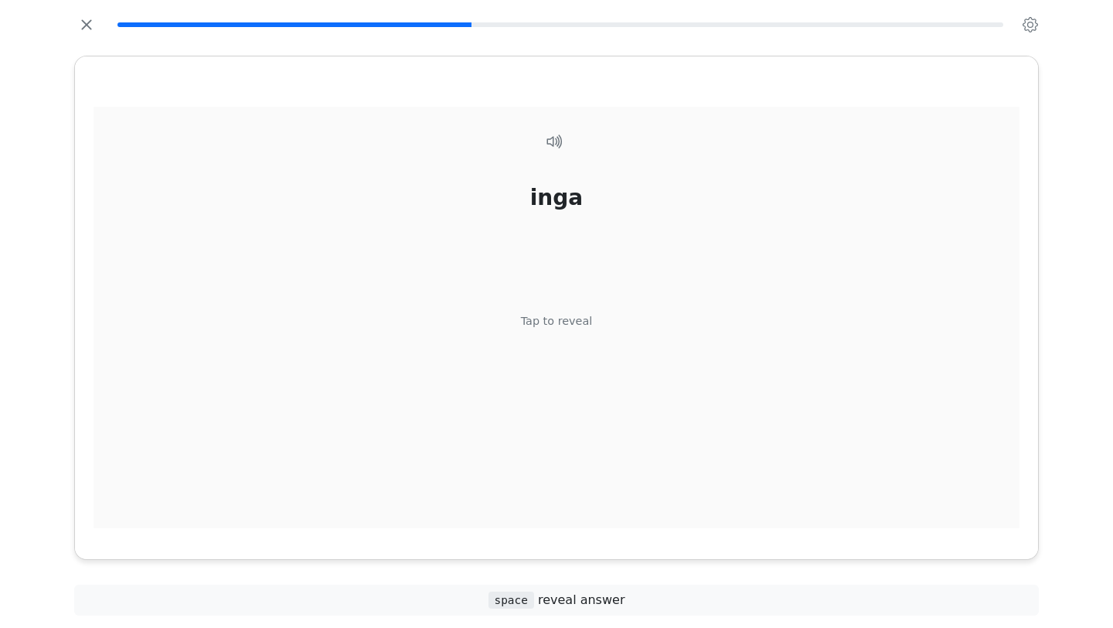
click at [553, 329] on div "inga Tap to reveal" at bounding box center [557, 326] width 926 height 439
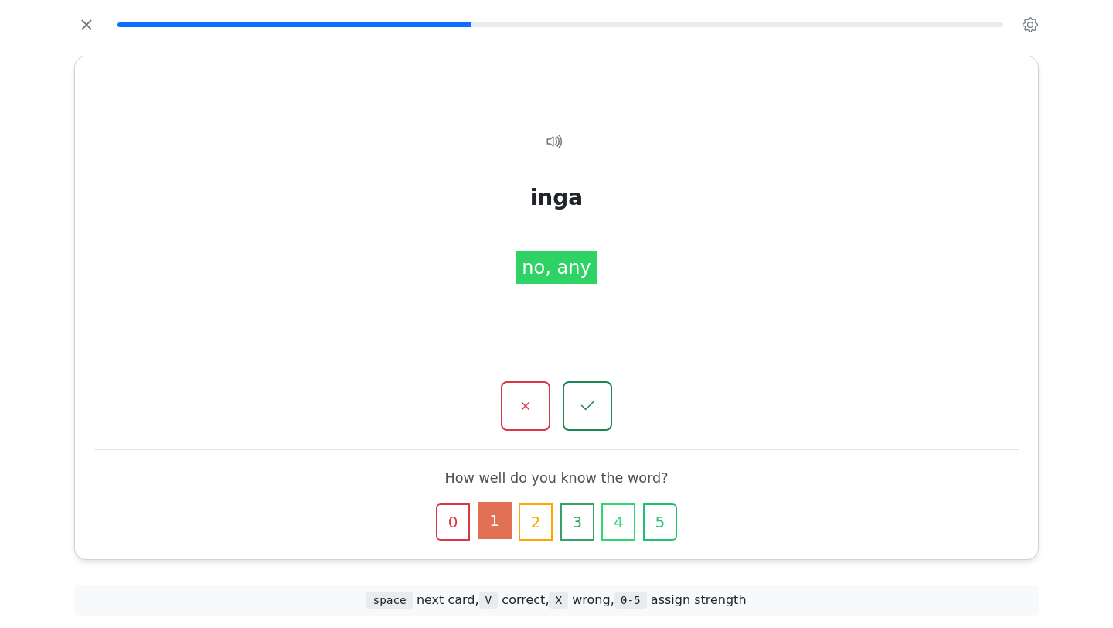
click at [505, 525] on button "1" at bounding box center [495, 520] width 34 height 37
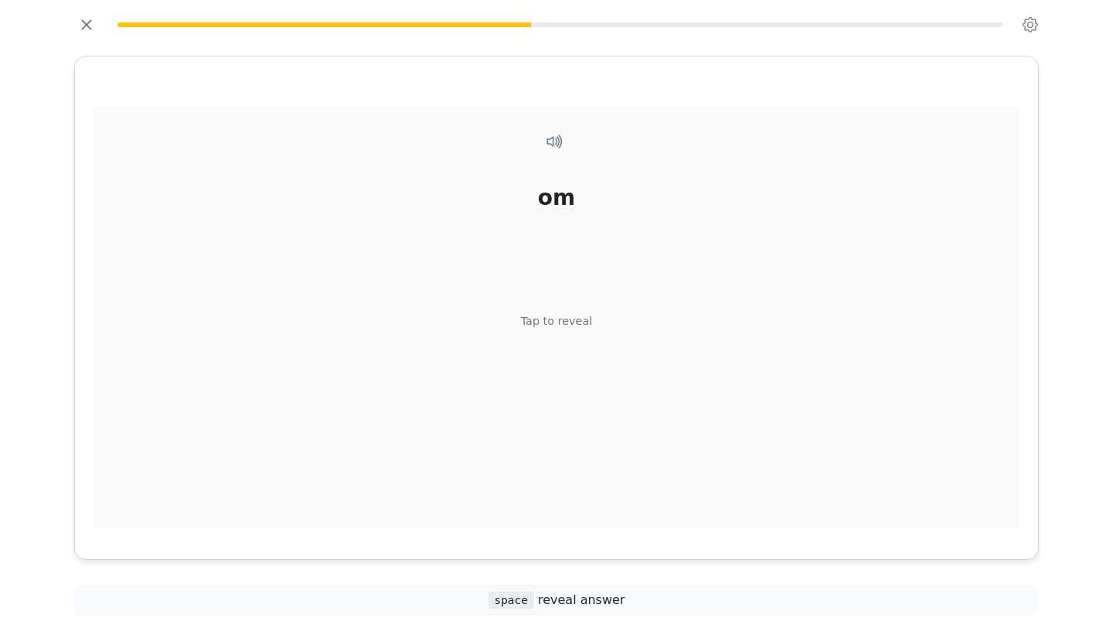
click at [577, 325] on div "Tap to reveal" at bounding box center [557, 321] width 72 height 17
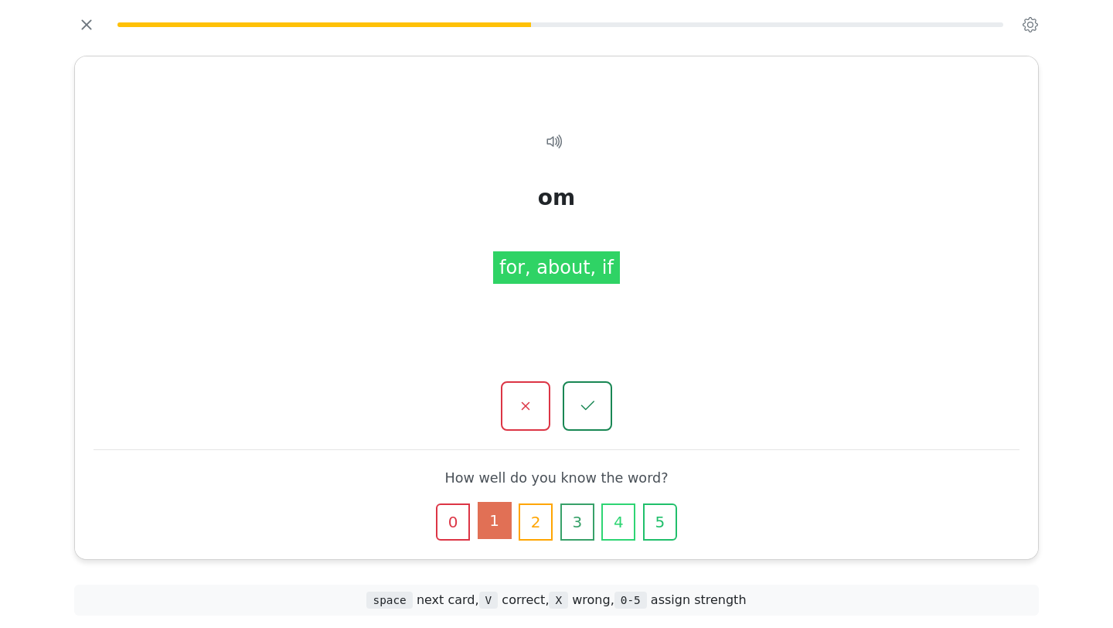
click at [493, 518] on button "1" at bounding box center [495, 520] width 34 height 37
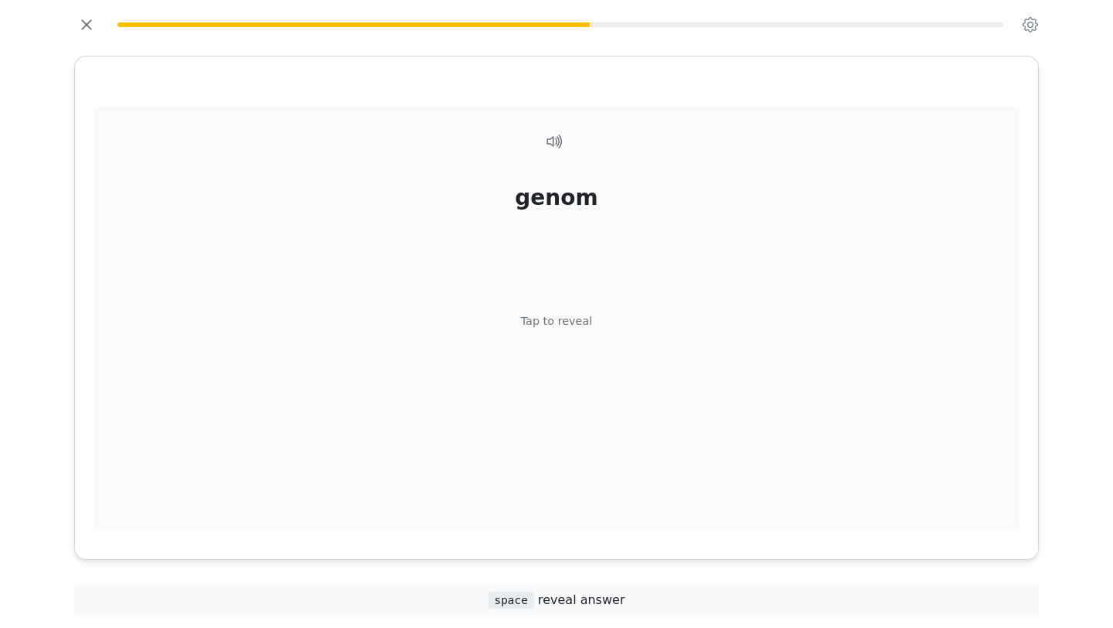
click at [563, 342] on div "genom Tap to reveal" at bounding box center [557, 326] width 926 height 439
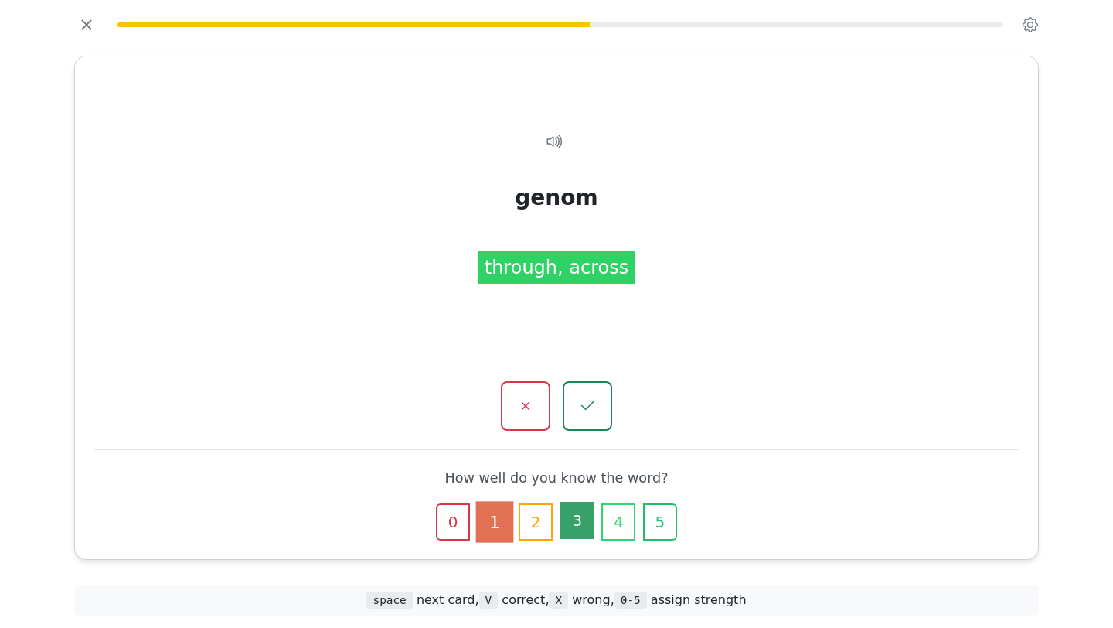
click at [583, 520] on button "3" at bounding box center [577, 520] width 34 height 37
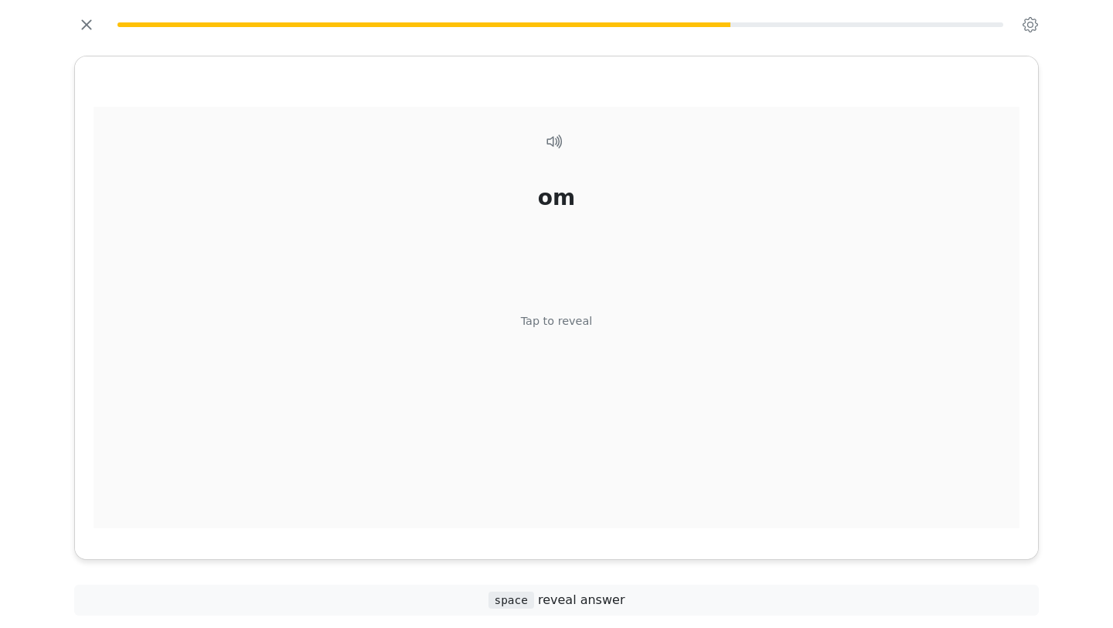
click at [558, 322] on div "Tap to reveal" at bounding box center [557, 321] width 72 height 17
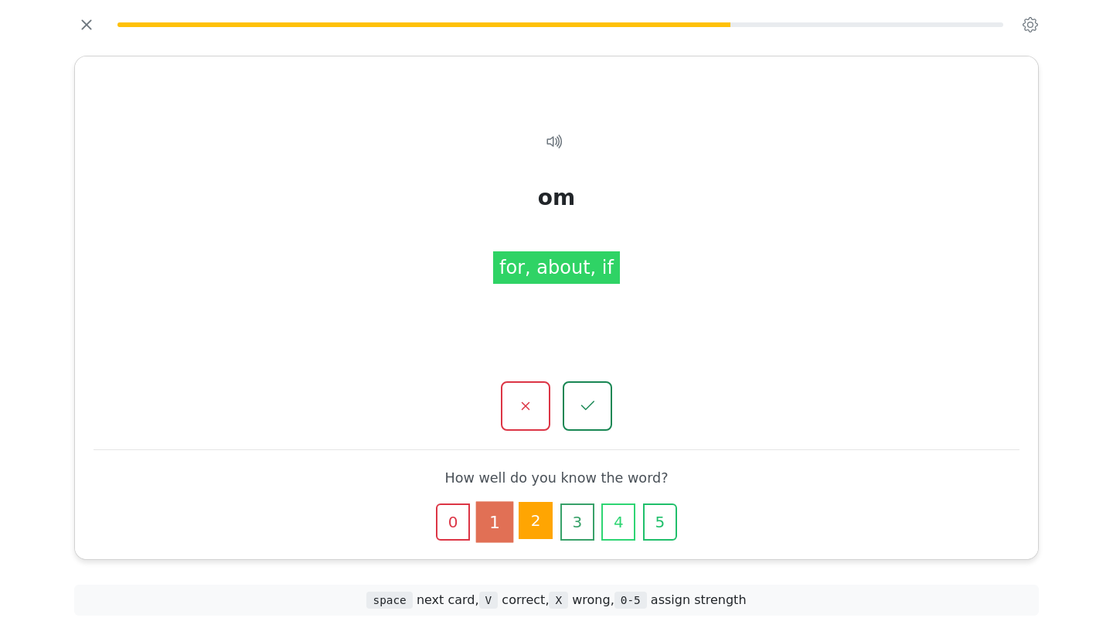
click at [543, 508] on button "2" at bounding box center [536, 520] width 34 height 37
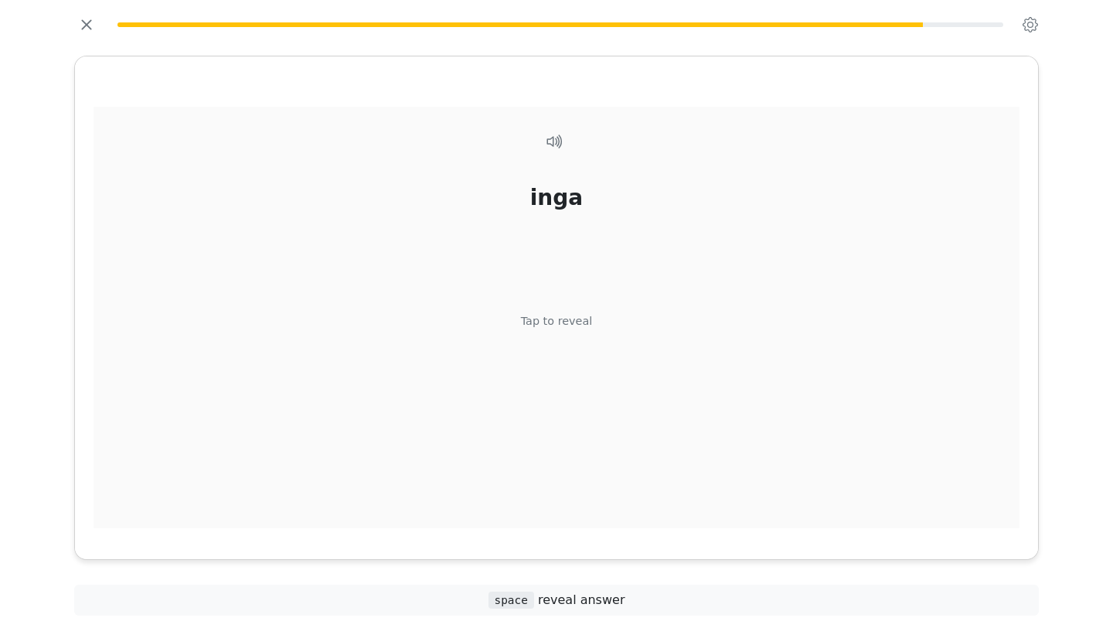
click at [536, 324] on div "Tap to reveal" at bounding box center [557, 321] width 72 height 17
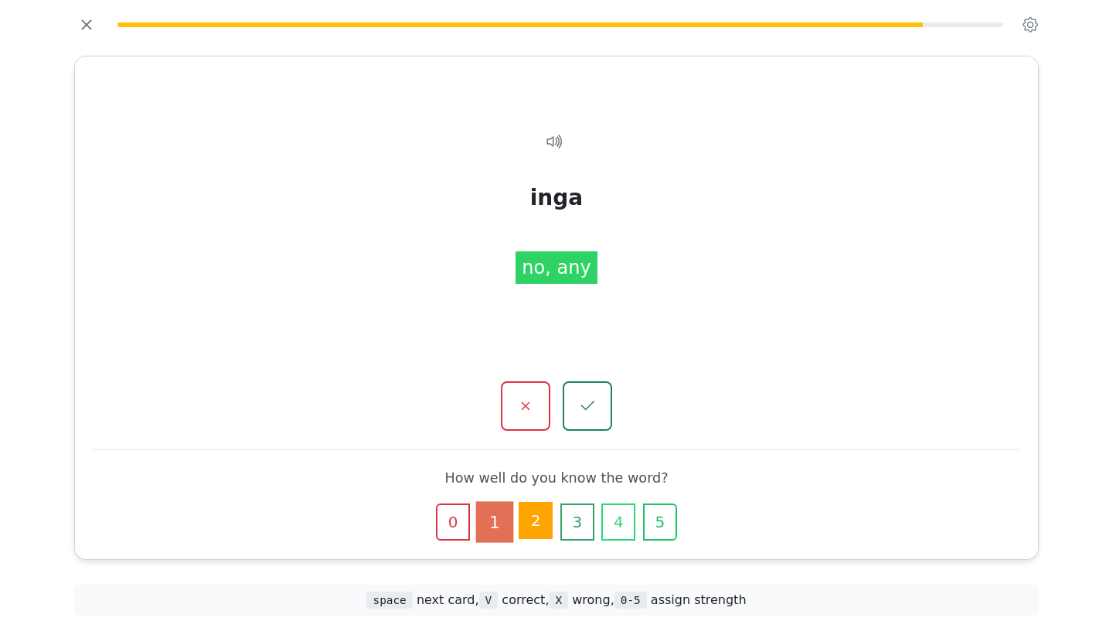
click at [544, 525] on button "2" at bounding box center [536, 520] width 34 height 37
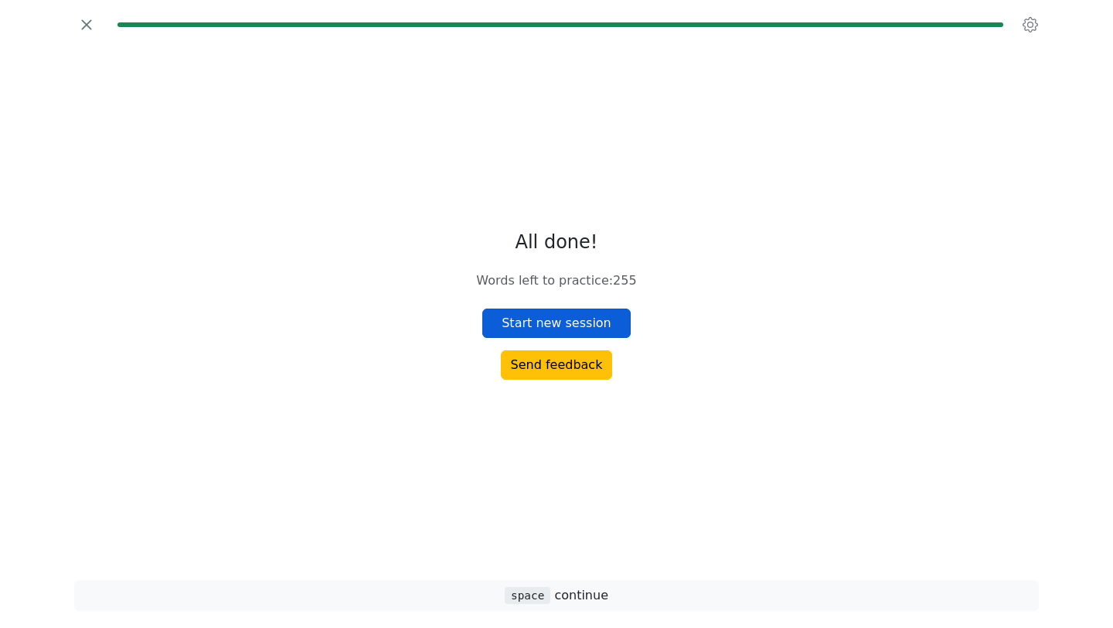
click at [556, 324] on button "Start new session" at bounding box center [556, 322] width 148 height 29
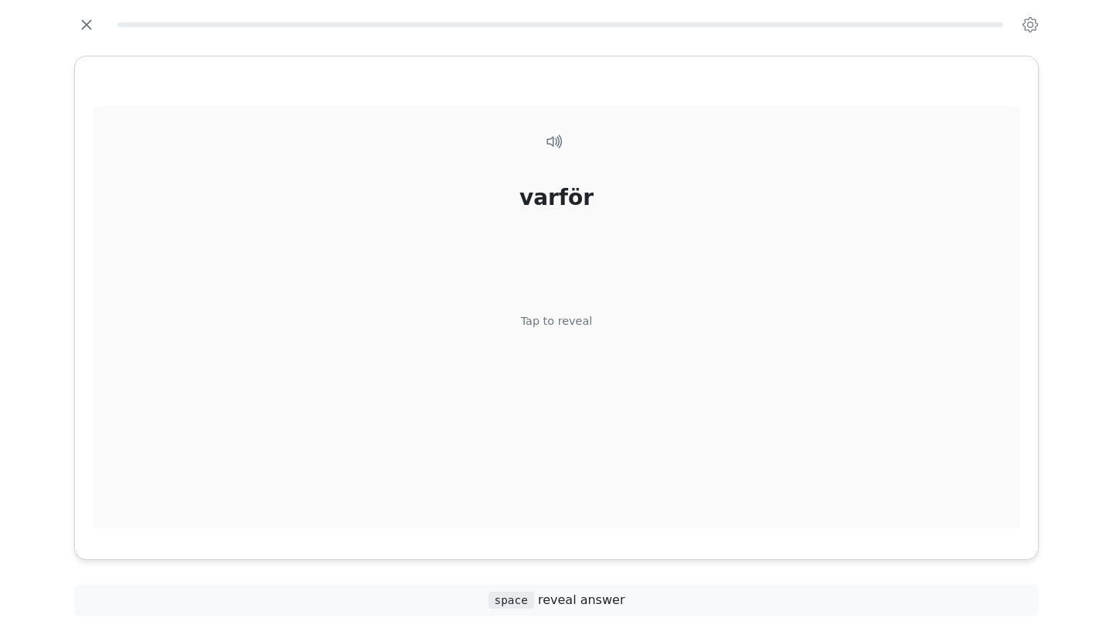
click at [554, 332] on div "varför Tap to reveal" at bounding box center [557, 326] width 926 height 439
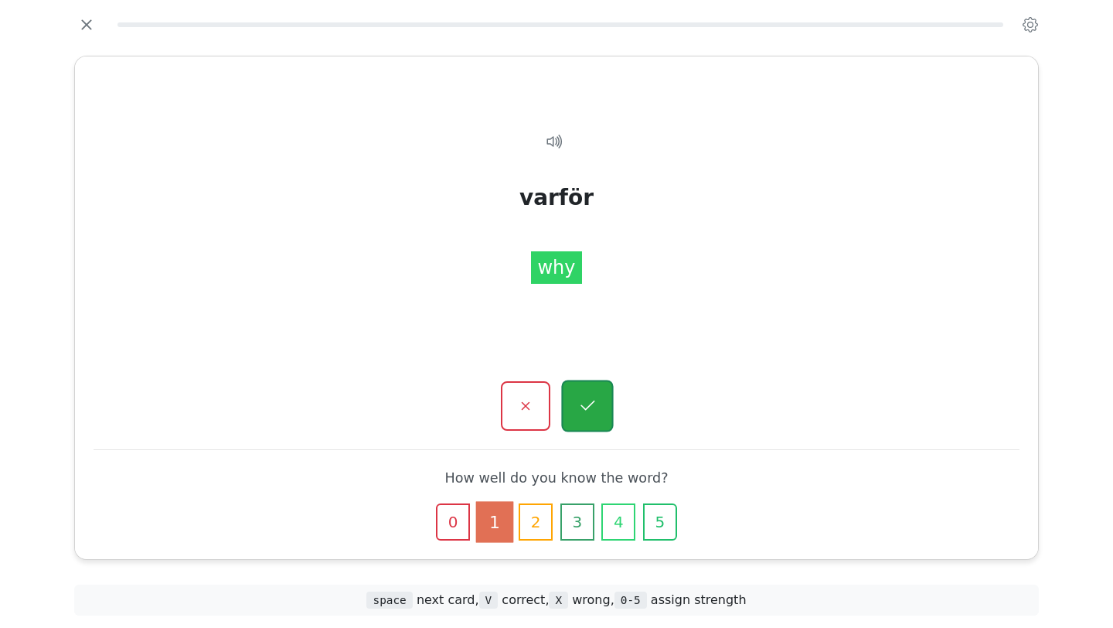
click at [592, 406] on icon "button" at bounding box center [586, 405] width 19 height 19
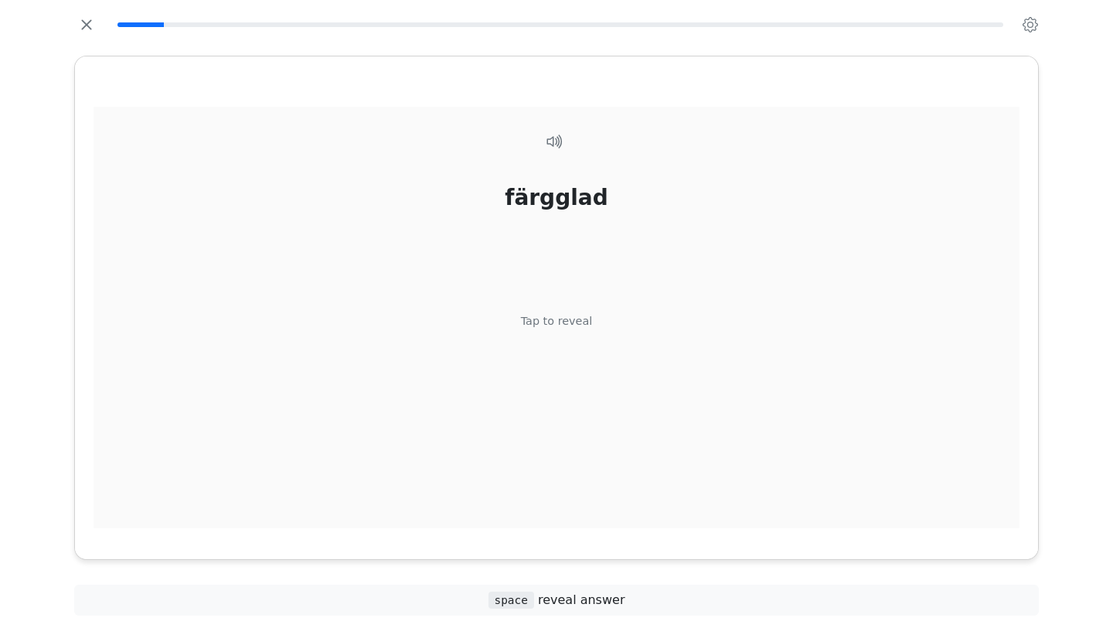
click at [553, 328] on div "Tap to reveal" at bounding box center [557, 321] width 72 height 17
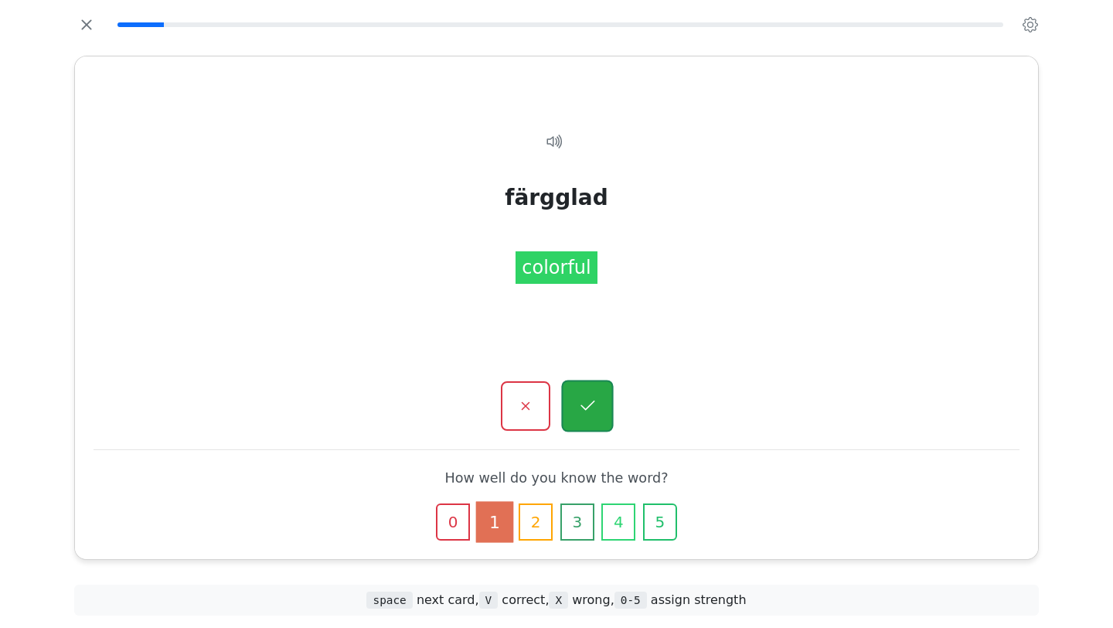
click at [595, 404] on icon "button" at bounding box center [586, 405] width 19 height 19
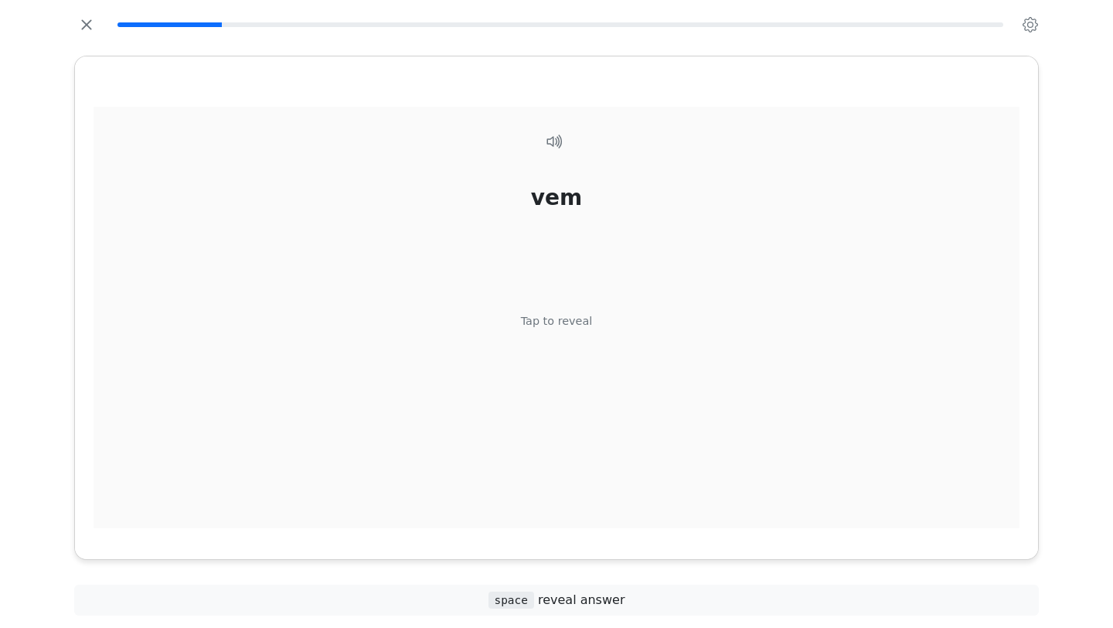
click at [570, 325] on div "Tap to reveal" at bounding box center [557, 321] width 72 height 17
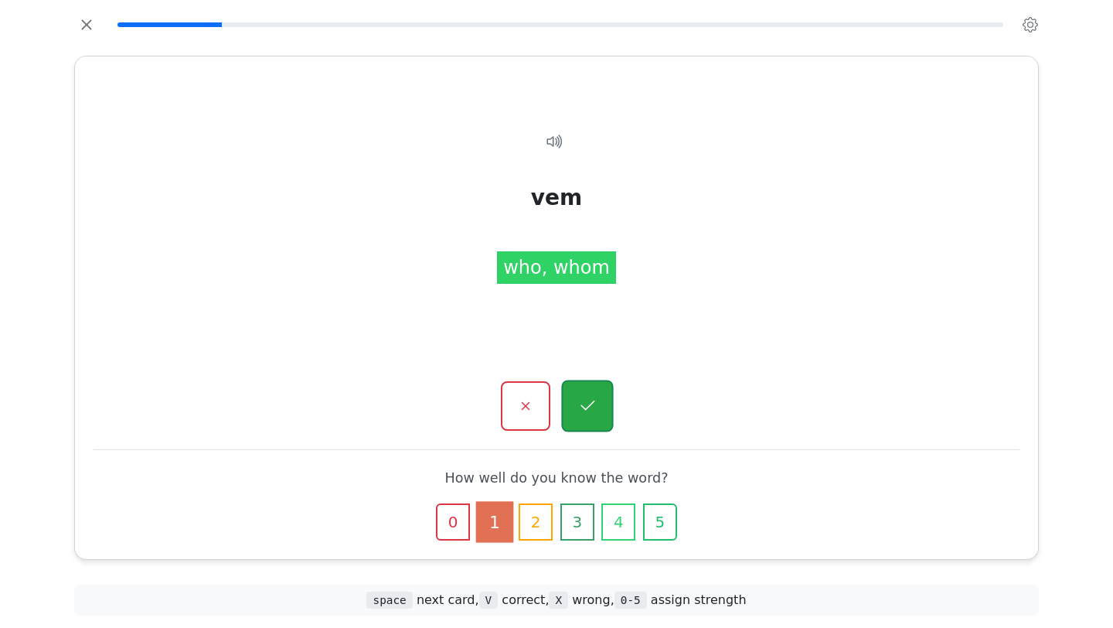
click at [585, 396] on icon "button" at bounding box center [586, 405] width 19 height 19
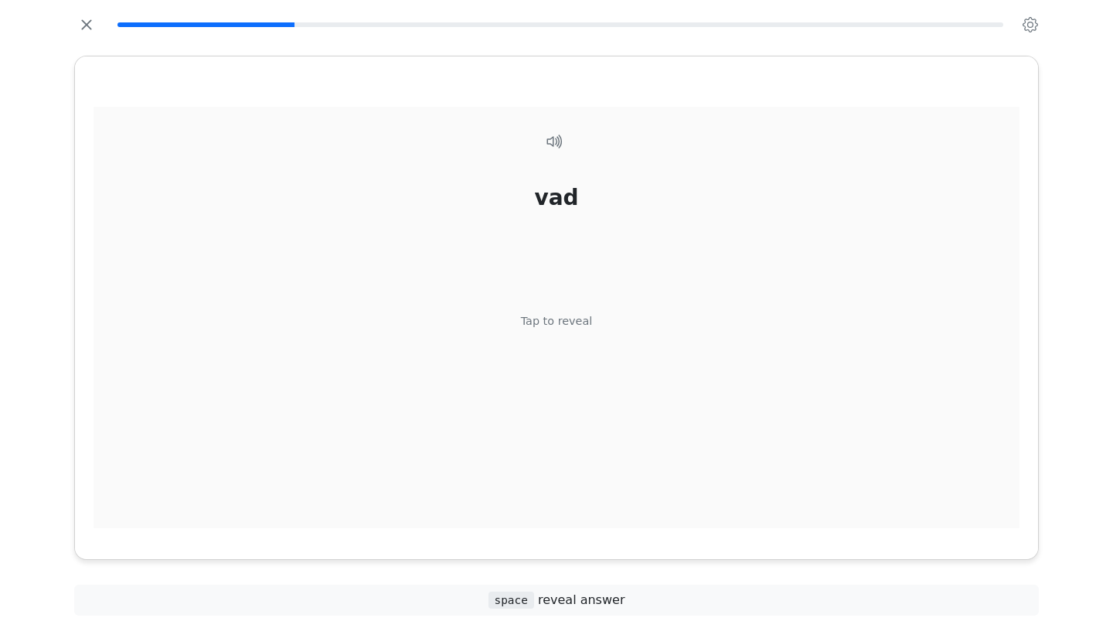
click at [567, 321] on div "Tap to reveal" at bounding box center [557, 321] width 72 height 17
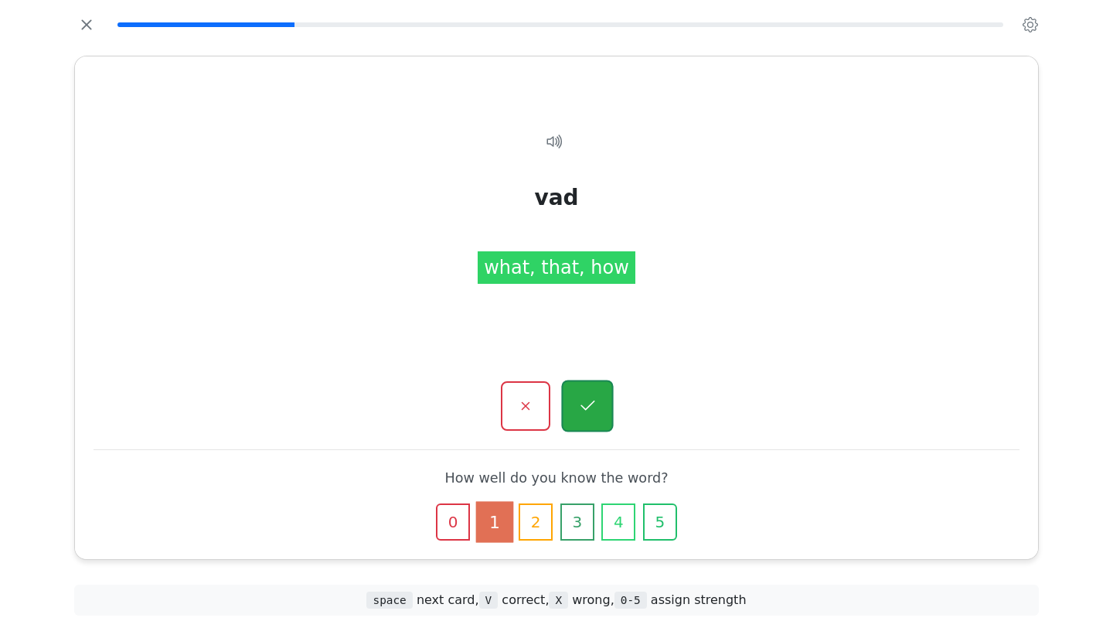
click at [580, 389] on button "button" at bounding box center [587, 406] width 52 height 52
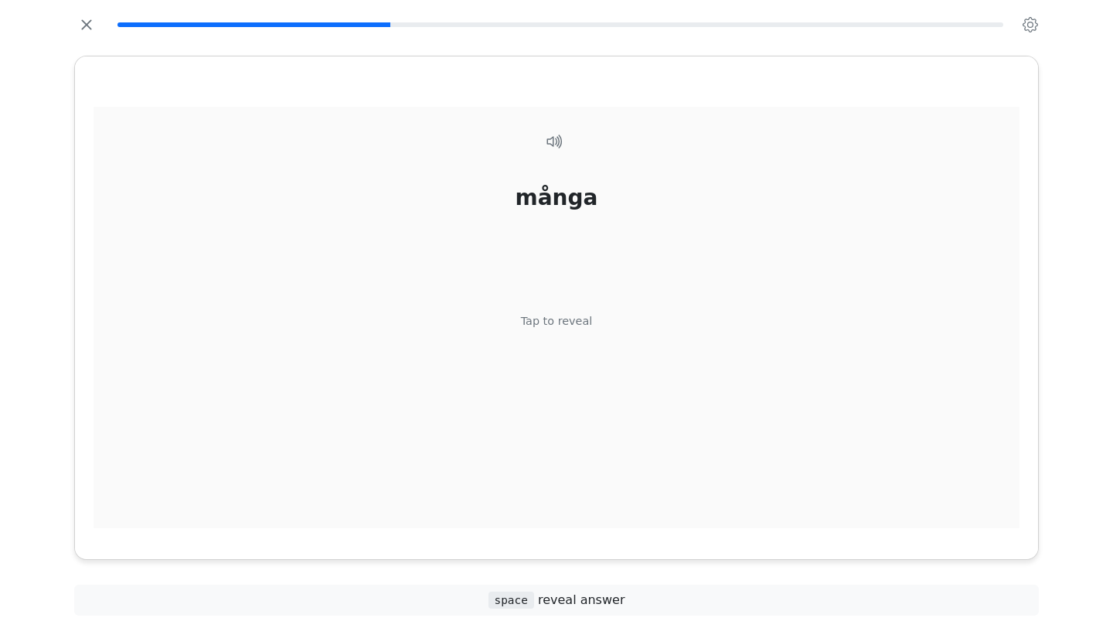
click at [571, 328] on div "Tap to reveal" at bounding box center [557, 321] width 72 height 17
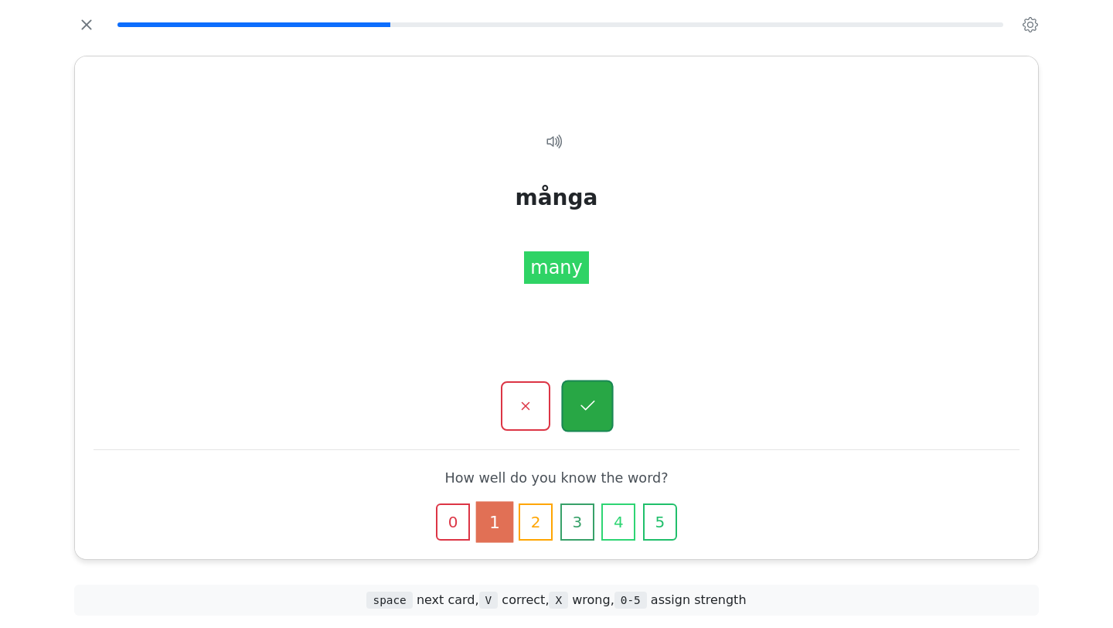
click at [595, 416] on button "button" at bounding box center [587, 406] width 52 height 52
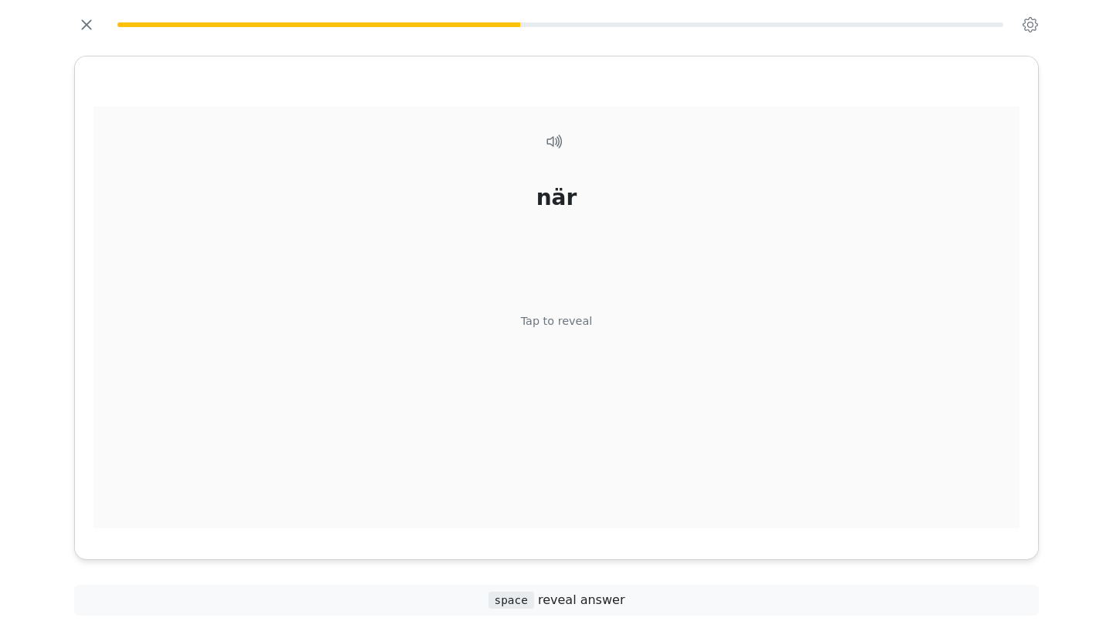
click at [557, 321] on div "Tap to reveal" at bounding box center [557, 321] width 72 height 17
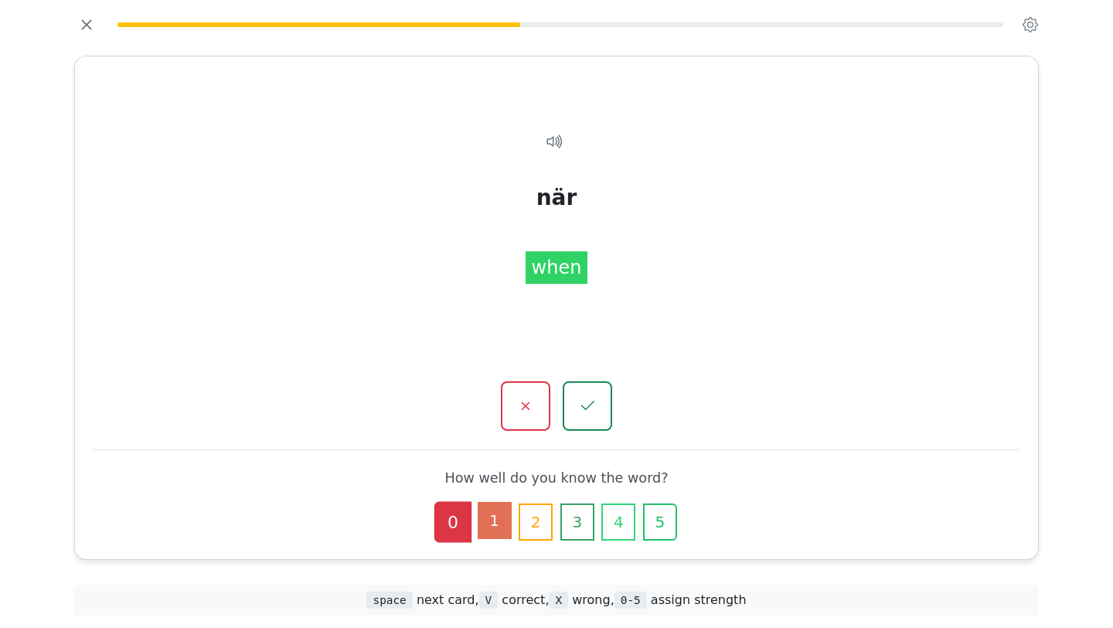
click at [495, 514] on button "1" at bounding box center [495, 520] width 34 height 37
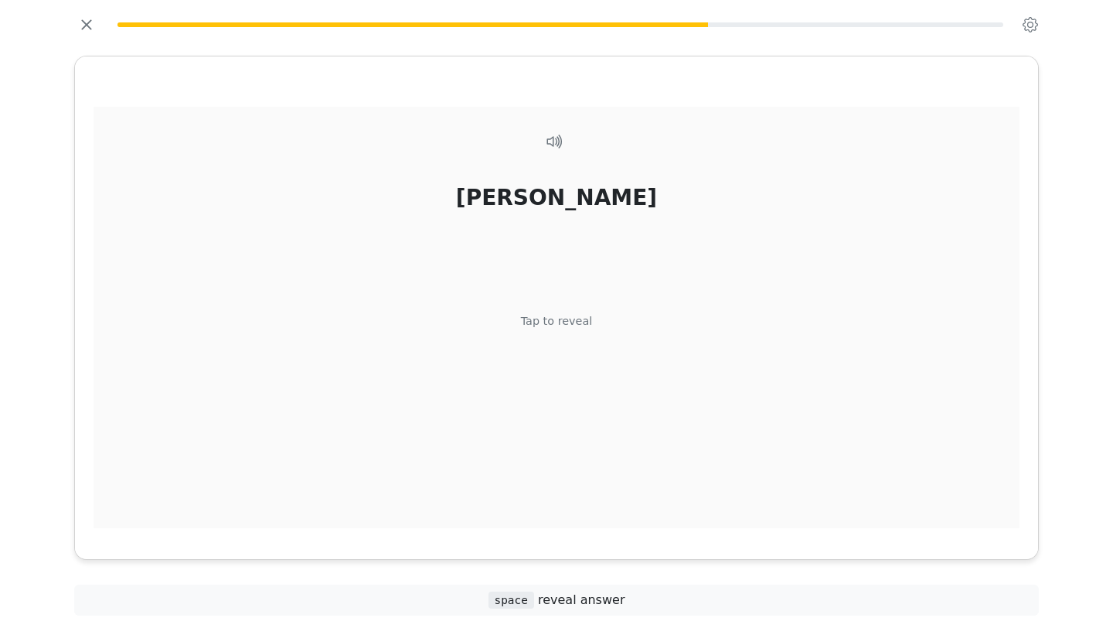
click at [547, 325] on div "Tap to reveal" at bounding box center [557, 321] width 72 height 17
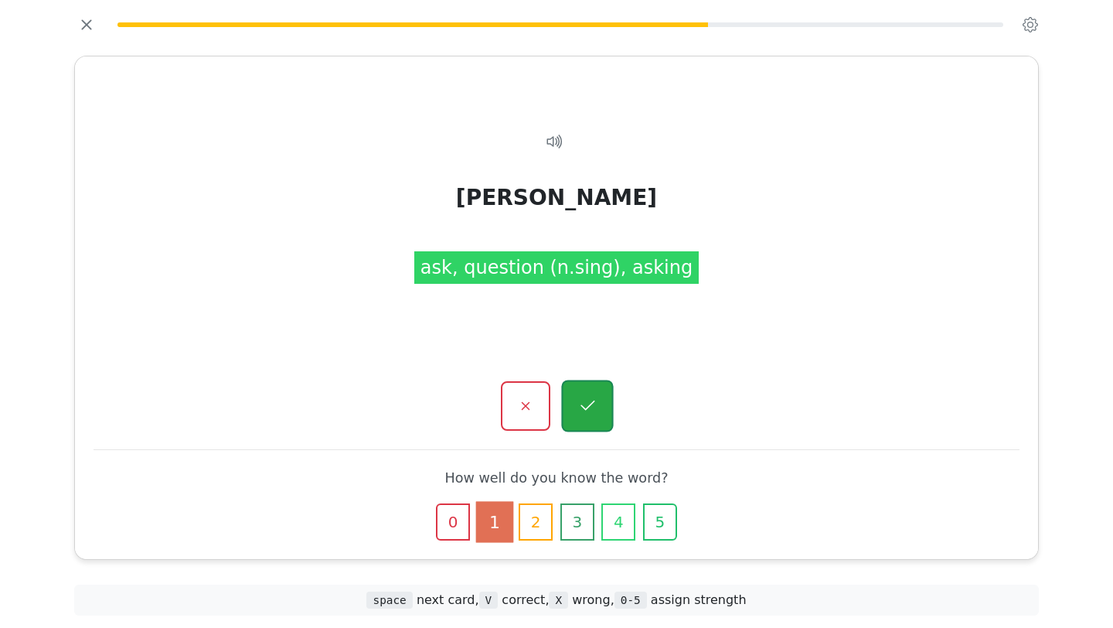
click at [573, 396] on button "button" at bounding box center [587, 406] width 52 height 52
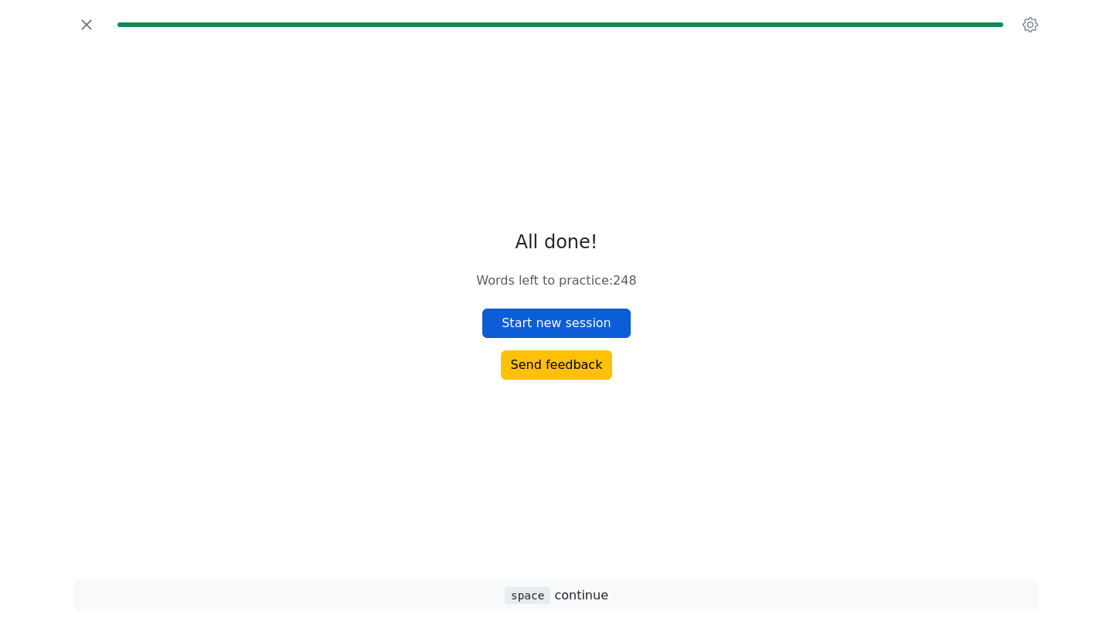
click at [565, 318] on button "Start new session" at bounding box center [556, 322] width 148 height 29
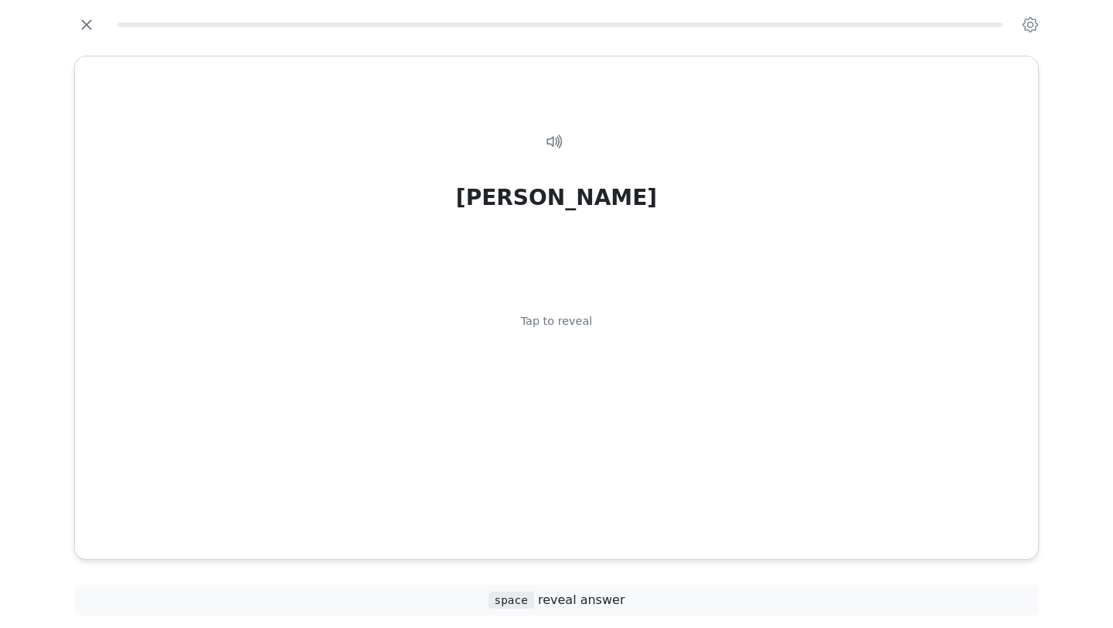
click at [565, 318] on div "Tap to reveal" at bounding box center [557, 321] width 72 height 17
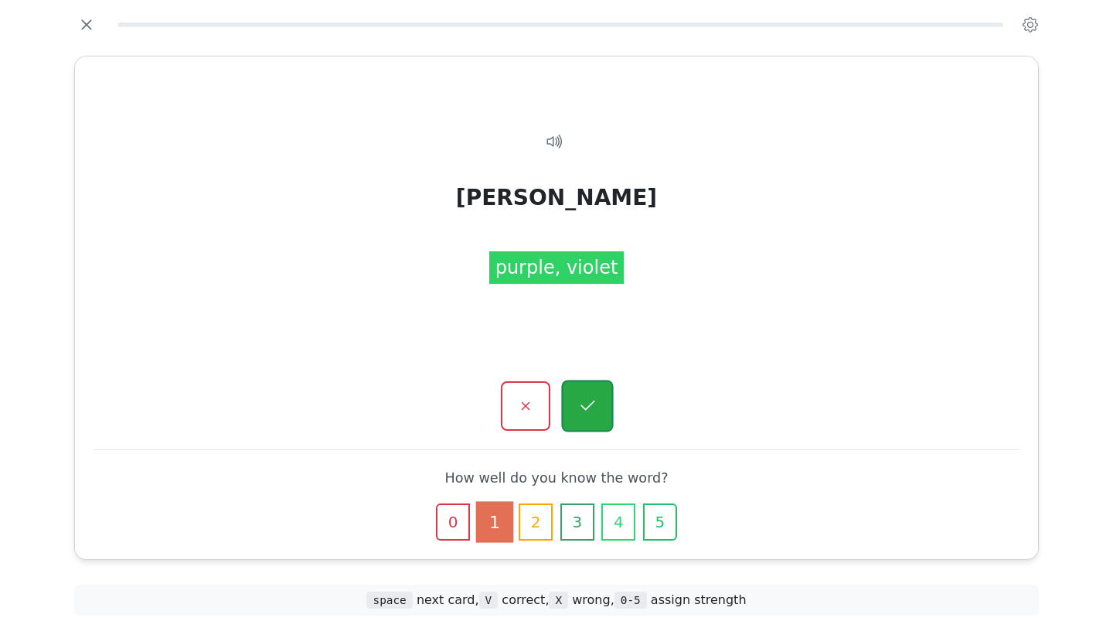
click at [575, 409] on button "button" at bounding box center [587, 406] width 52 height 52
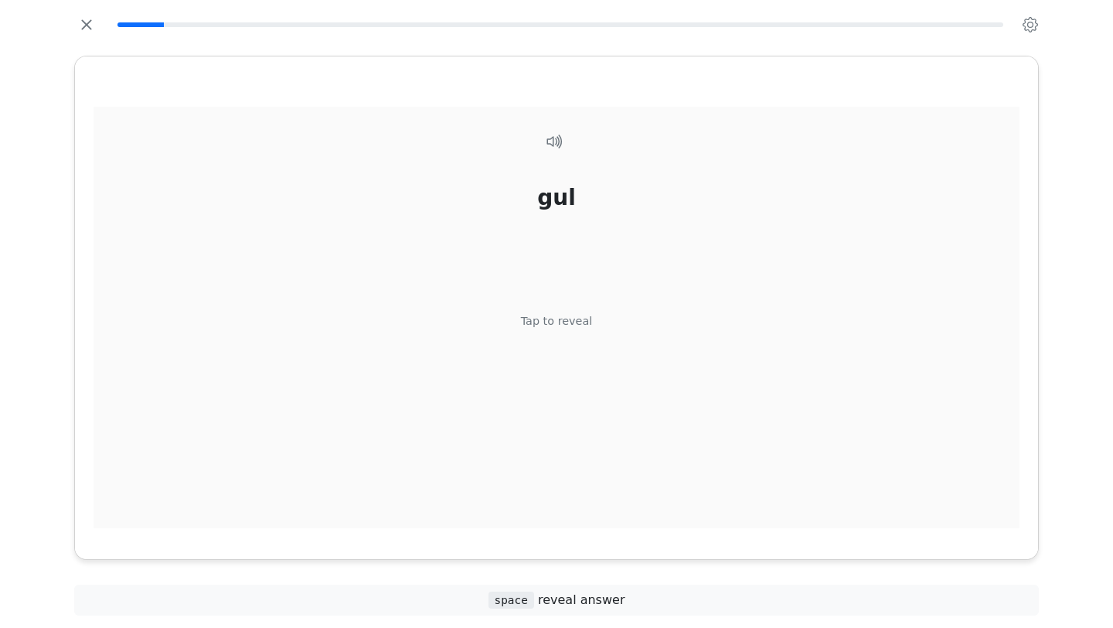
click at [560, 319] on div "Tap to reveal" at bounding box center [557, 321] width 72 height 17
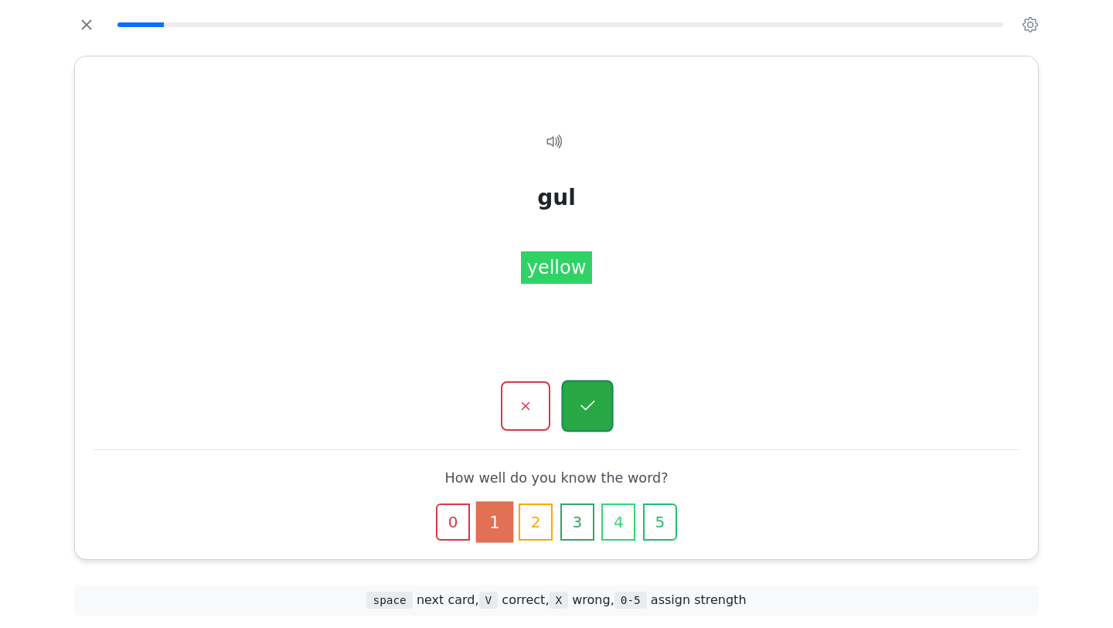
click at [588, 410] on icon "button" at bounding box center [586, 405] width 19 height 19
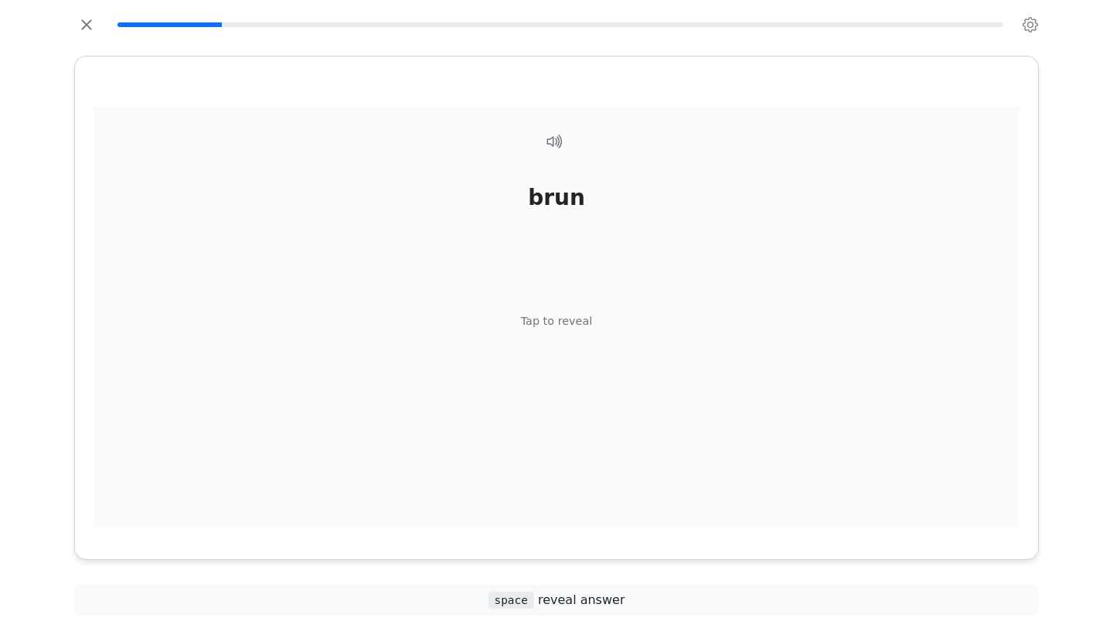
click at [565, 323] on div "Tap to reveal" at bounding box center [557, 321] width 72 height 17
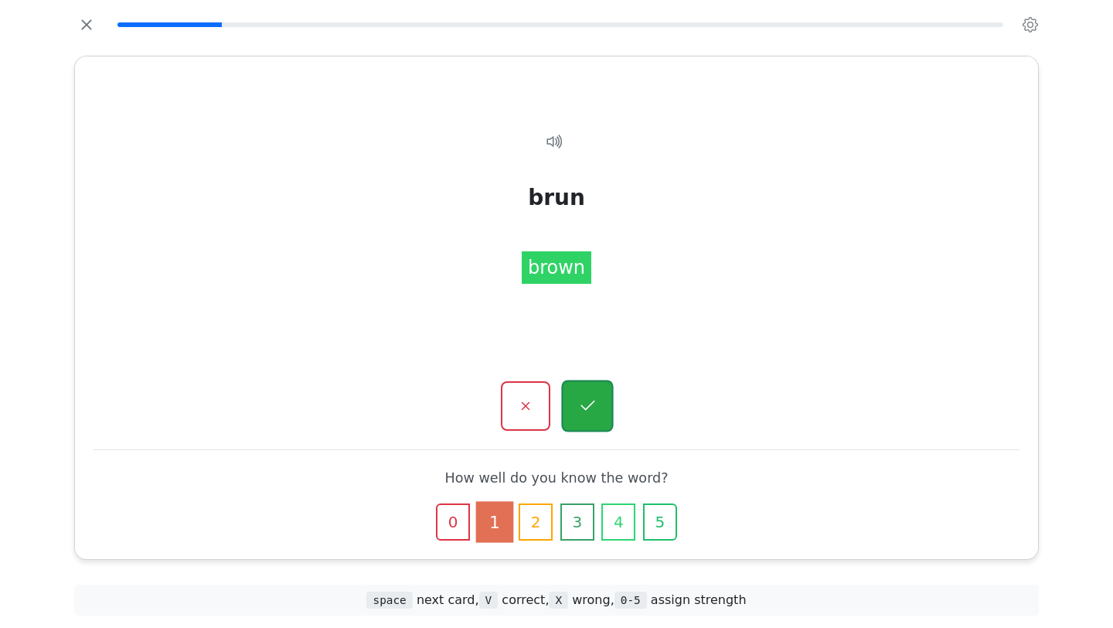
click at [591, 390] on button "button" at bounding box center [587, 406] width 52 height 52
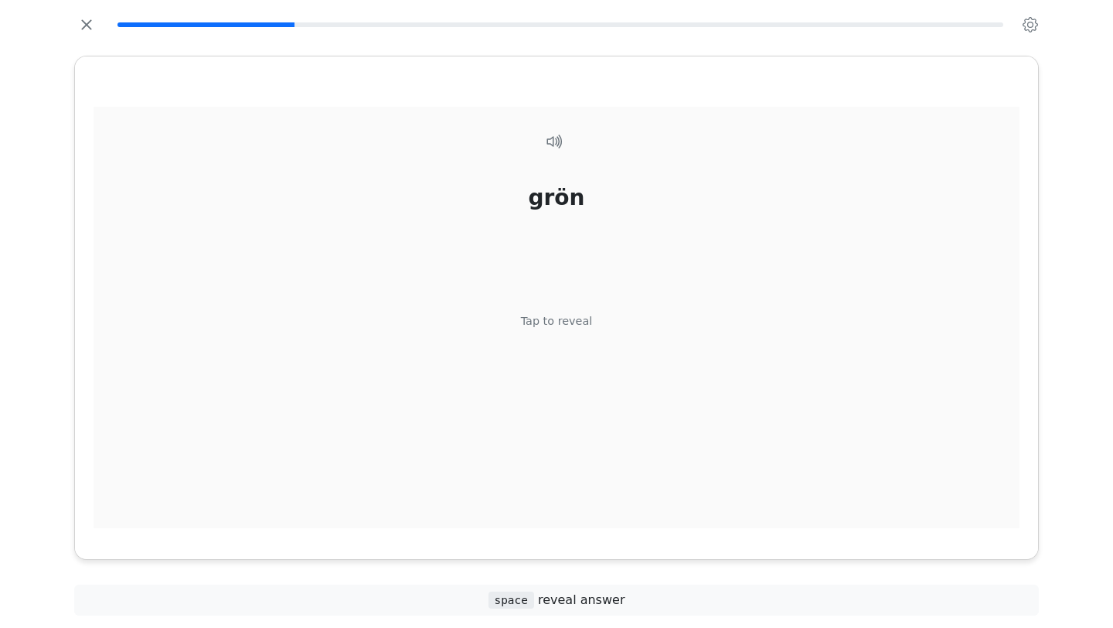
click at [566, 311] on div "grön Tap to reveal" at bounding box center [557, 326] width 926 height 439
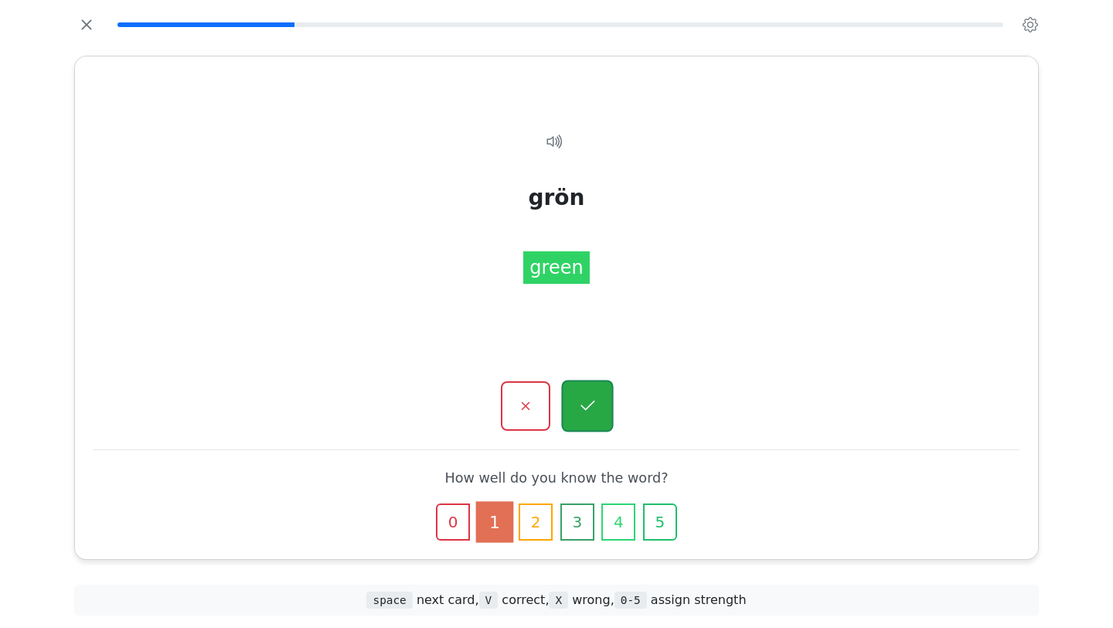
click at [595, 399] on icon "button" at bounding box center [586, 405] width 19 height 19
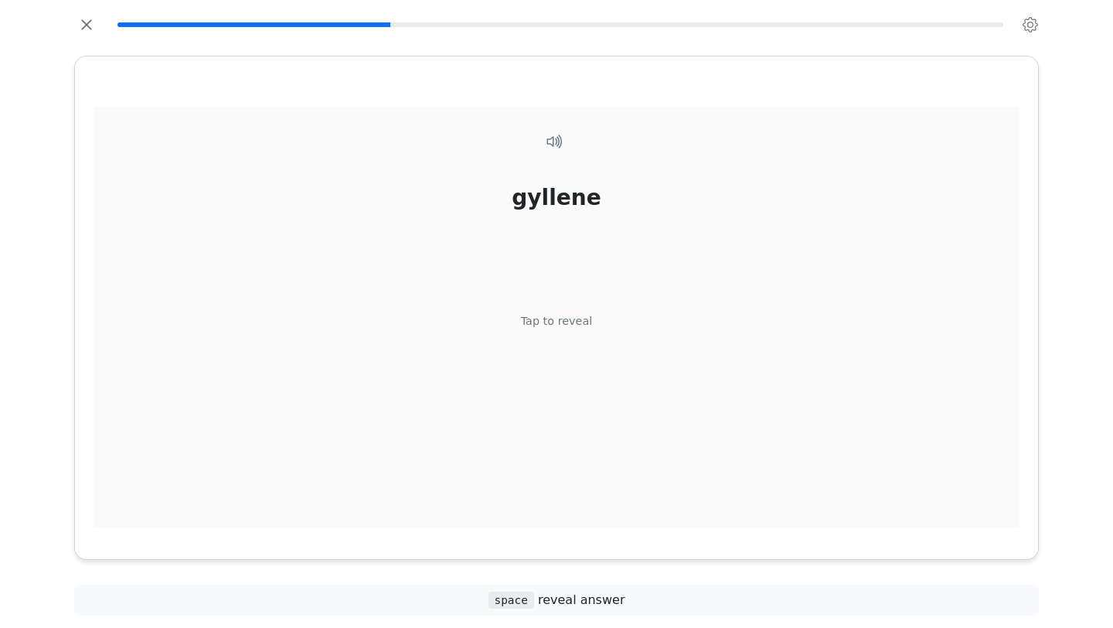
click at [577, 318] on div "Tap to reveal" at bounding box center [557, 321] width 72 height 17
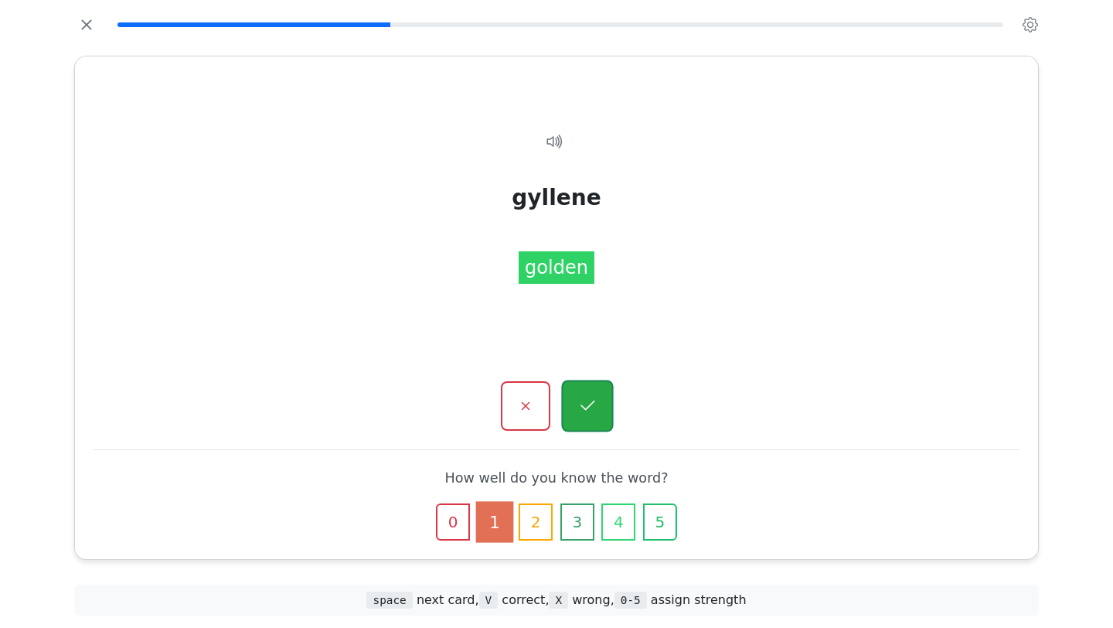
click at [597, 400] on button "button" at bounding box center [587, 406] width 52 height 52
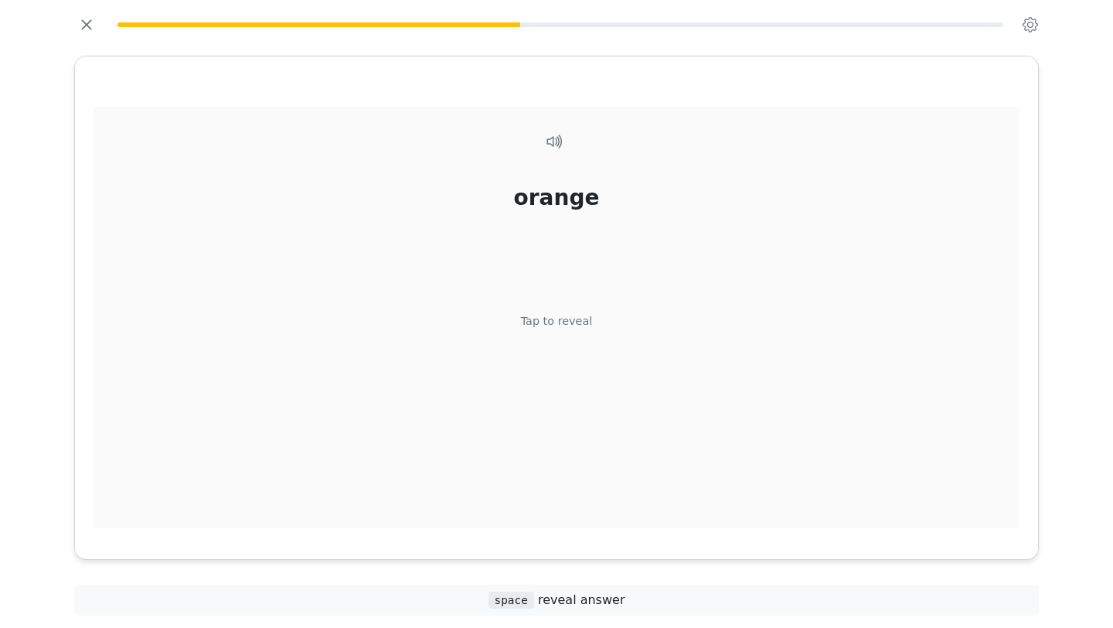
click at [575, 313] on div "Tap to reveal" at bounding box center [557, 321] width 72 height 17
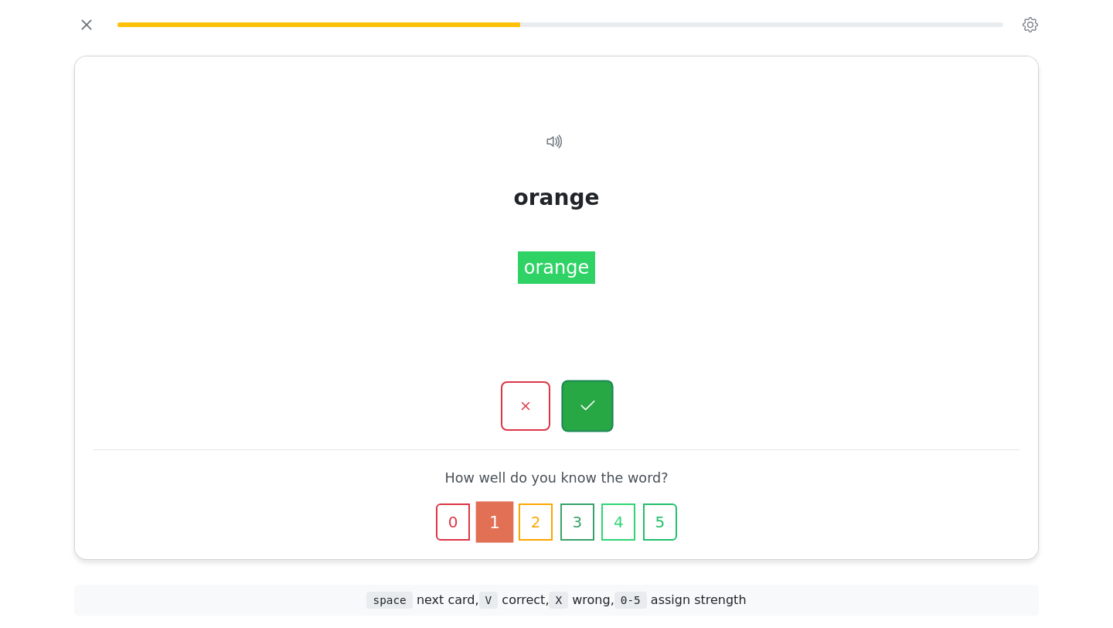
click at [597, 405] on button "button" at bounding box center [587, 406] width 52 height 52
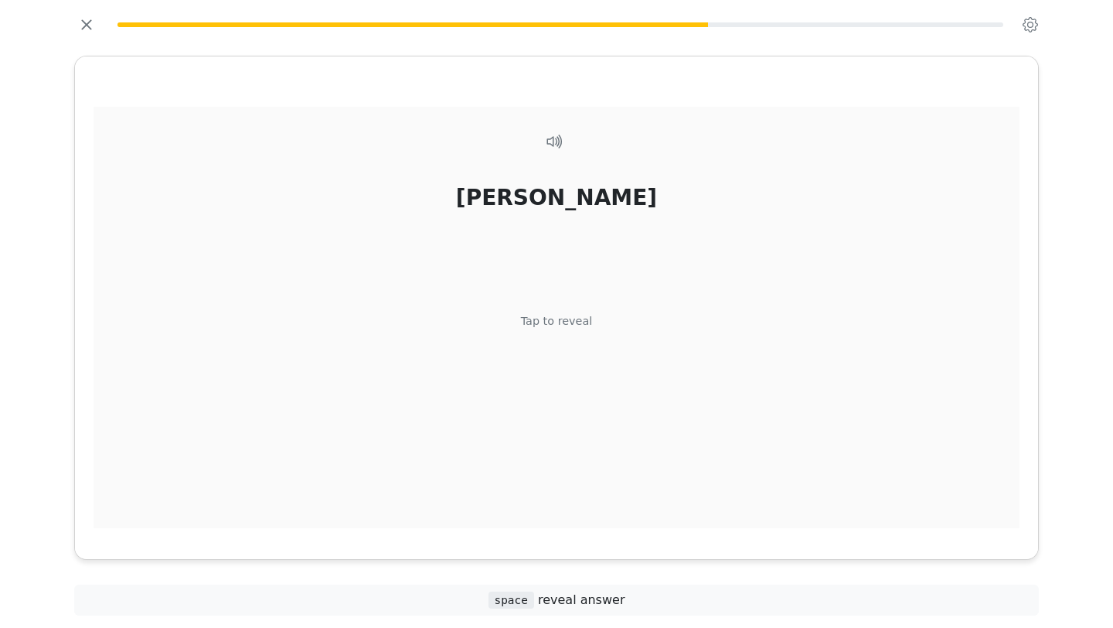
click at [577, 326] on div "Tap to reveal" at bounding box center [557, 321] width 72 height 17
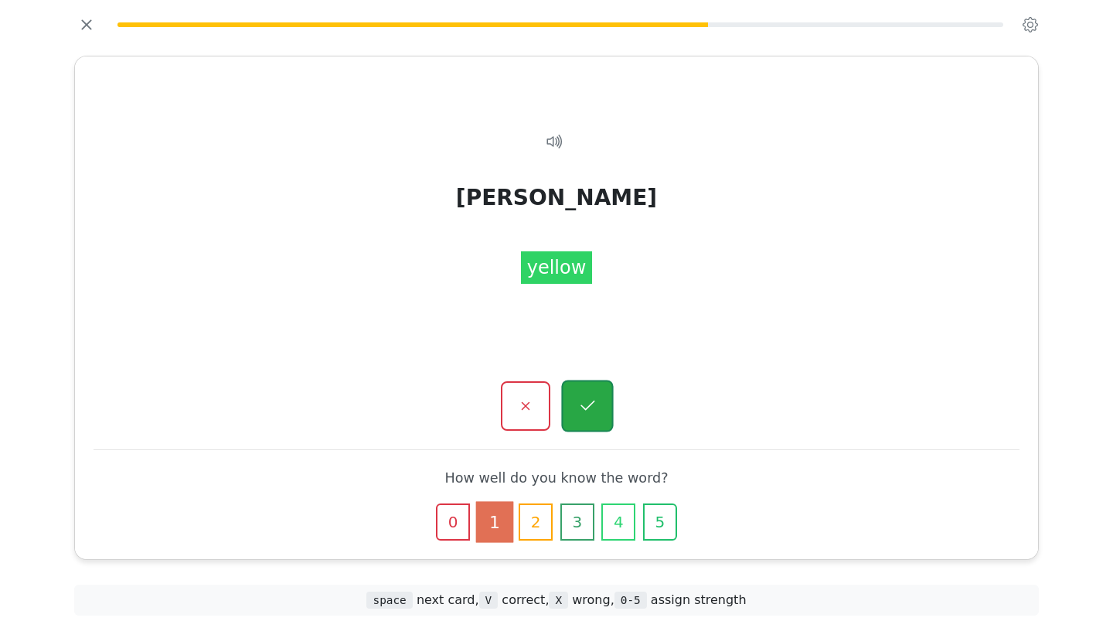
click at [590, 408] on icon "button" at bounding box center [586, 405] width 19 height 19
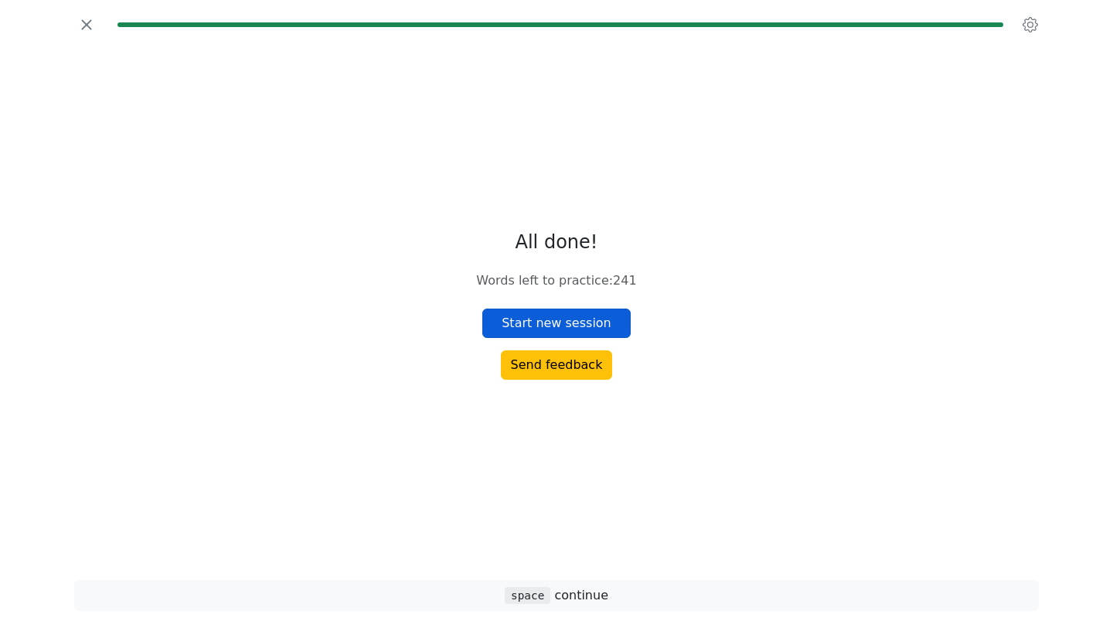
click at [582, 322] on button "Start new session" at bounding box center [556, 322] width 148 height 29
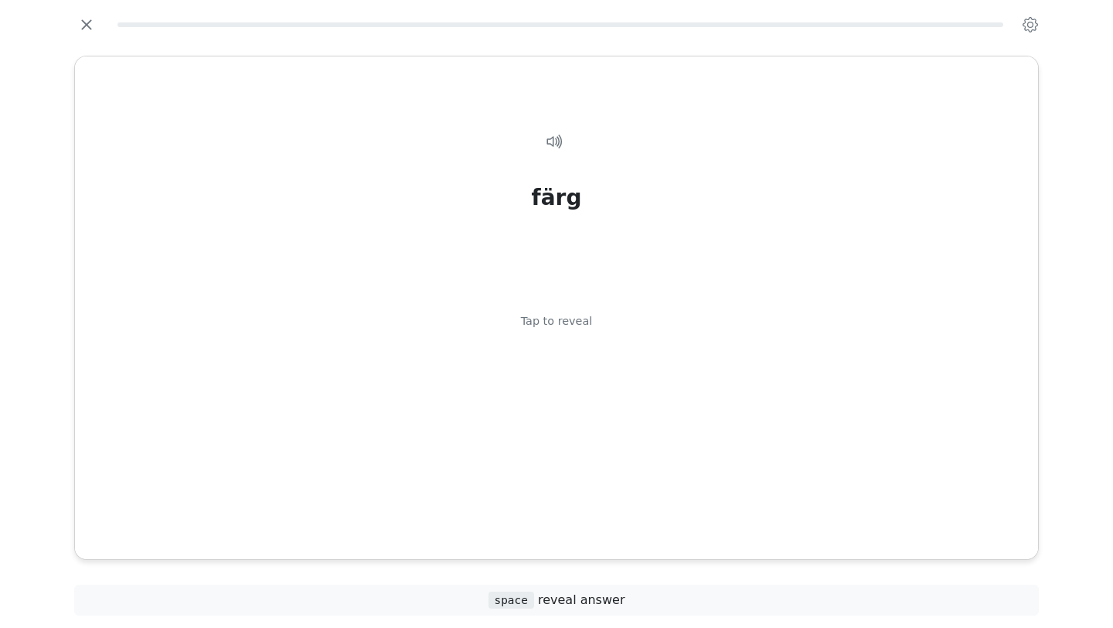
click at [582, 322] on div "Tap to reveal" at bounding box center [557, 321] width 72 height 17
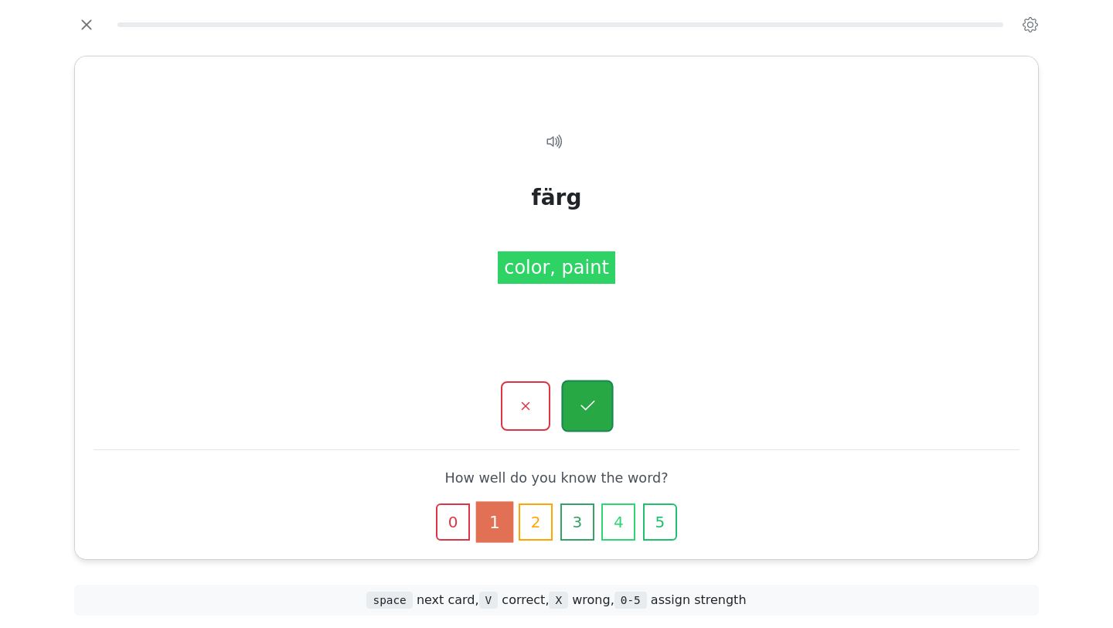
click at [584, 388] on button "button" at bounding box center [587, 406] width 52 height 52
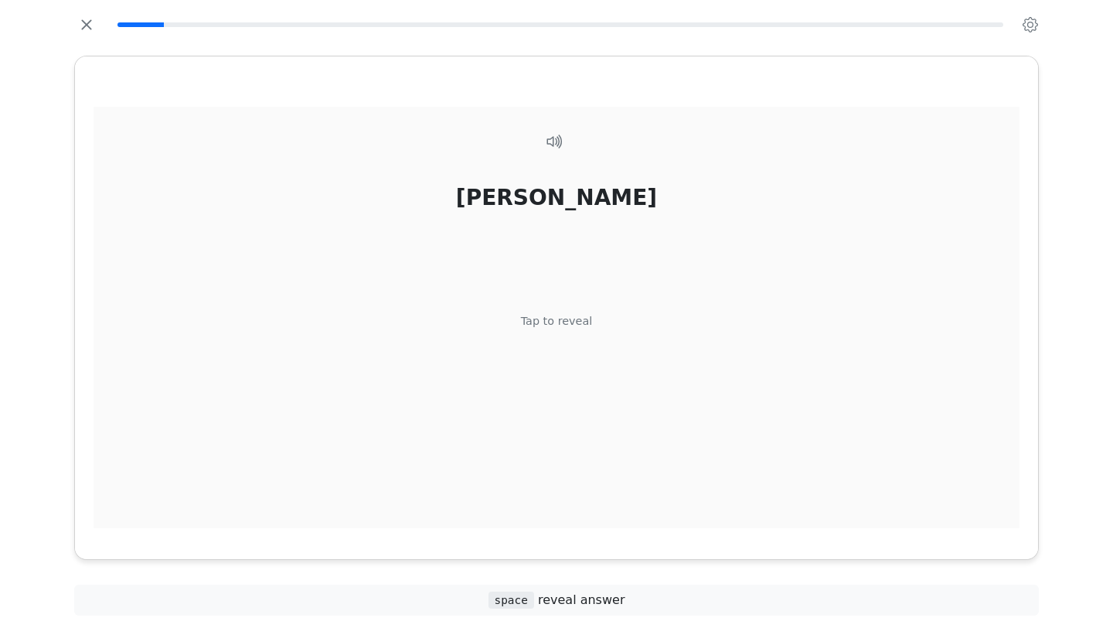
click at [576, 321] on div "Tap to reveal" at bounding box center [557, 321] width 72 height 17
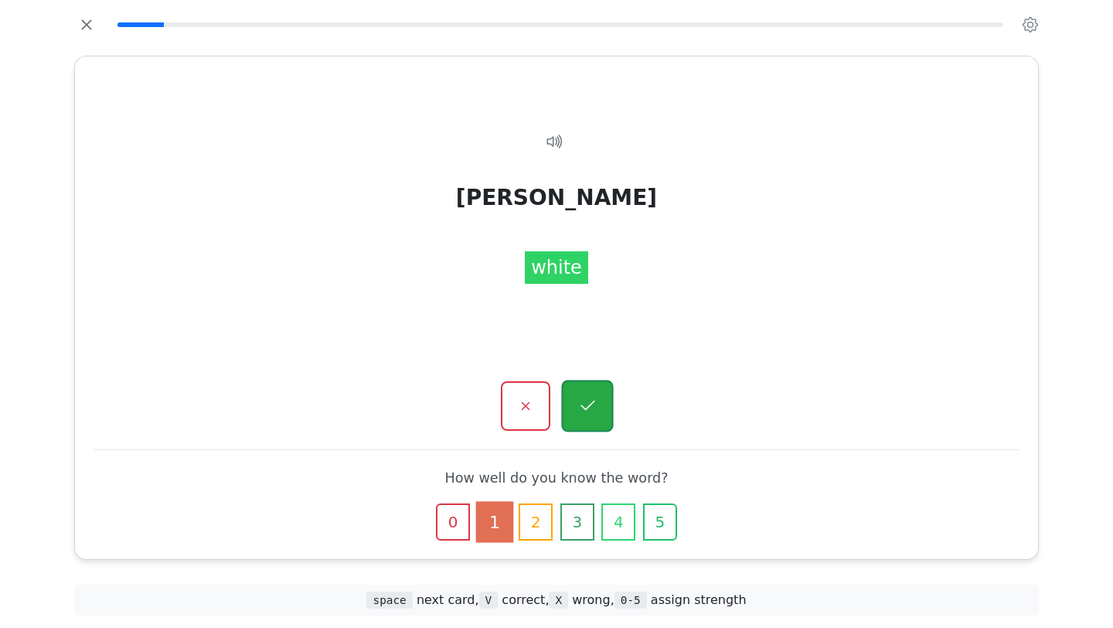
click at [587, 402] on icon "button" at bounding box center [586, 405] width 19 height 19
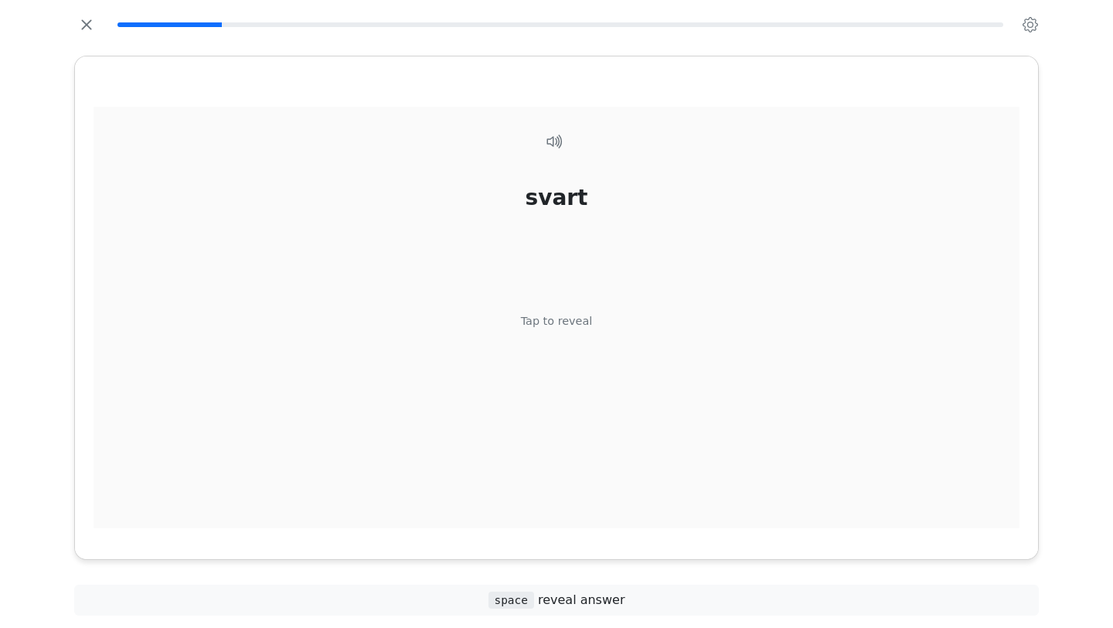
click at [577, 317] on div "Tap to reveal" at bounding box center [557, 321] width 72 height 17
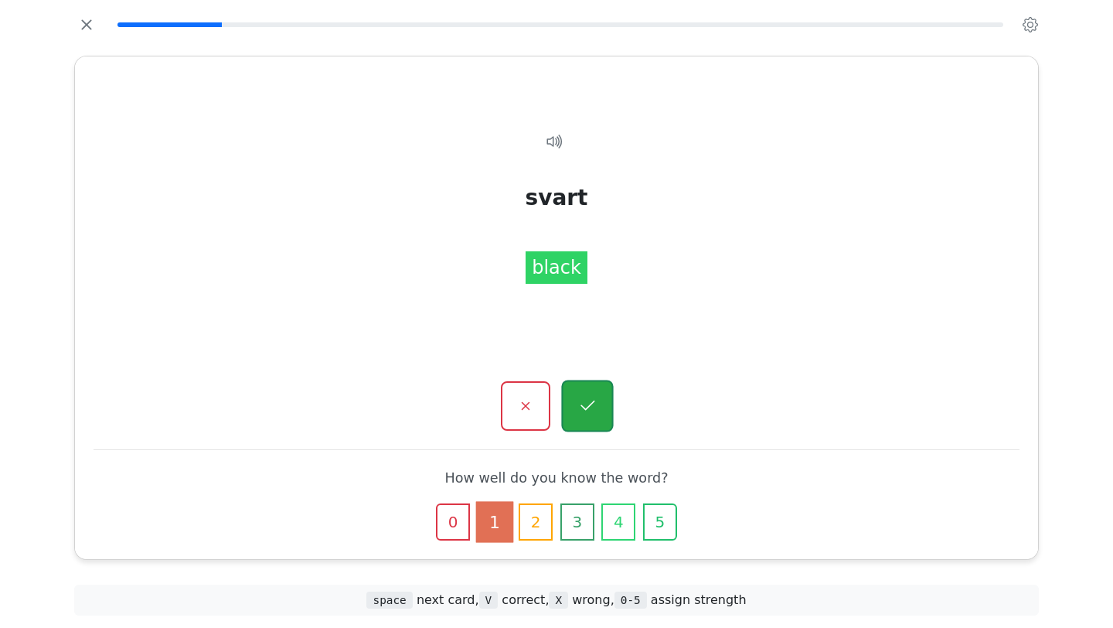
click at [590, 398] on icon "button" at bounding box center [586, 405] width 19 height 19
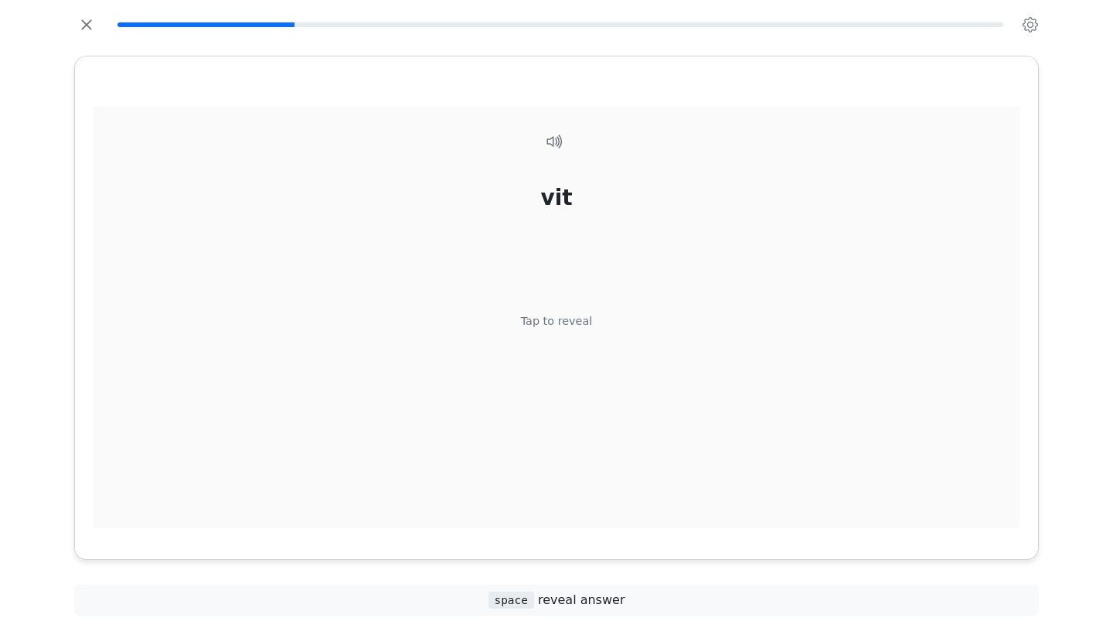
click at [582, 327] on div "Tap to reveal" at bounding box center [557, 321] width 72 height 17
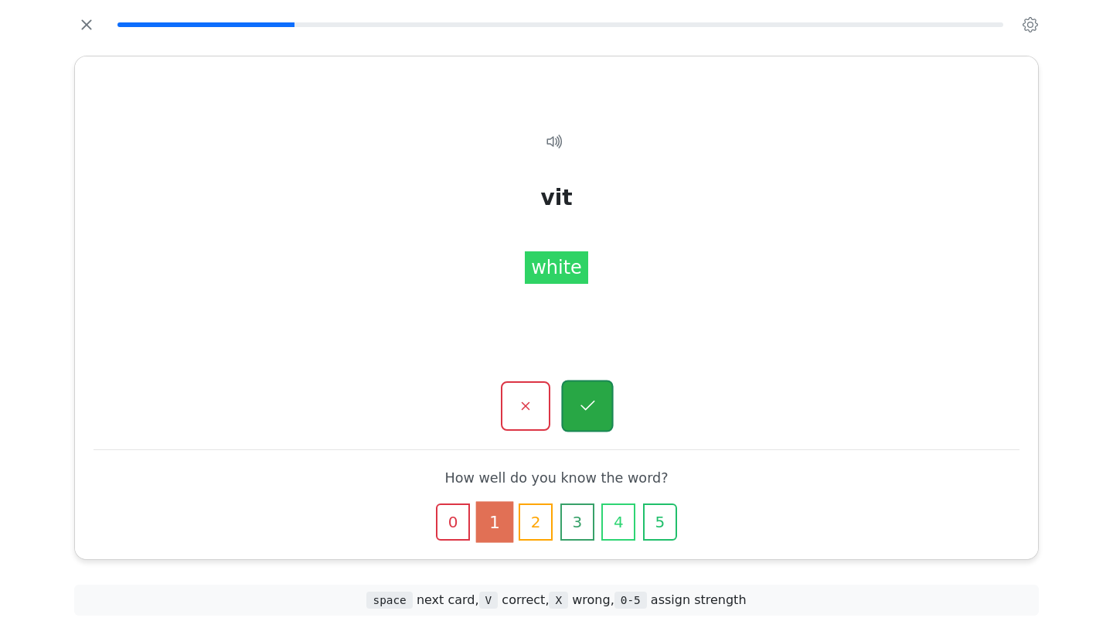
click at [593, 403] on icon "button" at bounding box center [587, 405] width 14 height 10
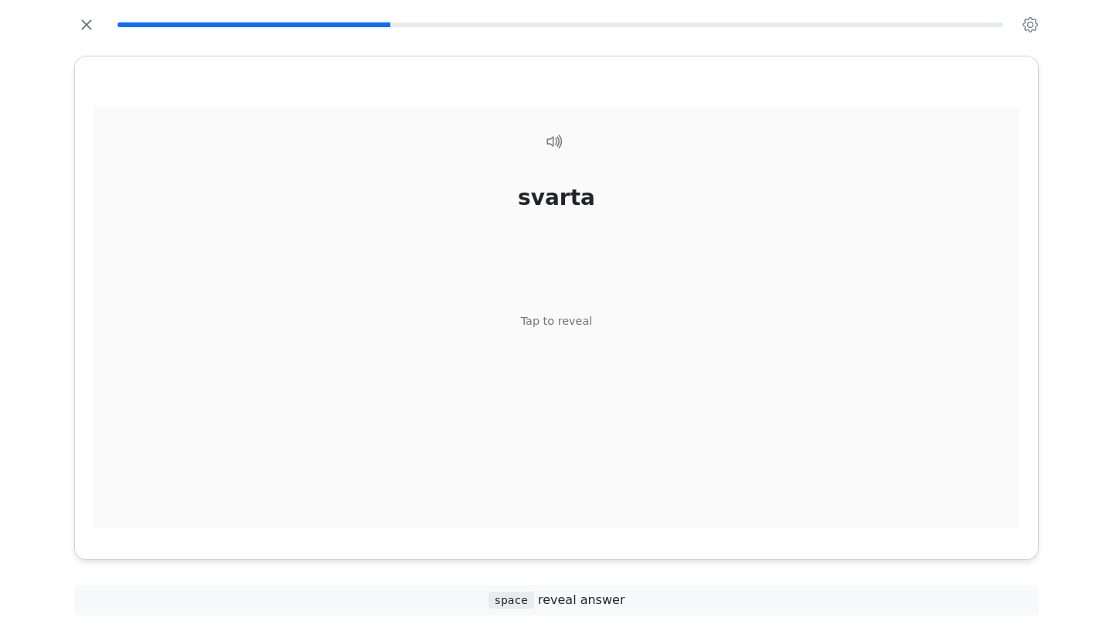
click at [580, 321] on div "Tap to reveal" at bounding box center [557, 321] width 72 height 17
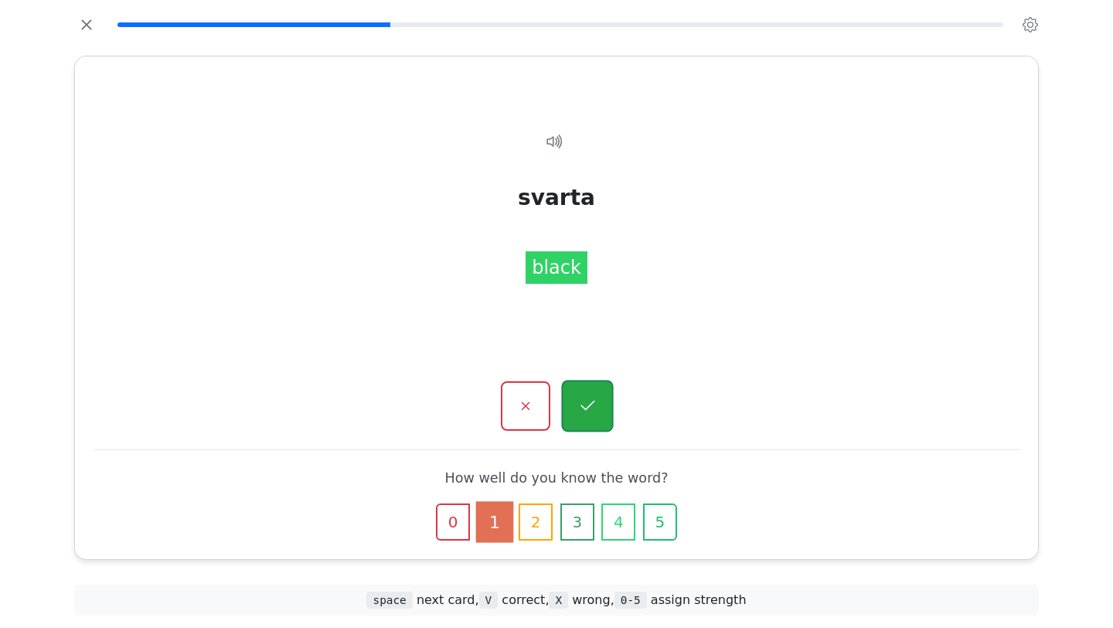
click at [602, 400] on button "button" at bounding box center [587, 406] width 52 height 52
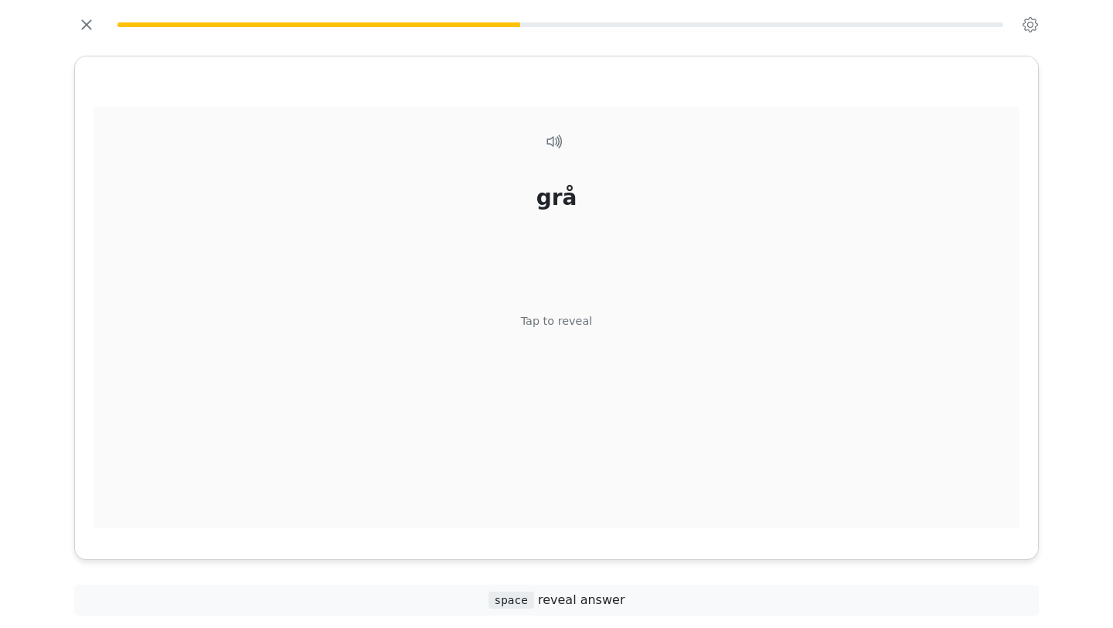
click at [579, 315] on div "Tap to reveal" at bounding box center [557, 321] width 72 height 17
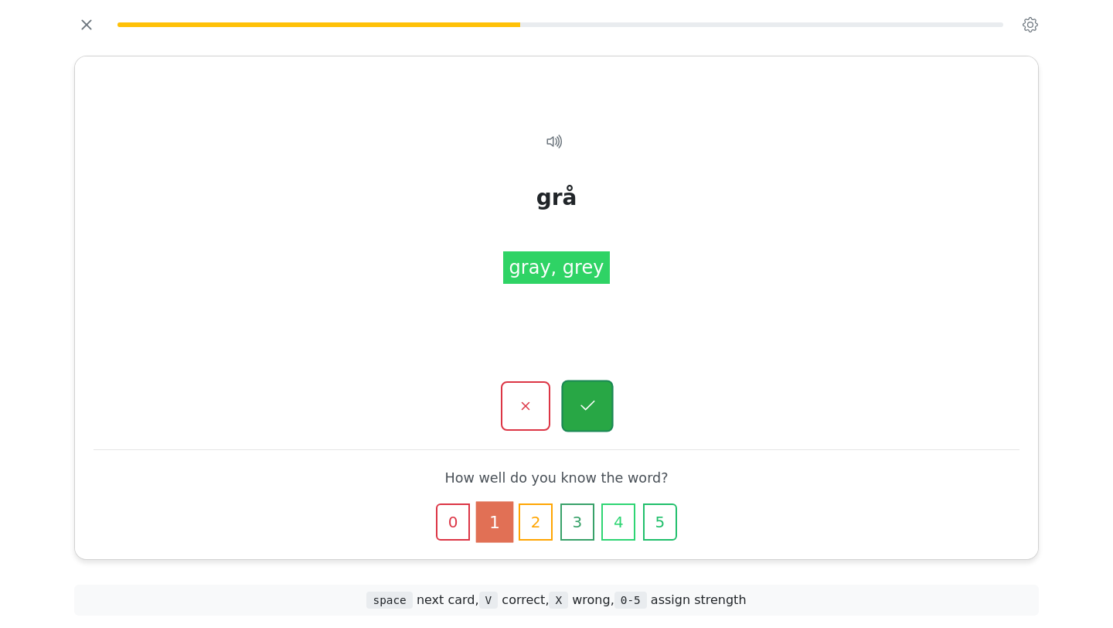
click at [594, 403] on icon "button" at bounding box center [586, 405] width 19 height 19
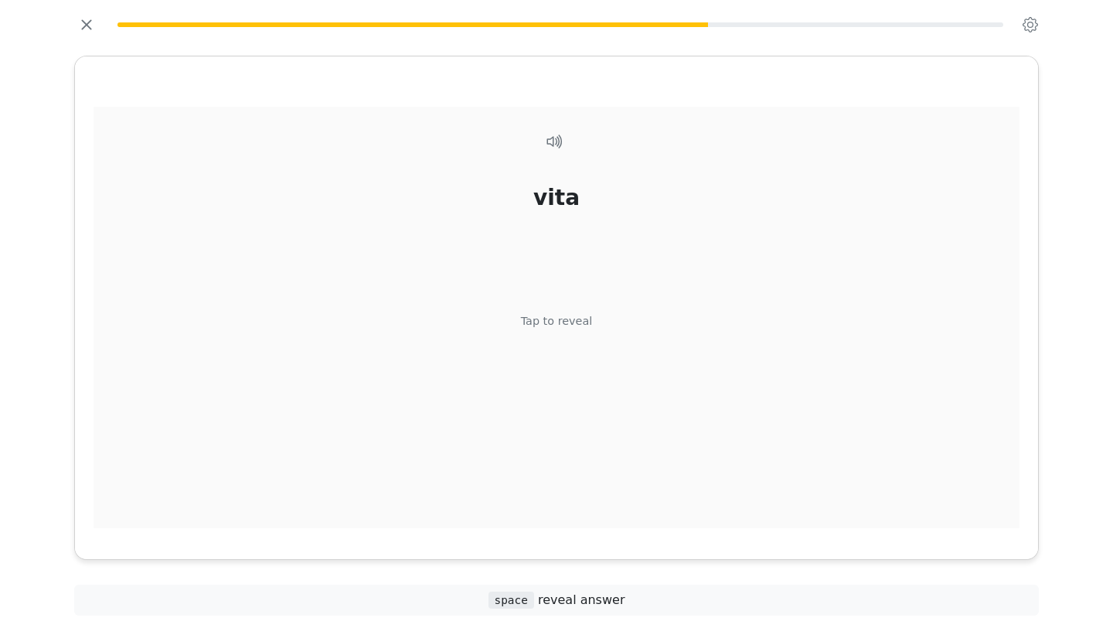
click at [588, 327] on div "Tap to reveal" at bounding box center [557, 321] width 72 height 17
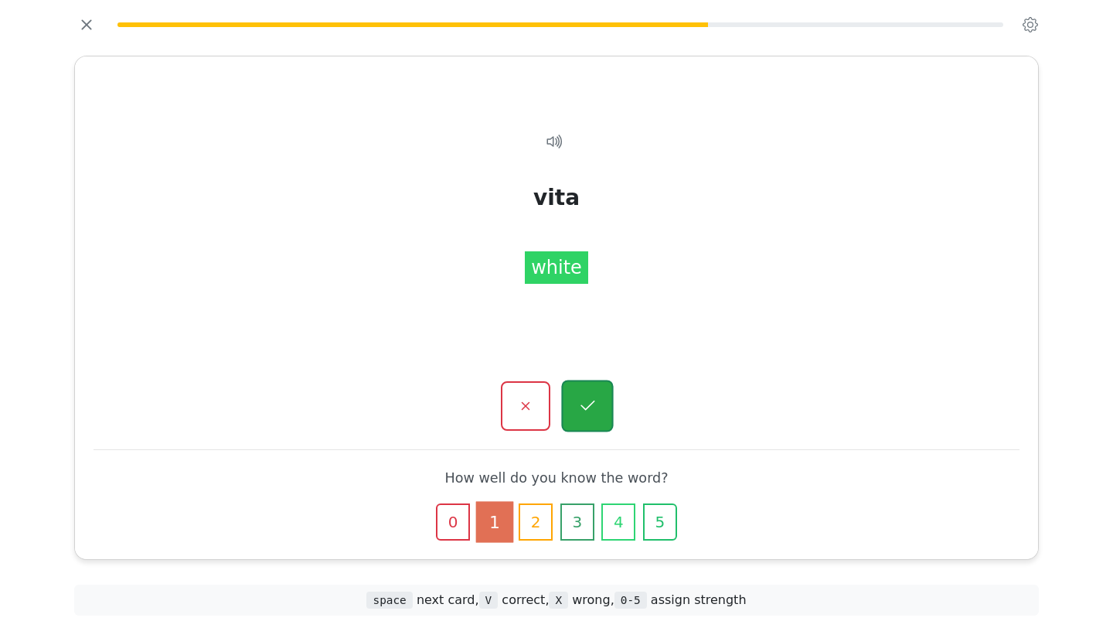
click at [592, 400] on icon "button" at bounding box center [586, 405] width 19 height 19
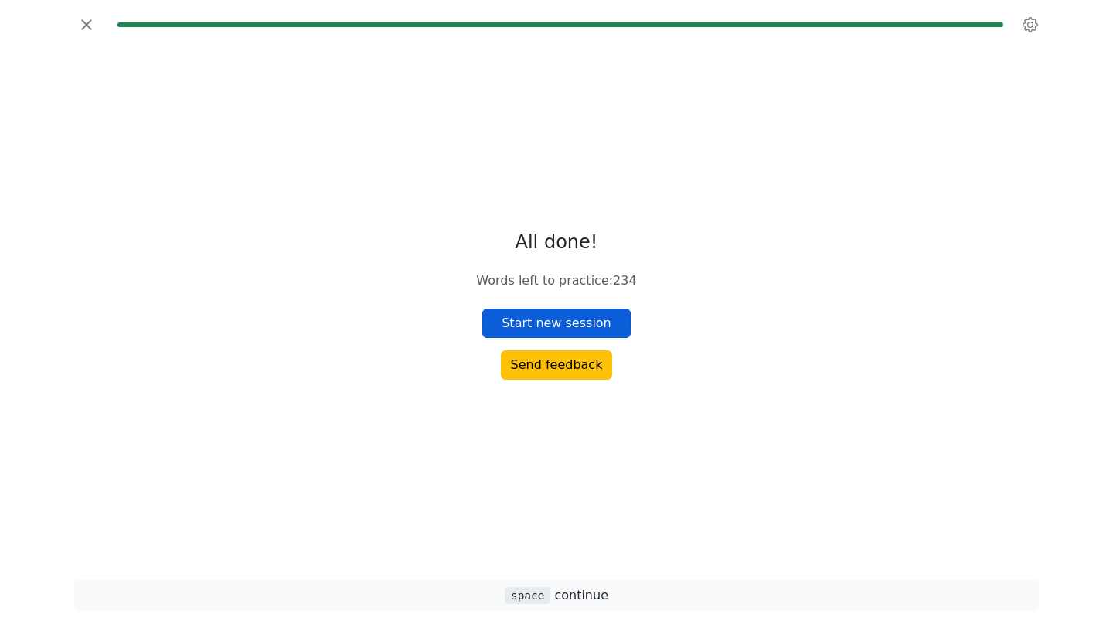
click at [580, 313] on button "Start new session" at bounding box center [556, 322] width 148 height 29
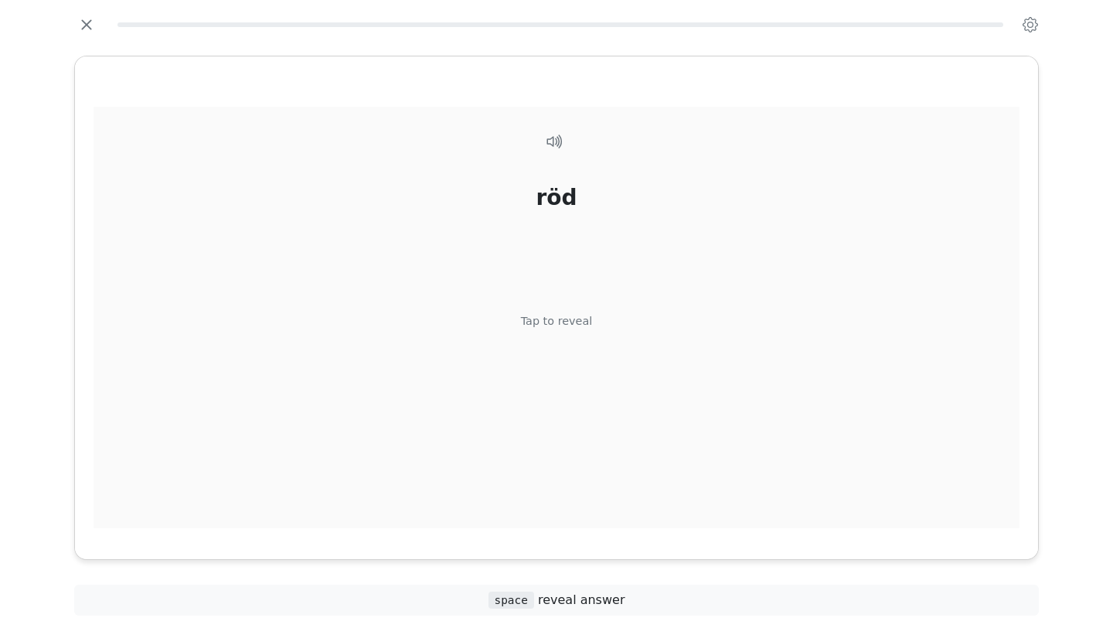
click at [580, 321] on div "Tap to reveal" at bounding box center [557, 321] width 72 height 17
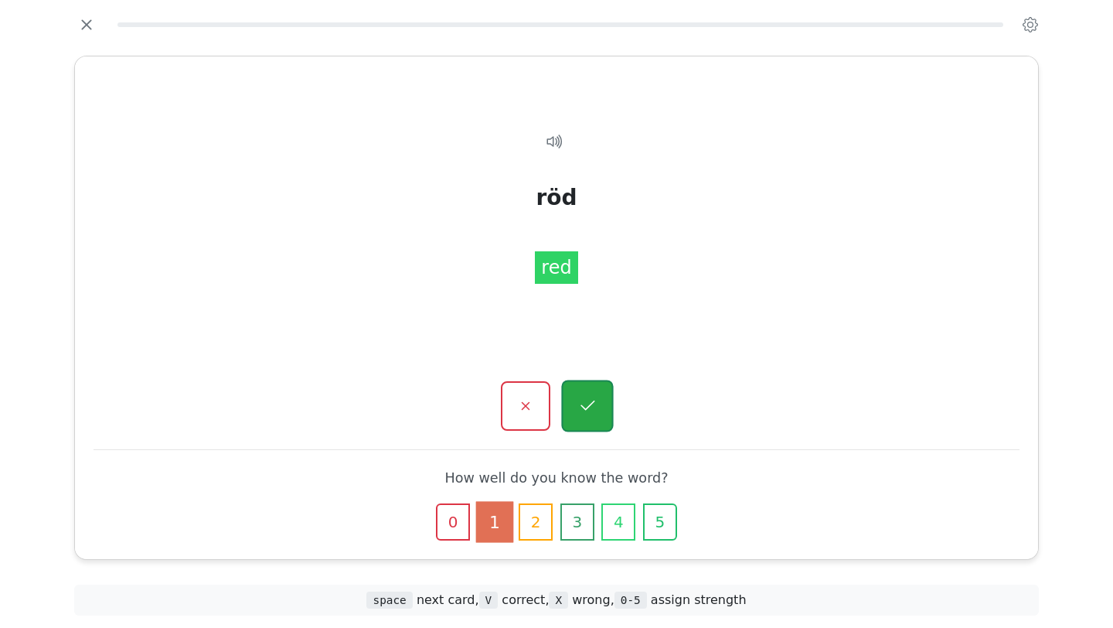
click at [590, 398] on icon "button" at bounding box center [586, 405] width 19 height 19
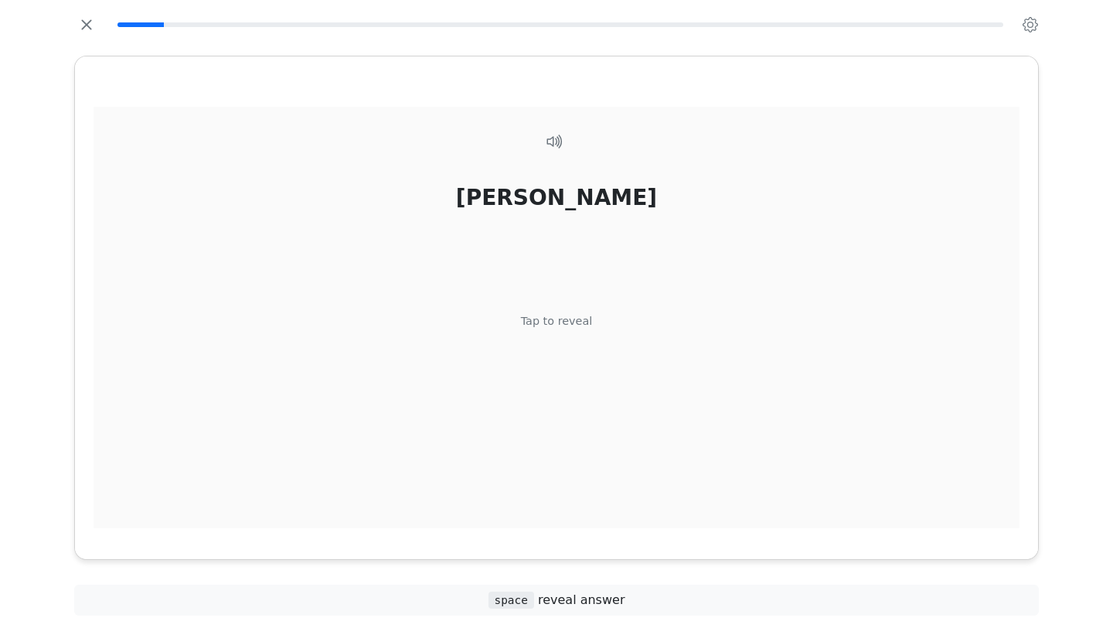
click at [560, 315] on div "Tap to reveal" at bounding box center [557, 321] width 72 height 17
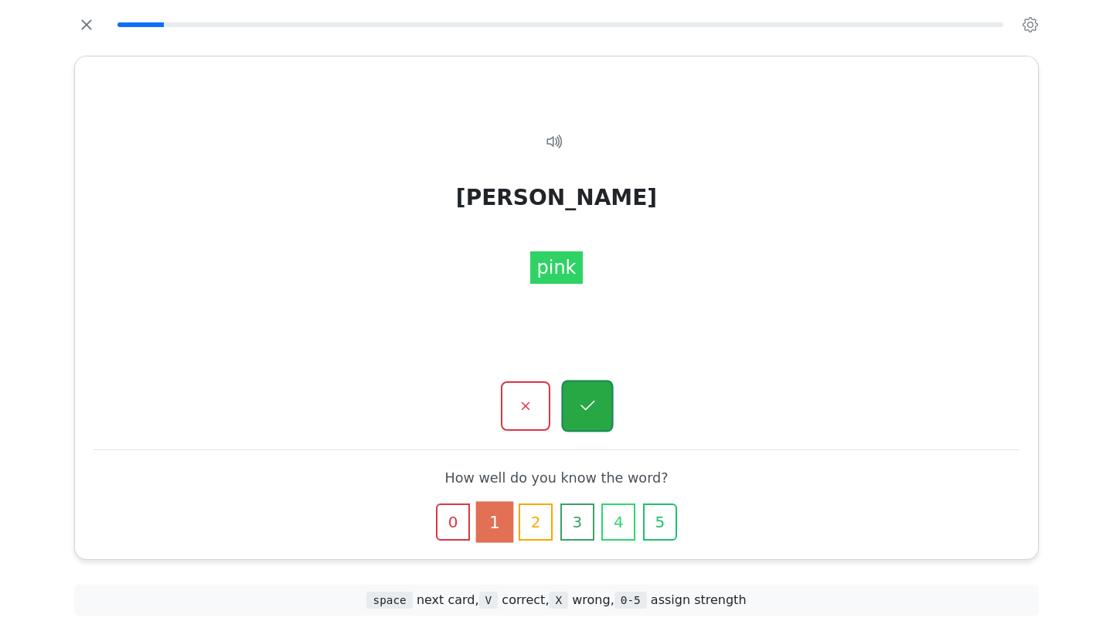
click at [603, 411] on button "button" at bounding box center [587, 406] width 52 height 52
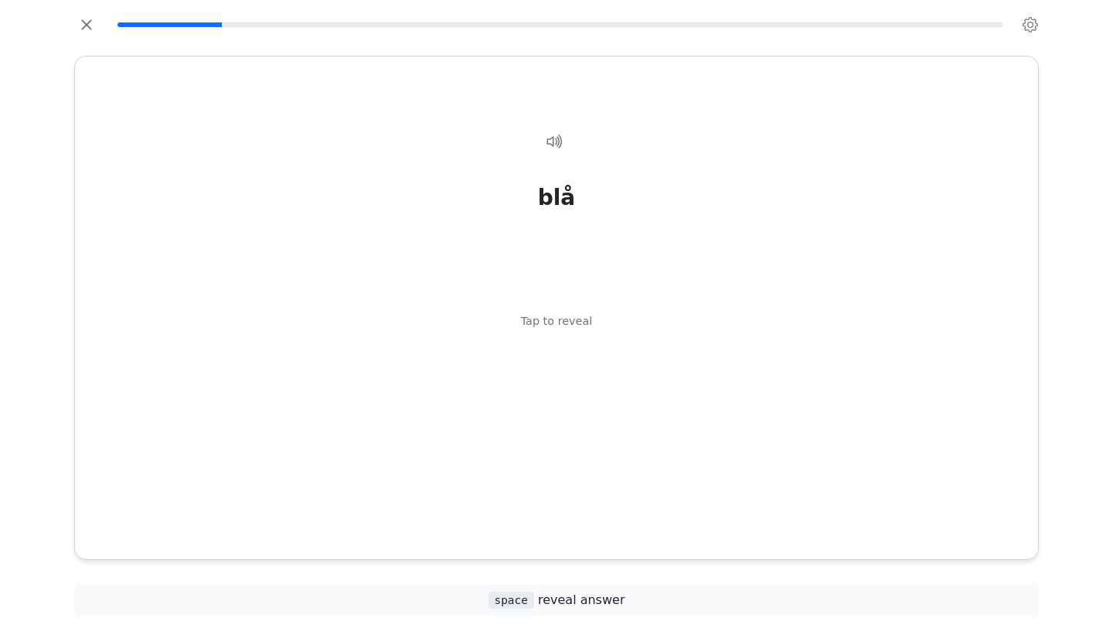
click at [603, 411] on div "blå Tap to reveal" at bounding box center [557, 326] width 926 height 439
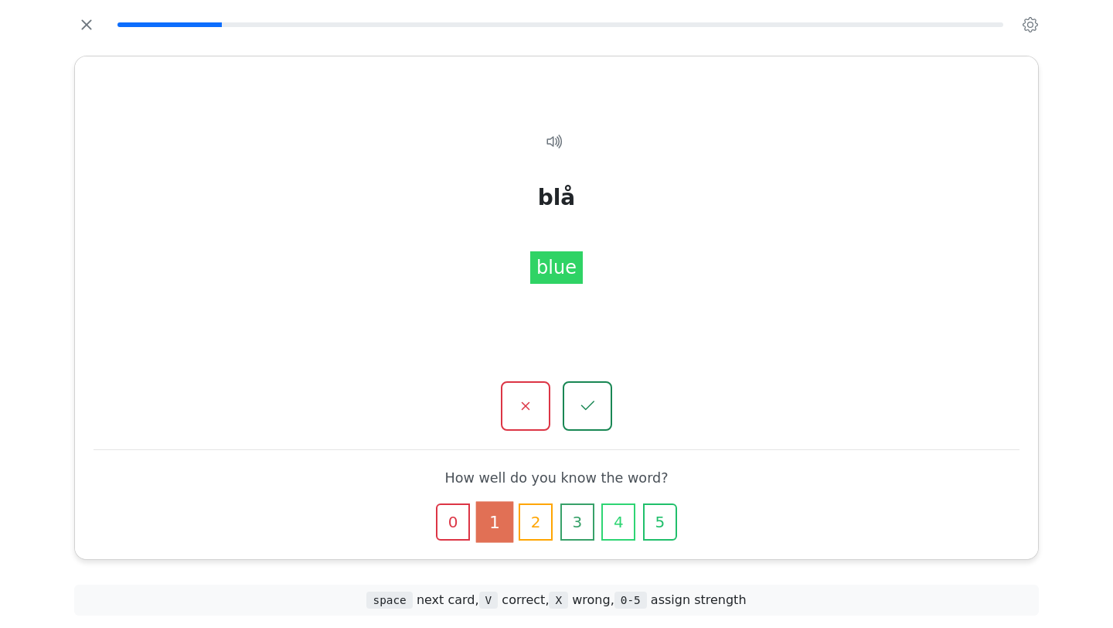
click at [603, 411] on button "button" at bounding box center [587, 405] width 49 height 49
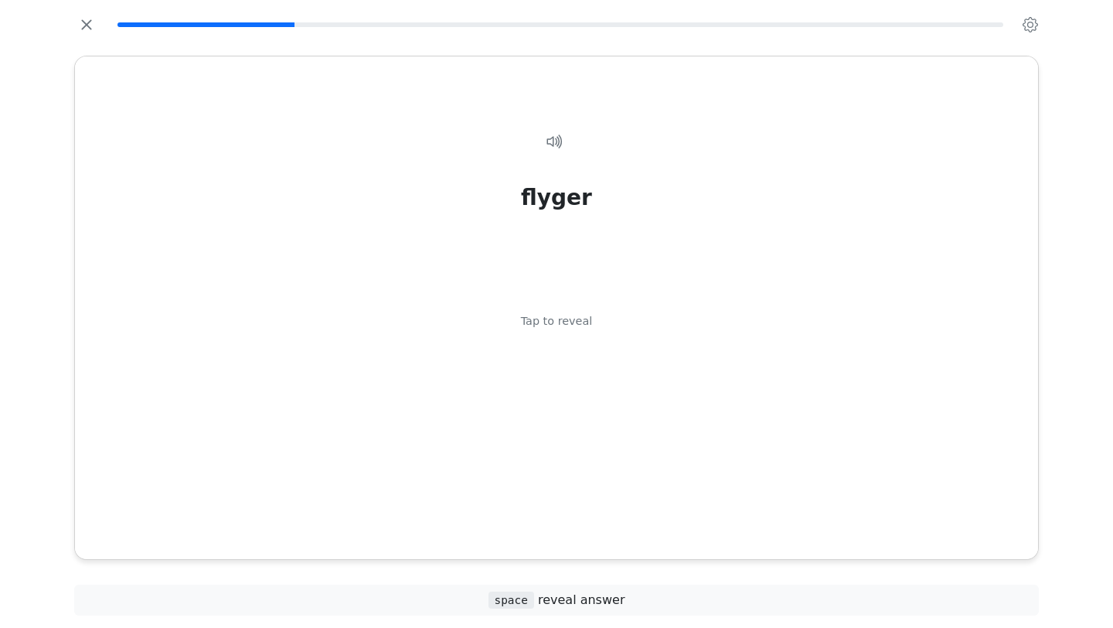
click at [603, 411] on div "flyger Tap to reveal" at bounding box center [557, 326] width 926 height 439
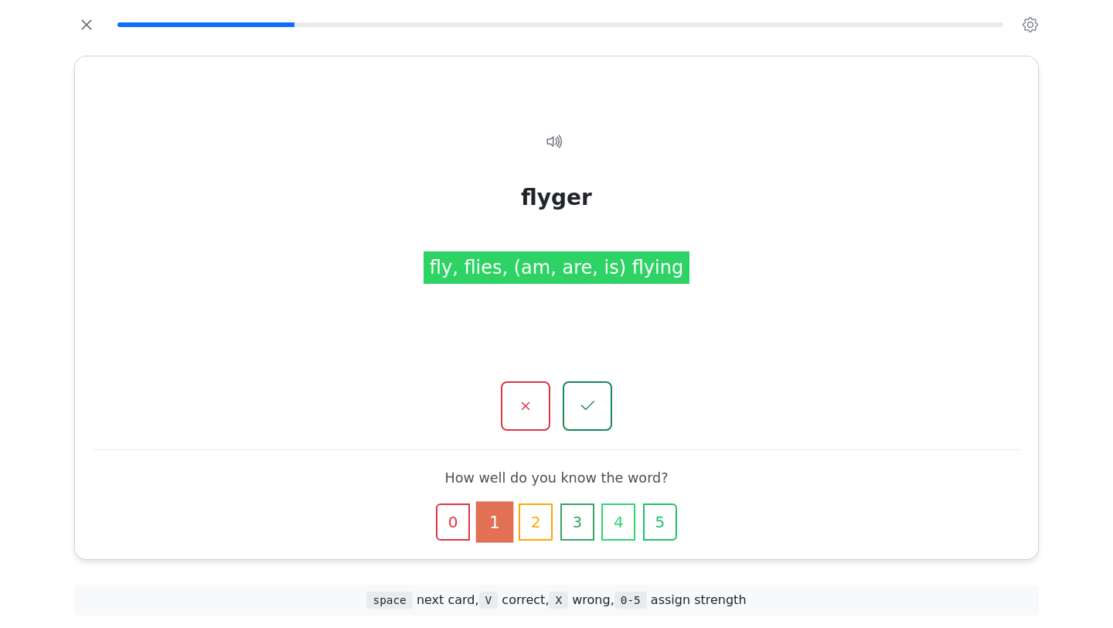
click at [603, 411] on button "button" at bounding box center [587, 405] width 49 height 49
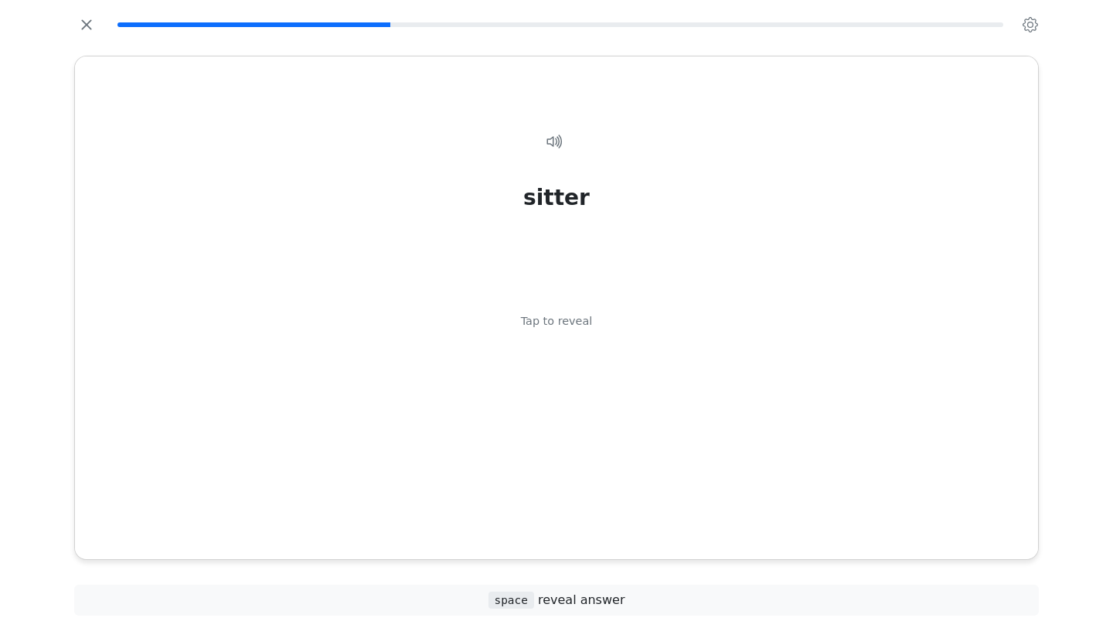
click at [603, 411] on div "sitter Tap to reveal" at bounding box center [557, 326] width 926 height 439
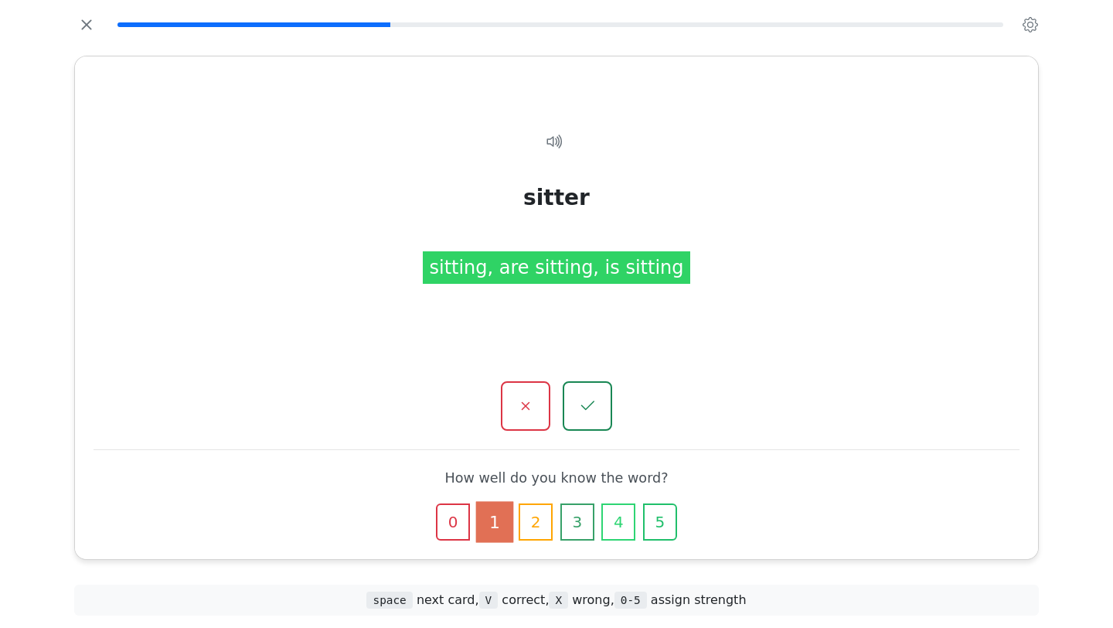
click at [603, 411] on button "button" at bounding box center [587, 405] width 49 height 49
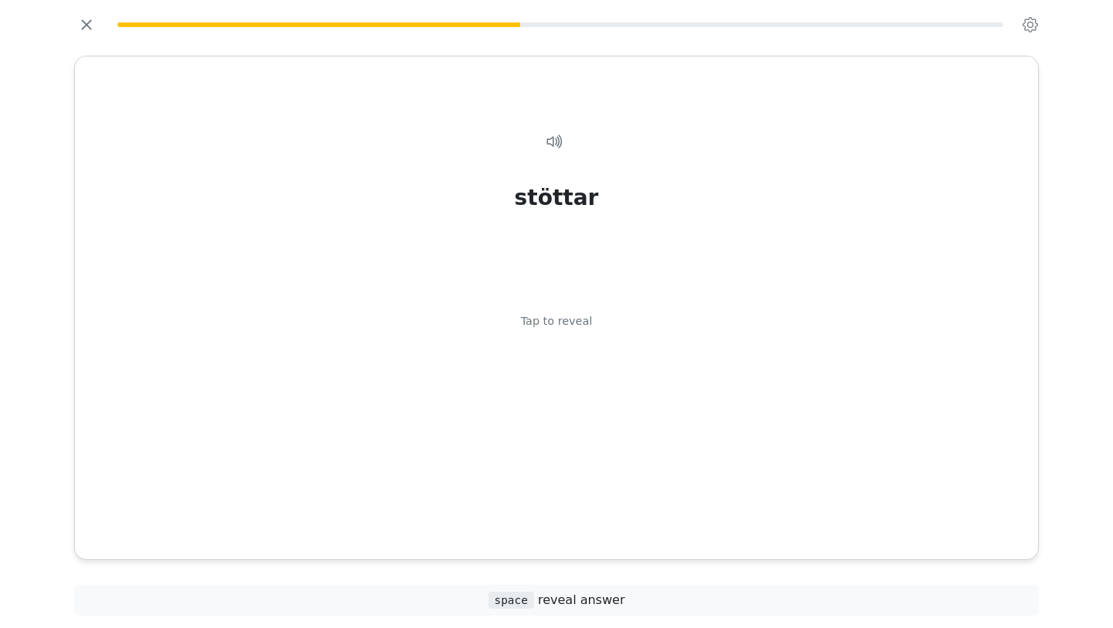
click at [603, 411] on div "stöttar Tap to reveal" at bounding box center [557, 326] width 926 height 439
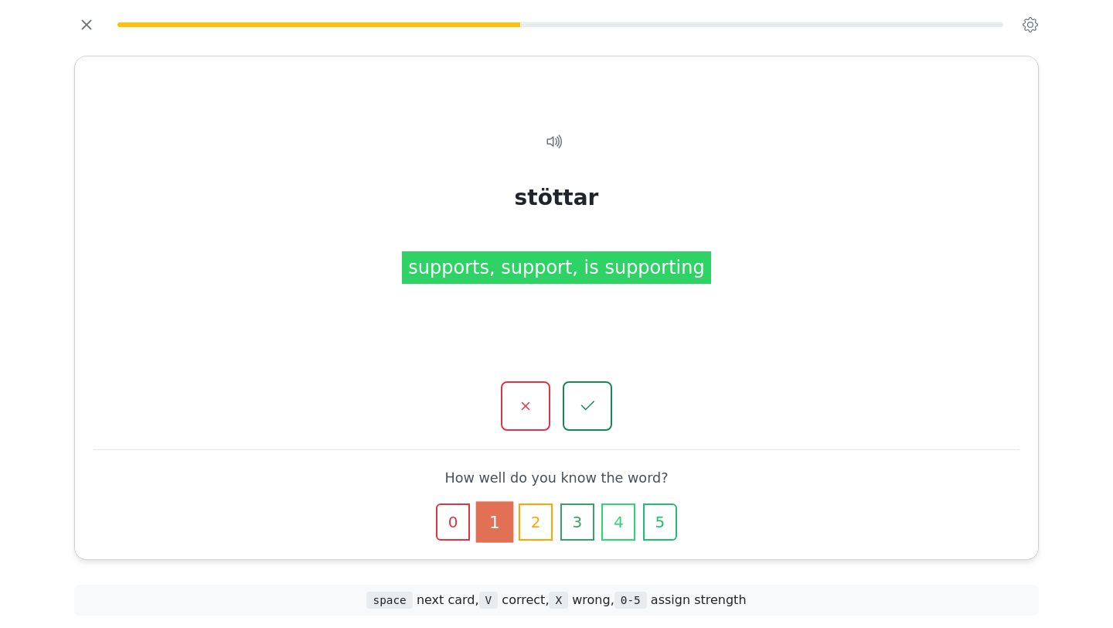
click at [603, 411] on button "button" at bounding box center [587, 405] width 49 height 49
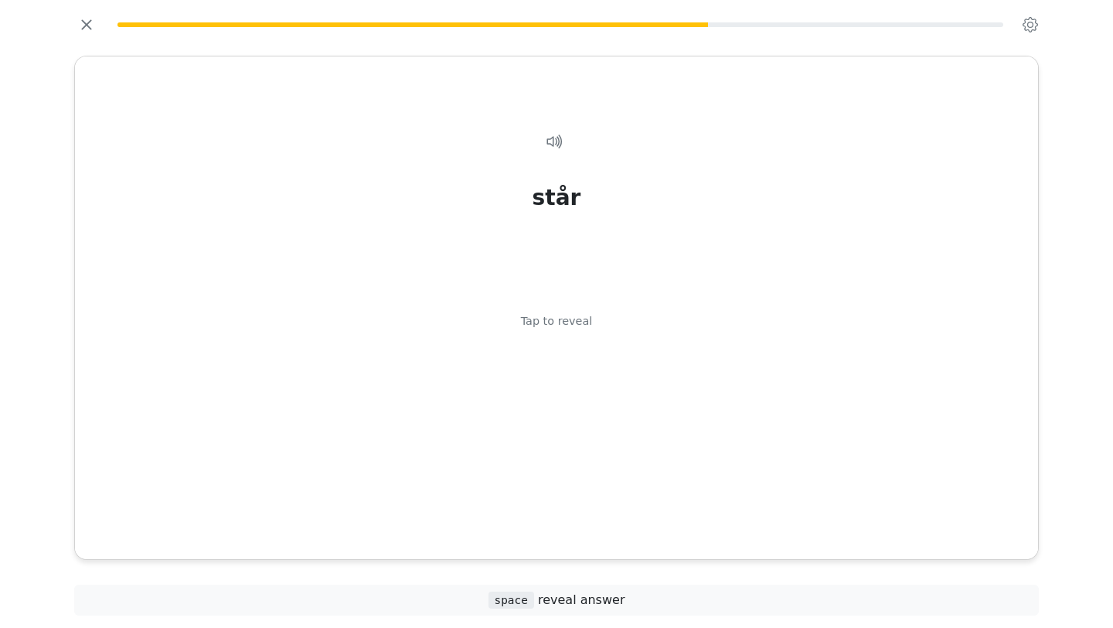
click at [603, 411] on div "står Tap to reveal" at bounding box center [557, 326] width 926 height 439
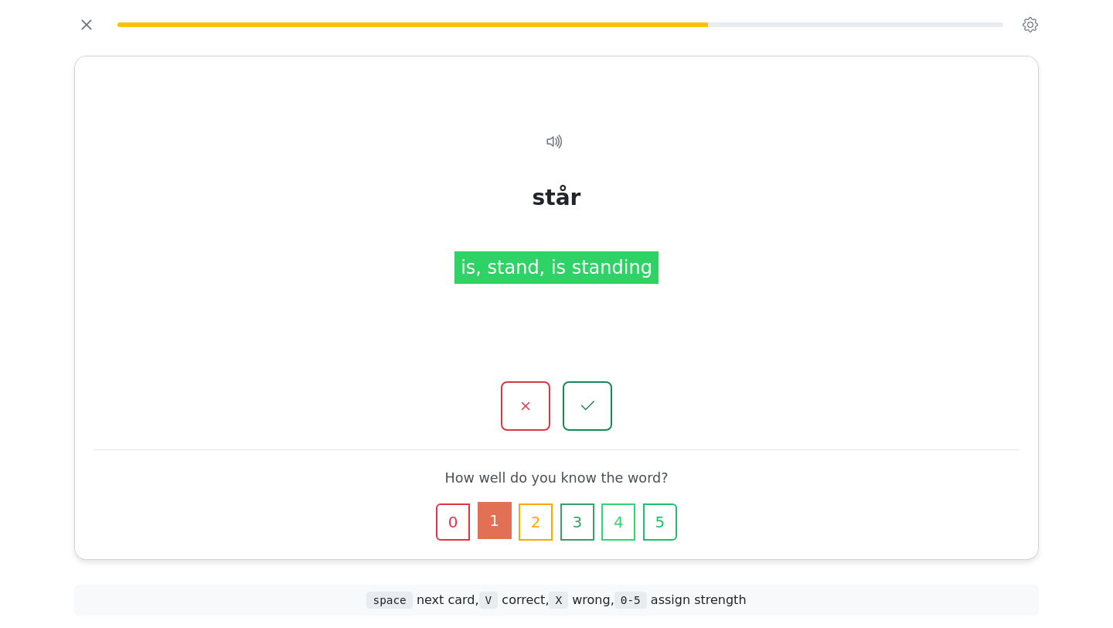
click at [508, 516] on button "1" at bounding box center [495, 520] width 34 height 37
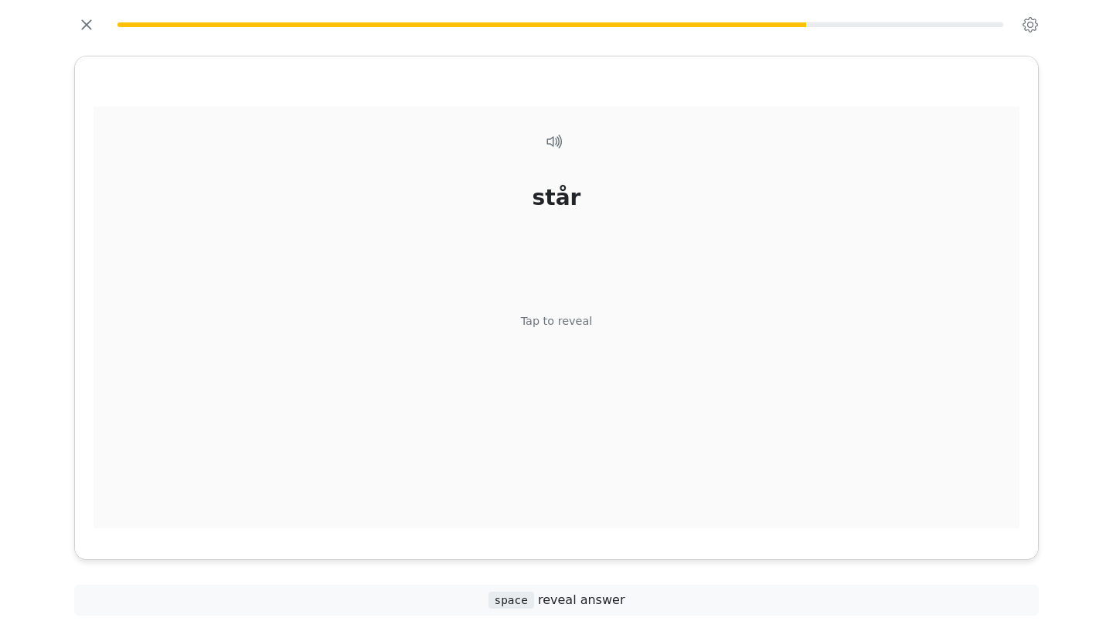
click at [577, 342] on div "står Tap to reveal" at bounding box center [557, 326] width 926 height 439
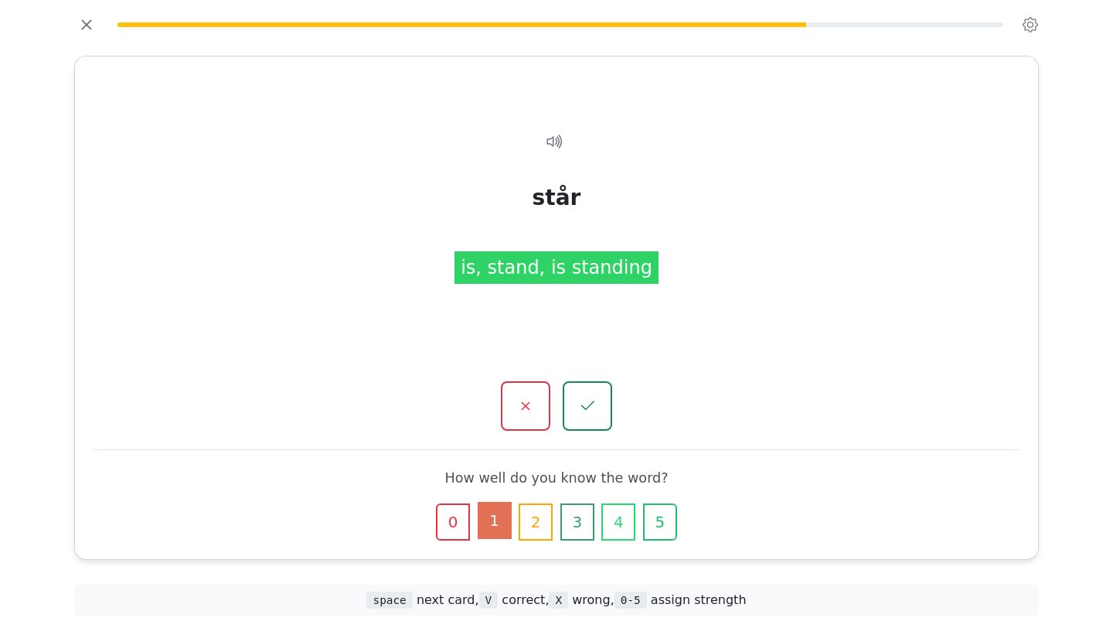
click at [499, 523] on button "1" at bounding box center [495, 520] width 34 height 37
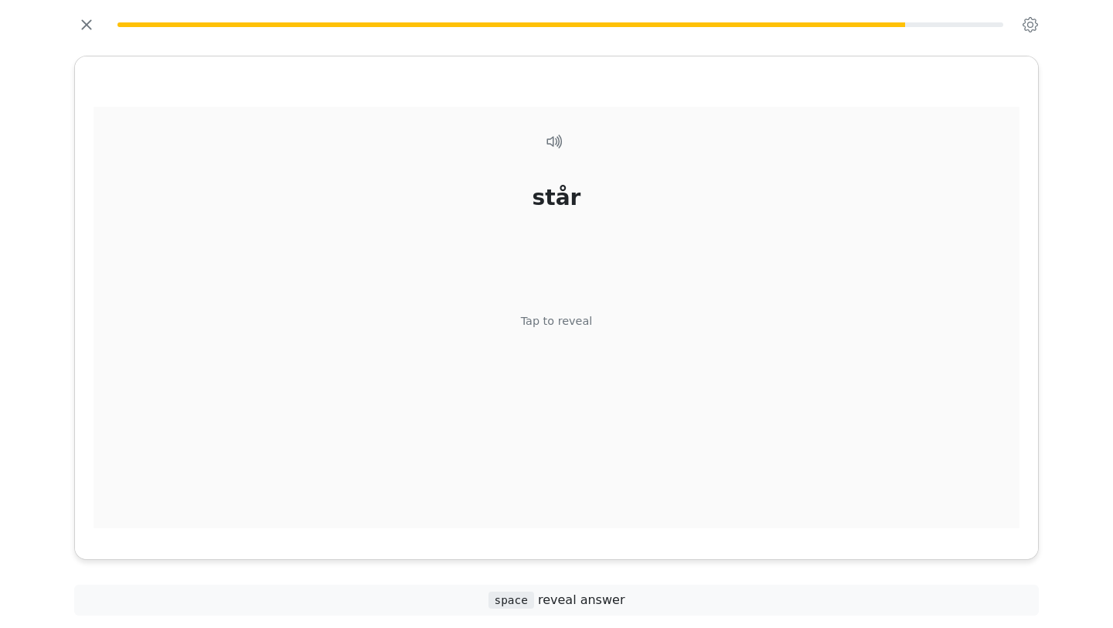
click at [577, 336] on div "står Tap to reveal" at bounding box center [557, 326] width 926 height 439
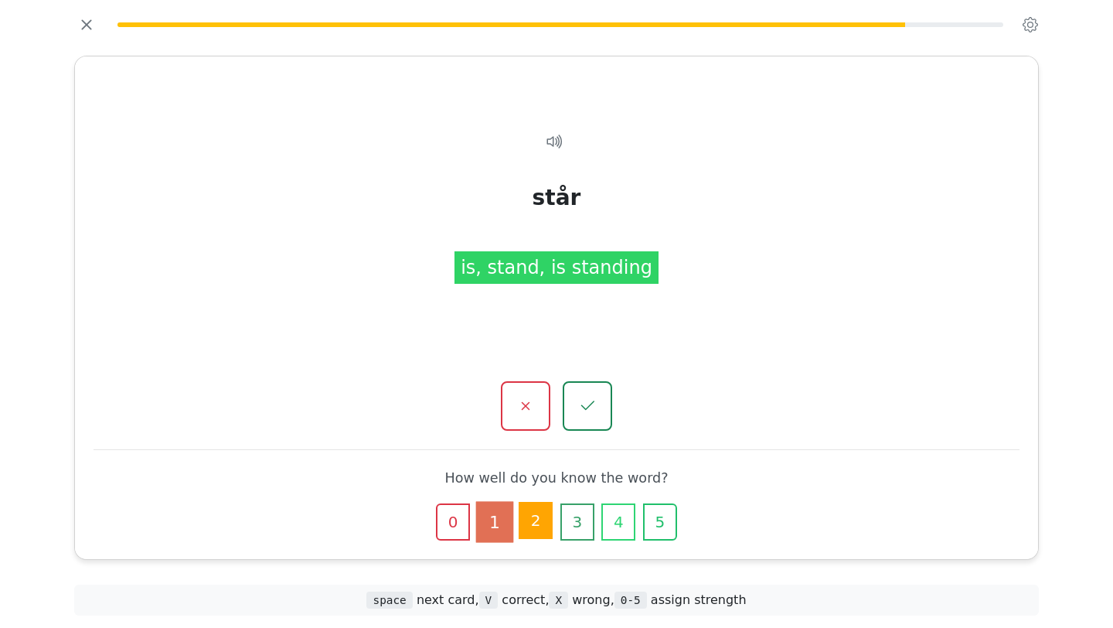
click at [543, 513] on button "2" at bounding box center [536, 520] width 34 height 37
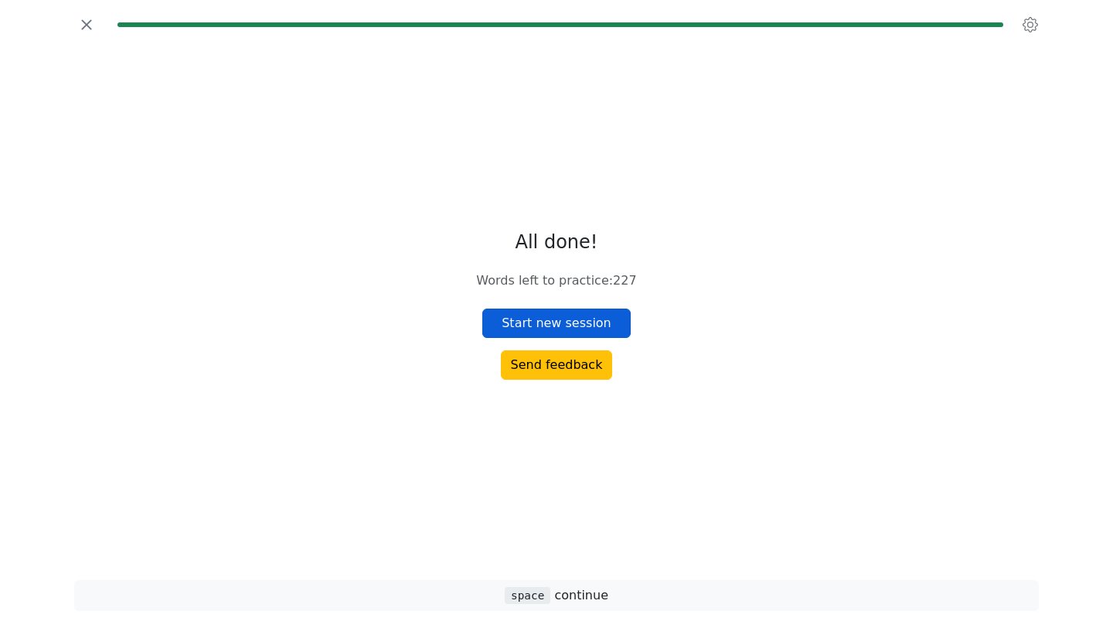
click at [573, 326] on button "Start new session" at bounding box center [556, 322] width 148 height 29
